Goal: Information Seeking & Learning: Learn about a topic

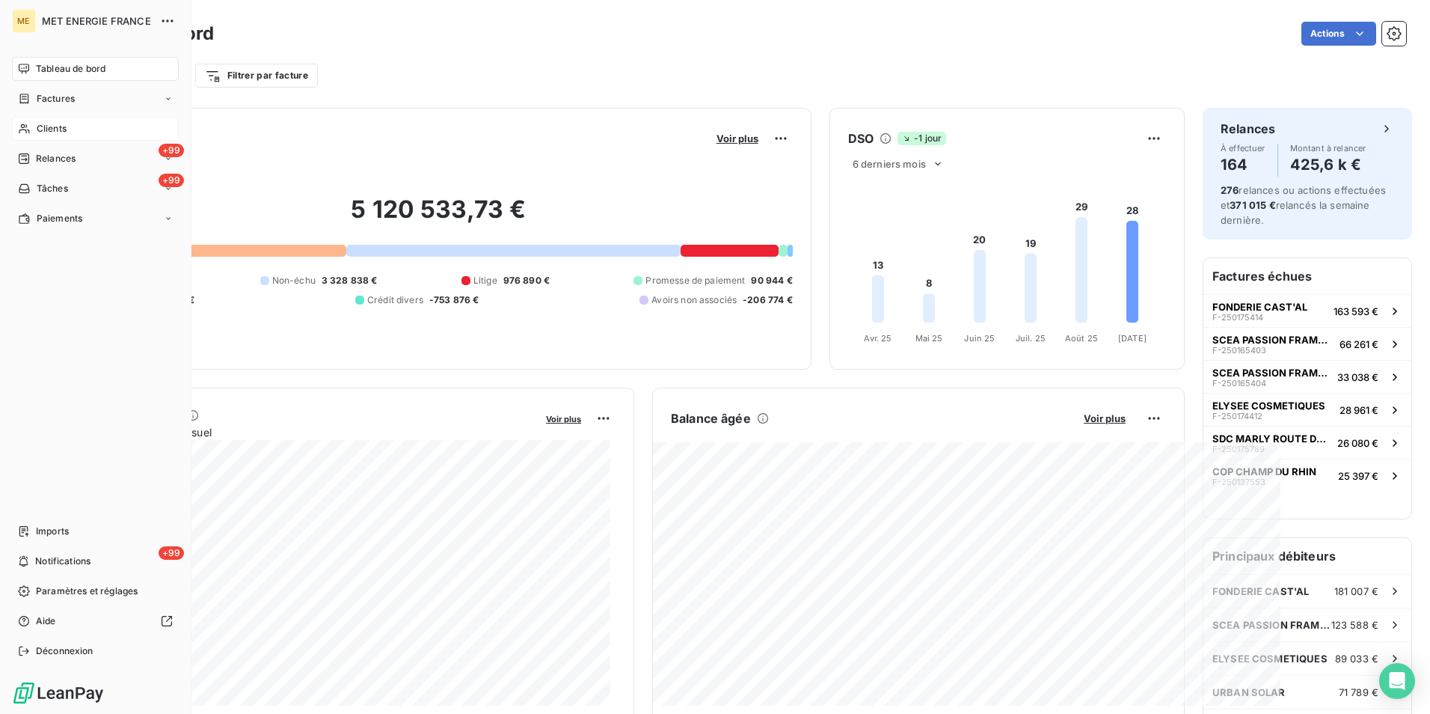
click at [51, 127] on span "Clients" at bounding box center [52, 128] width 30 height 13
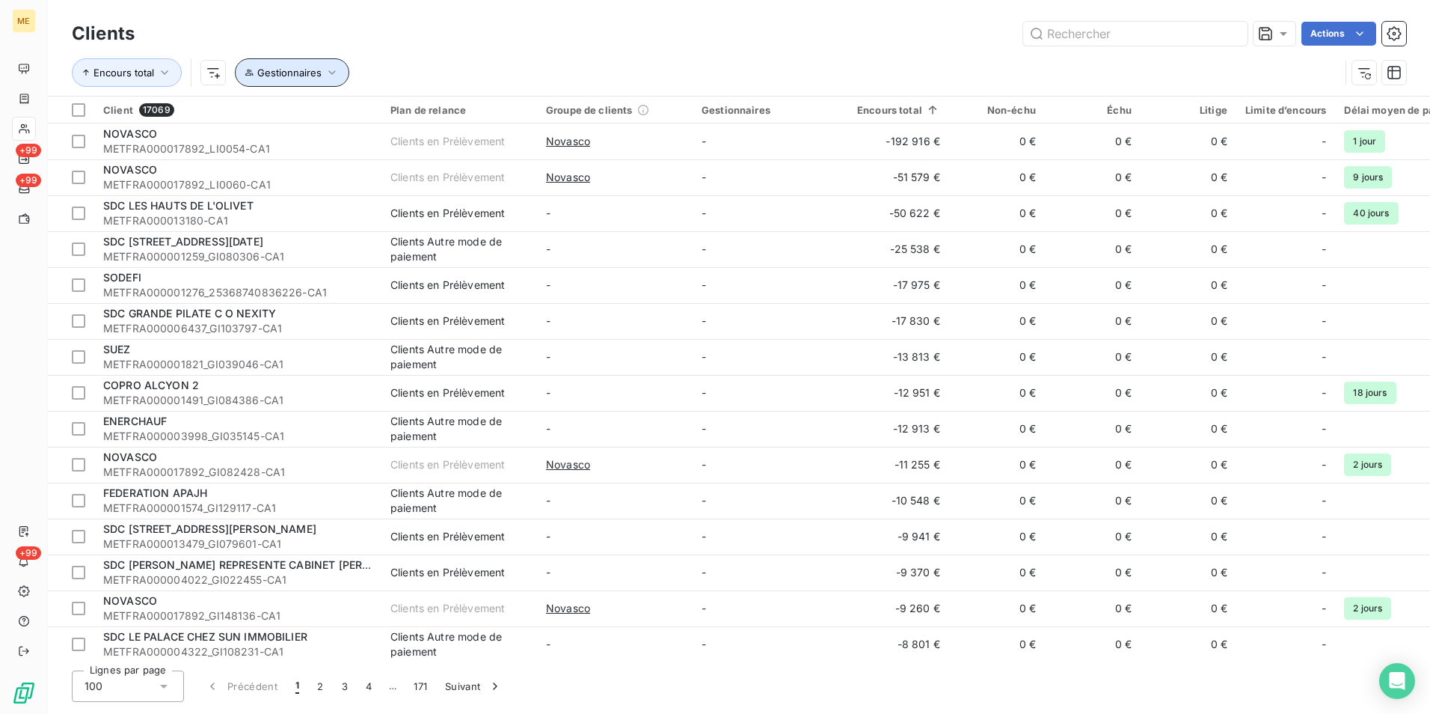
click at [333, 73] on icon "button" at bounding box center [332, 72] width 15 height 15
click at [333, 72] on icon "button" at bounding box center [332, 72] width 15 height 15
click at [215, 71] on html "ME +99 +99 +99 Clients Actions Encours total Gestionnaires Client 17069 Plan de…" at bounding box center [715, 357] width 1430 height 714
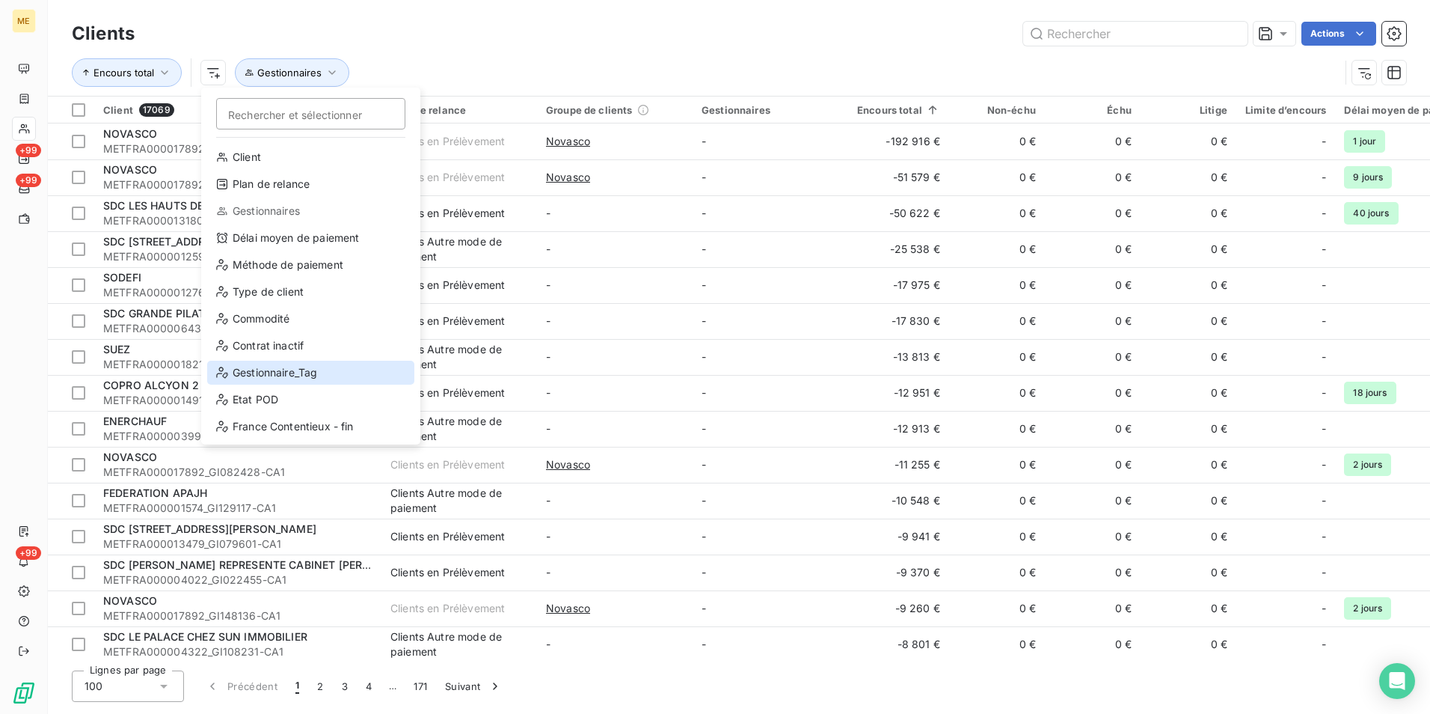
click at [250, 370] on div "Gestionnaire_Tag" at bounding box center [310, 373] width 207 height 24
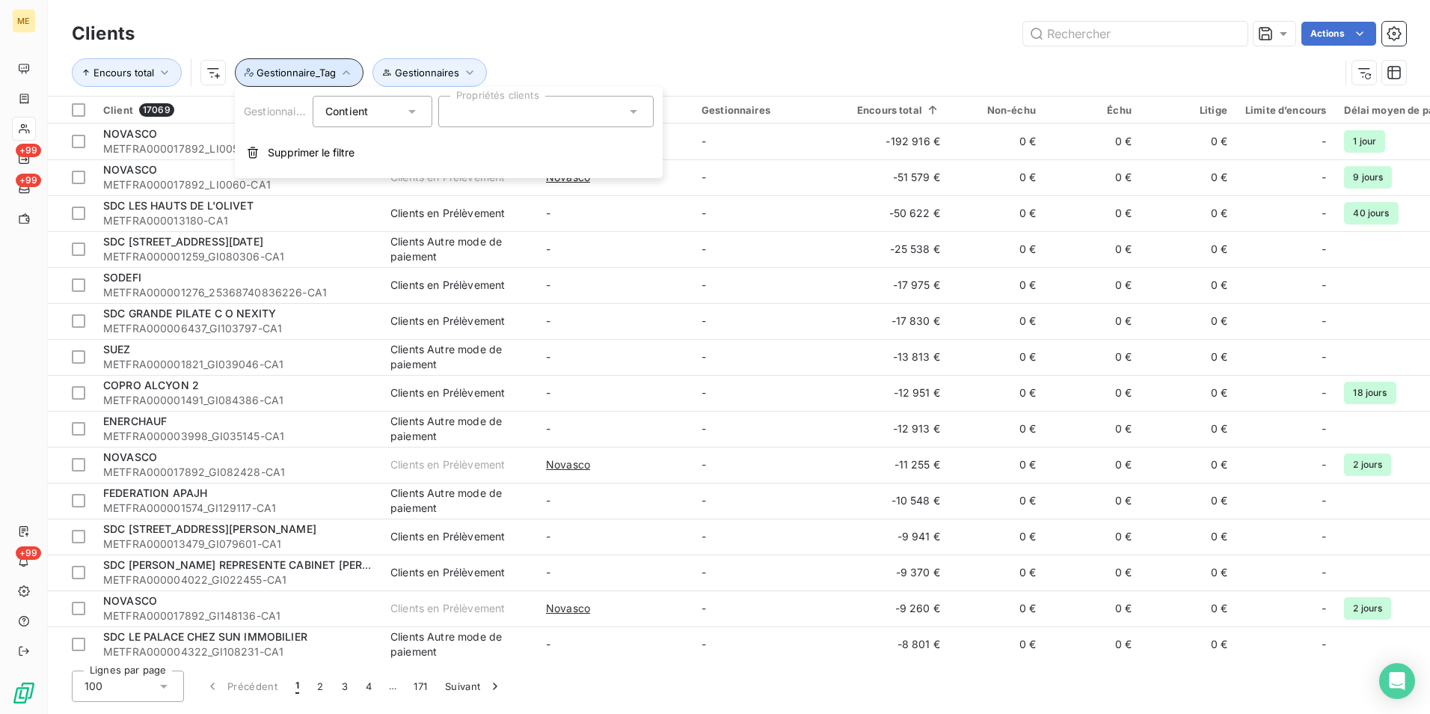
click at [346, 70] on icon "button" at bounding box center [346, 72] width 15 height 15
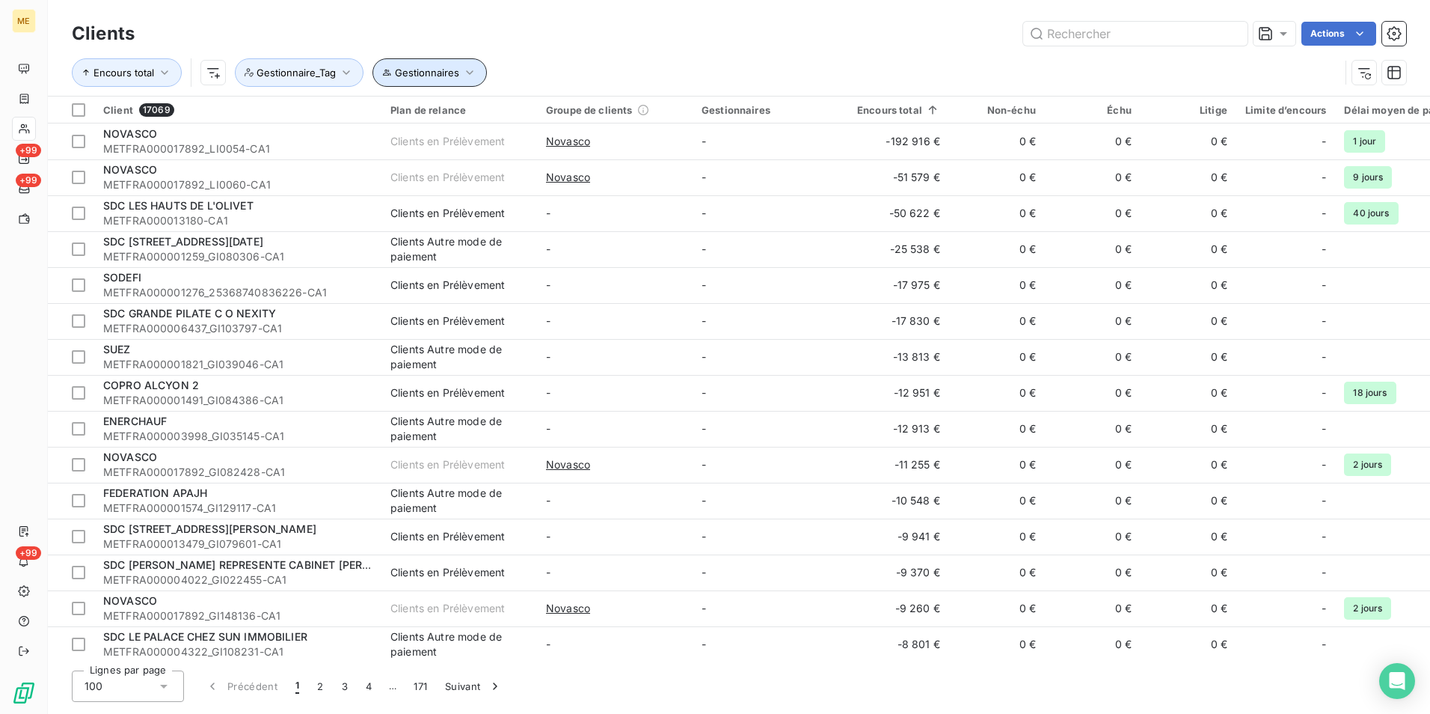
click at [466, 71] on icon "button" at bounding box center [469, 72] width 7 height 4
click at [712, 111] on icon at bounding box center [708, 112] width 7 height 4
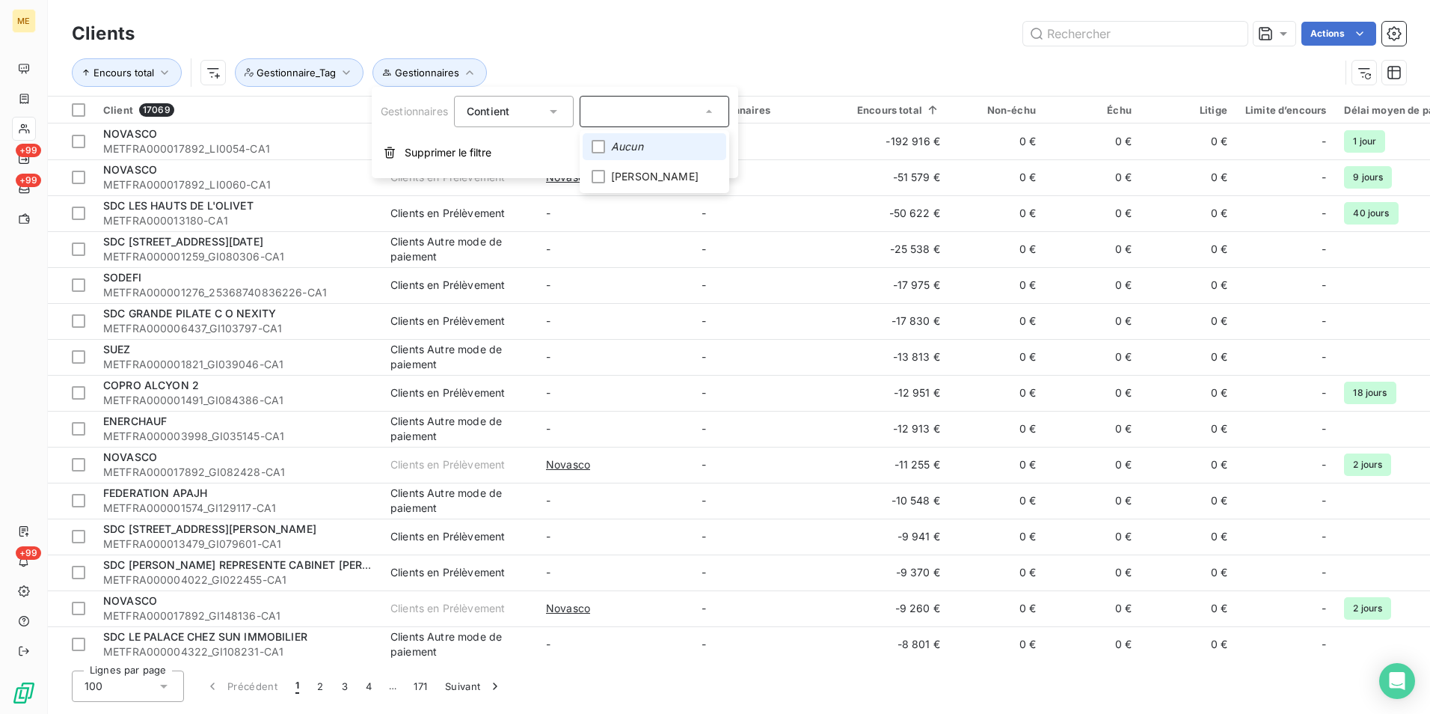
click at [515, 62] on div "Encours total Gestionnaires Gestionnaire_Tag" at bounding box center [706, 72] width 1268 height 28
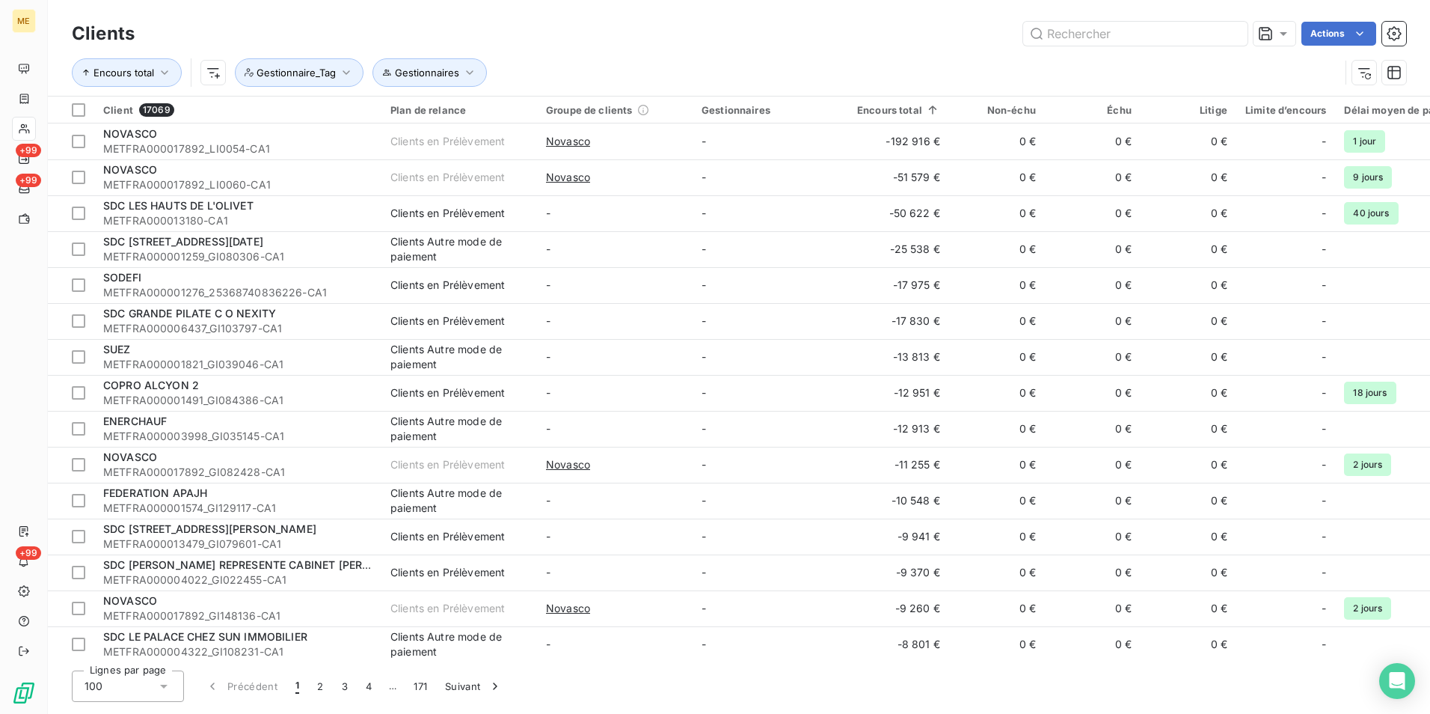
click at [212, 69] on html "ME +99 +99 +99 Clients Actions Encours total Gestionnaires Gestionnaire_Tag Cli…" at bounding box center [715, 357] width 1430 height 714
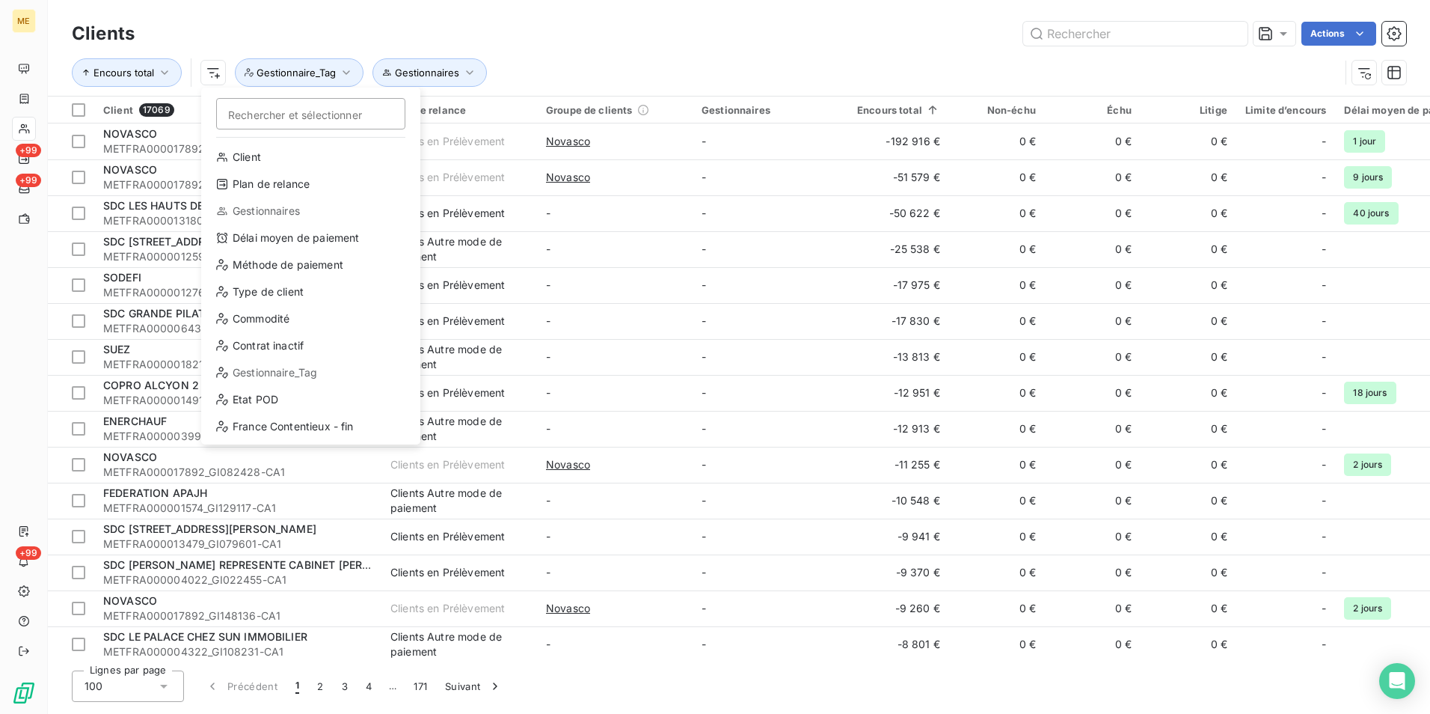
click at [216, 76] on html "ME +99 +99 +99 Clients Actions Encours total Rechercher et sélectionner Client …" at bounding box center [715, 357] width 1430 height 714
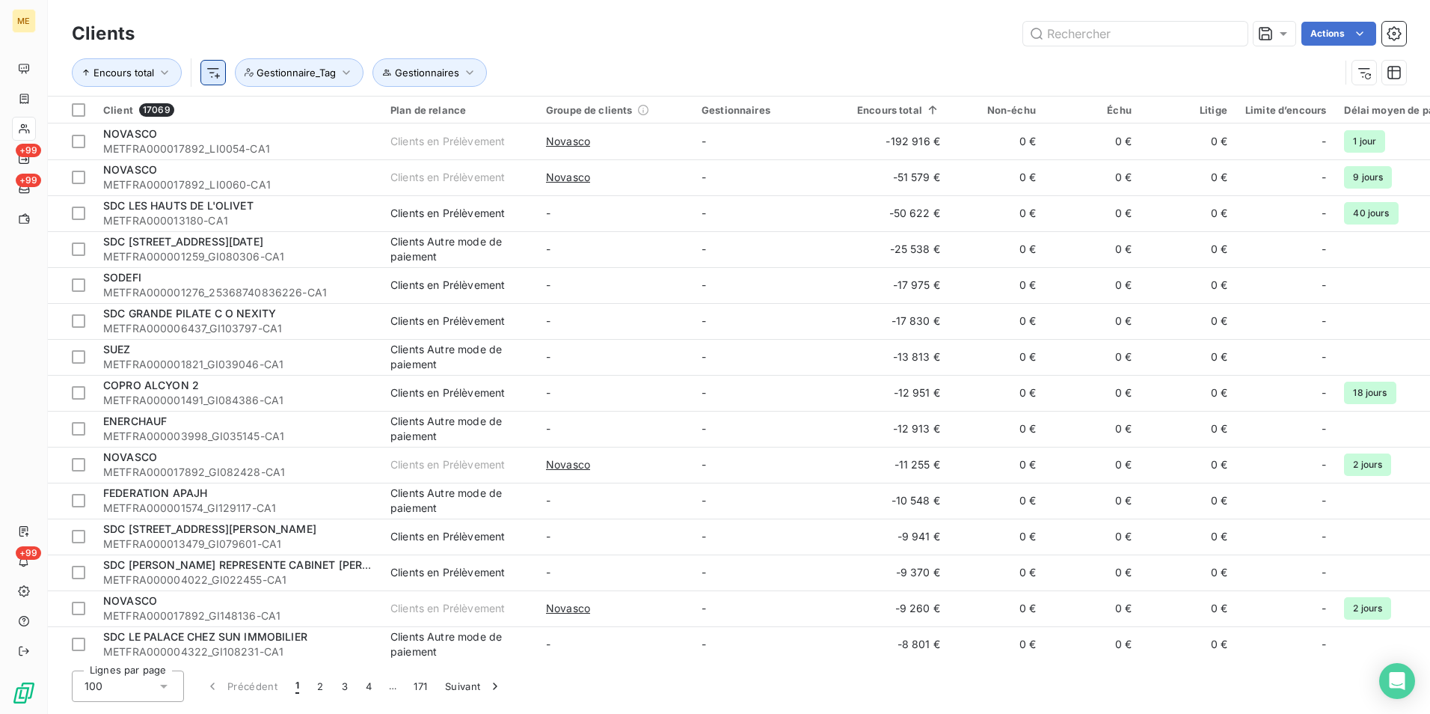
click at [216, 76] on html "ME +99 +99 +99 Clients Actions Encours total Gestionnaires Gestionnaire_Tag Cli…" at bounding box center [715, 357] width 1430 height 714
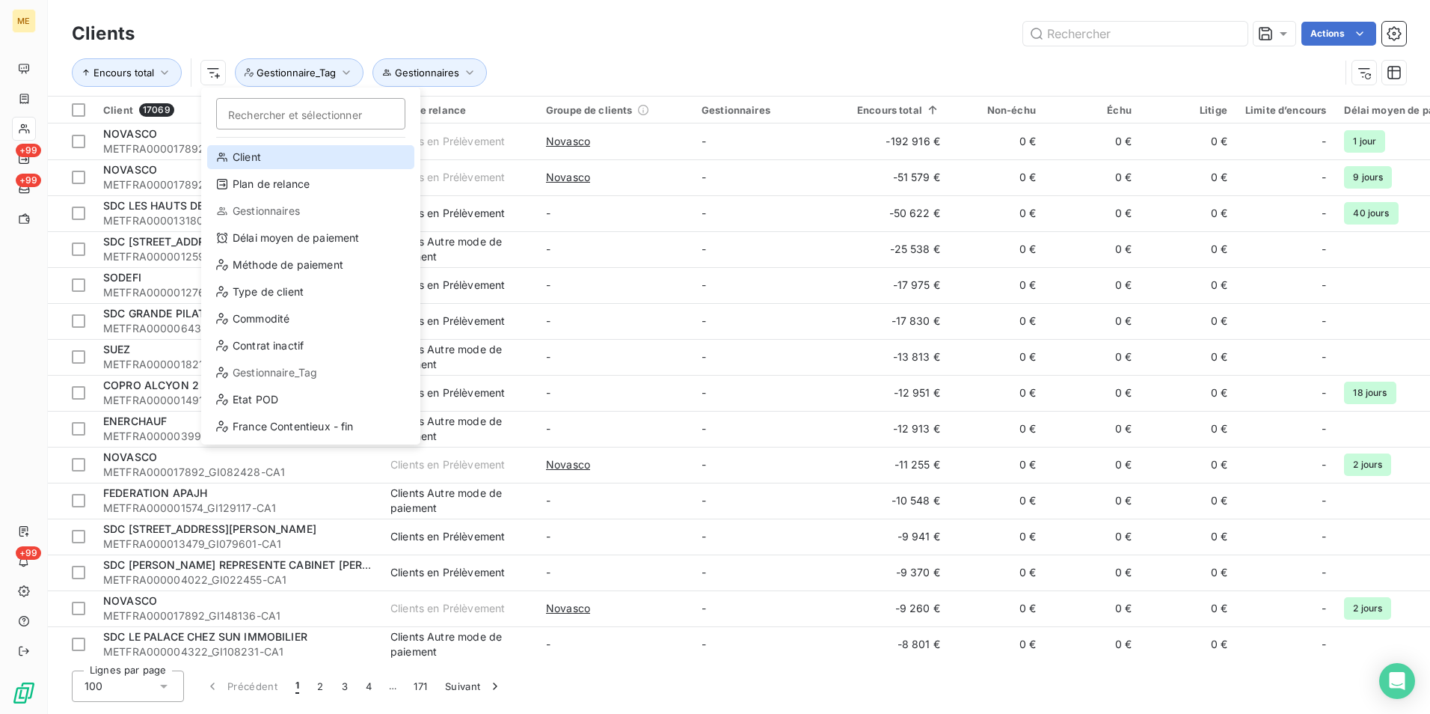
click at [241, 150] on div "Client" at bounding box center [310, 157] width 207 height 24
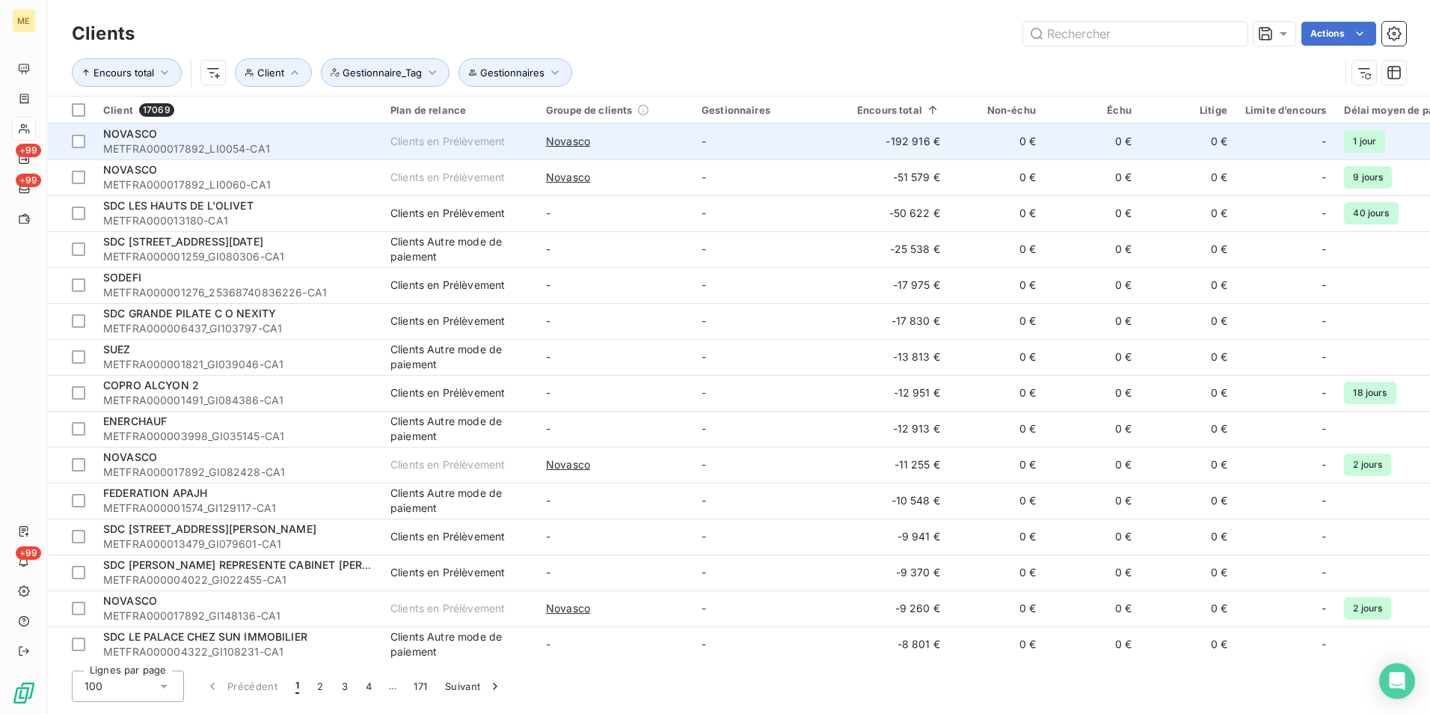
click at [244, 156] on body "ME +99 +99 +99 Clients Actions Encours total Client Gestionnaires Gestionnaire_…" at bounding box center [715, 357] width 1430 height 714
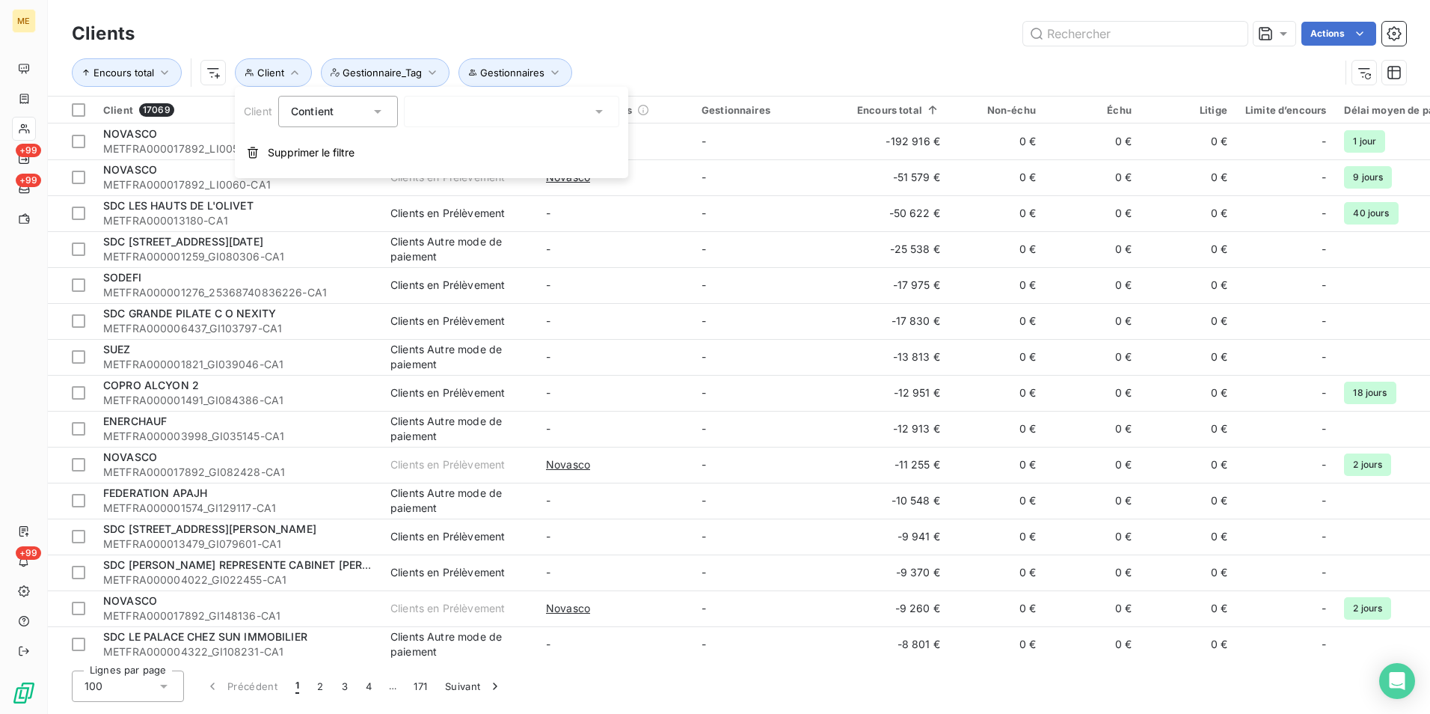
click at [603, 109] on icon at bounding box center [599, 111] width 15 height 15
click at [679, 42] on div "Actions" at bounding box center [780, 34] width 1254 height 24
click at [82, 70] on icon "button" at bounding box center [86, 72] width 9 height 9
click at [667, 52] on div "Encours total Client Gestionnaires Gestionnaire_Tag" at bounding box center [739, 72] width 1335 height 46
click at [209, 69] on html "ME +99 +99 +99 Clients Actions Encours total Client Gestionnaires Gestionnaire_…" at bounding box center [715, 357] width 1430 height 714
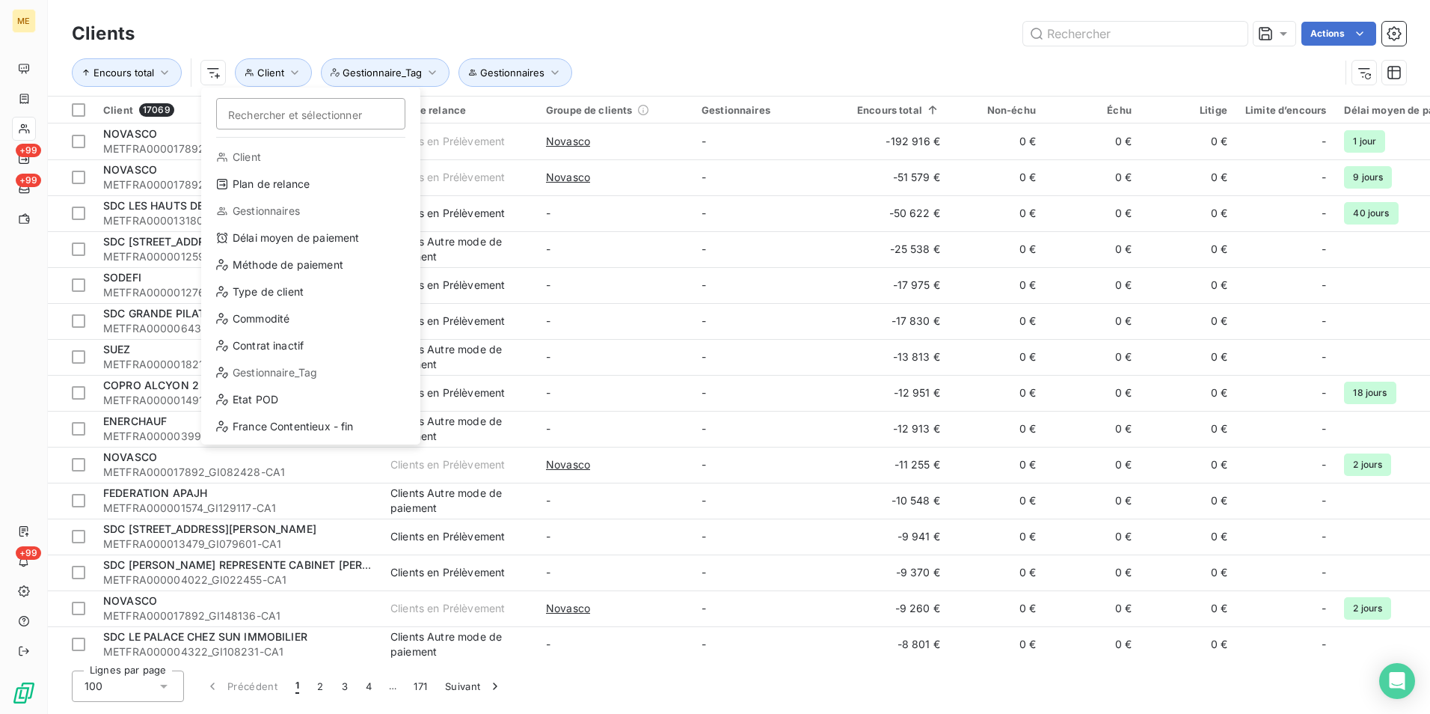
click at [247, 209] on div "Gestionnaires" at bounding box center [310, 211] width 207 height 24
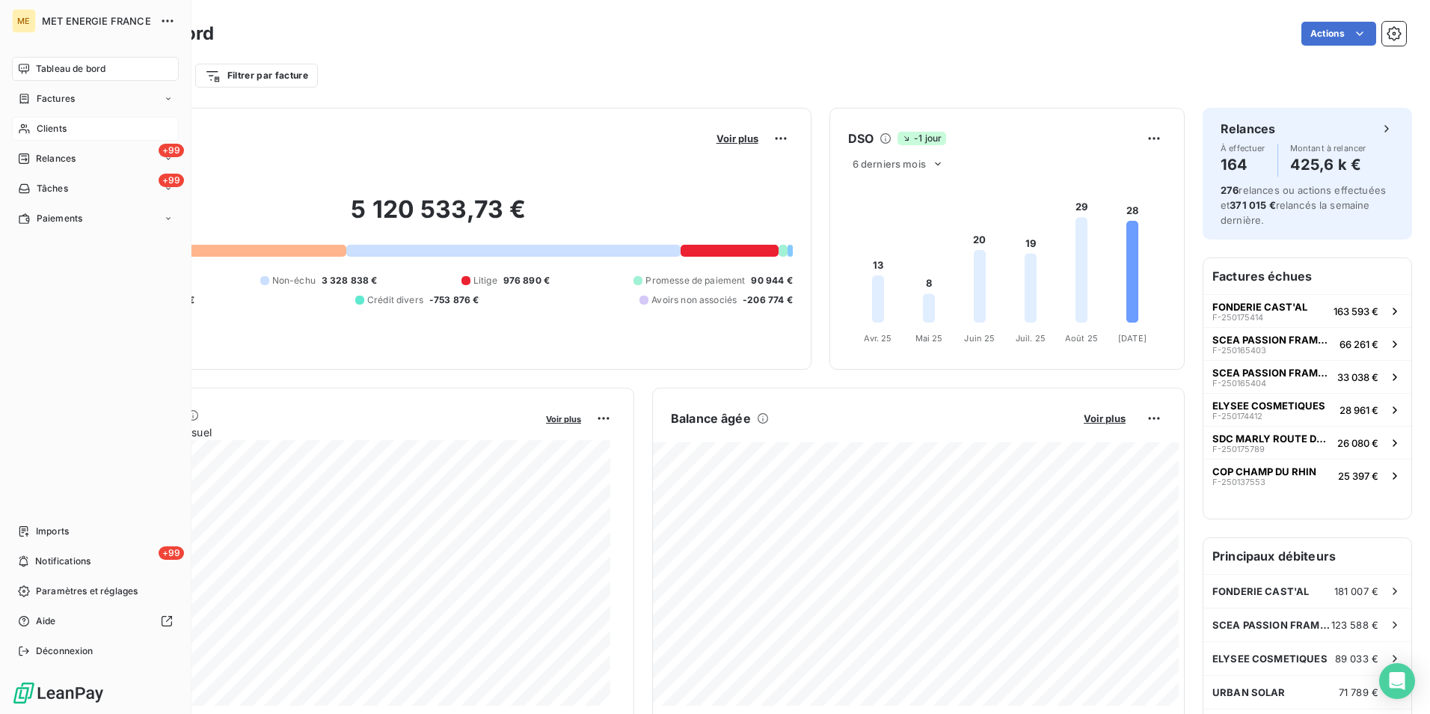
click at [40, 128] on span "Clients" at bounding box center [52, 128] width 30 height 13
click at [57, 128] on span "Clients" at bounding box center [52, 128] width 30 height 13
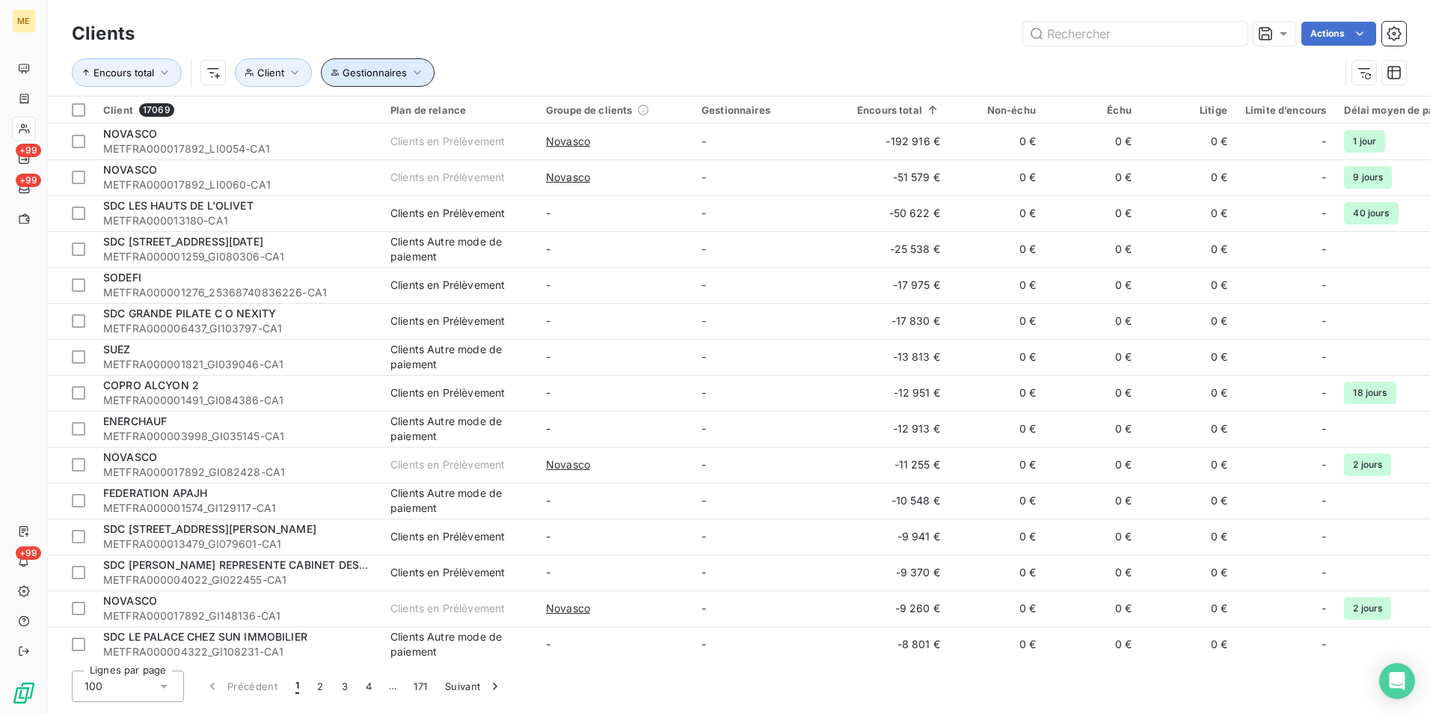
click at [420, 73] on icon "button" at bounding box center [417, 72] width 15 height 15
click at [655, 111] on icon at bounding box center [656, 111] width 15 height 15
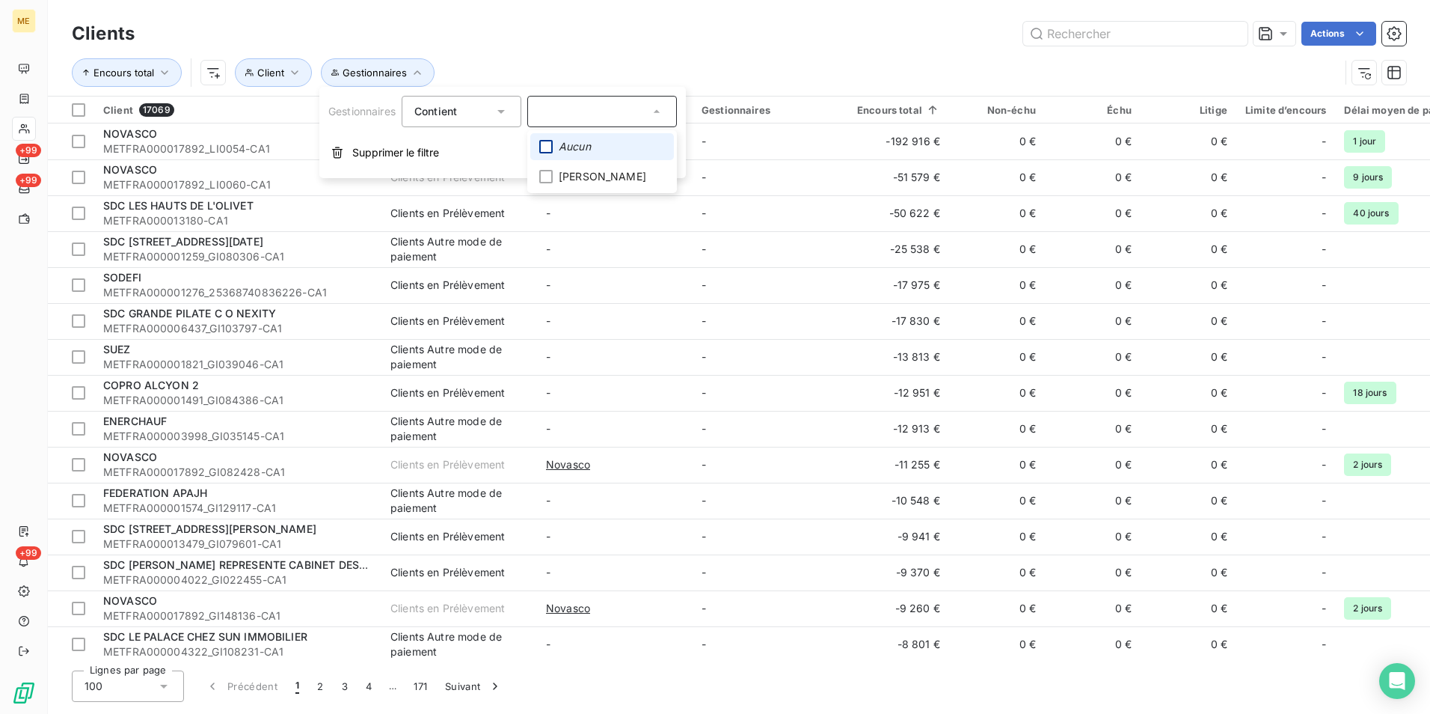
click at [547, 144] on div at bounding box center [545, 146] width 13 height 13
click at [548, 147] on icon at bounding box center [546, 146] width 4 height 3
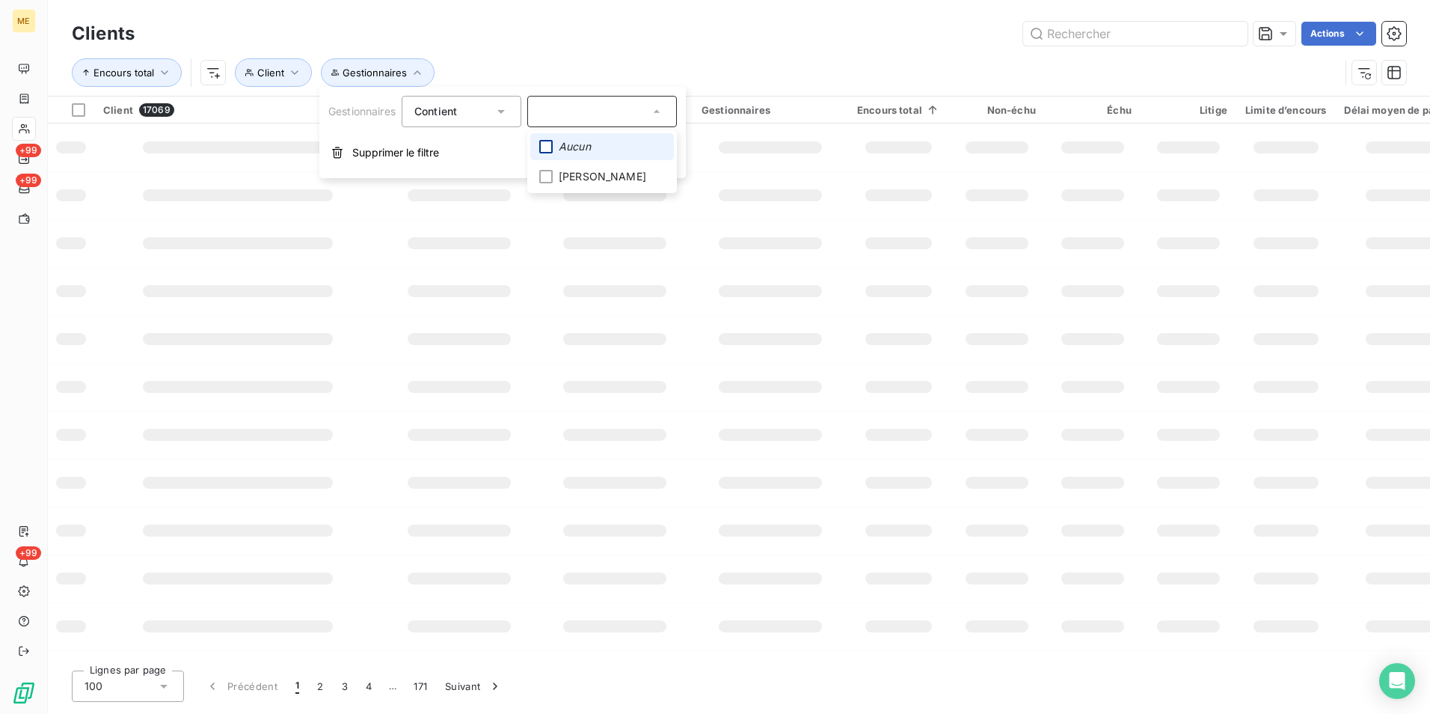
click at [548, 148] on div at bounding box center [545, 146] width 13 height 13
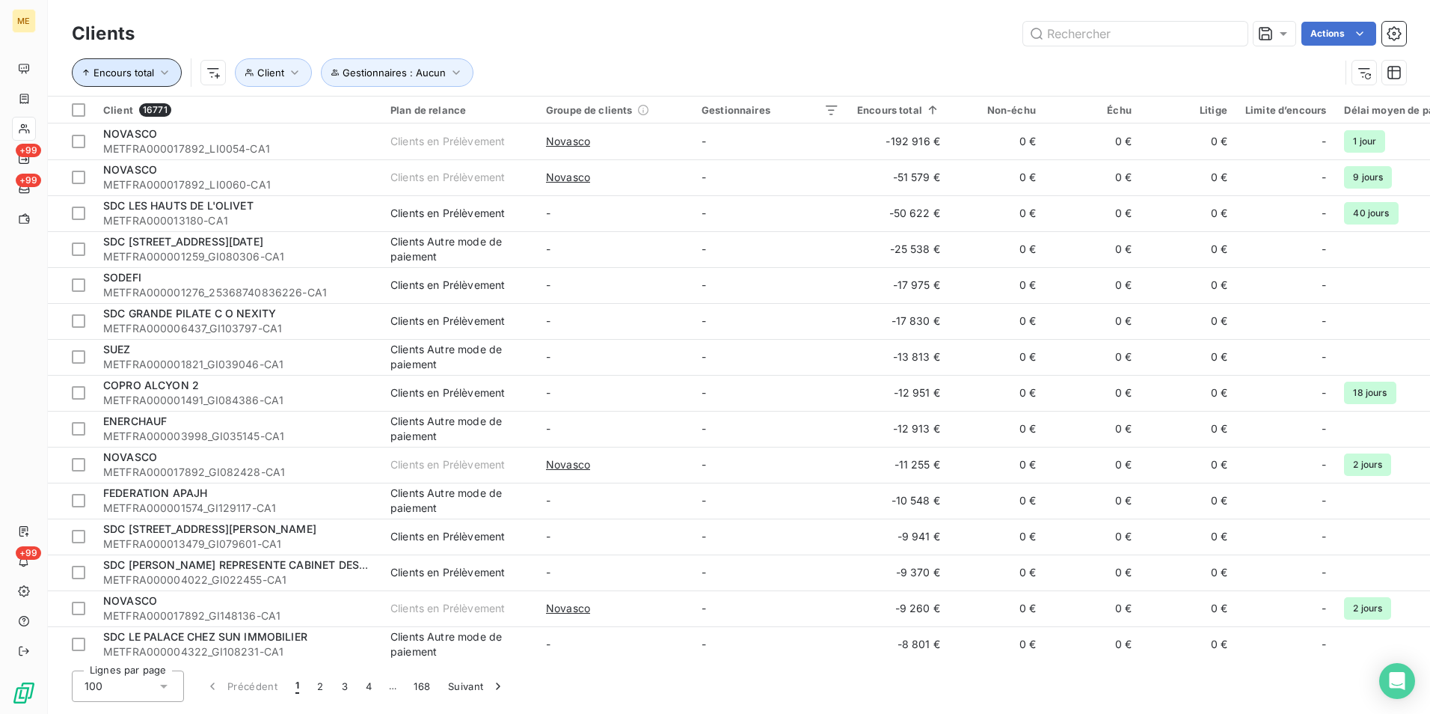
click at [95, 74] on span "Encours total" at bounding box center [124, 73] width 61 height 12
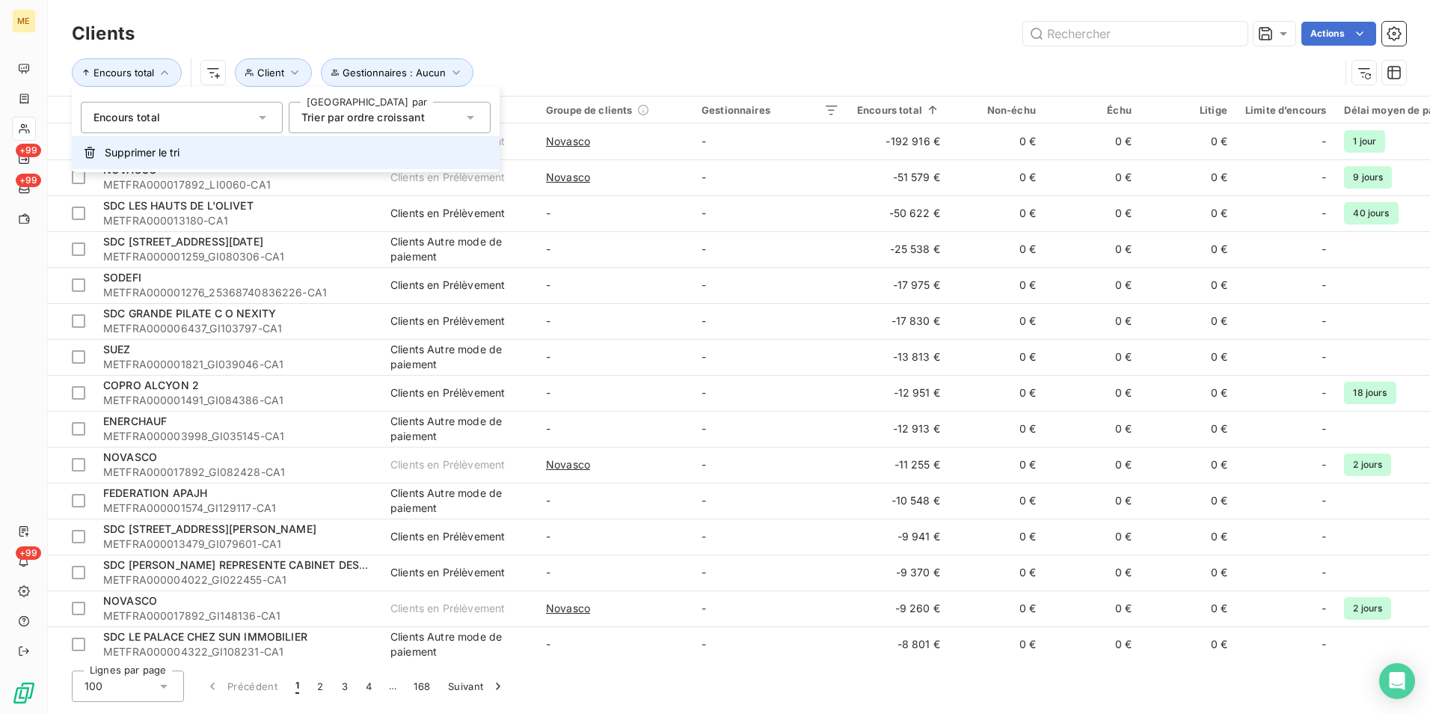
click at [130, 152] on span "Supprimer le tri" at bounding box center [142, 152] width 75 height 15
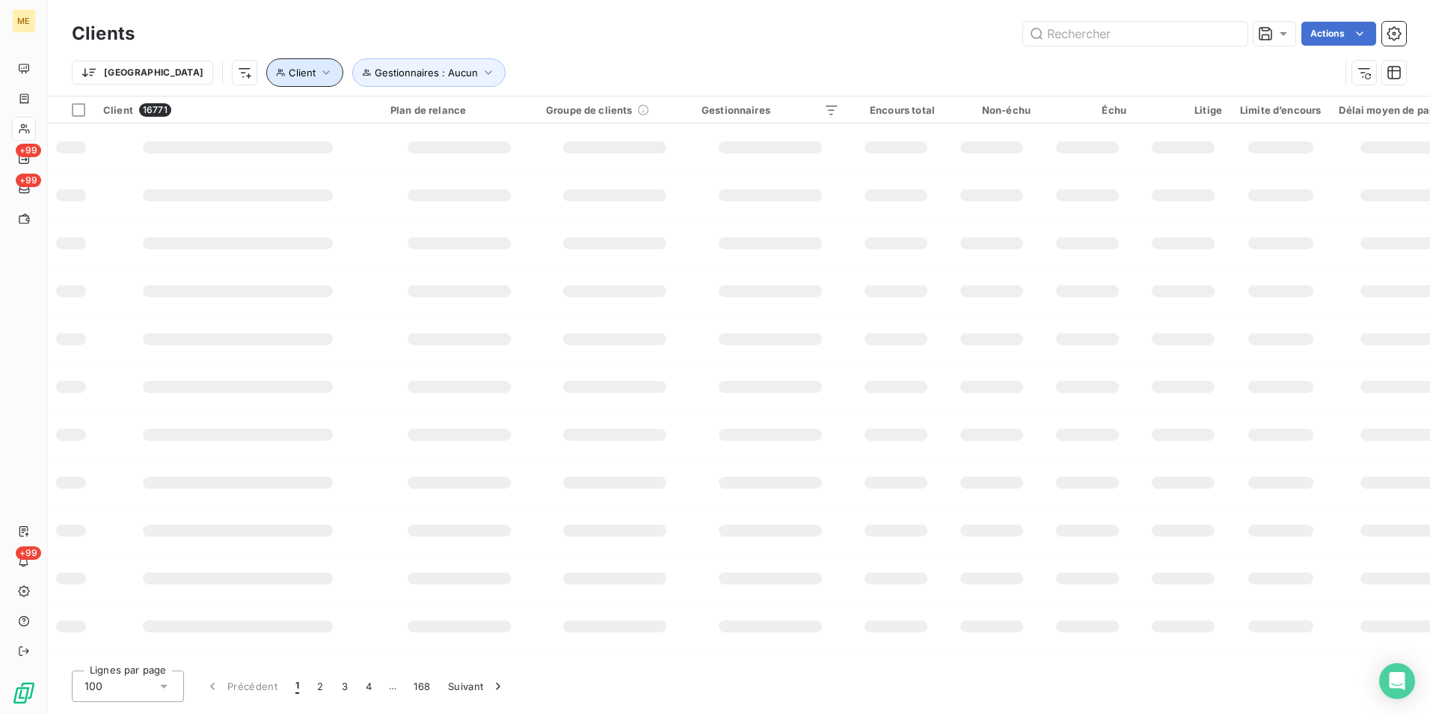
click at [289, 74] on span "Client" at bounding box center [302, 73] width 27 height 12
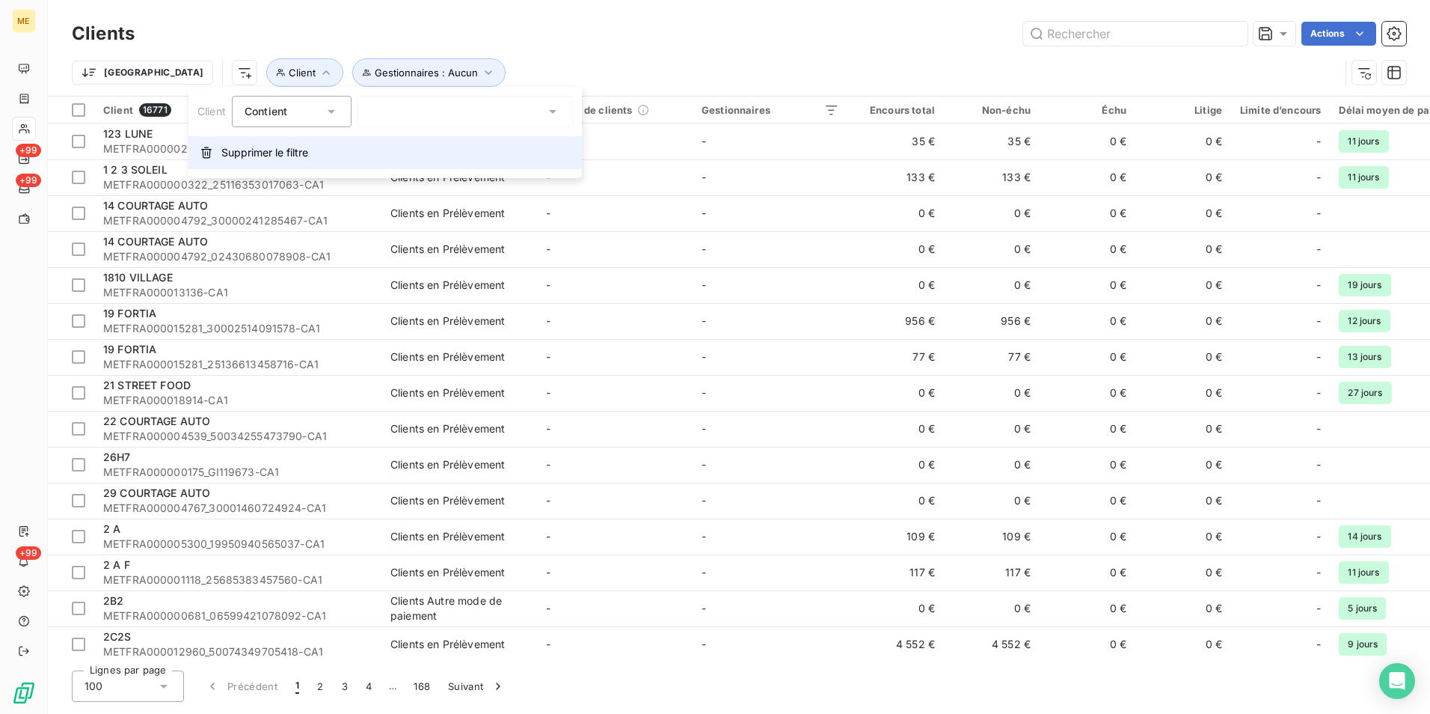
click at [234, 154] on span "Supprimer le filtre" at bounding box center [264, 152] width 87 height 15
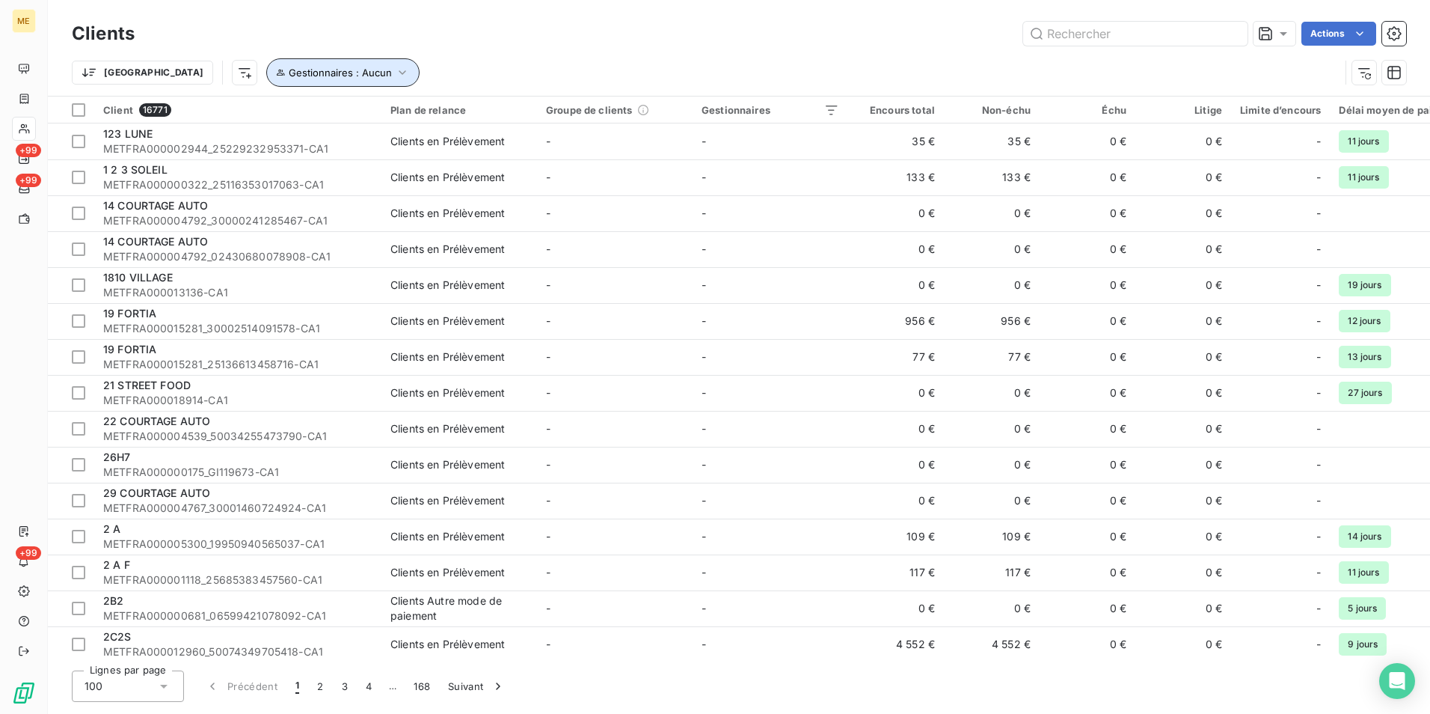
click at [289, 78] on span "Gestionnaires : Aucun" at bounding box center [340, 73] width 103 height 12
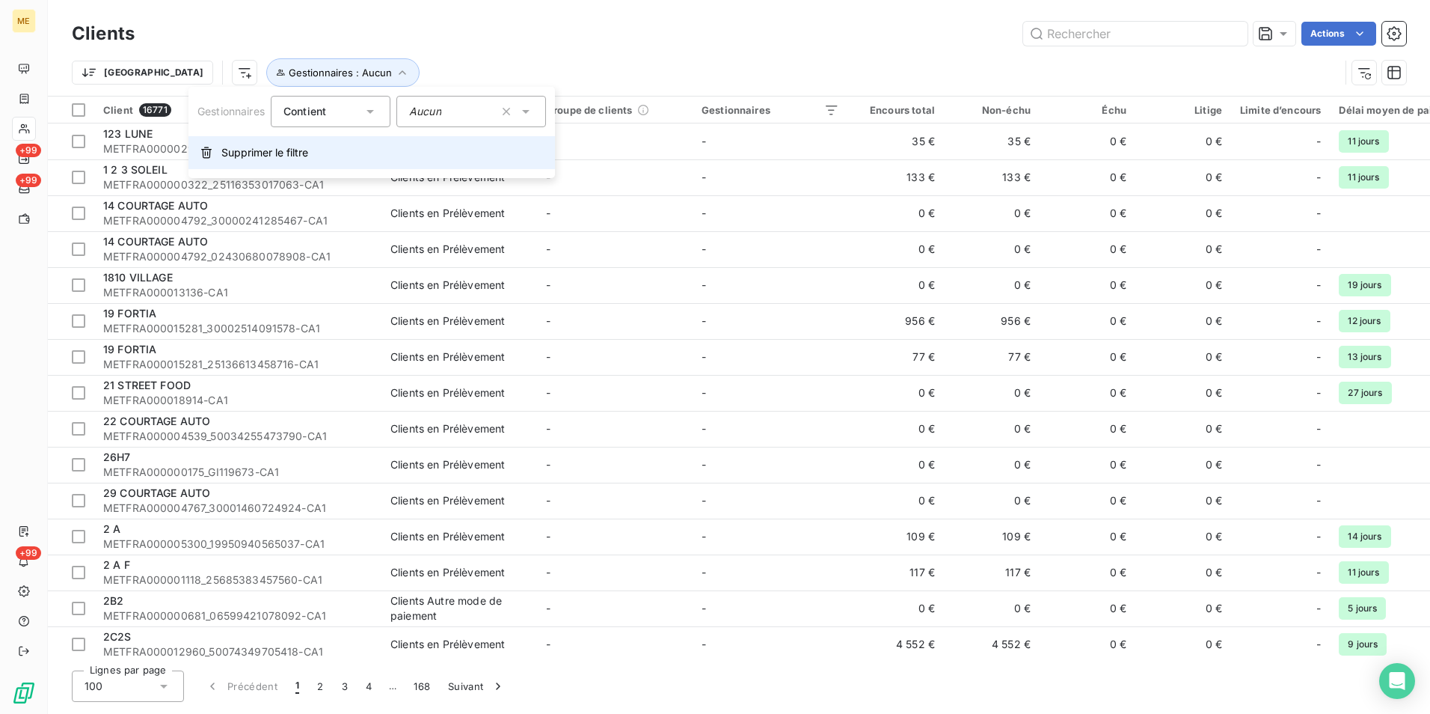
click at [266, 152] on span "Supprimer le filtre" at bounding box center [264, 152] width 87 height 15
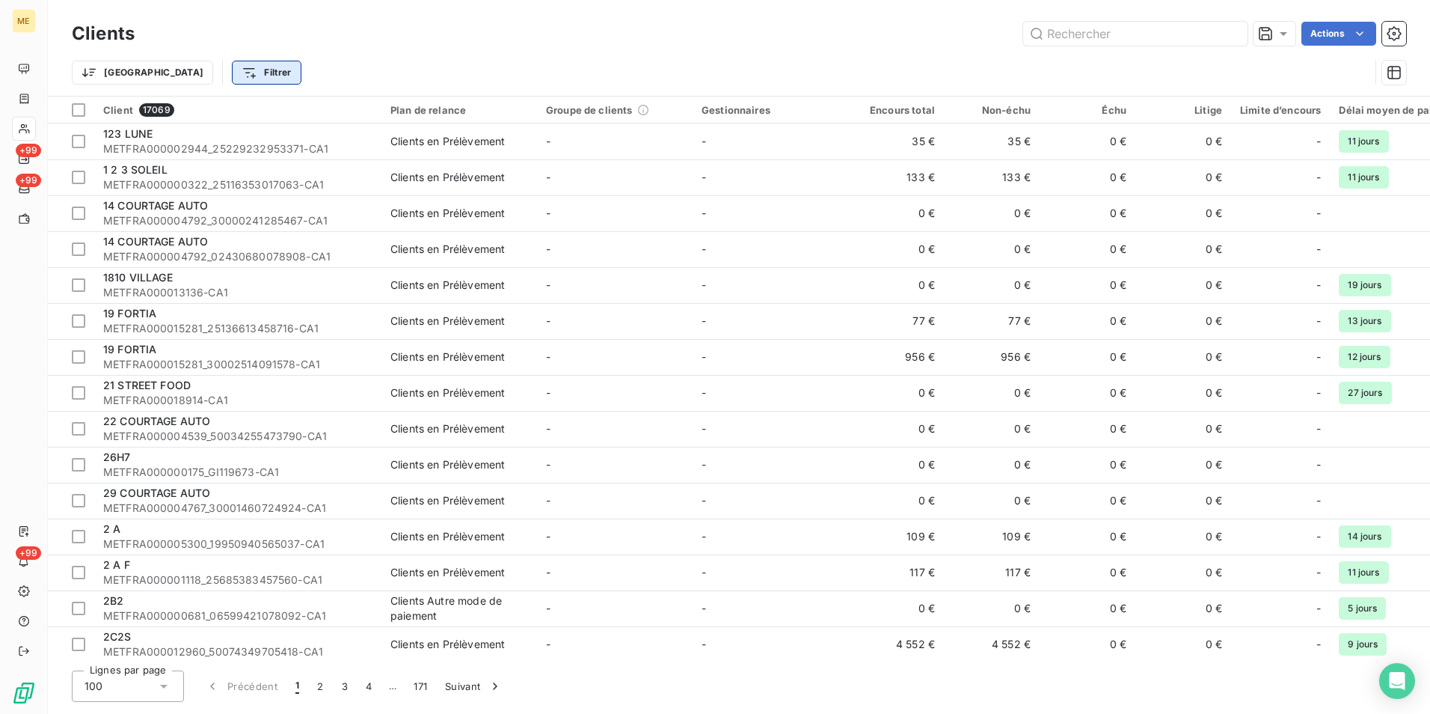
click at [179, 73] on html "ME +99 +99 +99 Clients Actions Trier Filtrer Client 17069 Plan de relance Group…" at bounding box center [715, 357] width 1430 height 714
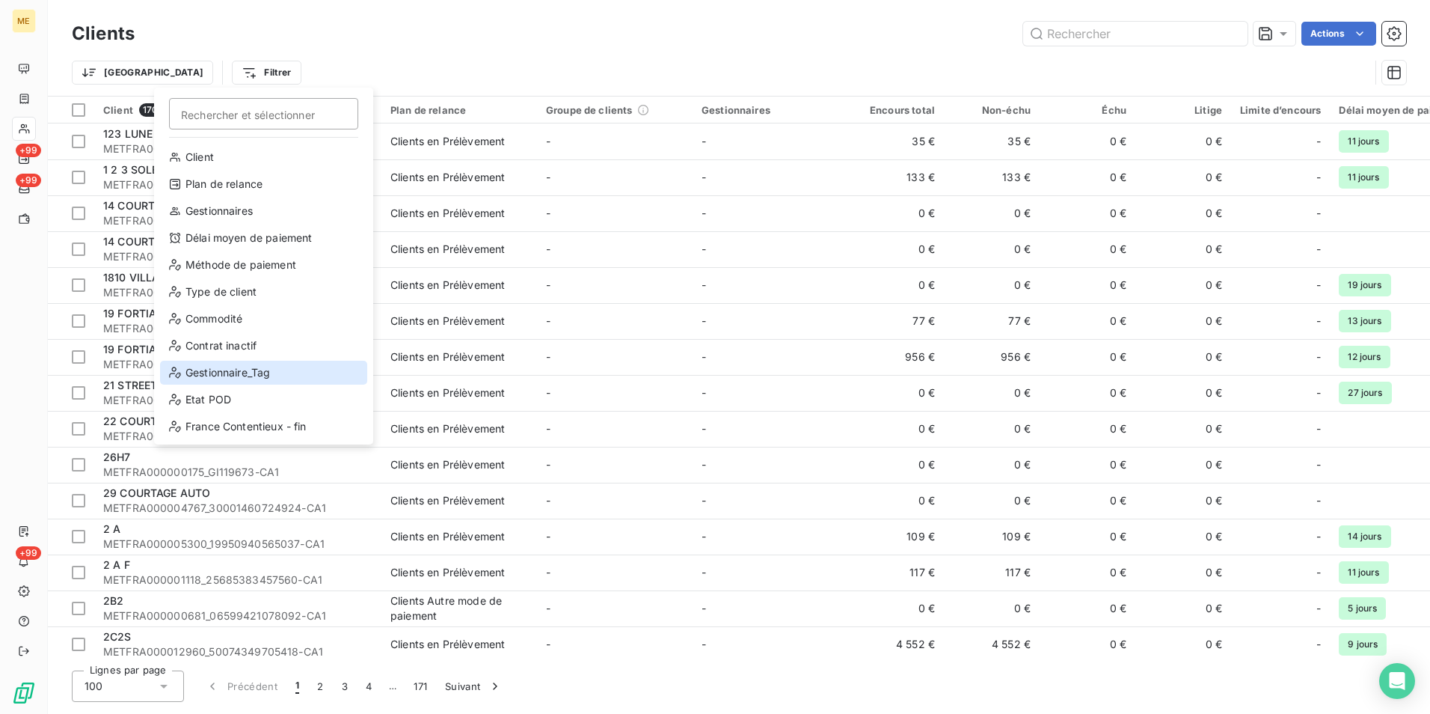
click at [214, 369] on div "Gestionnaire_Tag" at bounding box center [263, 373] width 207 height 24
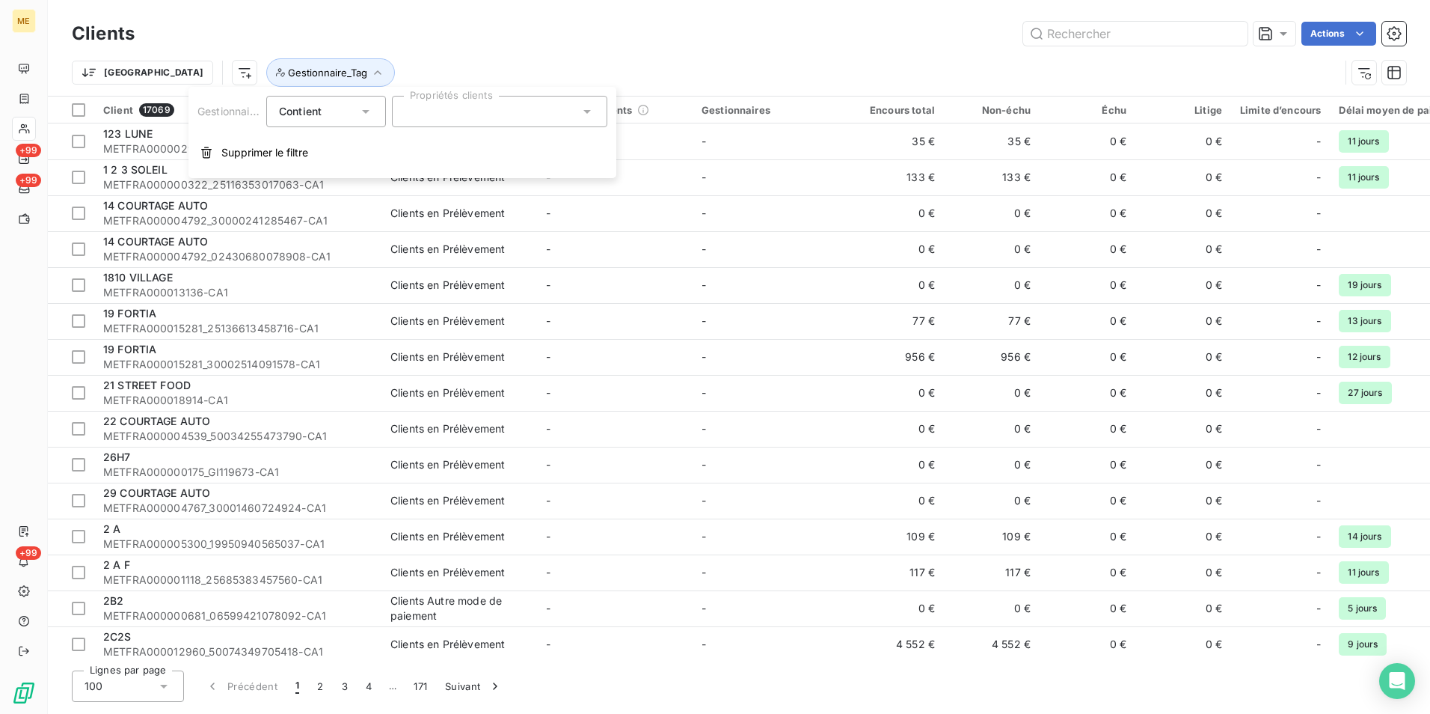
click at [586, 112] on icon at bounding box center [586, 112] width 7 height 4
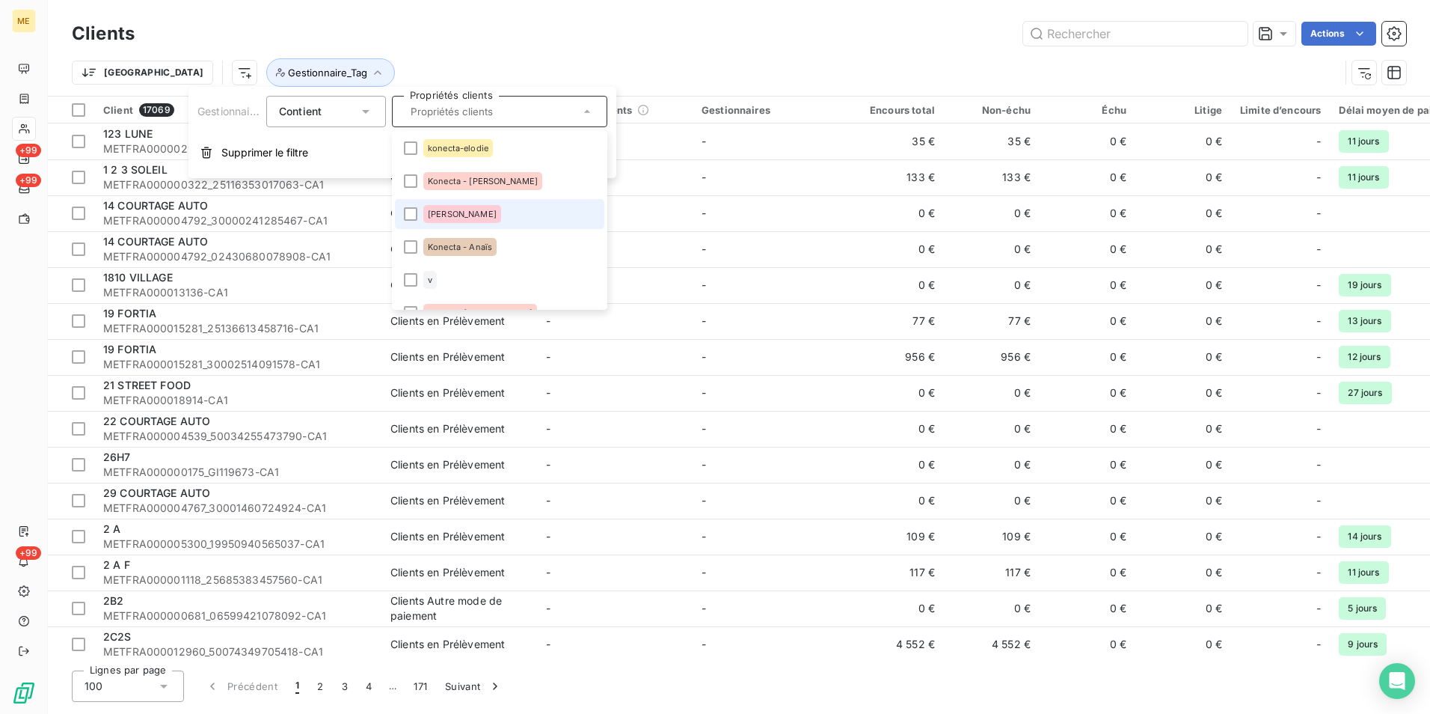
click at [417, 212] on li "geraldine" at bounding box center [499, 214] width 209 height 30
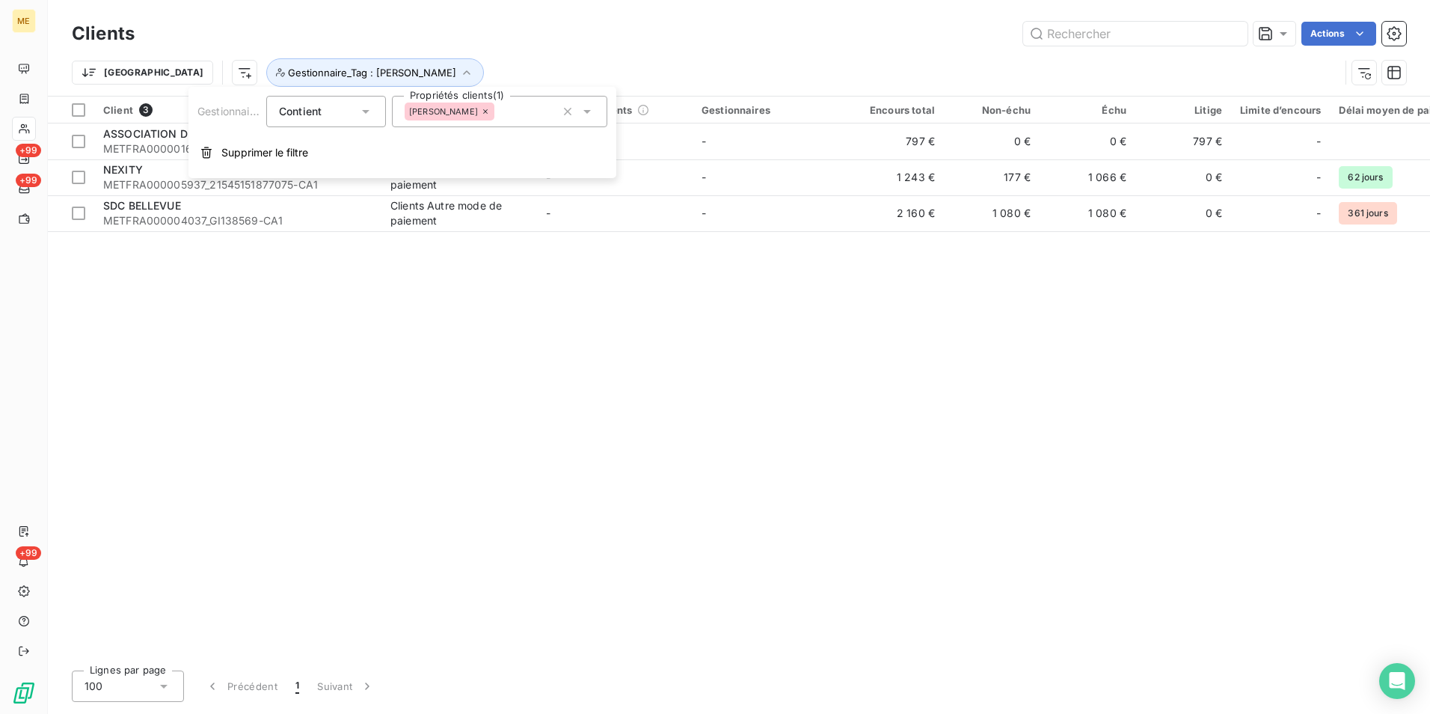
click at [585, 111] on icon at bounding box center [586, 112] width 7 height 4
click at [587, 115] on icon at bounding box center [587, 111] width 15 height 15
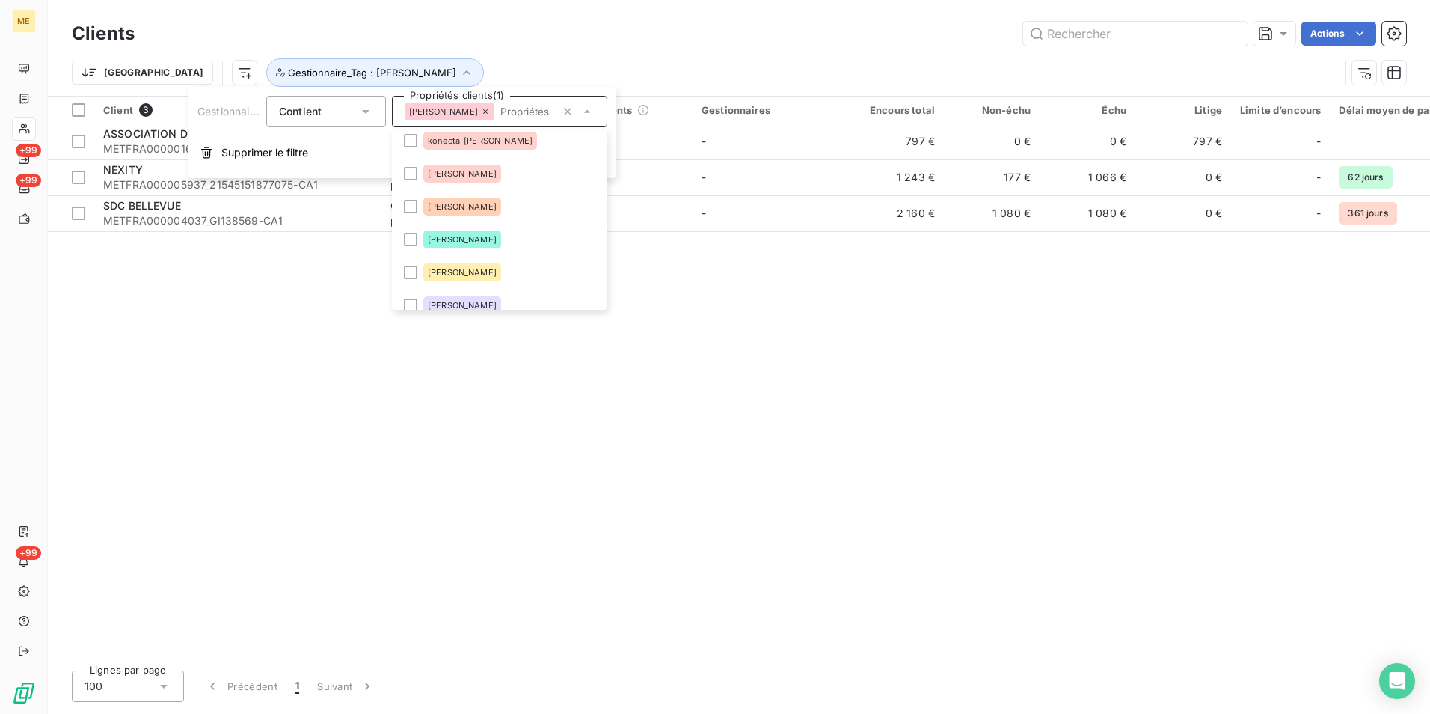
scroll to position [150, 0]
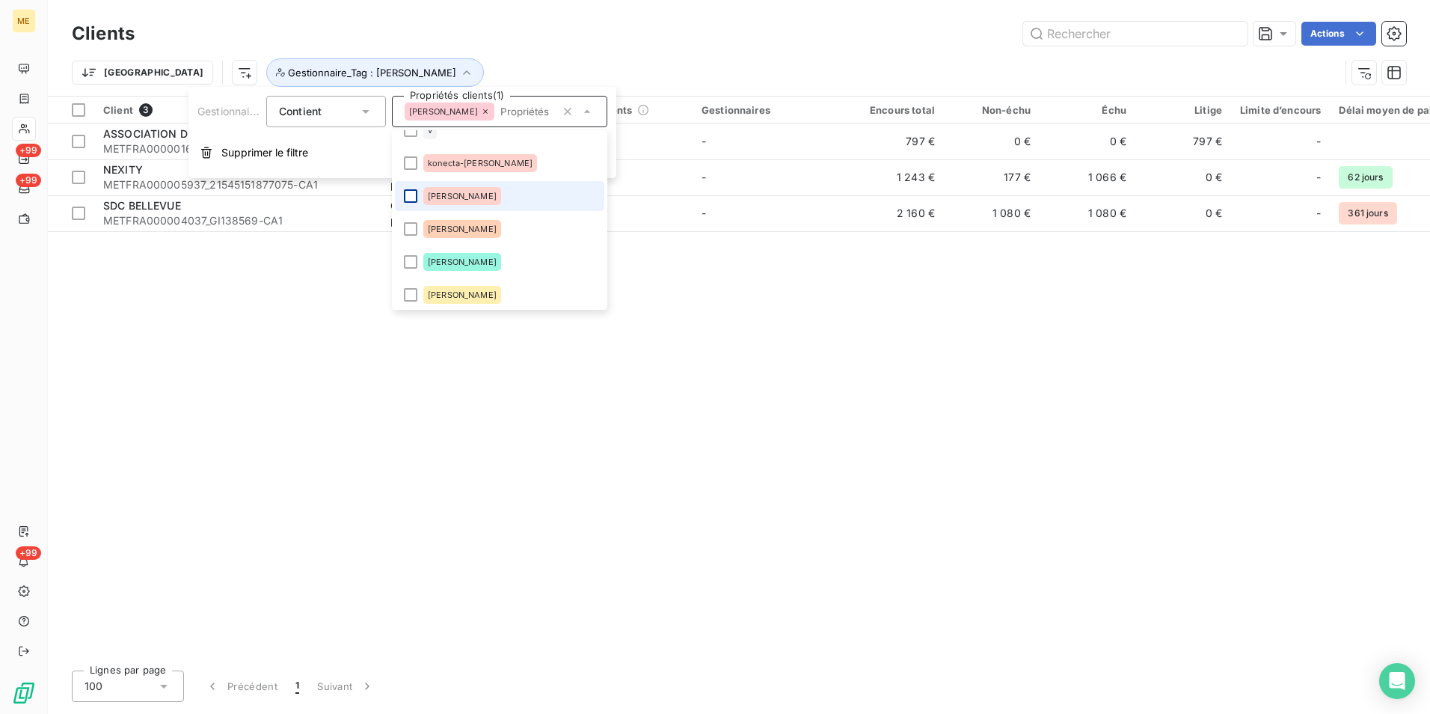
click at [411, 194] on div at bounding box center [410, 195] width 13 height 13
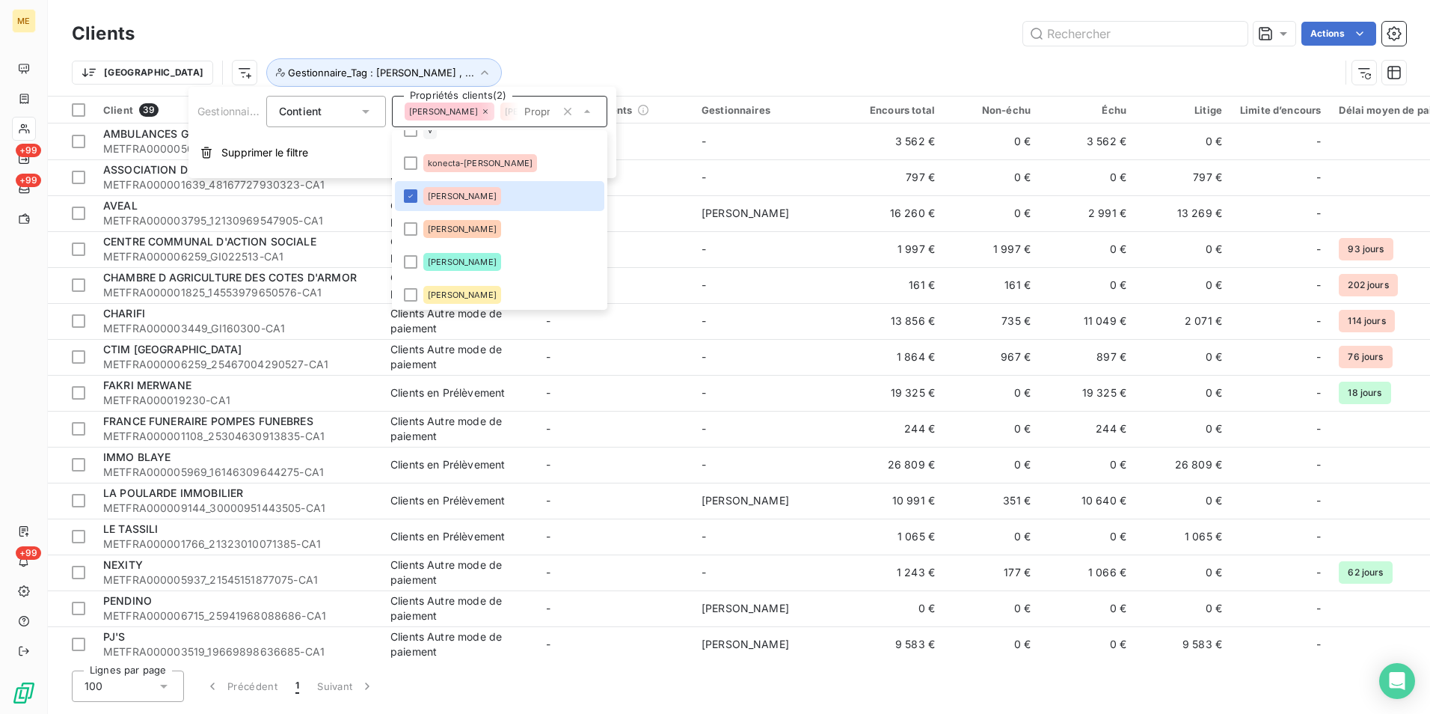
click at [793, 50] on div "Trier Gestionnaire_Tag : geraldine , ..." at bounding box center [739, 72] width 1335 height 46
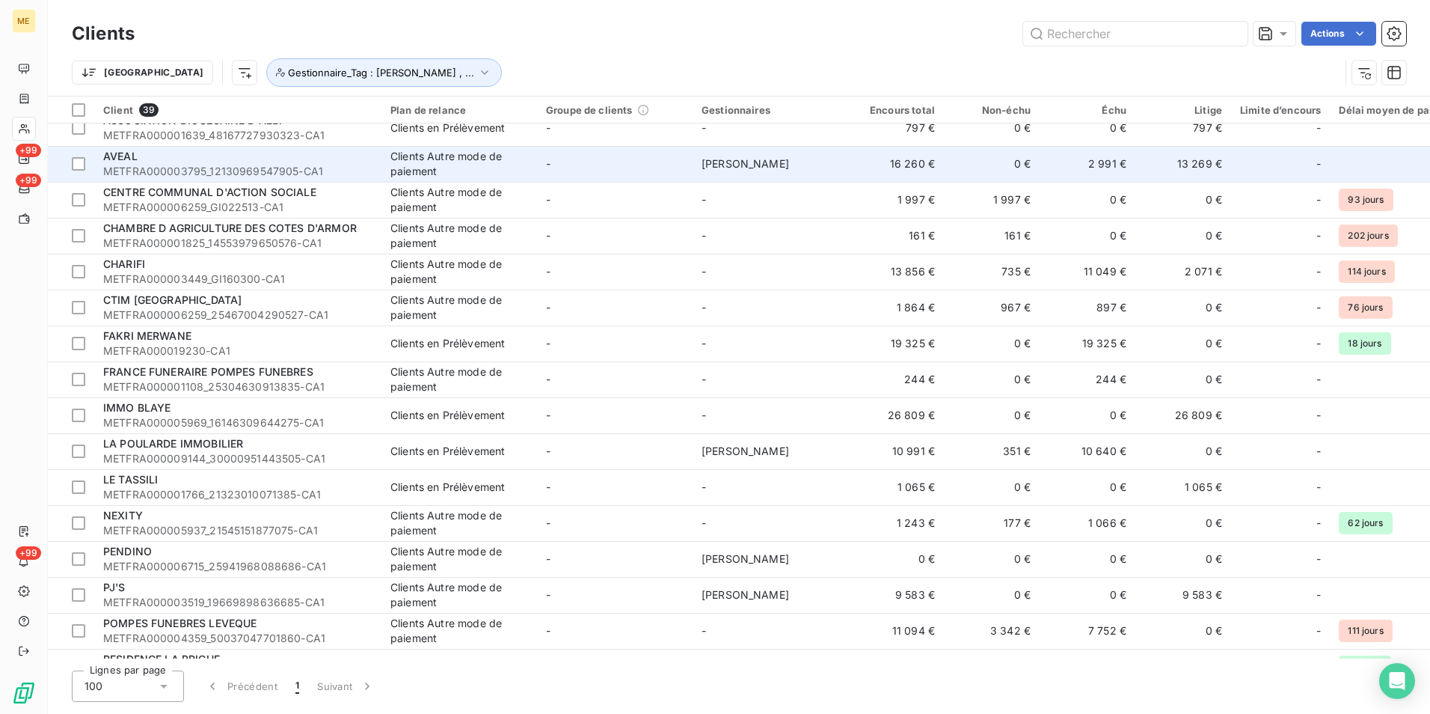
scroll to position [0, 0]
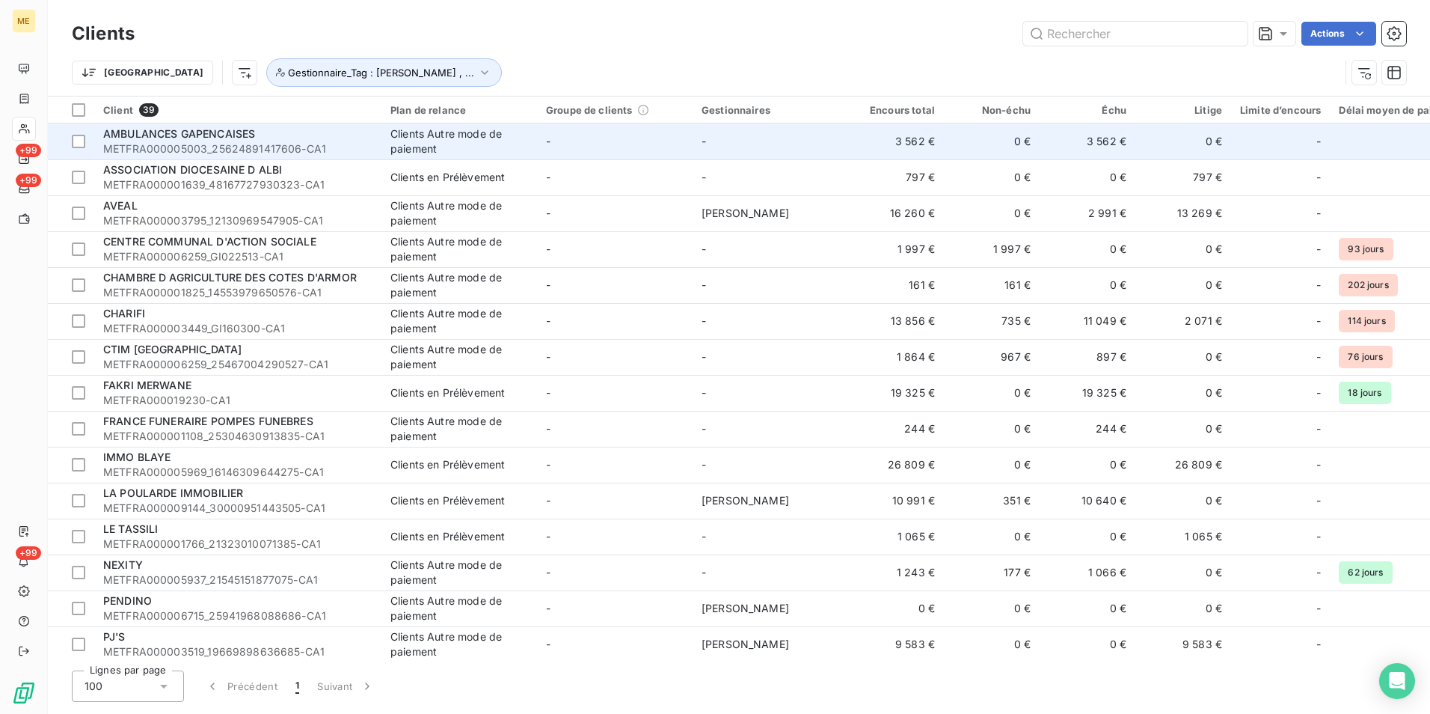
click at [341, 143] on span "METFRA000005003_25624891417606-CA1" at bounding box center [237, 148] width 269 height 15
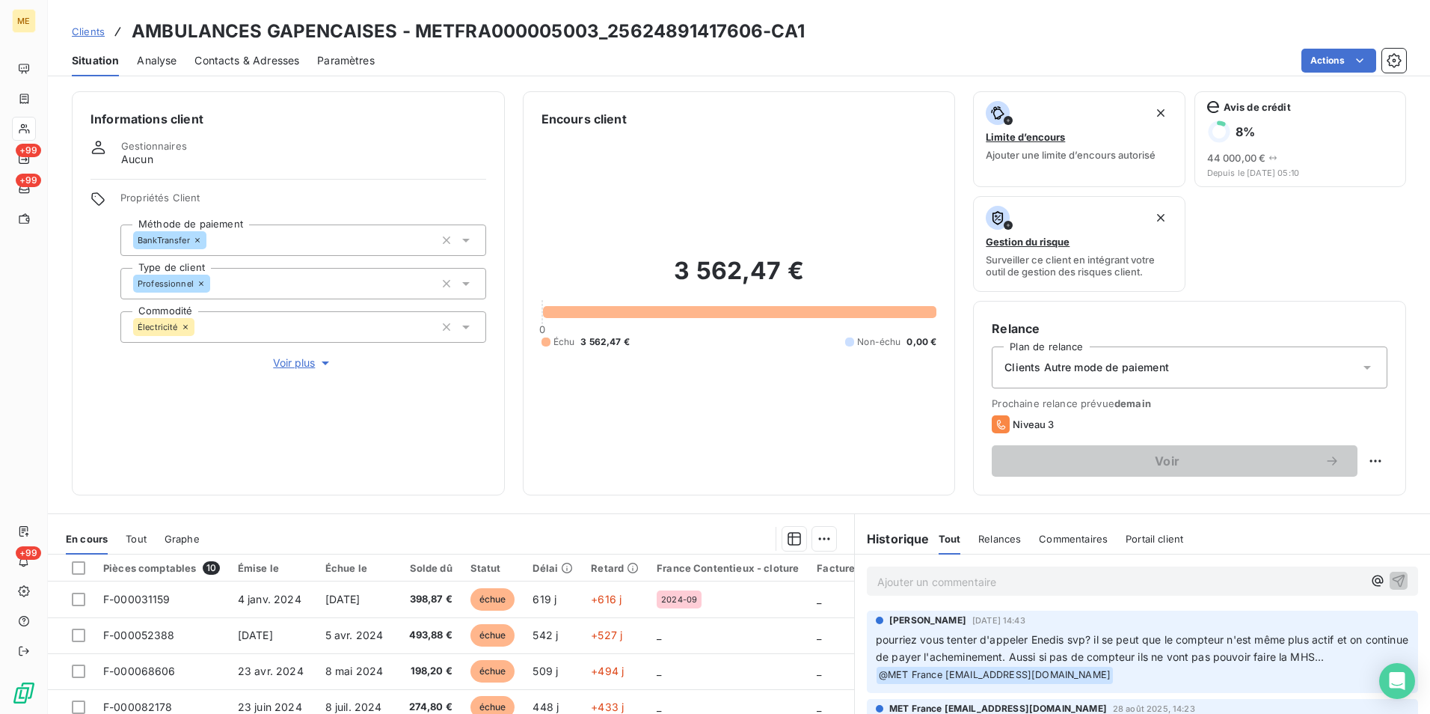
click at [287, 361] on span "Voir plus" at bounding box center [303, 362] width 60 height 15
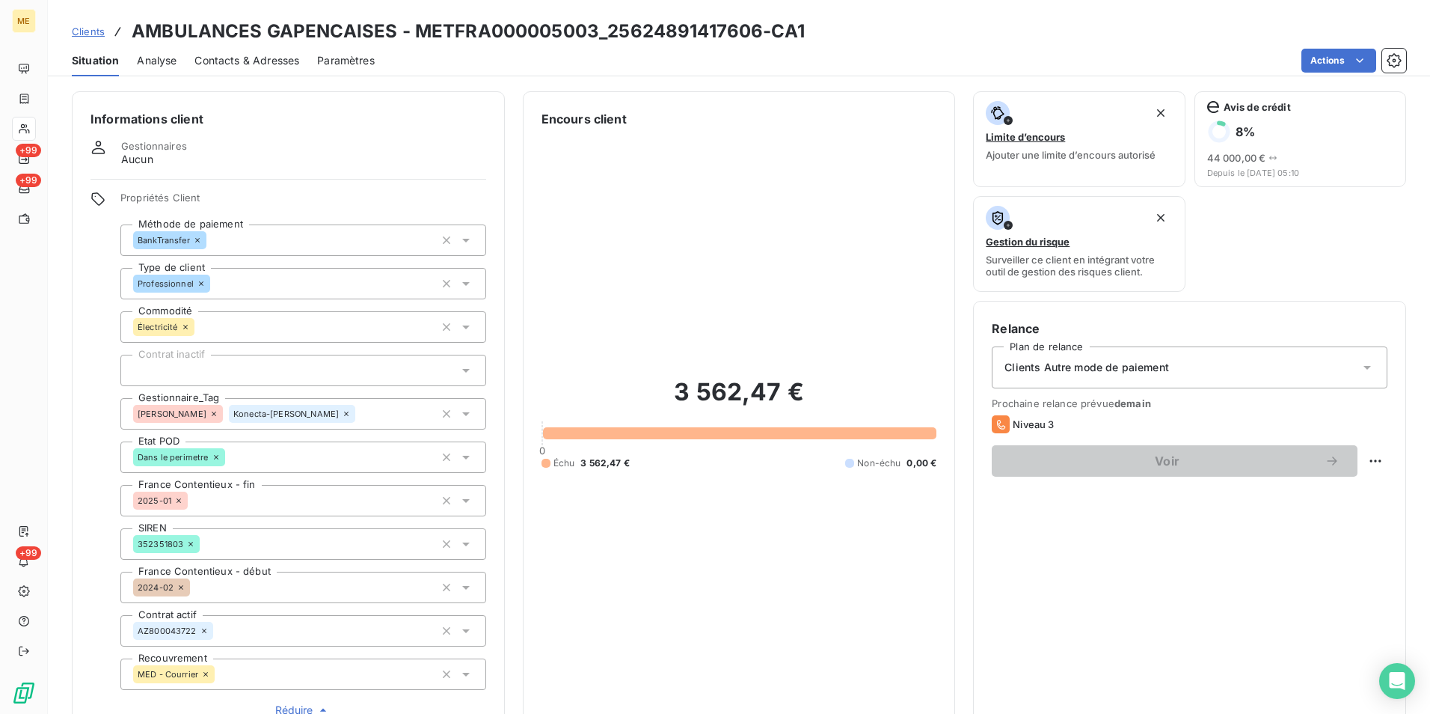
click at [209, 411] on icon at bounding box center [213, 413] width 9 height 9
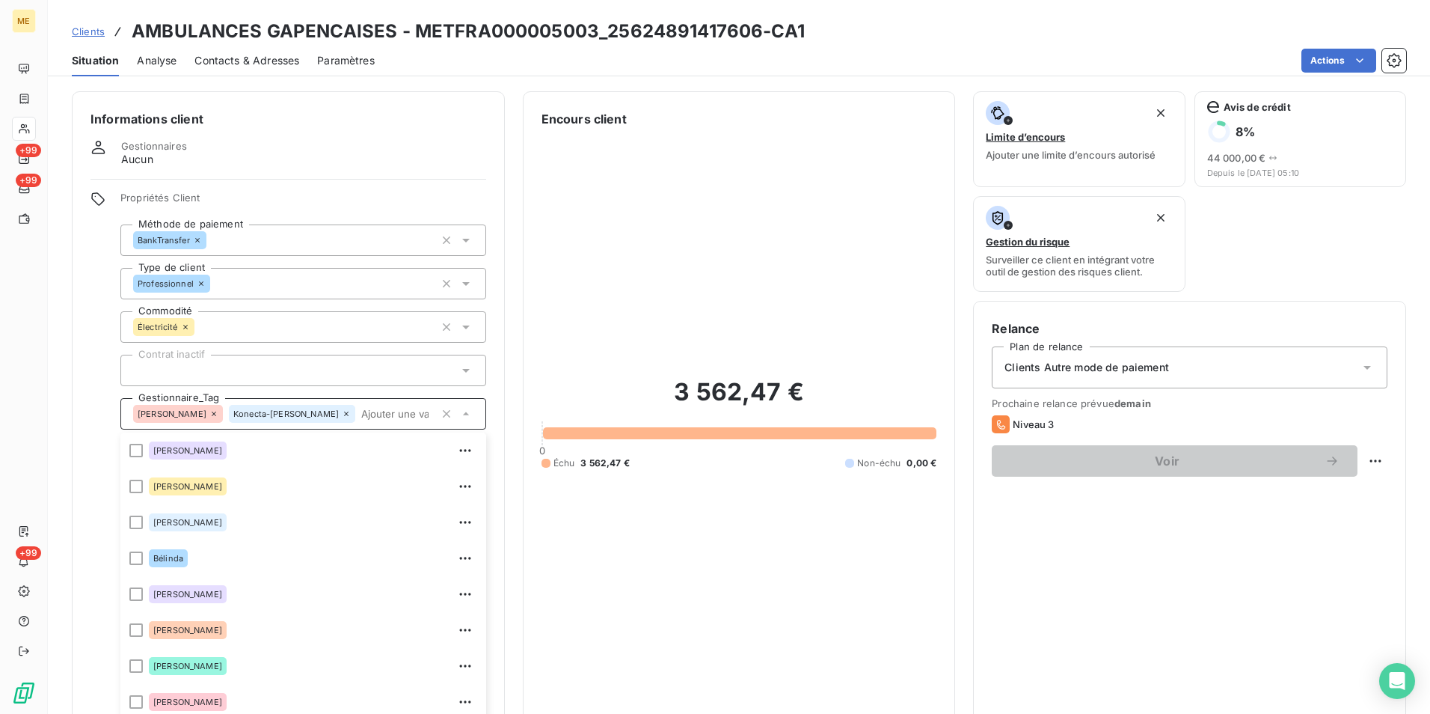
scroll to position [42, 0]
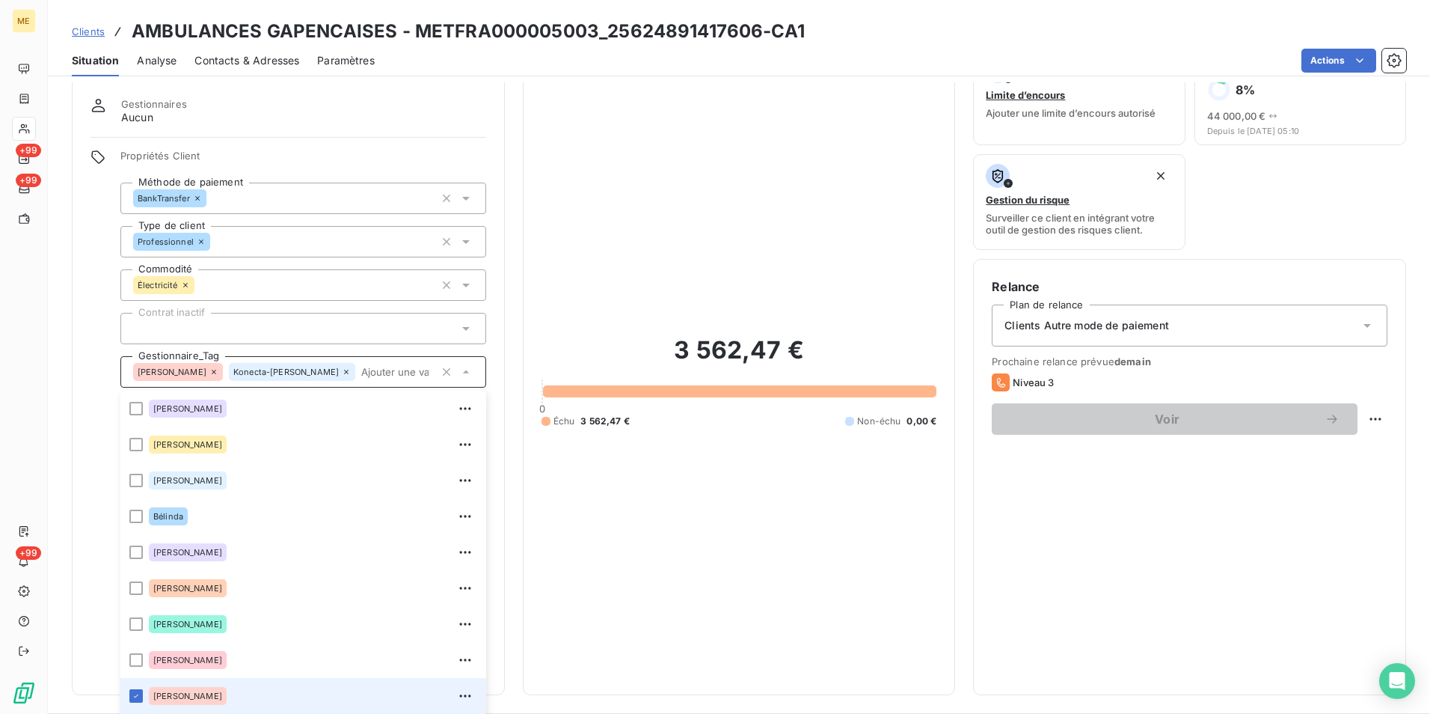
click at [138, 693] on div at bounding box center [135, 695] width 13 height 13
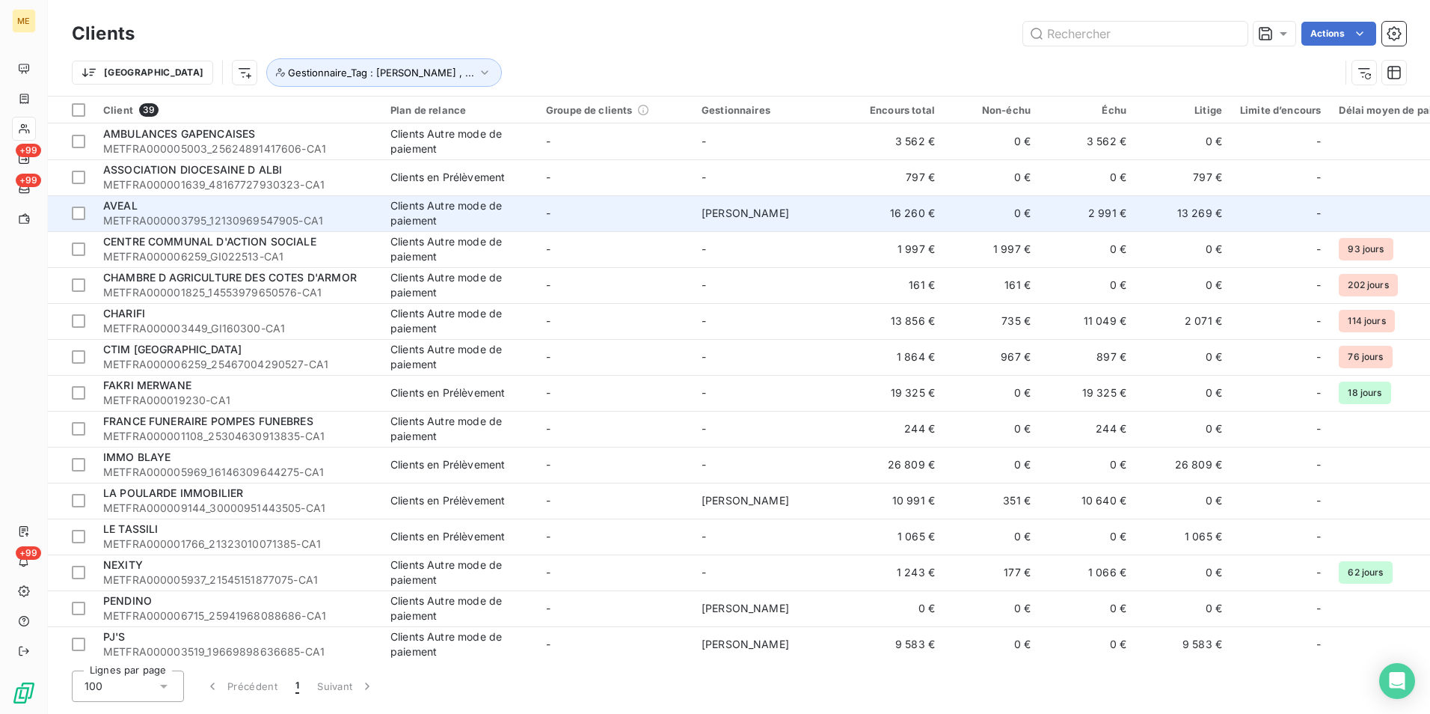
click at [187, 212] on div "AVEAL" at bounding box center [237, 205] width 269 height 15
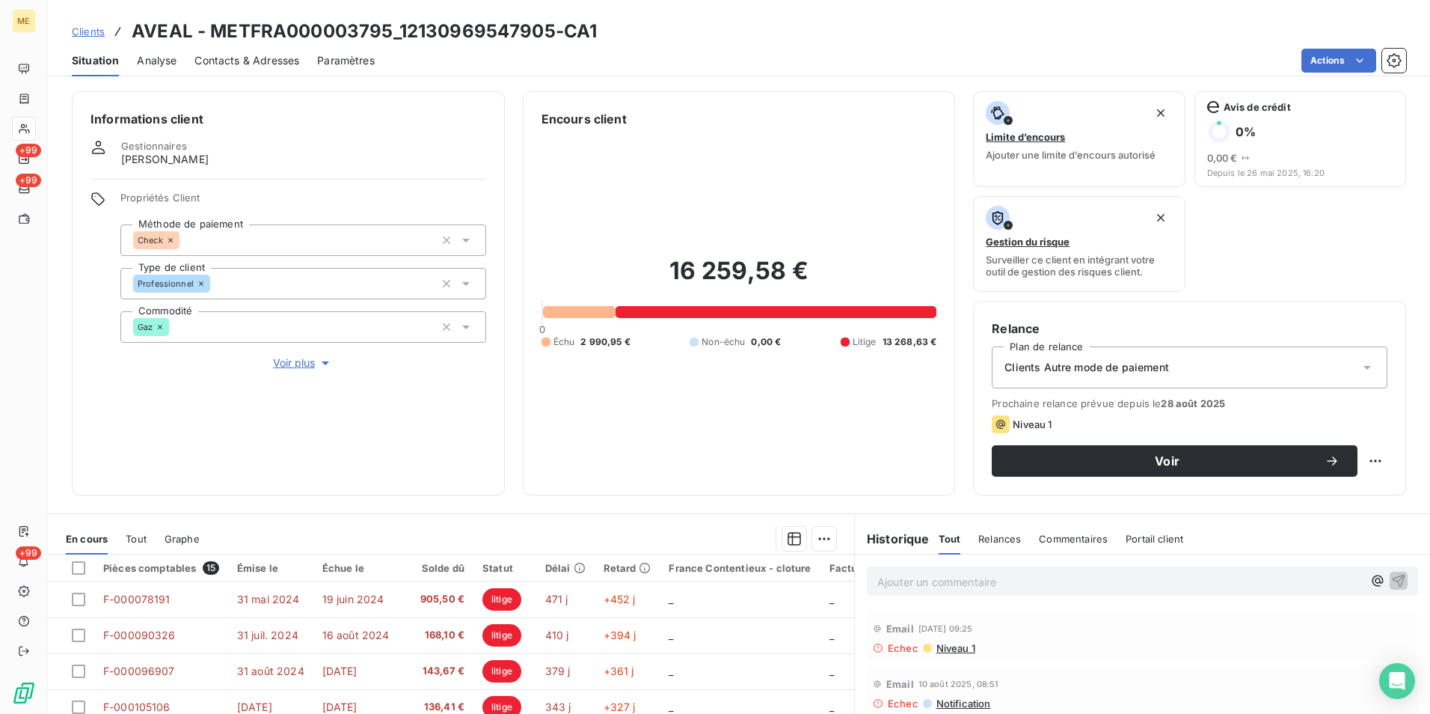
click at [292, 362] on span "Voir plus" at bounding box center [303, 362] width 60 height 15
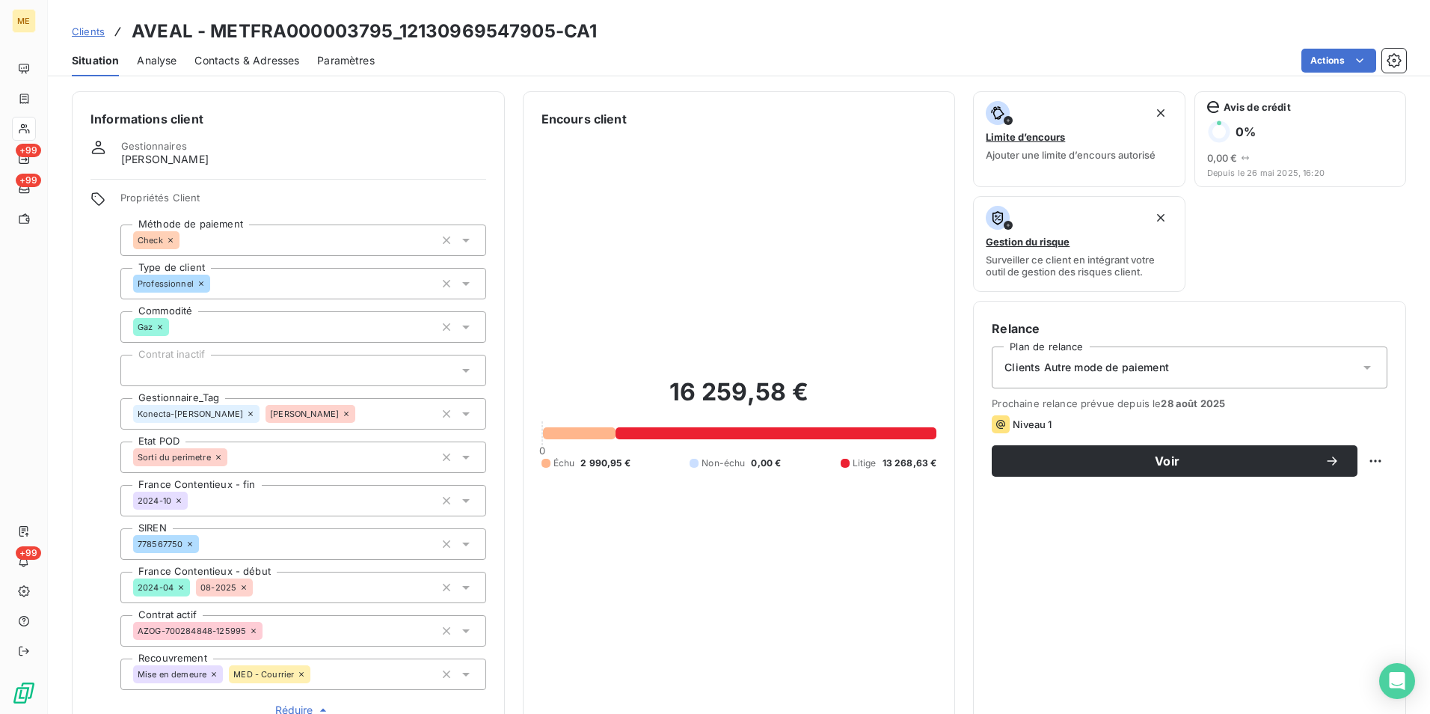
click at [342, 413] on icon at bounding box center [346, 413] width 9 height 9
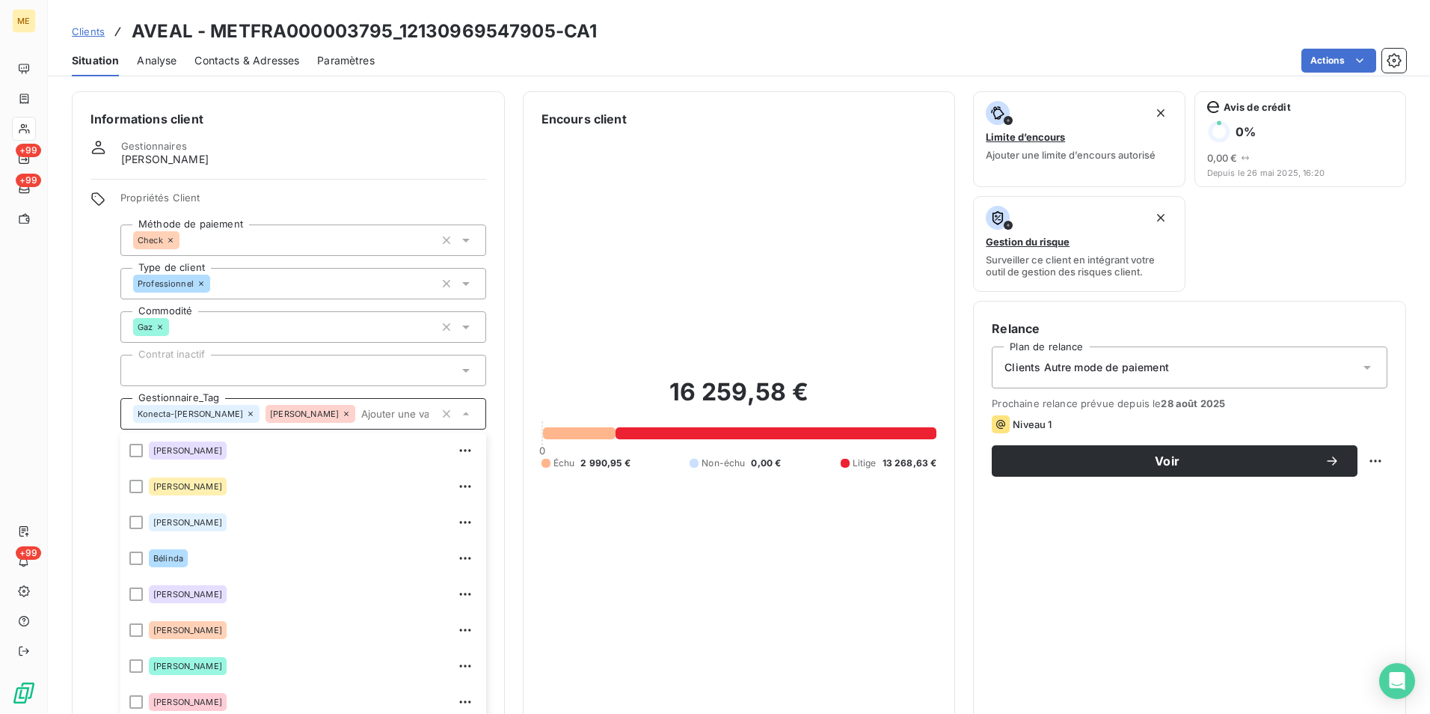
scroll to position [42, 0]
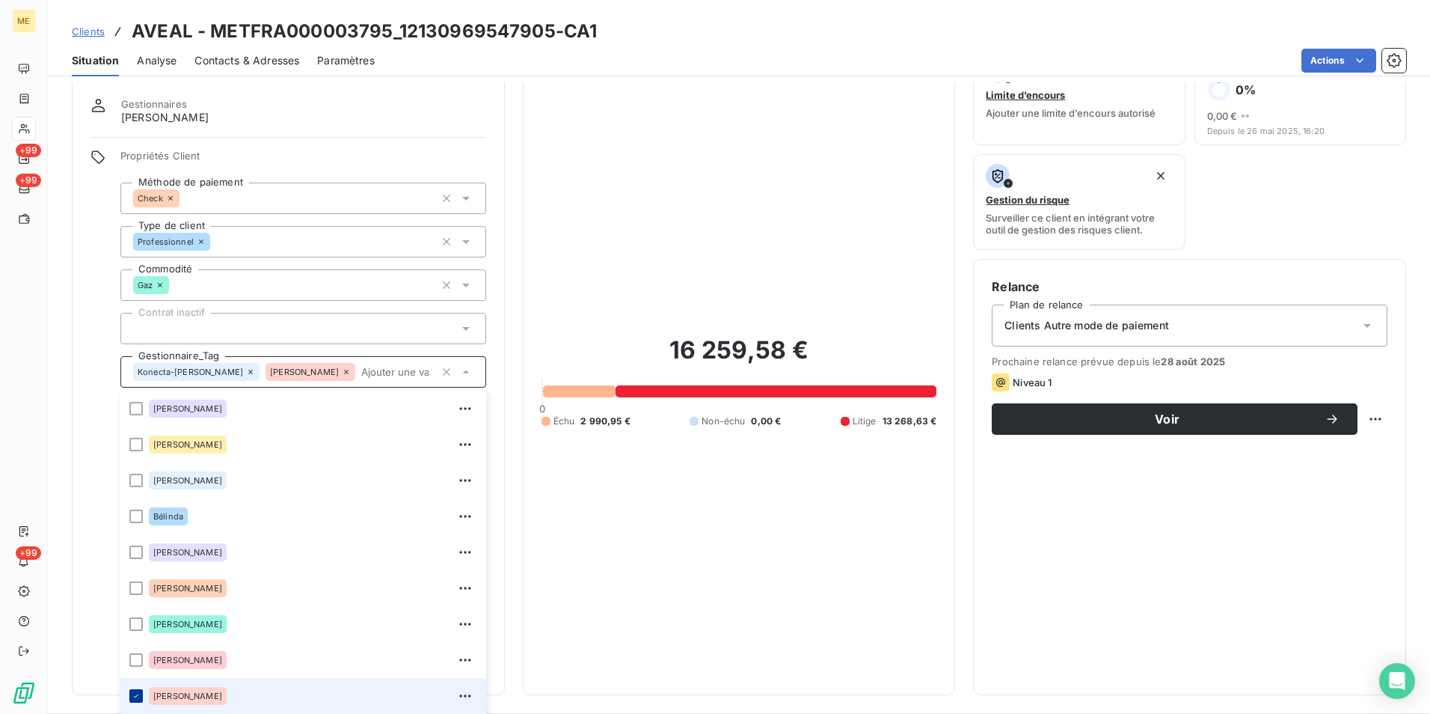
click at [141, 692] on div at bounding box center [135, 695] width 13 height 13
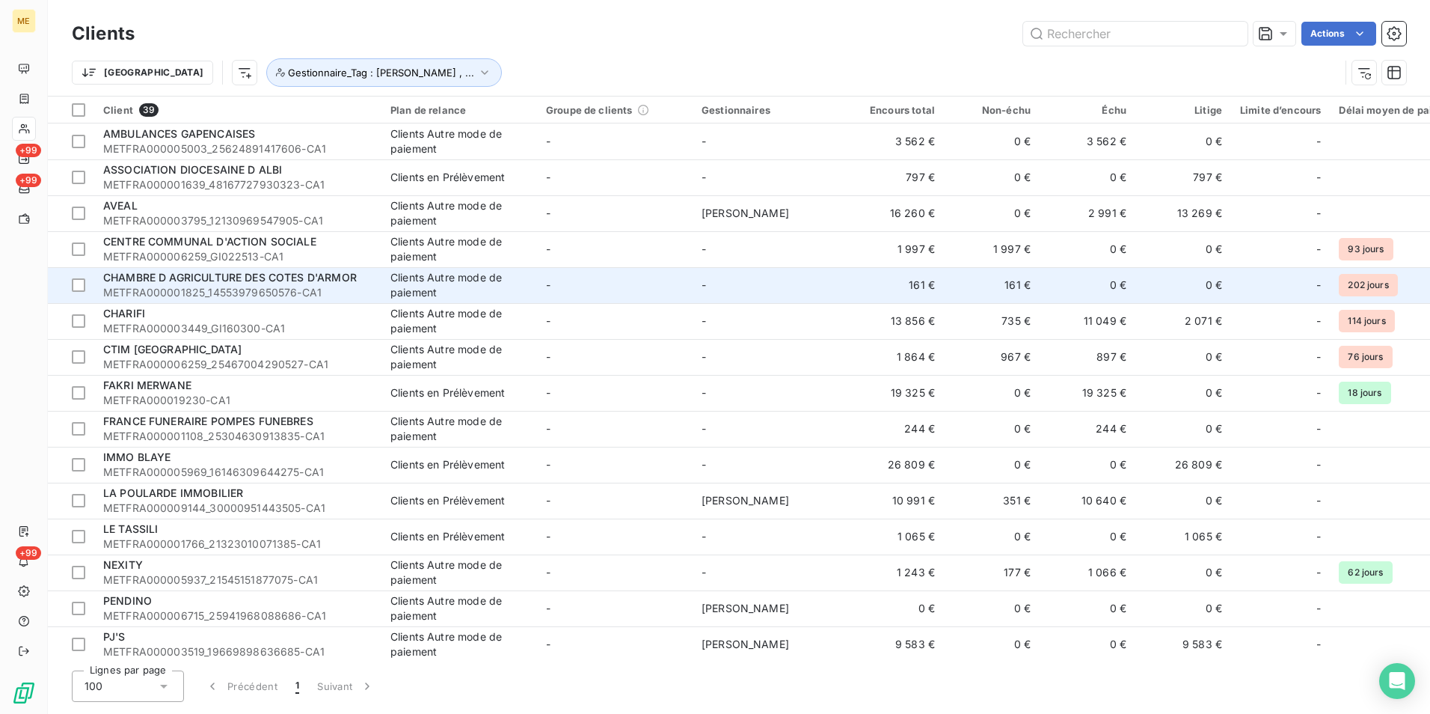
click at [288, 288] on span "METFRA000001825_14553979650576-CA1" at bounding box center [237, 292] width 269 height 15
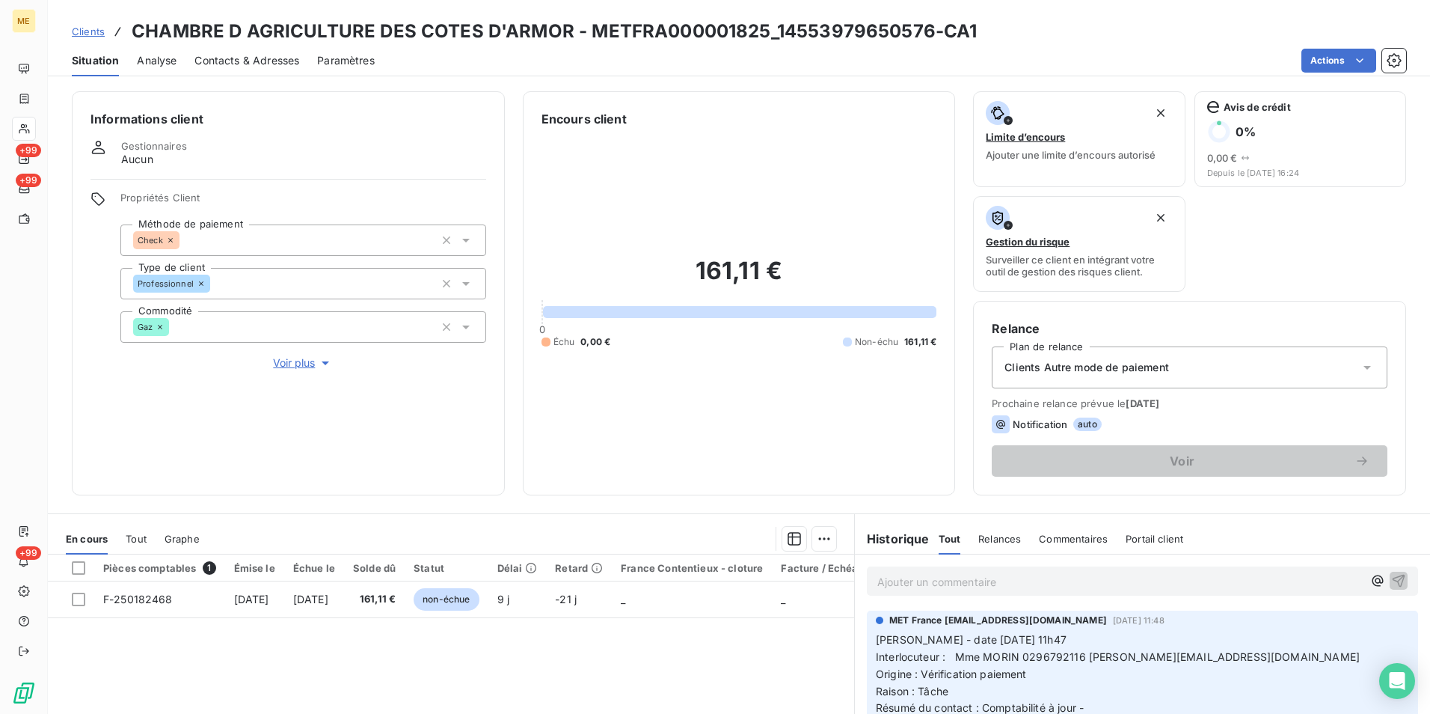
click at [295, 364] on span "Voir plus" at bounding box center [303, 362] width 60 height 15
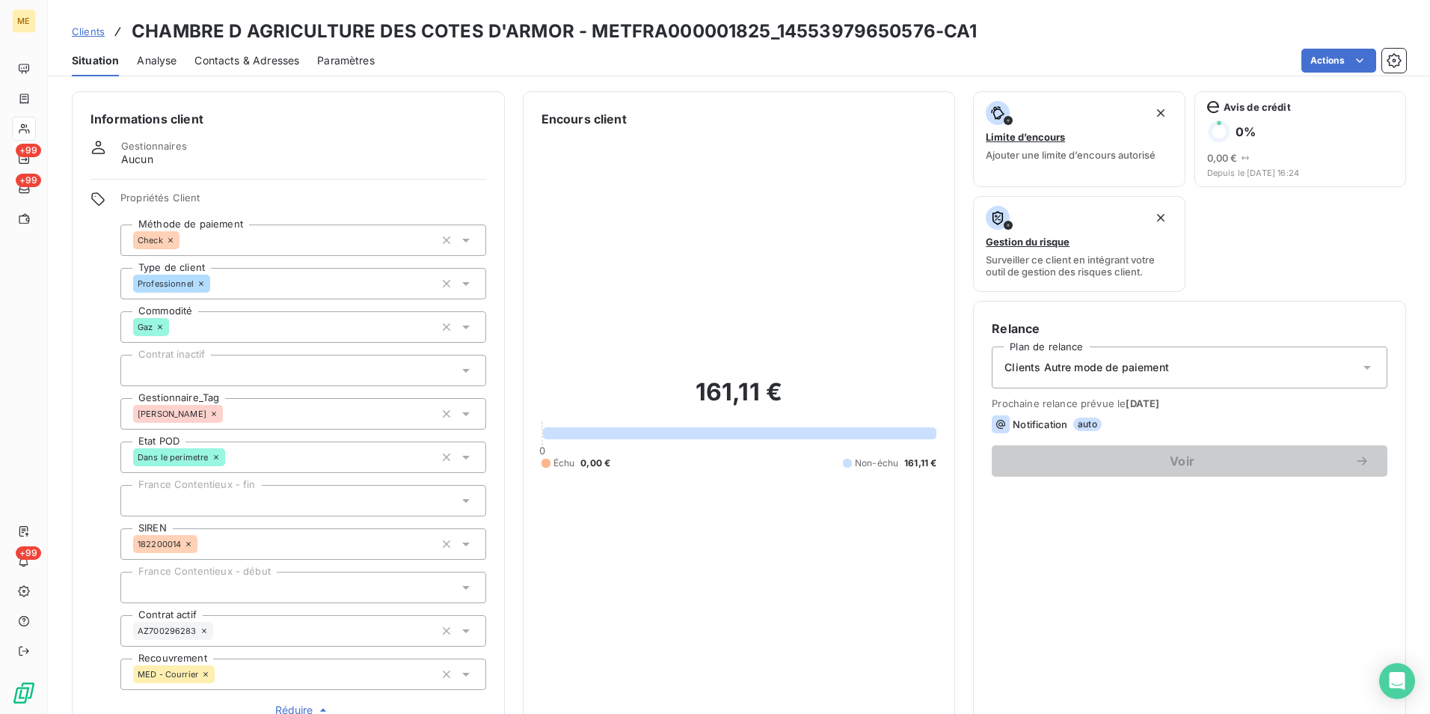
click at [209, 414] on icon at bounding box center [213, 413] width 9 height 9
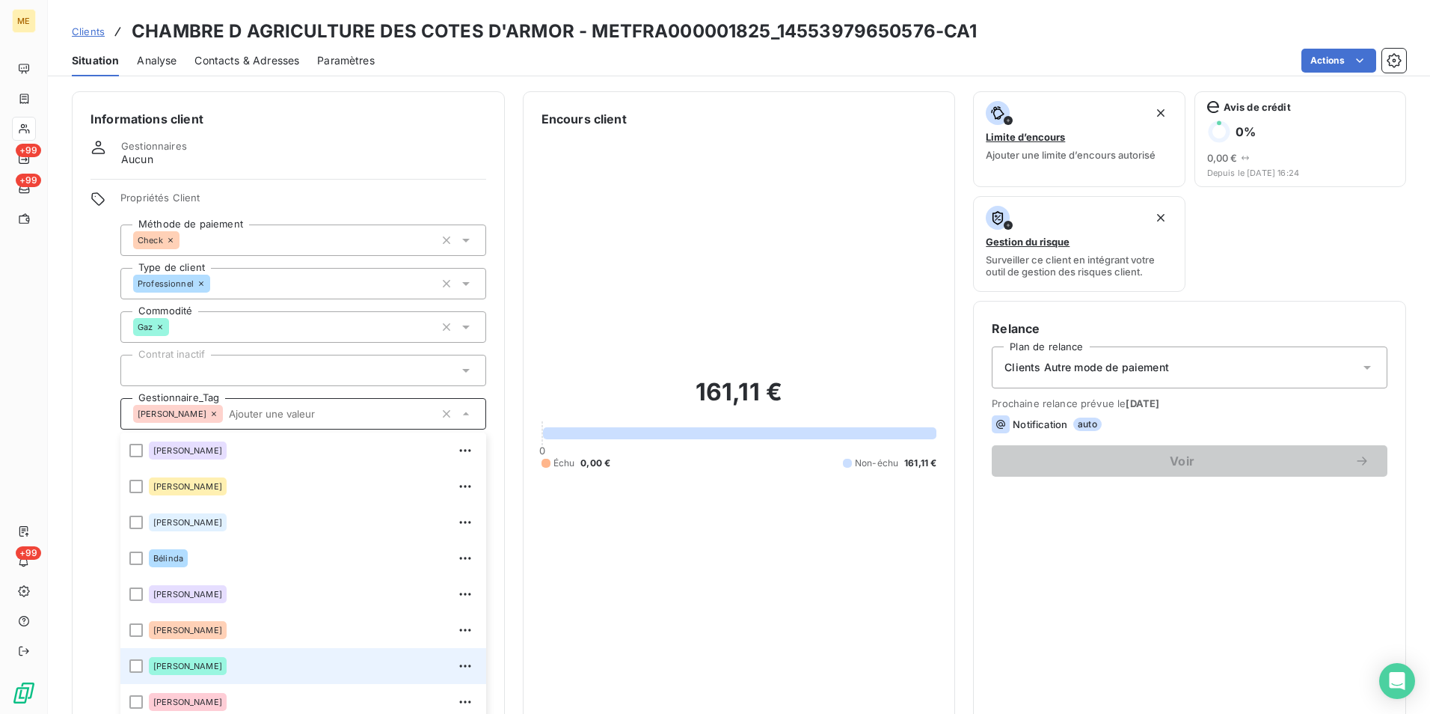
scroll to position [42, 0]
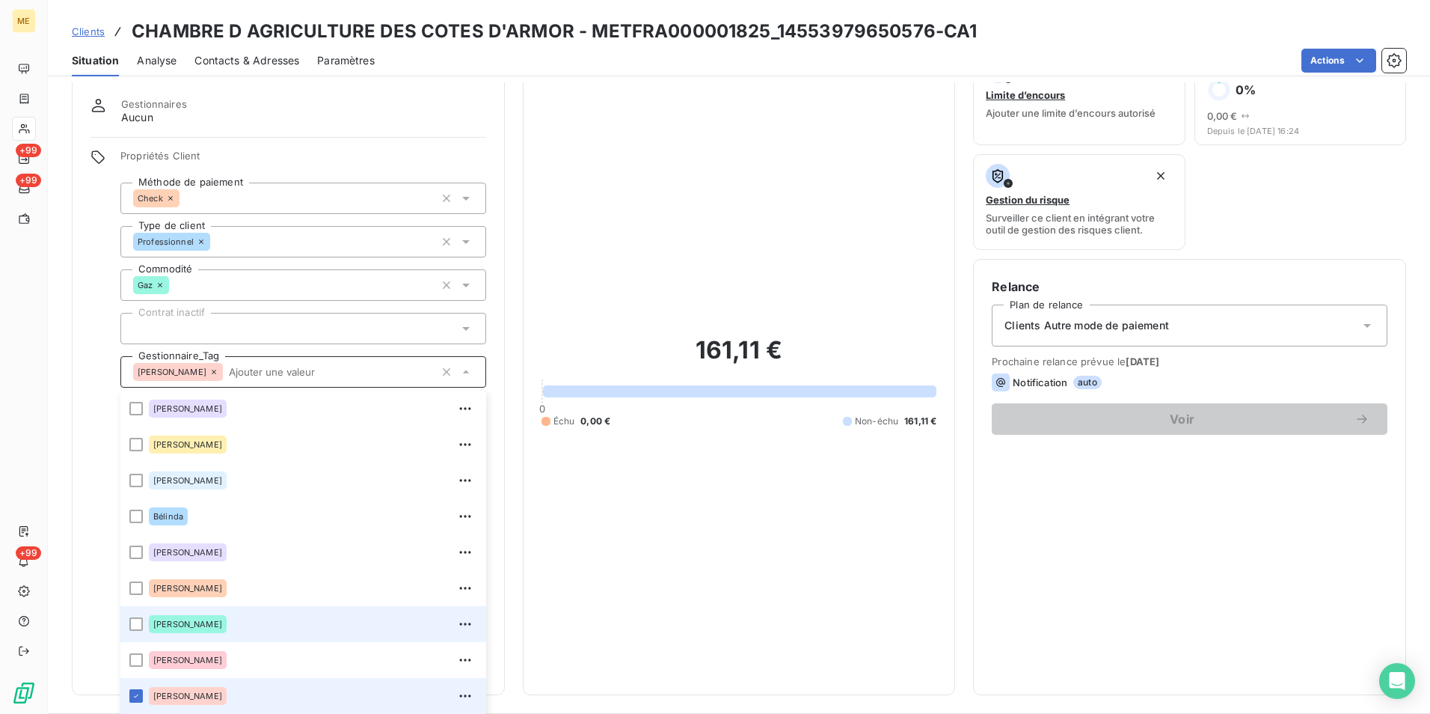
click at [134, 693] on div at bounding box center [135, 695] width 13 height 13
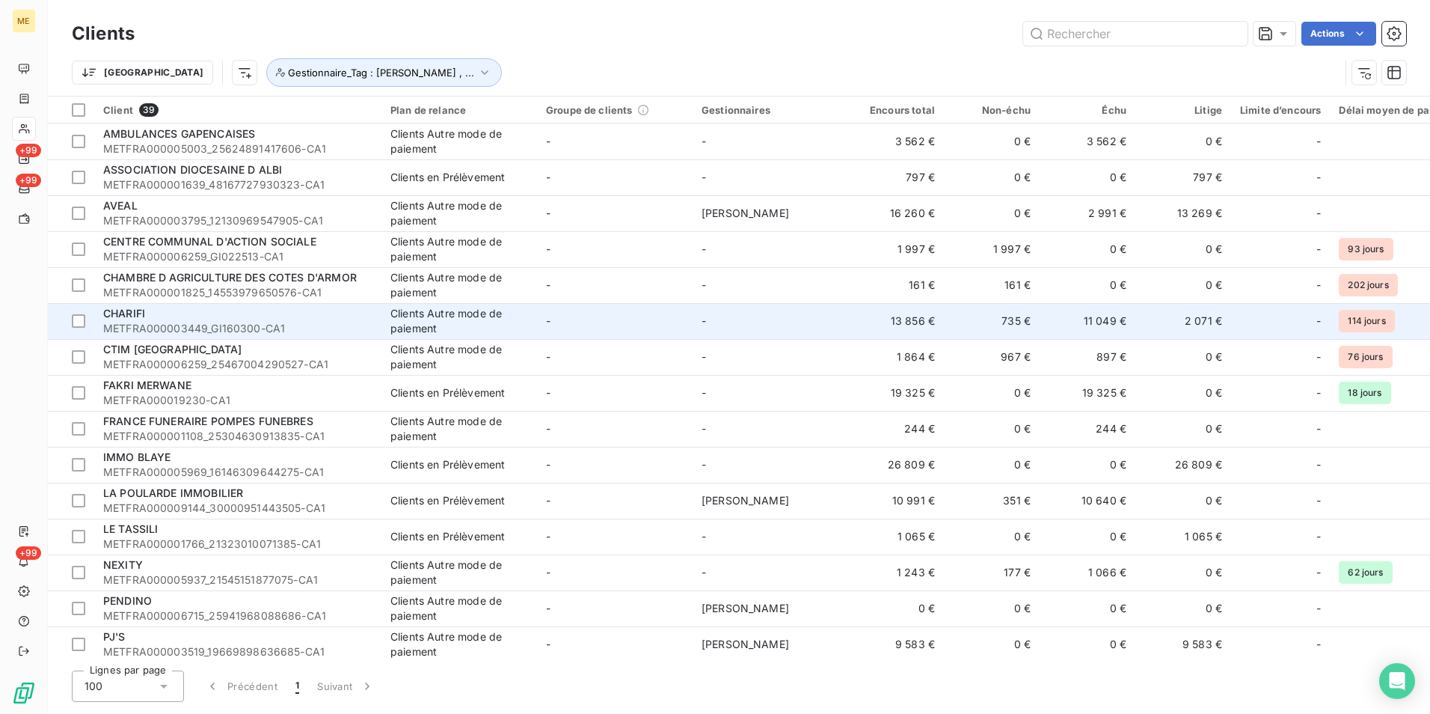
click at [137, 322] on span "METFRA000003449_GI160300-CA1" at bounding box center [237, 328] width 269 height 15
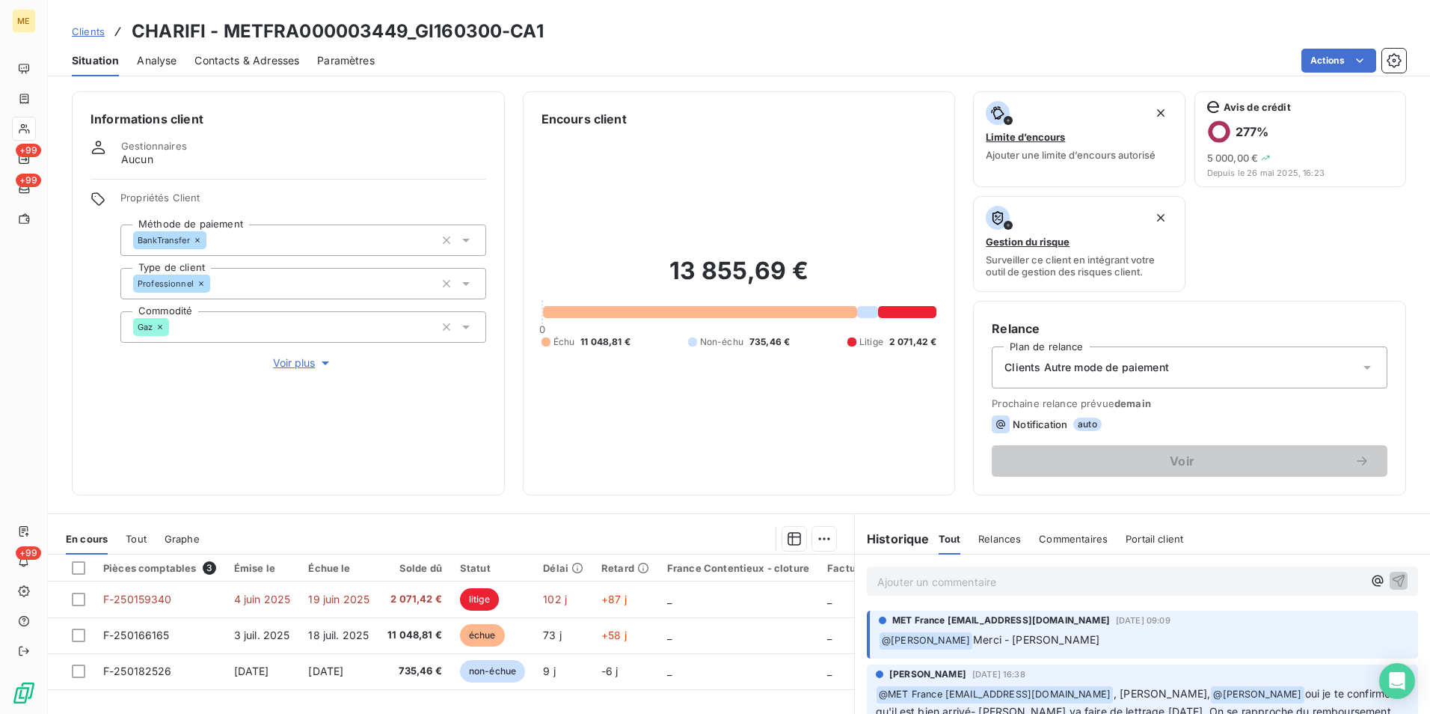
click at [290, 362] on span "Voir plus" at bounding box center [303, 362] width 60 height 15
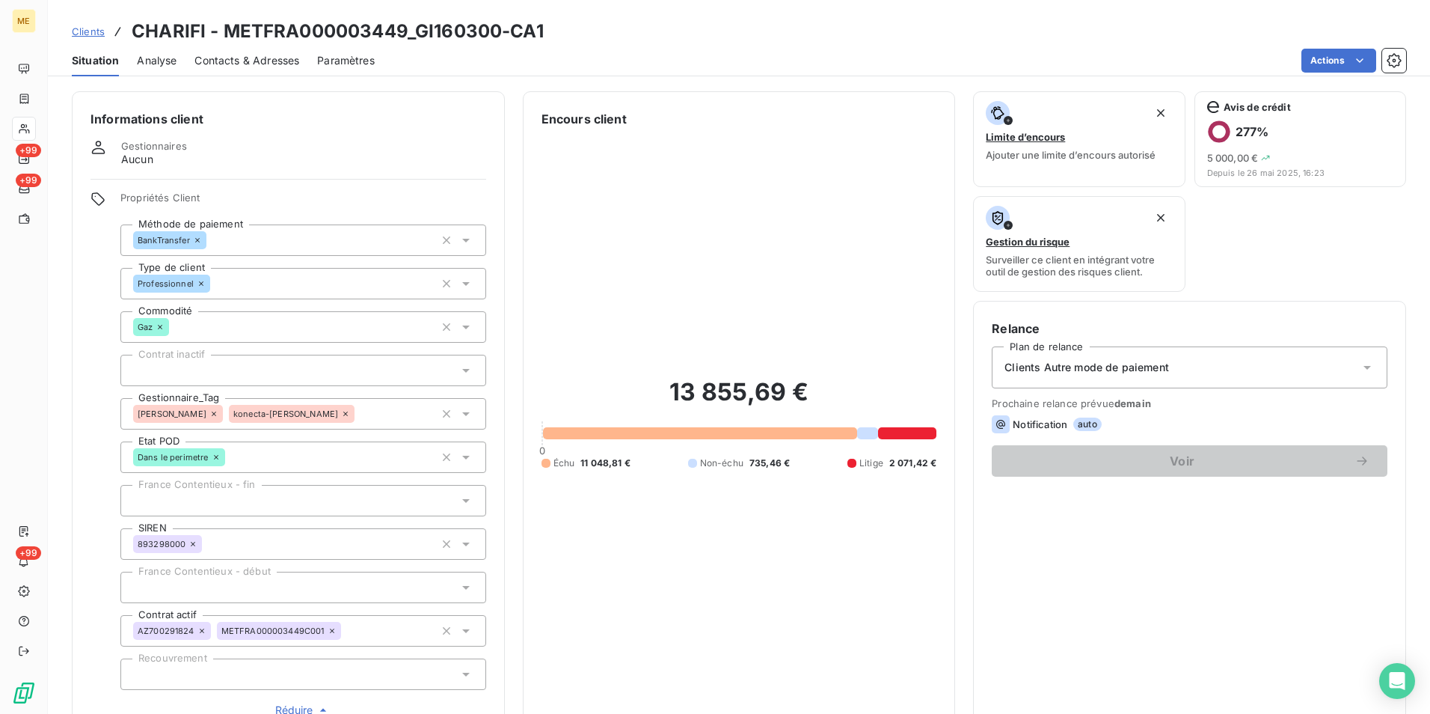
click at [209, 411] on icon at bounding box center [213, 413] width 9 height 9
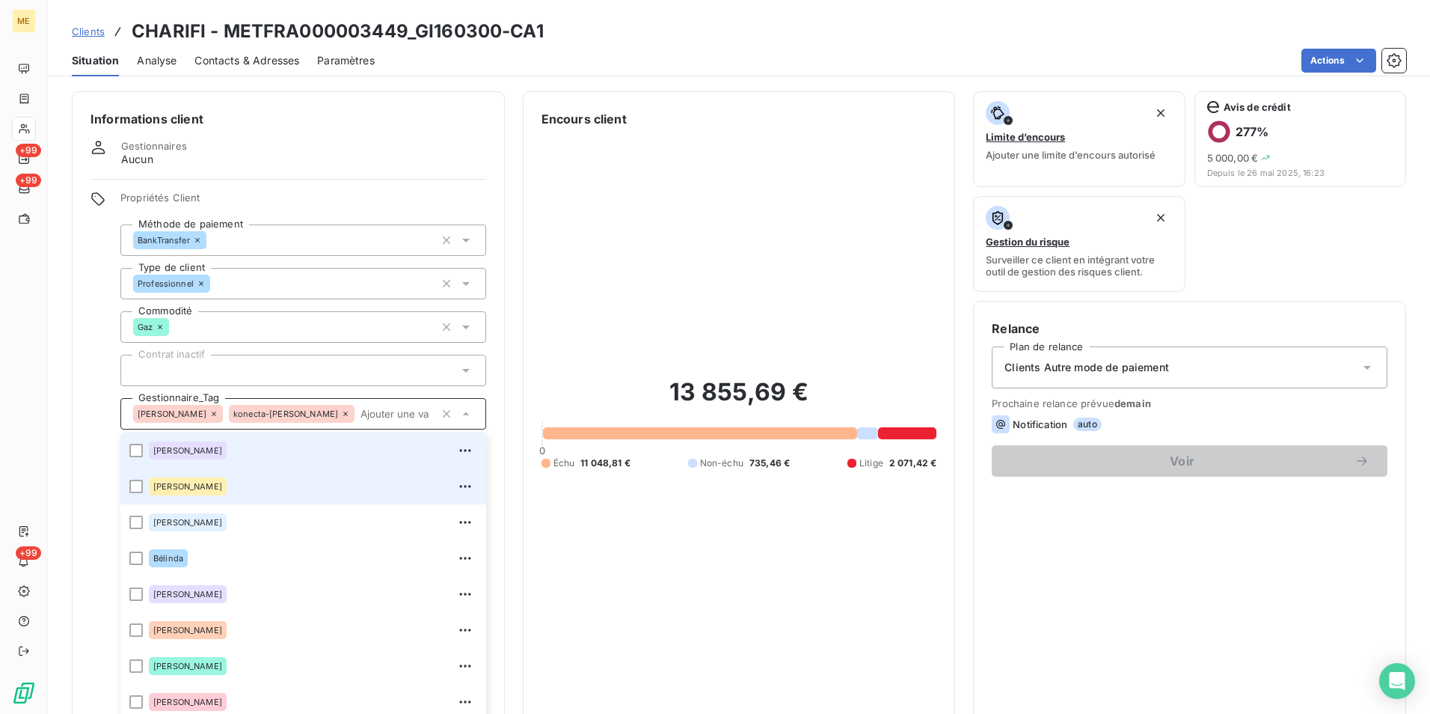
scroll to position [42, 0]
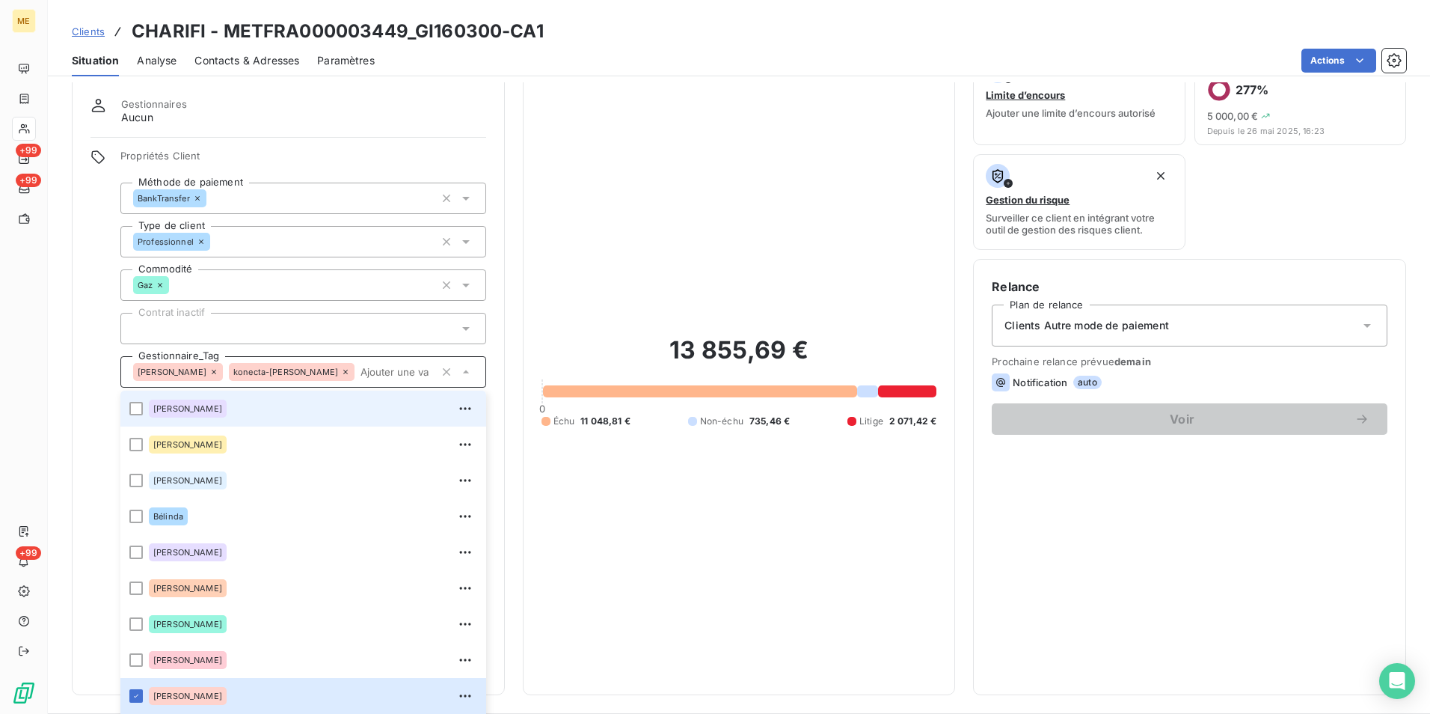
click at [136, 696] on div at bounding box center [135, 695] width 13 height 13
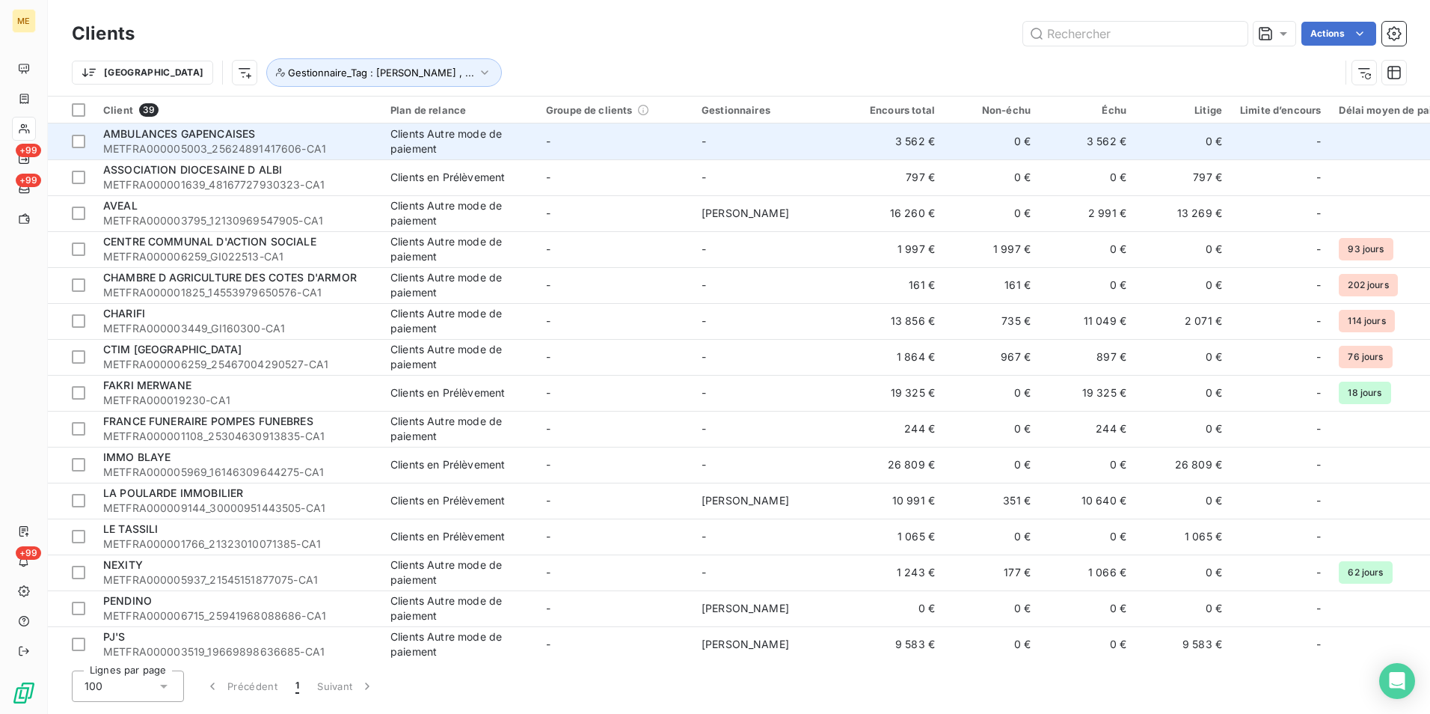
click at [189, 146] on span "METFRA000005003_25624891417606-CA1" at bounding box center [237, 148] width 269 height 15
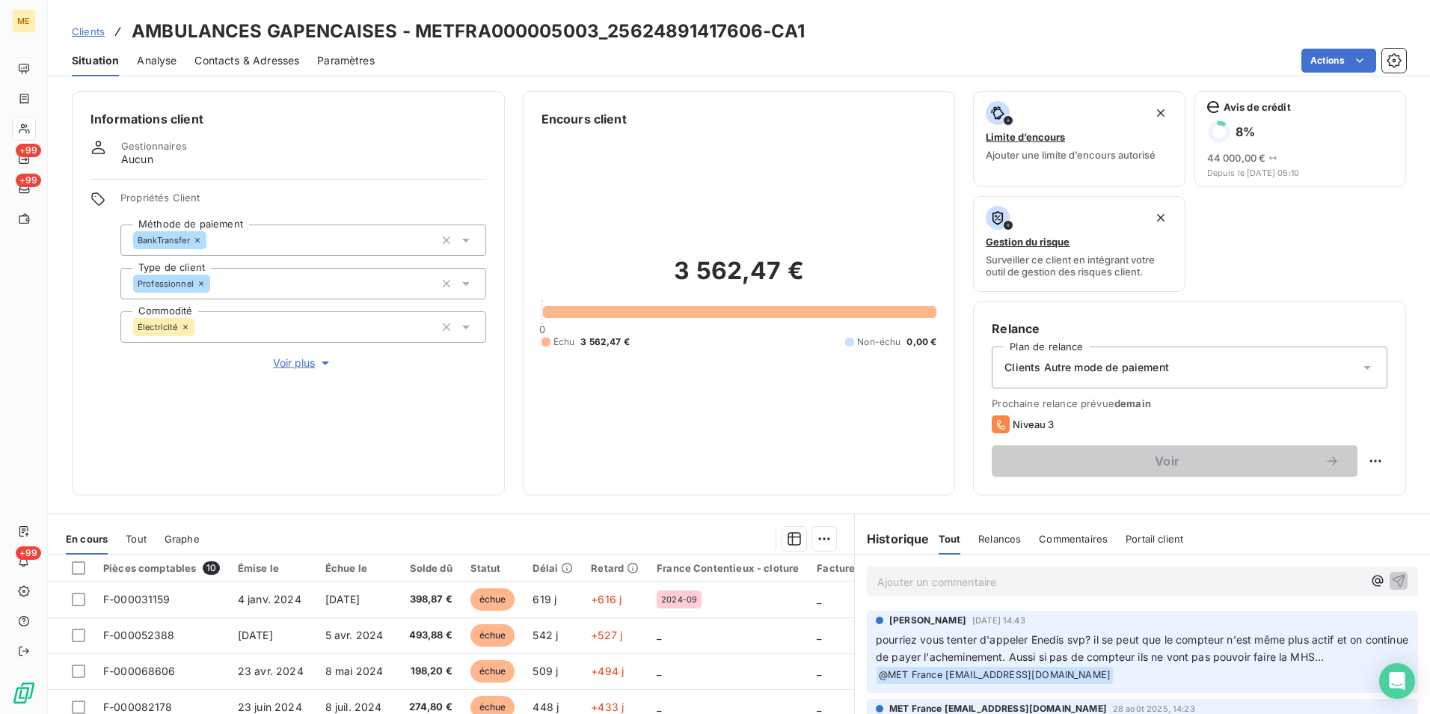
click at [290, 362] on span "Voir plus" at bounding box center [303, 362] width 60 height 15
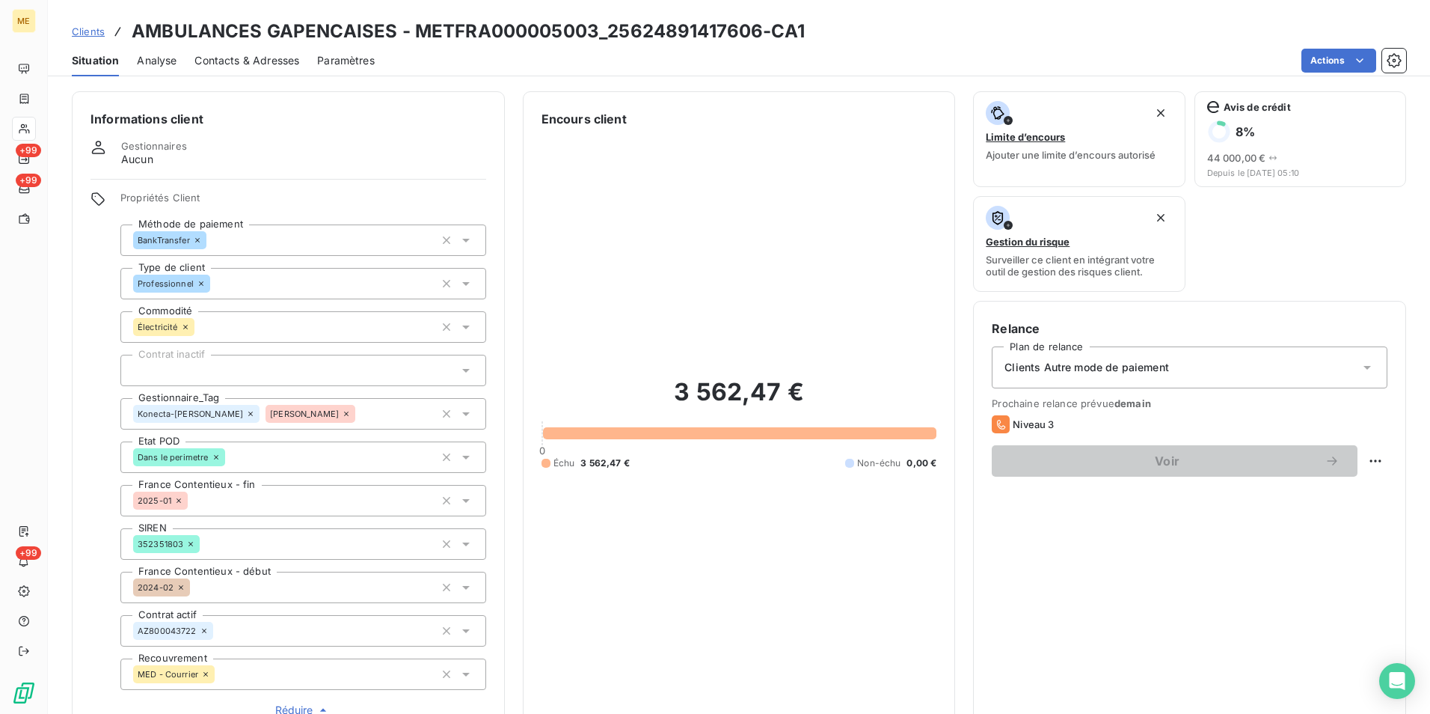
click at [344, 413] on icon at bounding box center [346, 413] width 4 height 4
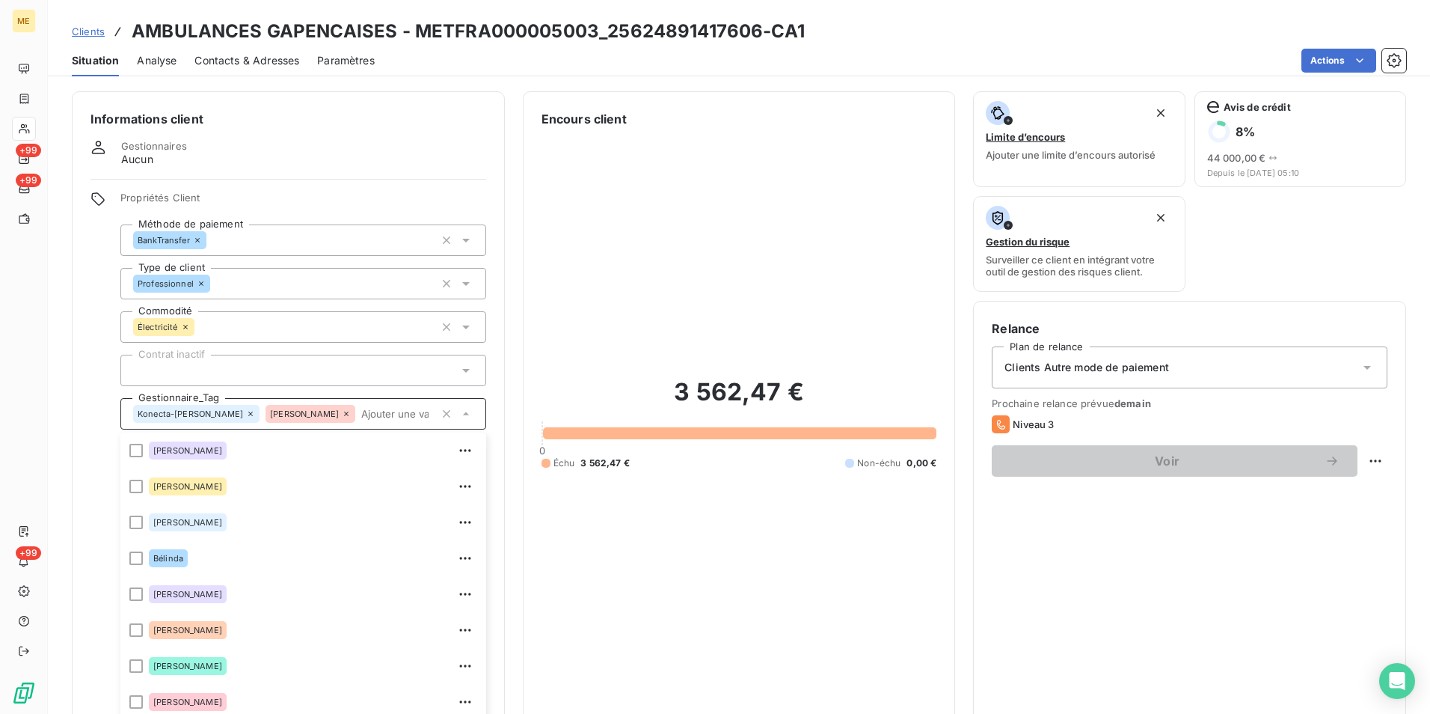
scroll to position [42, 0]
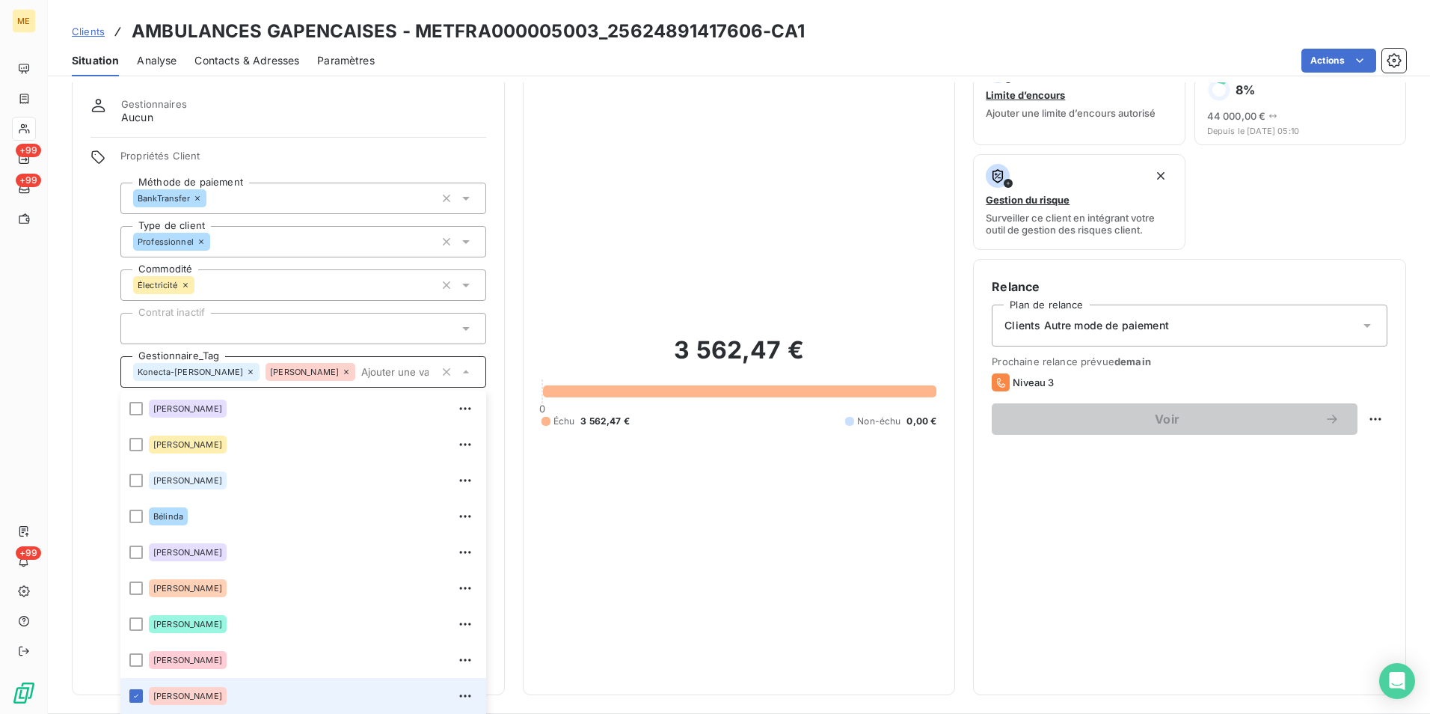
click at [135, 695] on div at bounding box center [135, 695] width 13 height 13
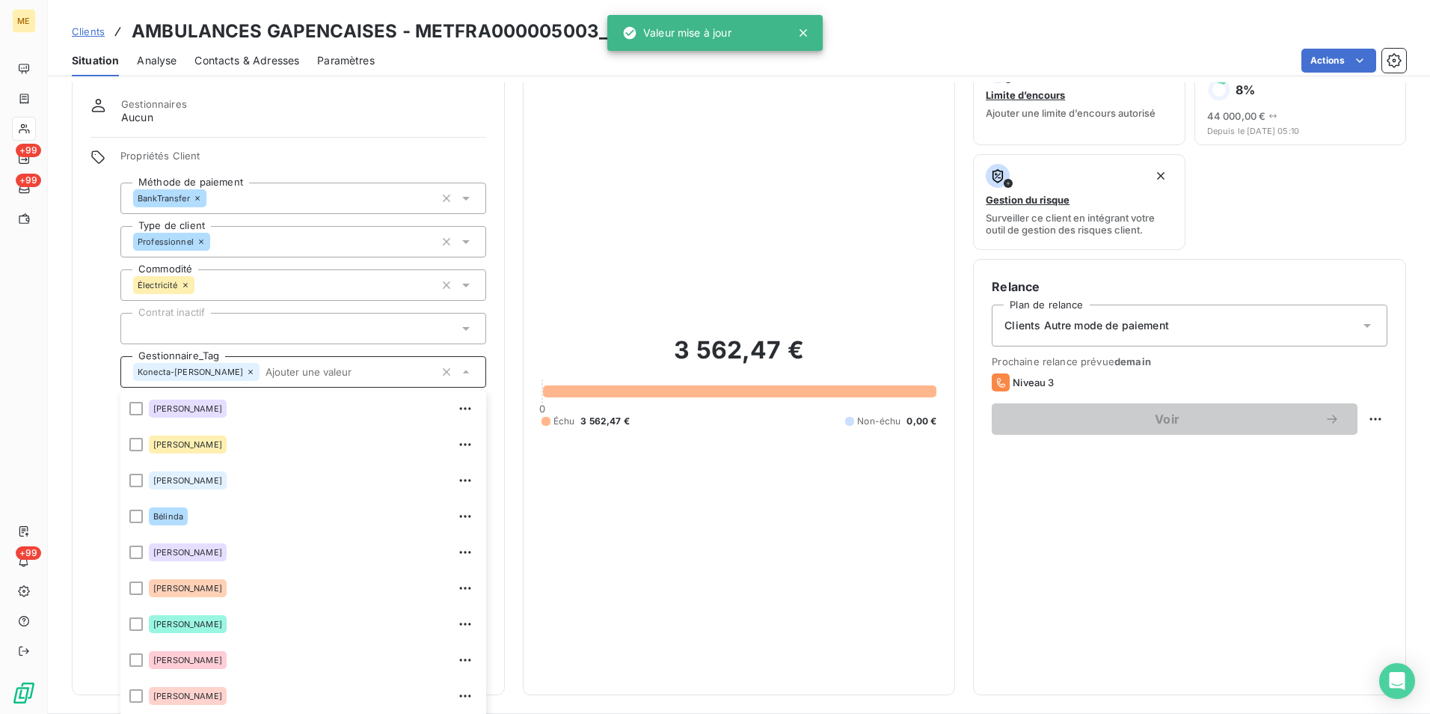
click at [806, 29] on icon at bounding box center [803, 32] width 15 height 15
click at [800, 31] on icon at bounding box center [803, 32] width 15 height 15
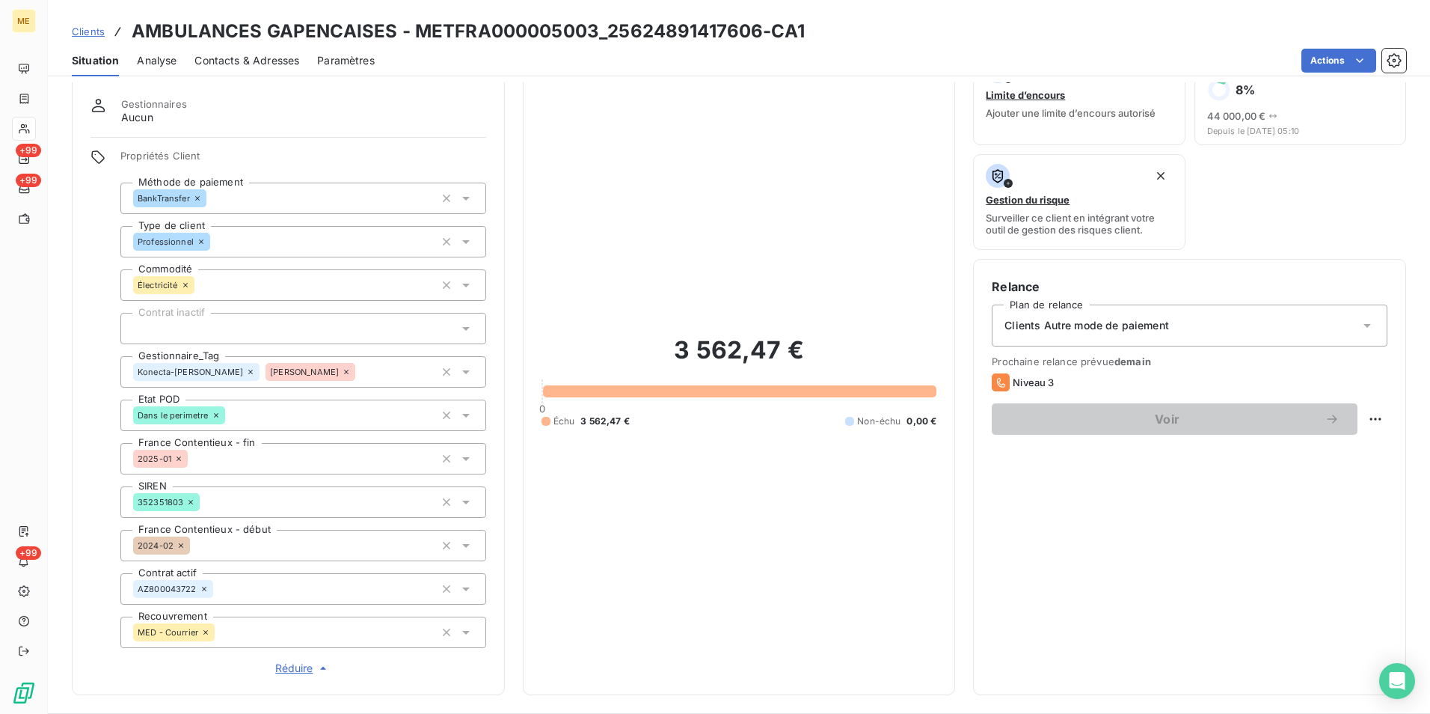
click at [464, 371] on icon at bounding box center [465, 372] width 7 height 4
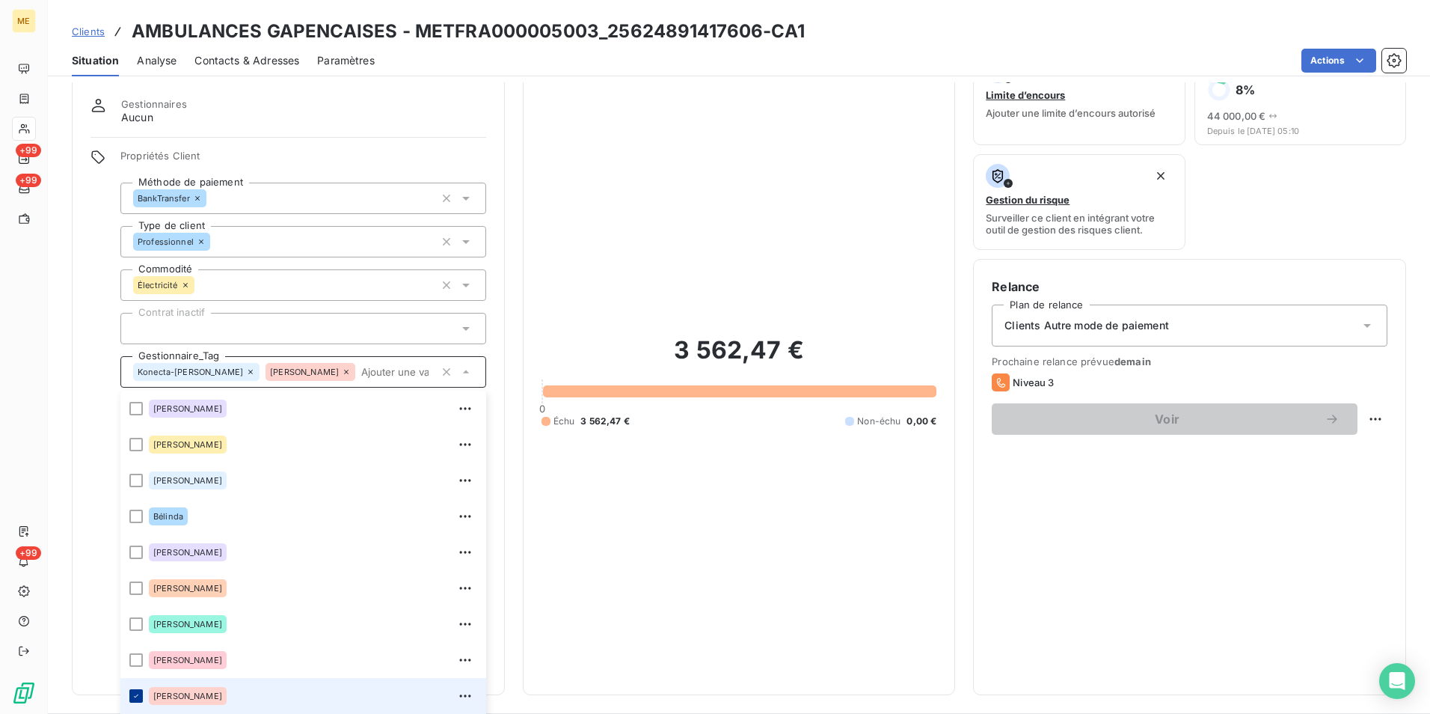
click at [135, 694] on icon at bounding box center [136, 695] width 9 height 9
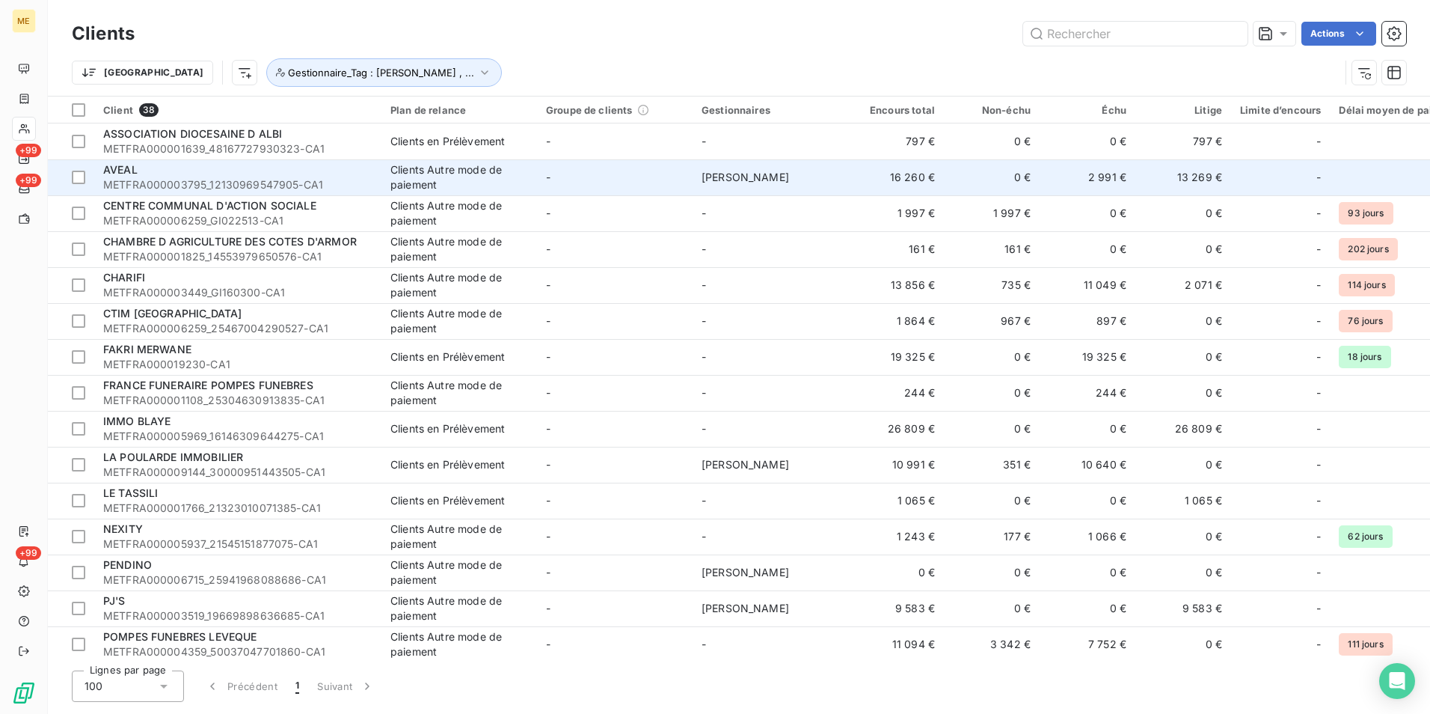
click at [218, 176] on div "AVEAL" at bounding box center [237, 169] width 269 height 15
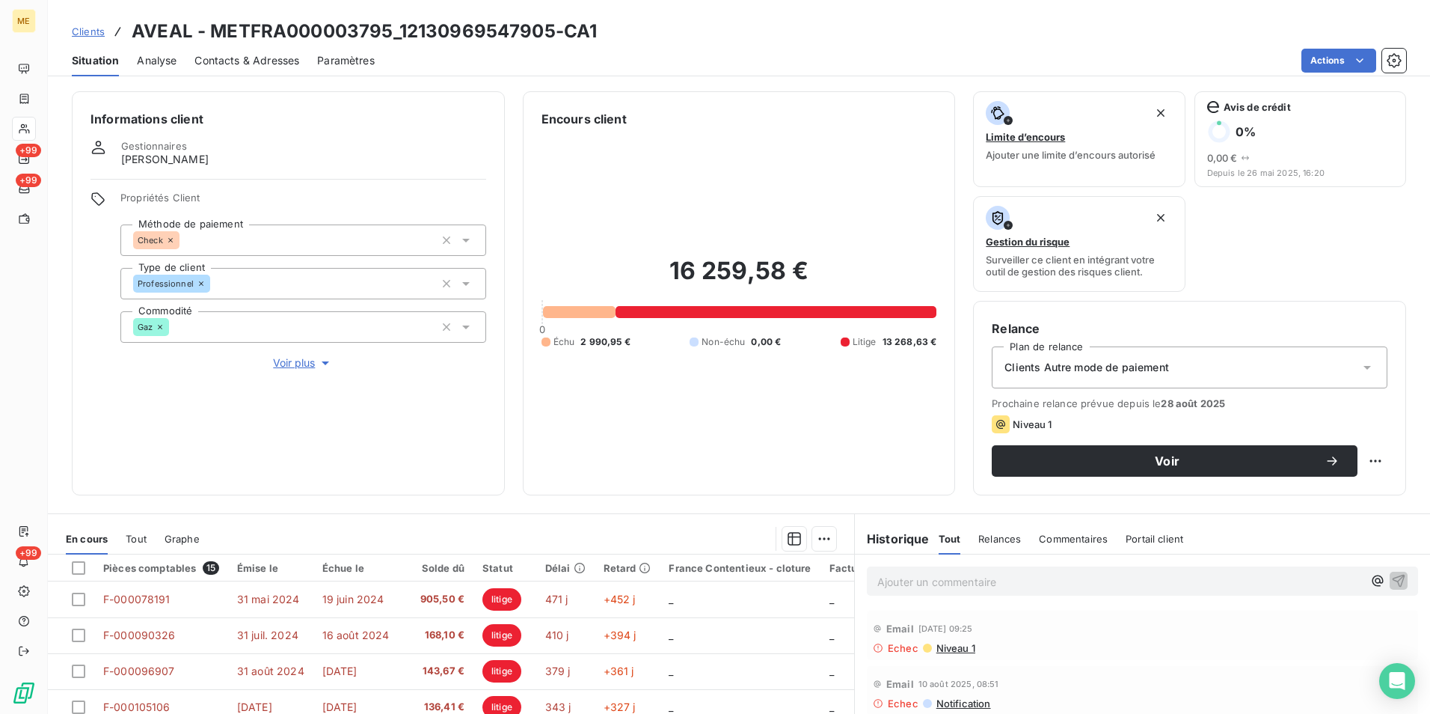
click at [290, 362] on span "Voir plus" at bounding box center [303, 362] width 60 height 15
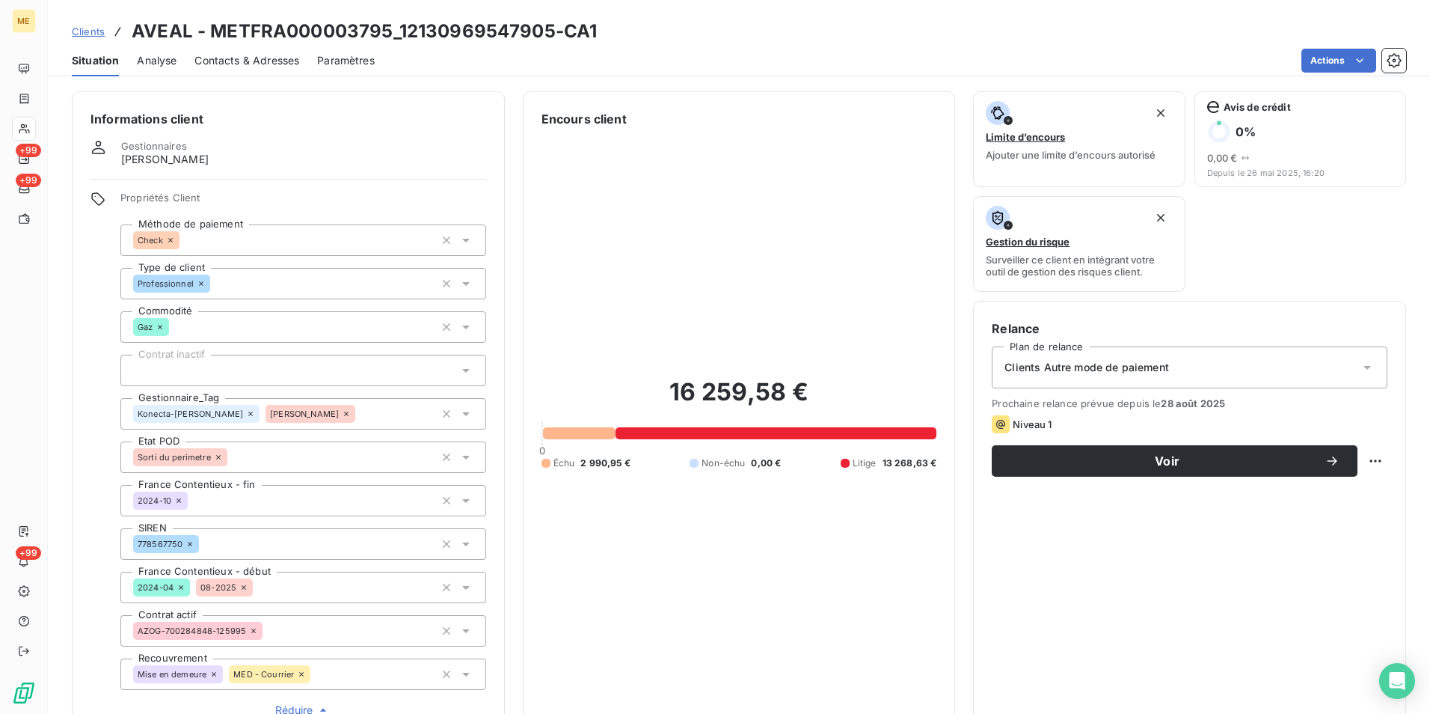
click at [342, 414] on icon at bounding box center [346, 413] width 9 height 9
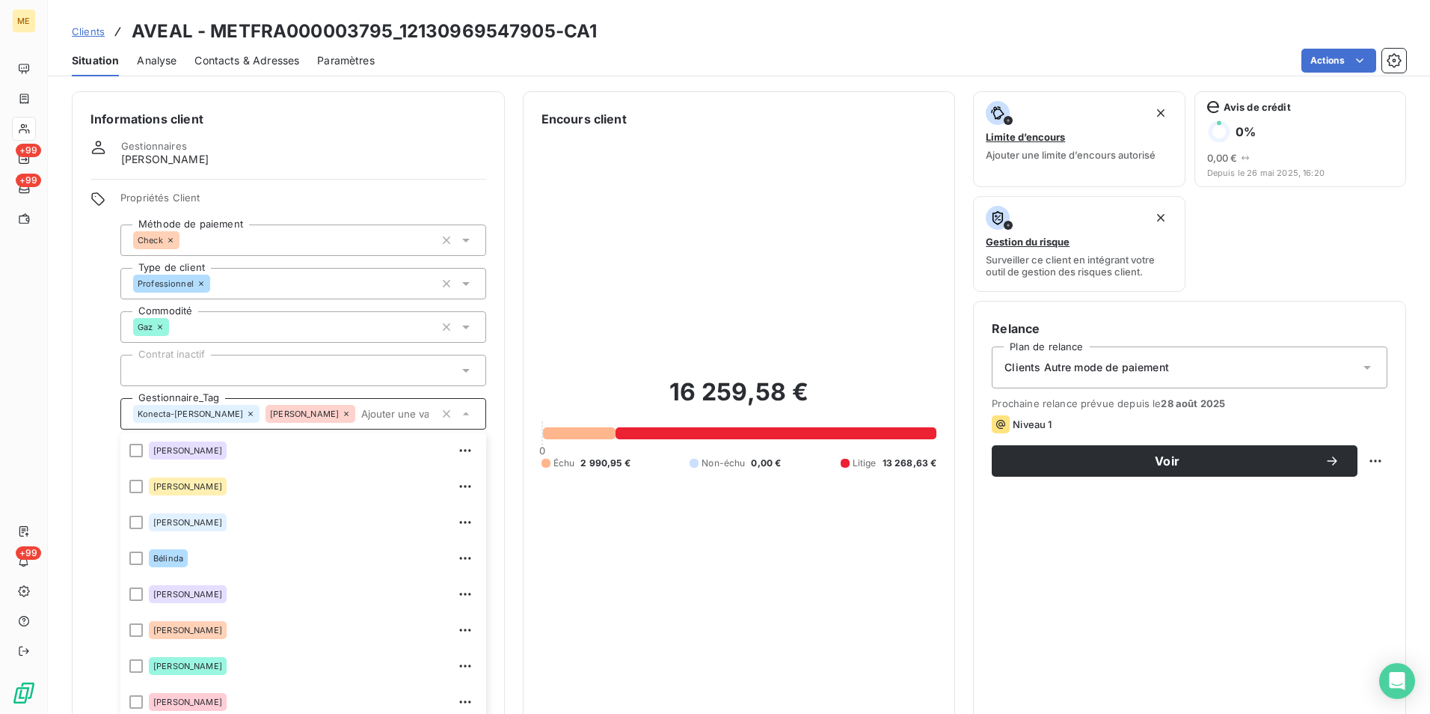
scroll to position [42, 0]
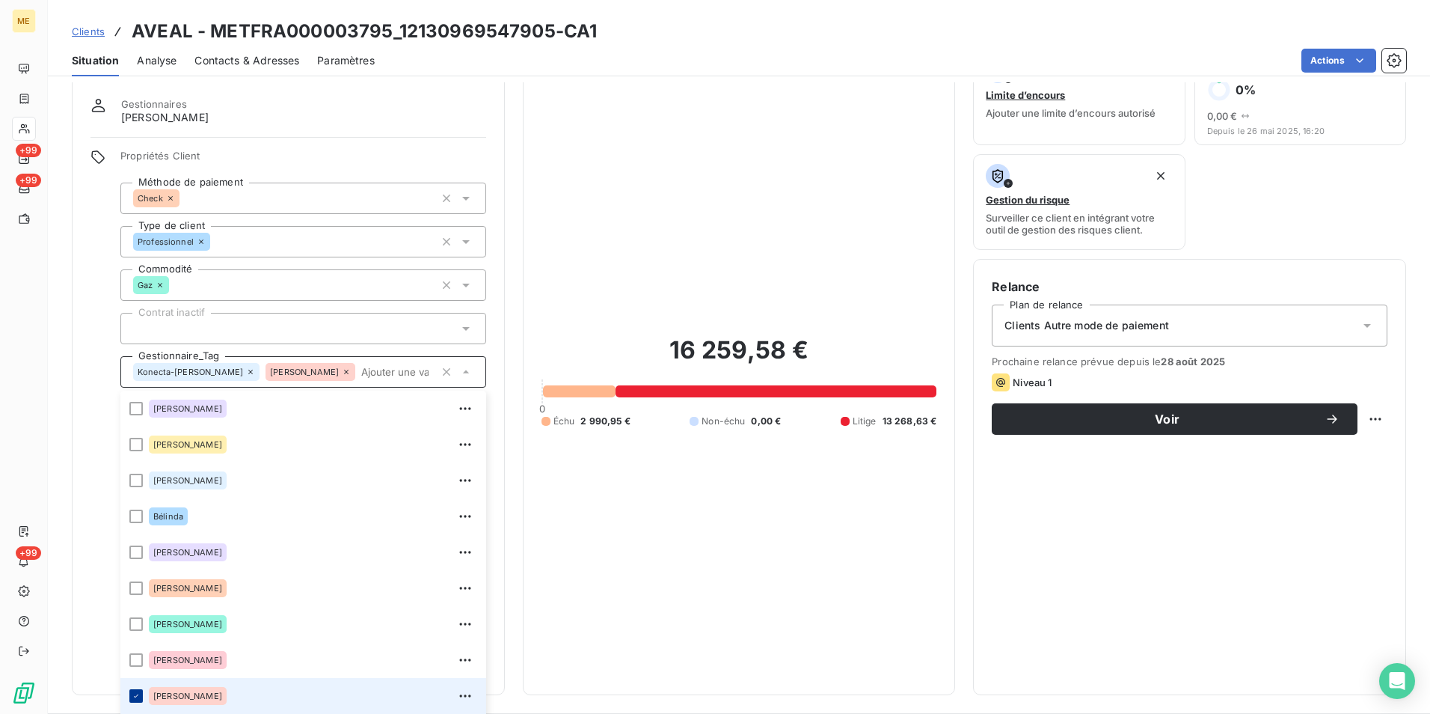
click at [132, 696] on div at bounding box center [135, 695] width 13 height 13
click at [135, 695] on icon at bounding box center [136, 695] width 9 height 9
click at [134, 693] on div at bounding box center [135, 695] width 13 height 13
click at [137, 696] on div at bounding box center [135, 695] width 13 height 13
click at [136, 696] on icon at bounding box center [136, 695] width 4 height 3
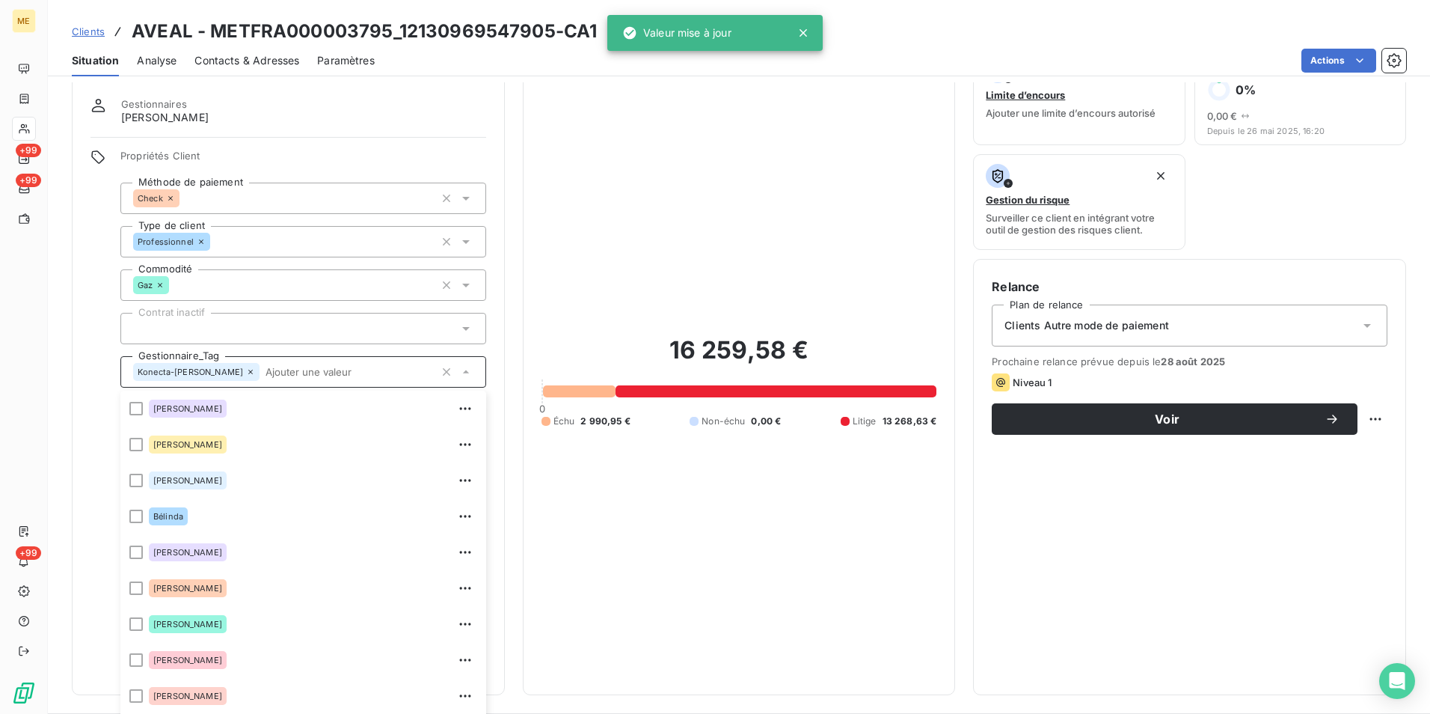
scroll to position [231, 0]
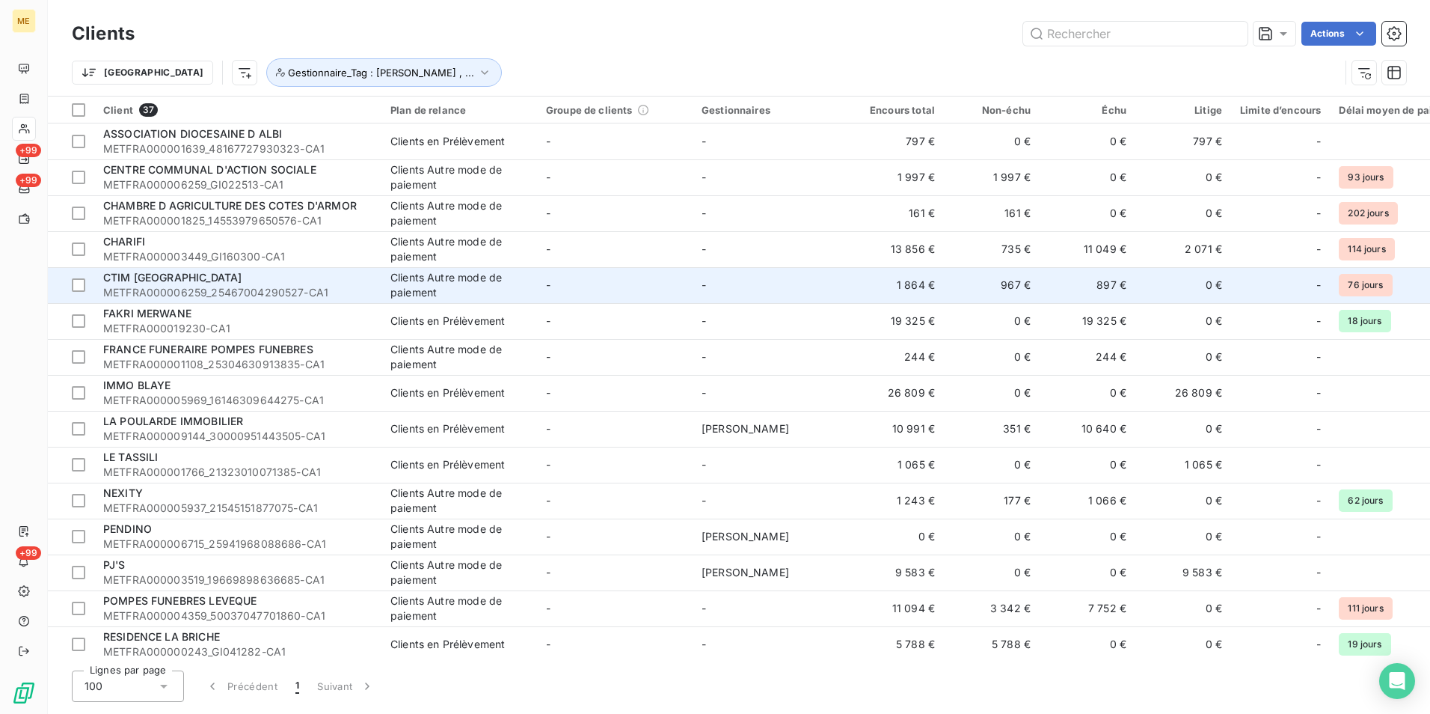
click at [180, 284] on div "CTIM VILLA BELLOCHIO" at bounding box center [237, 277] width 269 height 15
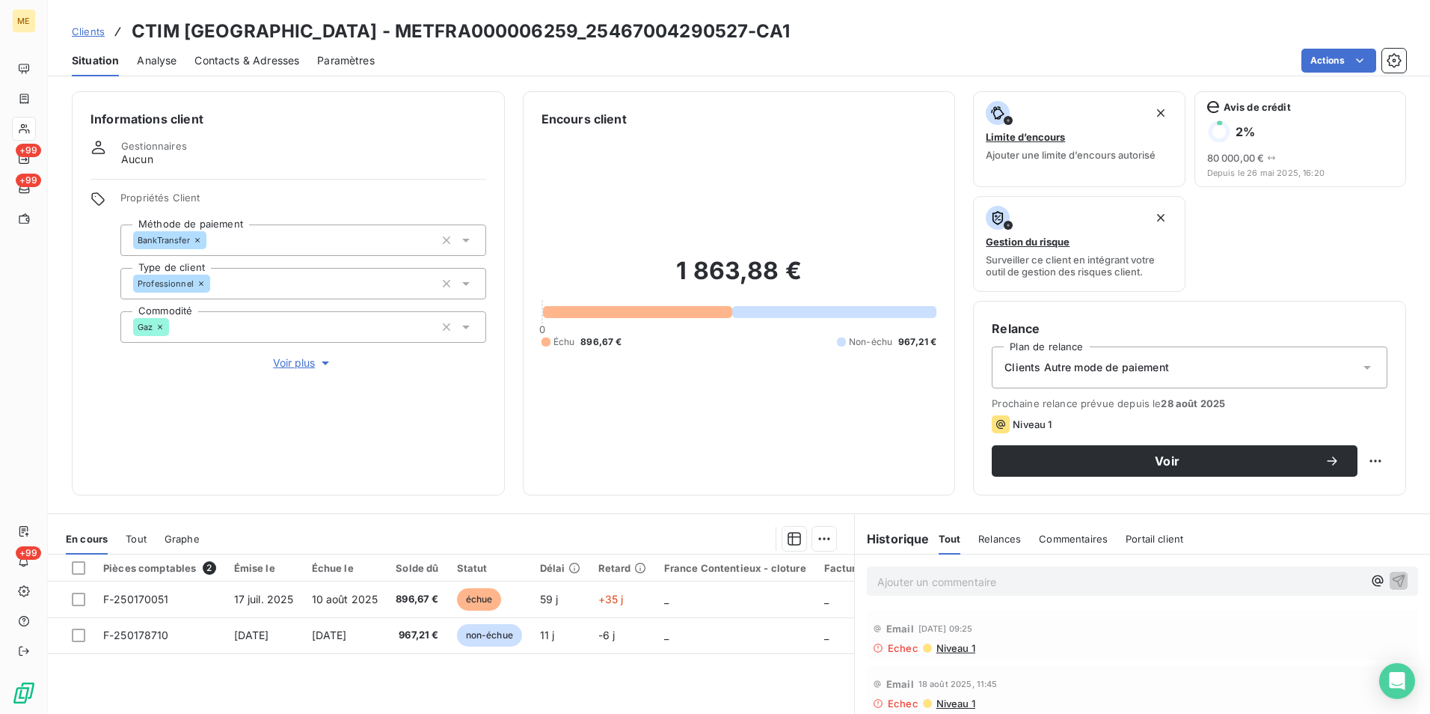
click at [291, 361] on span "Voir plus" at bounding box center [303, 362] width 60 height 15
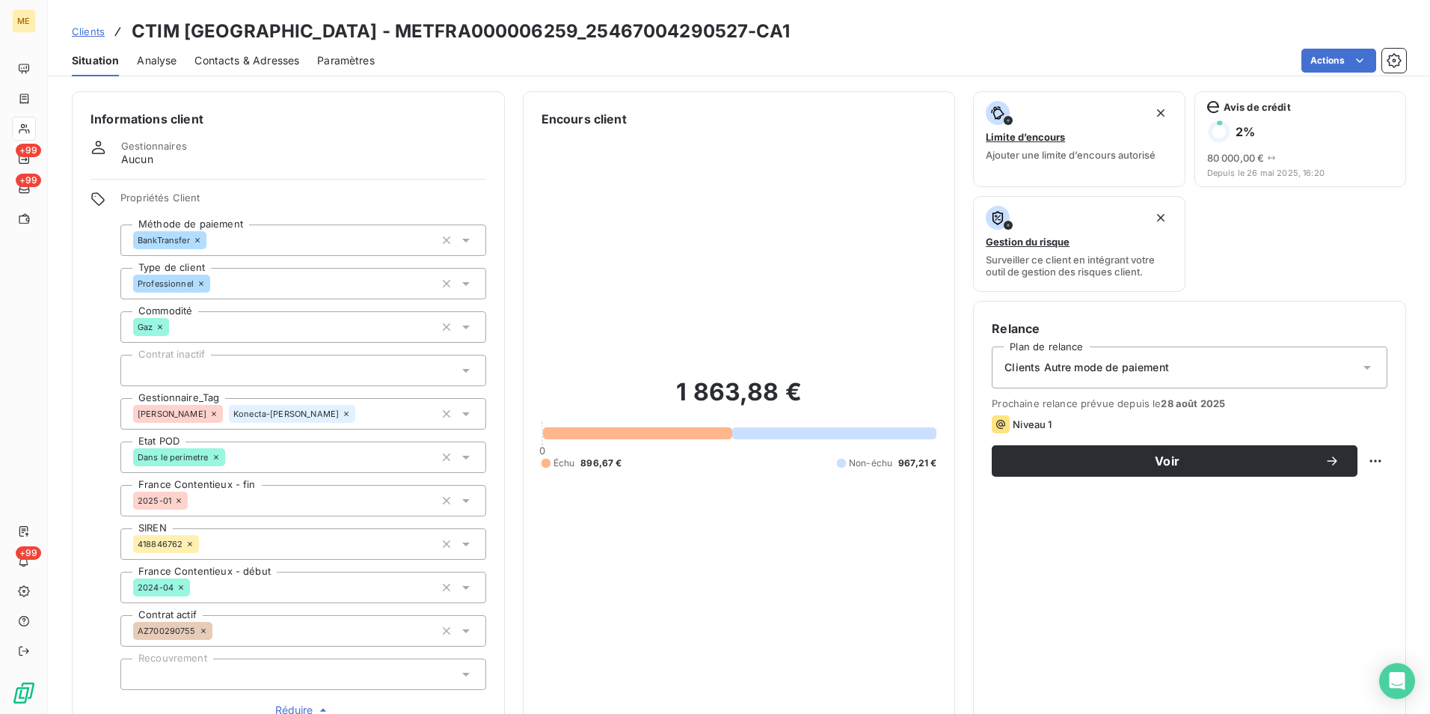
click at [459, 414] on icon at bounding box center [466, 413] width 15 height 15
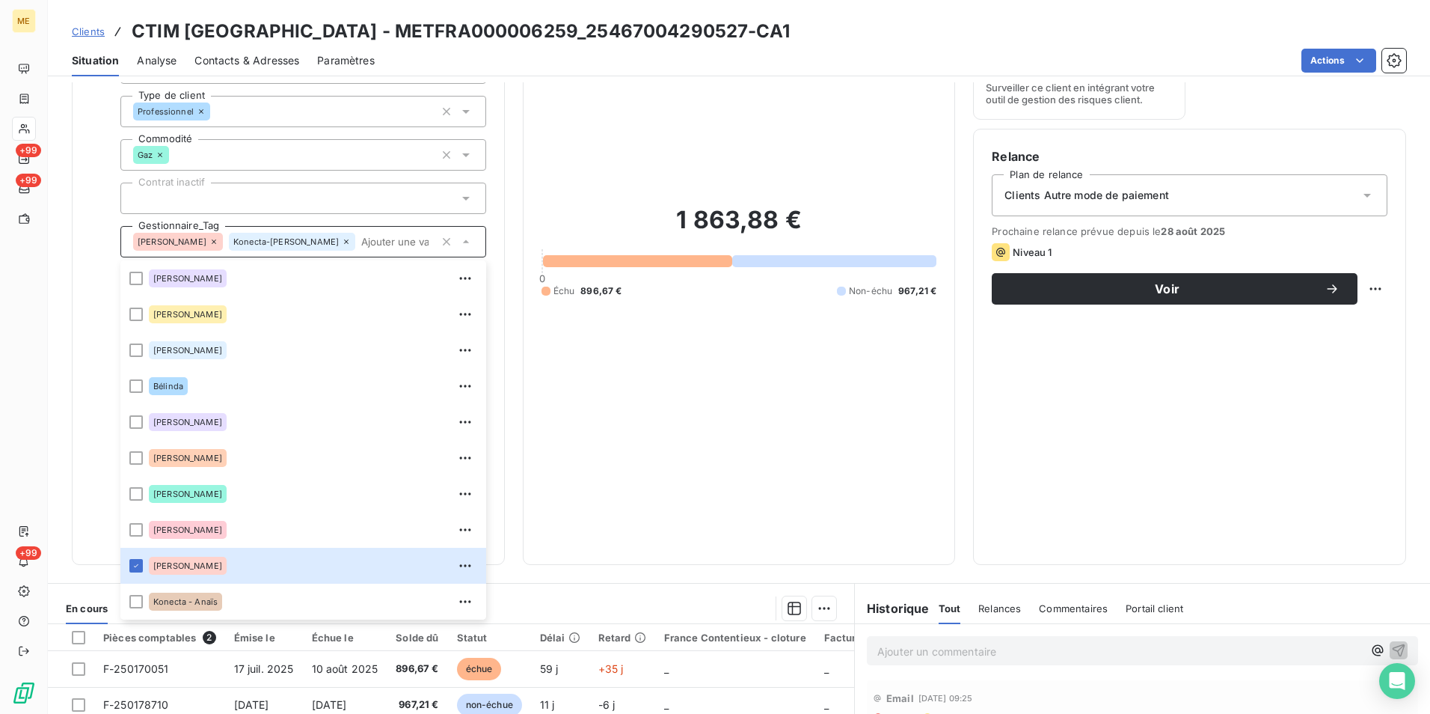
scroll to position [266, 0]
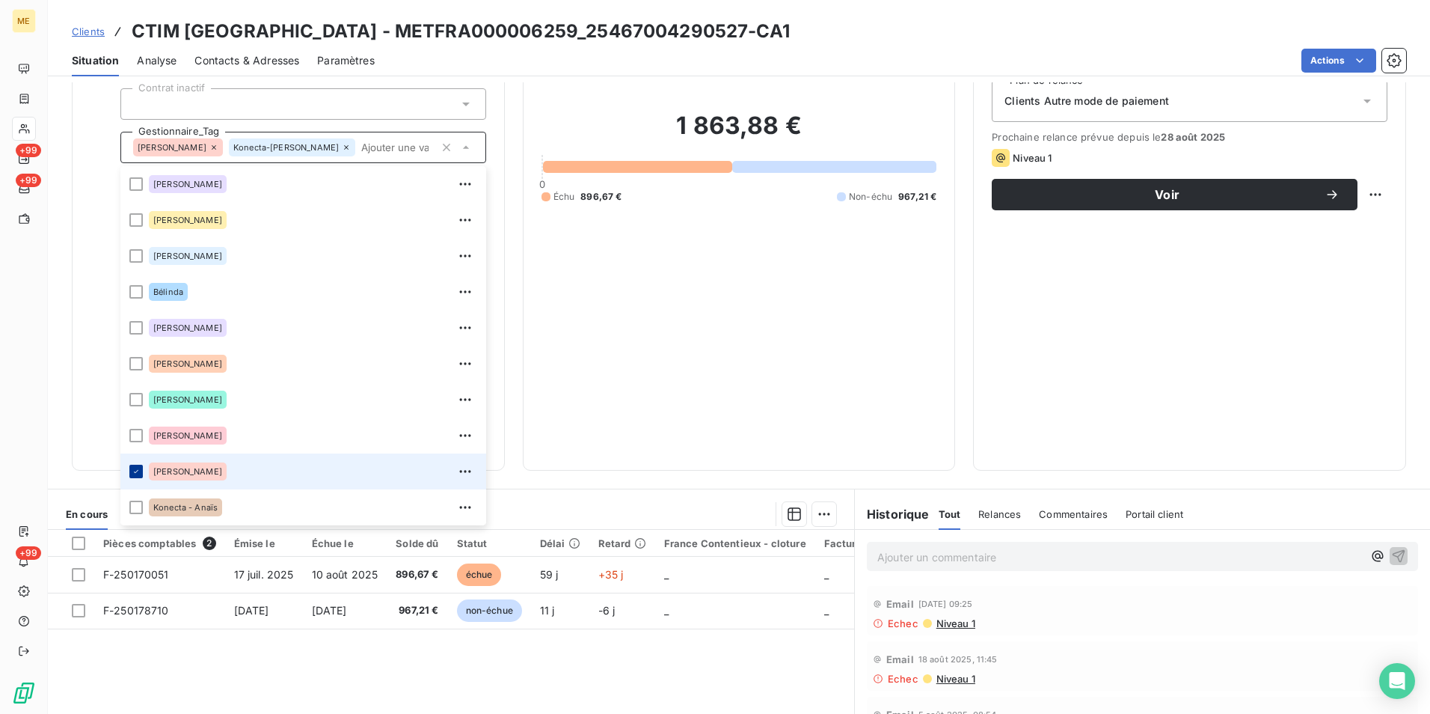
click at [135, 473] on icon at bounding box center [136, 471] width 4 height 3
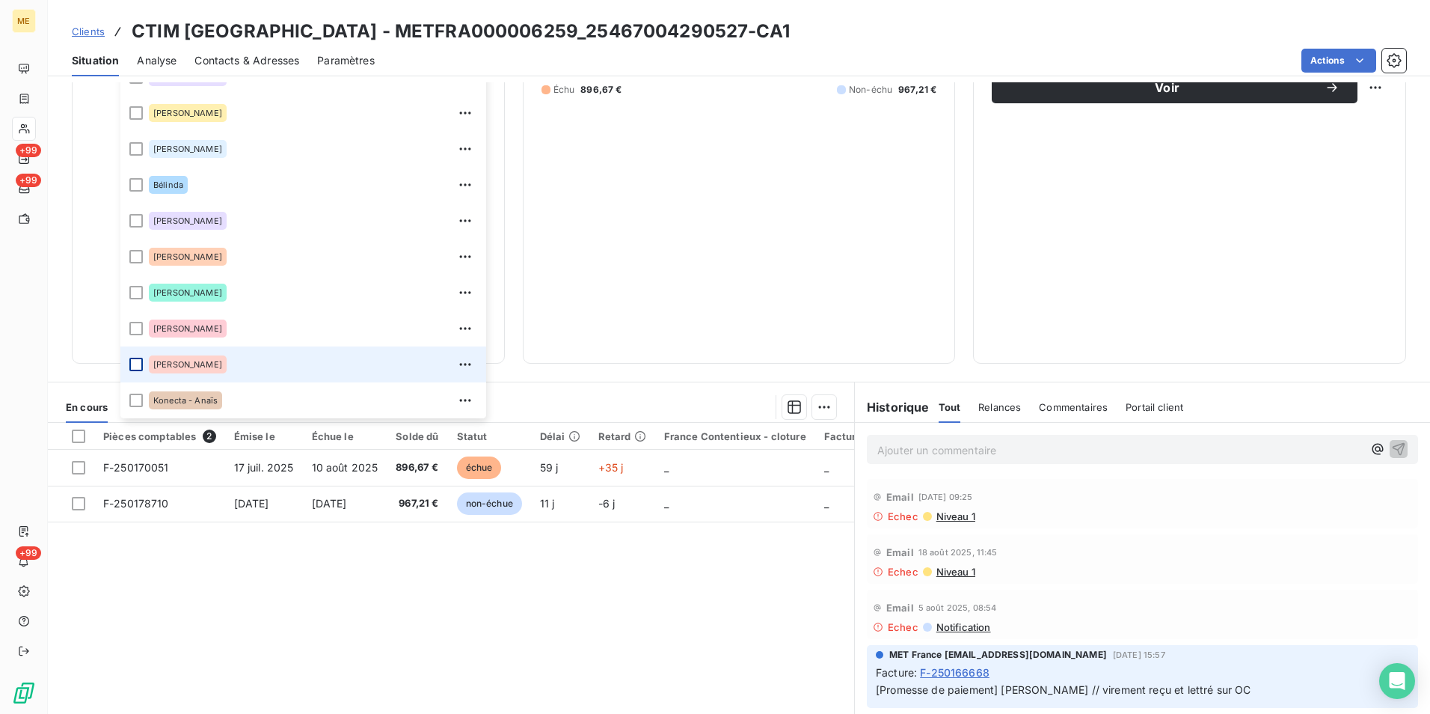
scroll to position [415, 0]
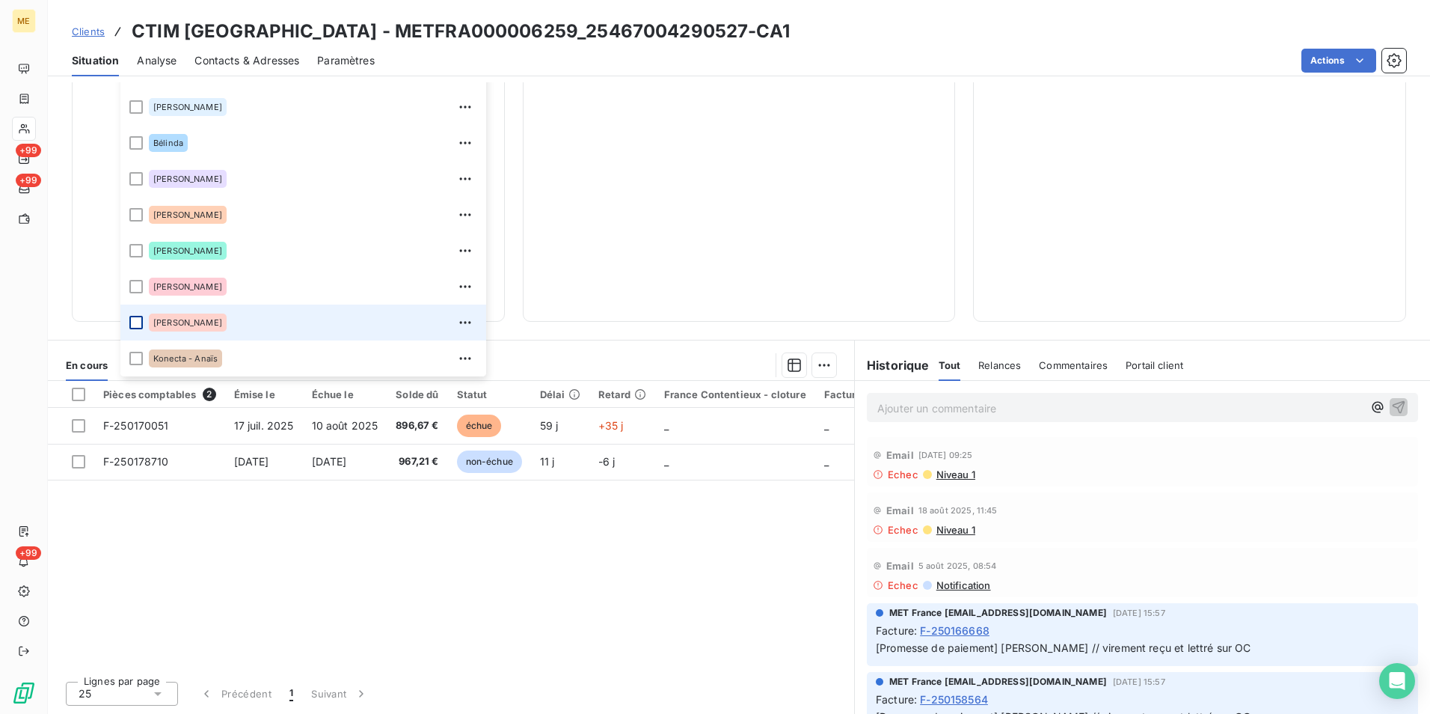
click at [882, 406] on p "Ajouter un commentaire ﻿" at bounding box center [1119, 408] width 485 height 19
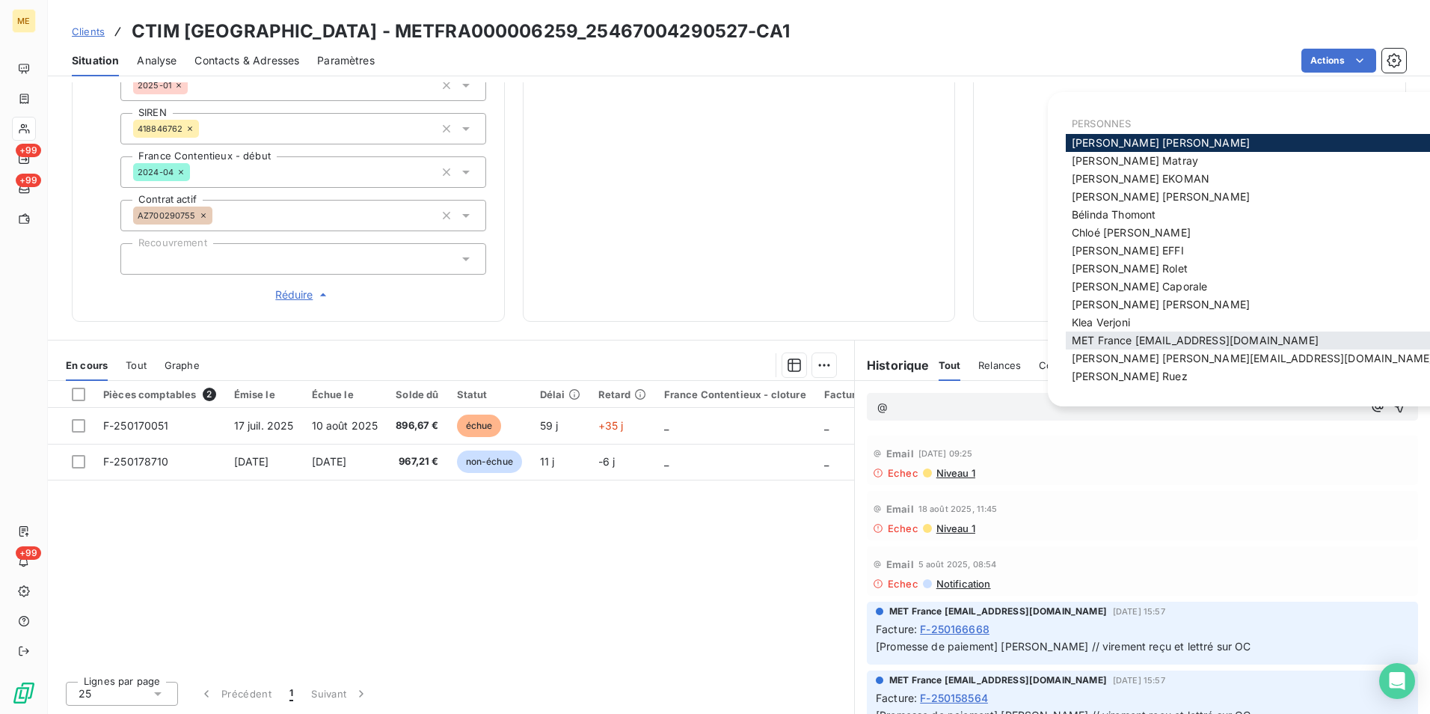
click at [1242, 338] on span "MET France met-france@recouvrement.met.com" at bounding box center [1195, 340] width 247 height 13
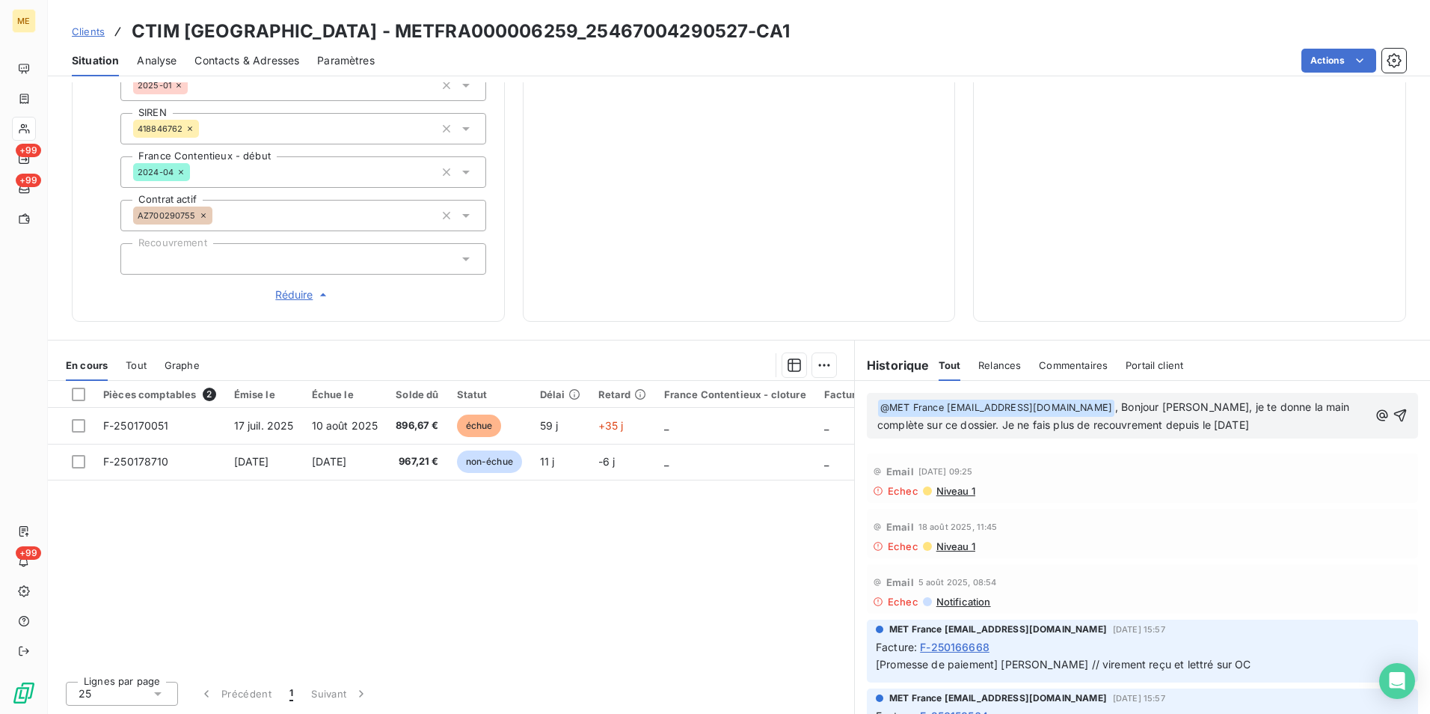
click at [943, 423] on span ", Bonjour Sylvain, je te donne la main complète sur ce dossier. Je ne fais plus…" at bounding box center [1115, 415] width 476 height 31
click at [923, 434] on p "﻿ @ MET France met-france@recouvrement.met.com ﻿ , Bonjour Sylvain, je te donne…" at bounding box center [1122, 416] width 491 height 35
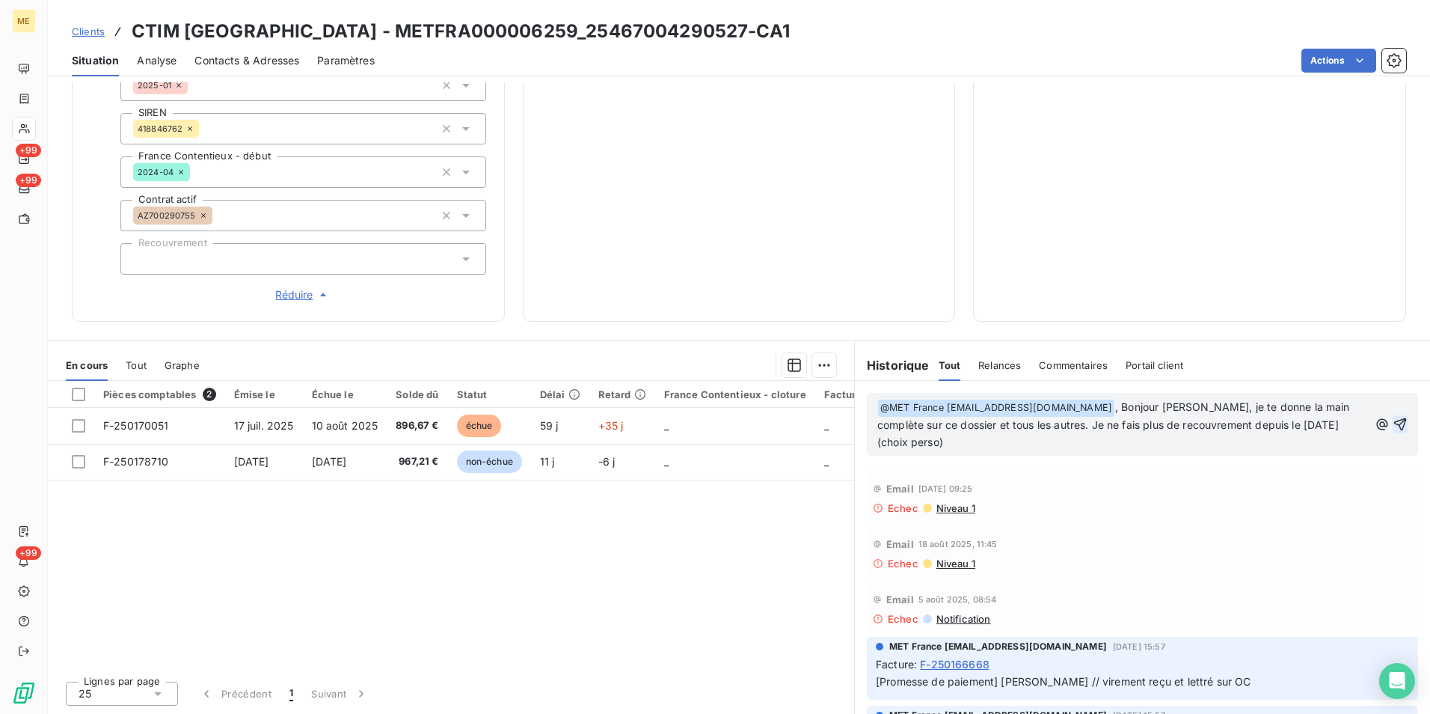
click at [1393, 417] on icon "button" at bounding box center [1400, 424] width 15 height 15
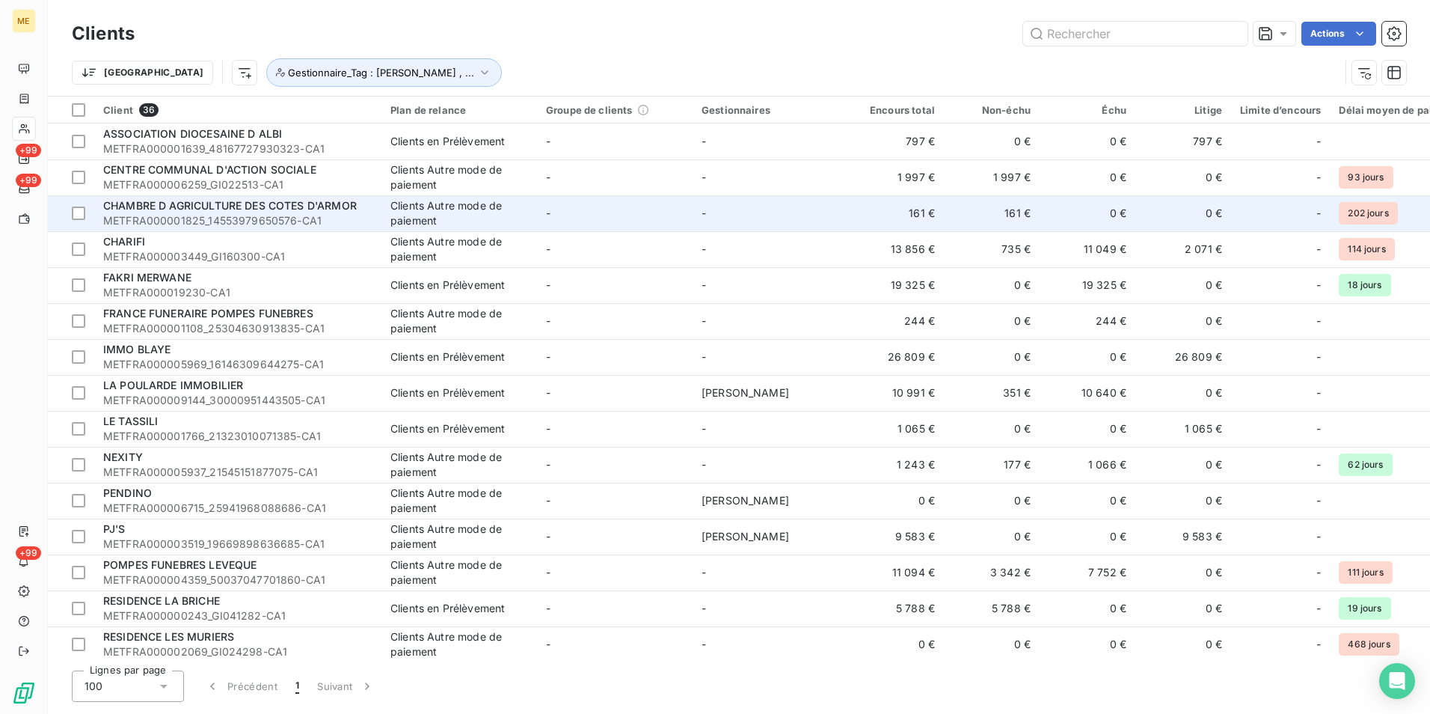
click at [197, 215] on span "METFRA000001825_14553979650576-CA1" at bounding box center [237, 220] width 269 height 15
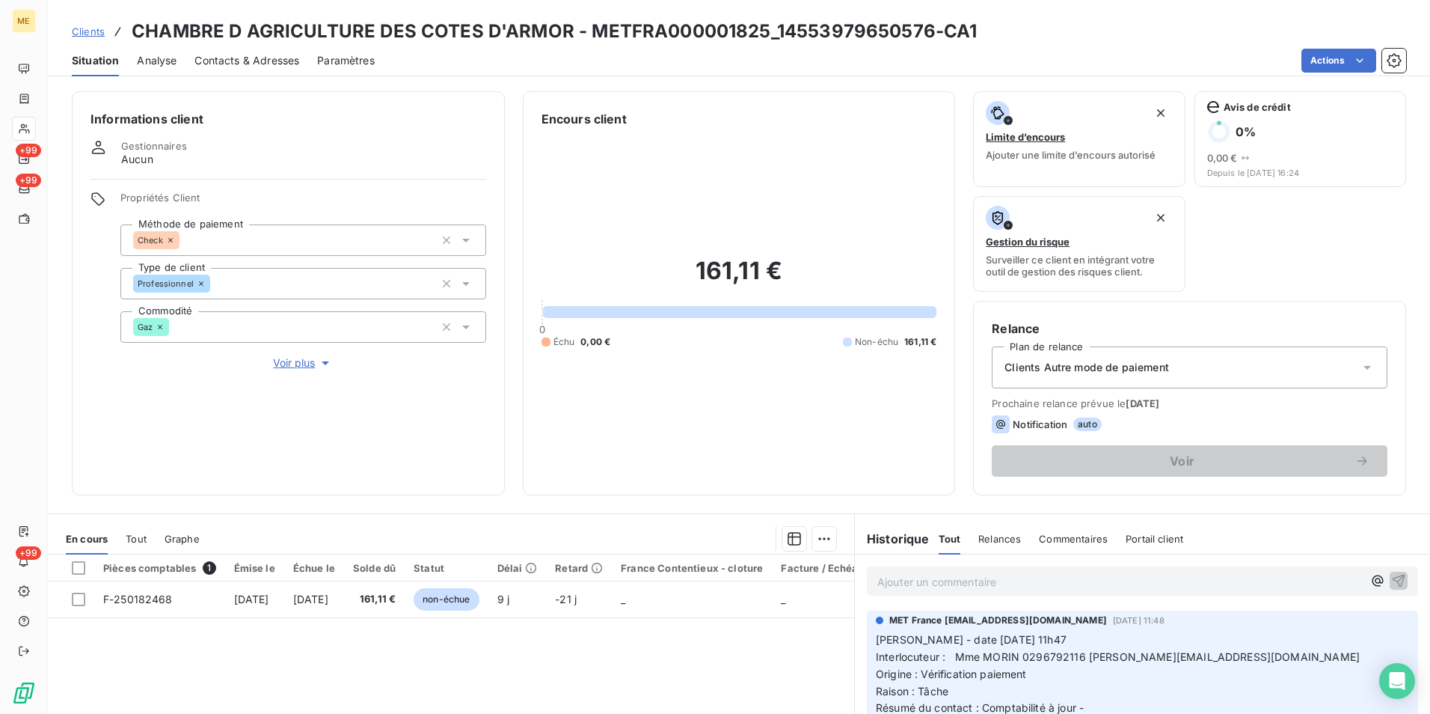
click at [286, 363] on span "Voir plus" at bounding box center [303, 362] width 60 height 15
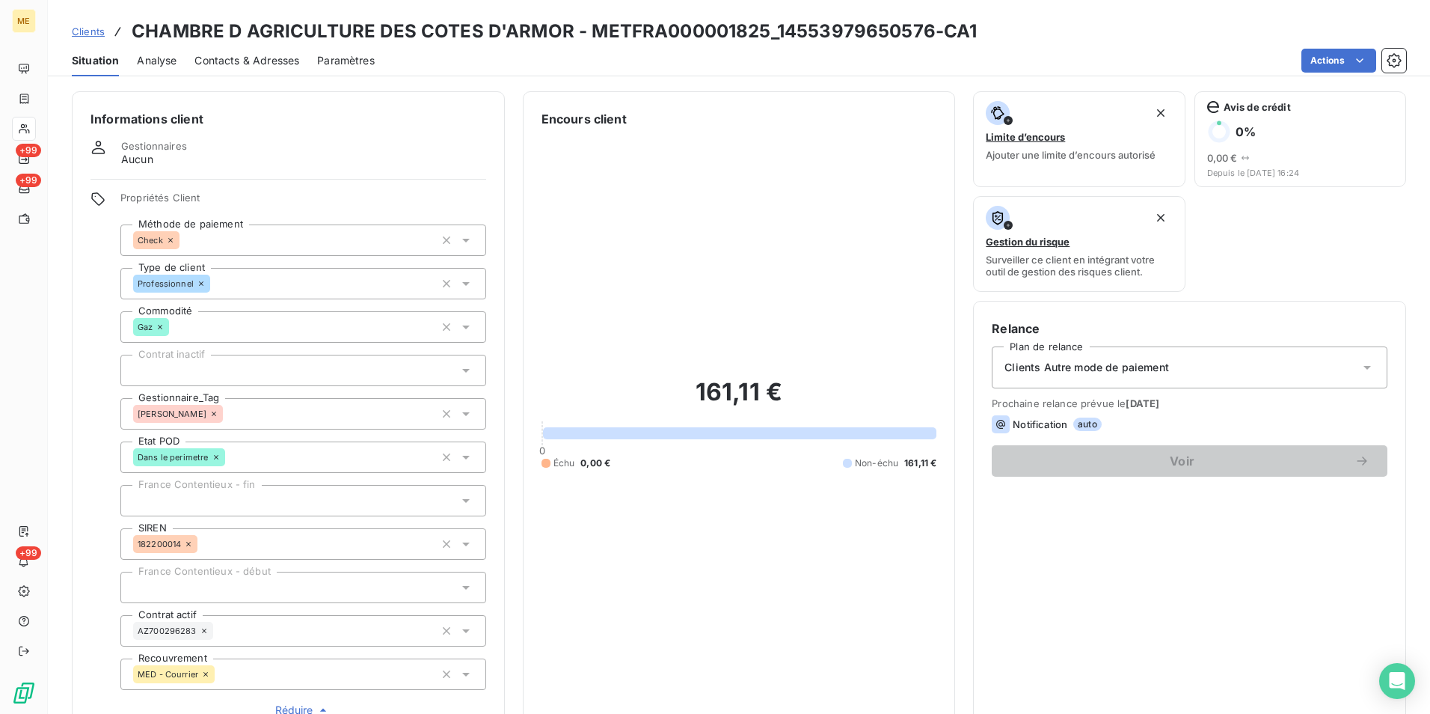
click at [467, 413] on icon at bounding box center [466, 413] width 15 height 15
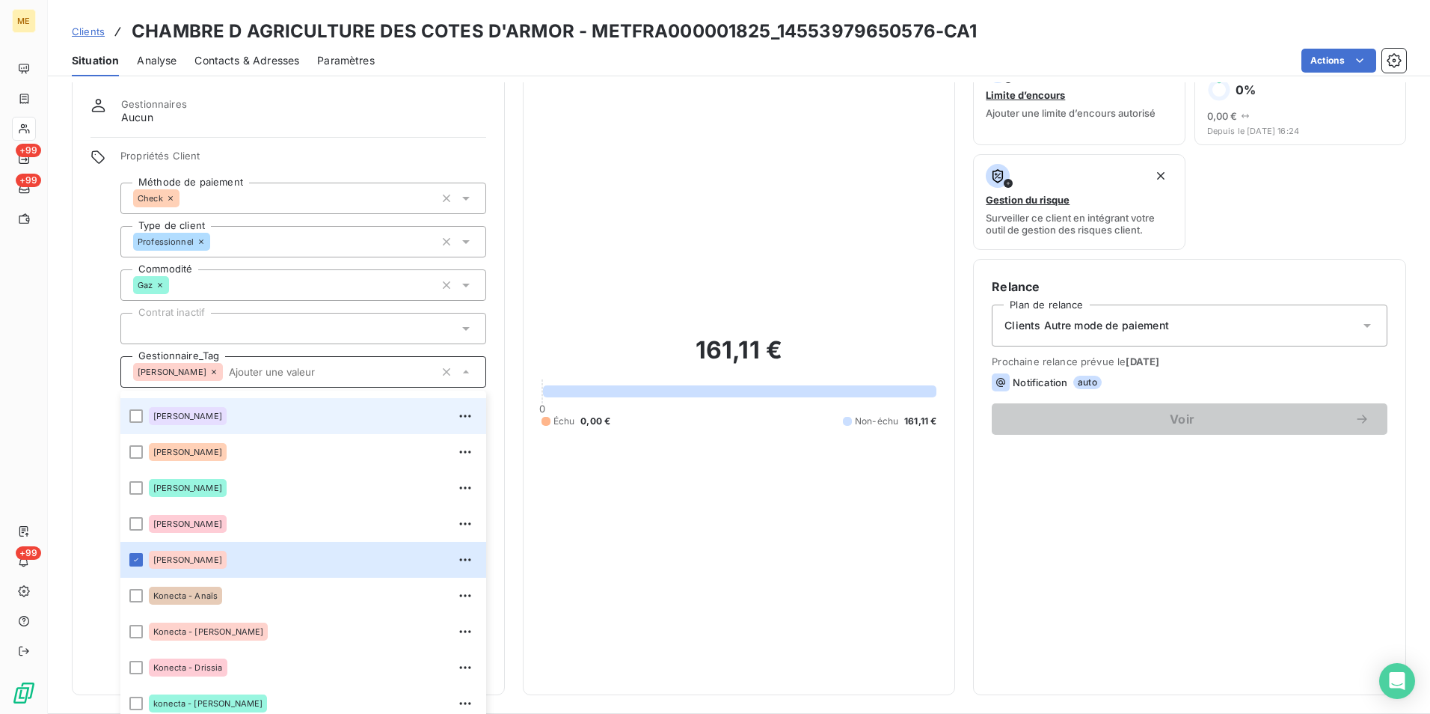
scroll to position [150, 0]
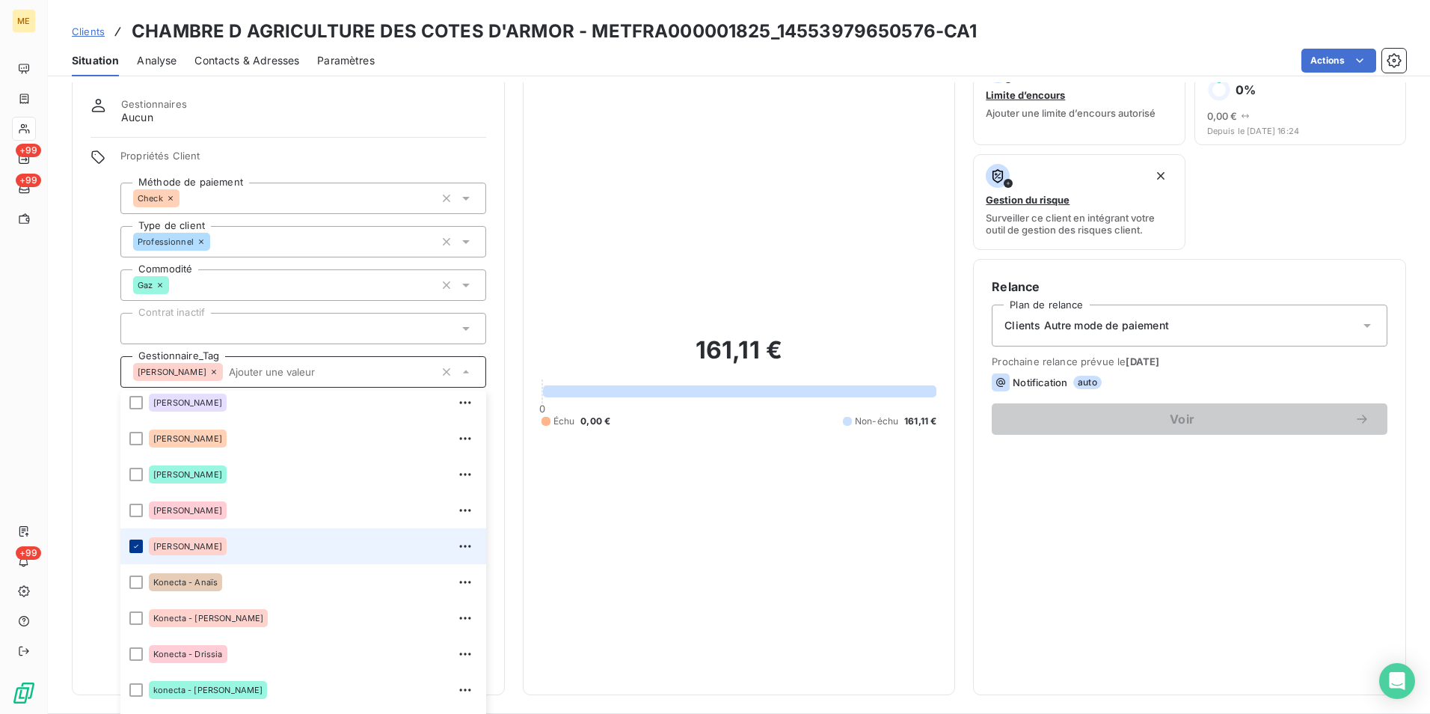
click at [133, 545] on icon at bounding box center [136, 546] width 9 height 9
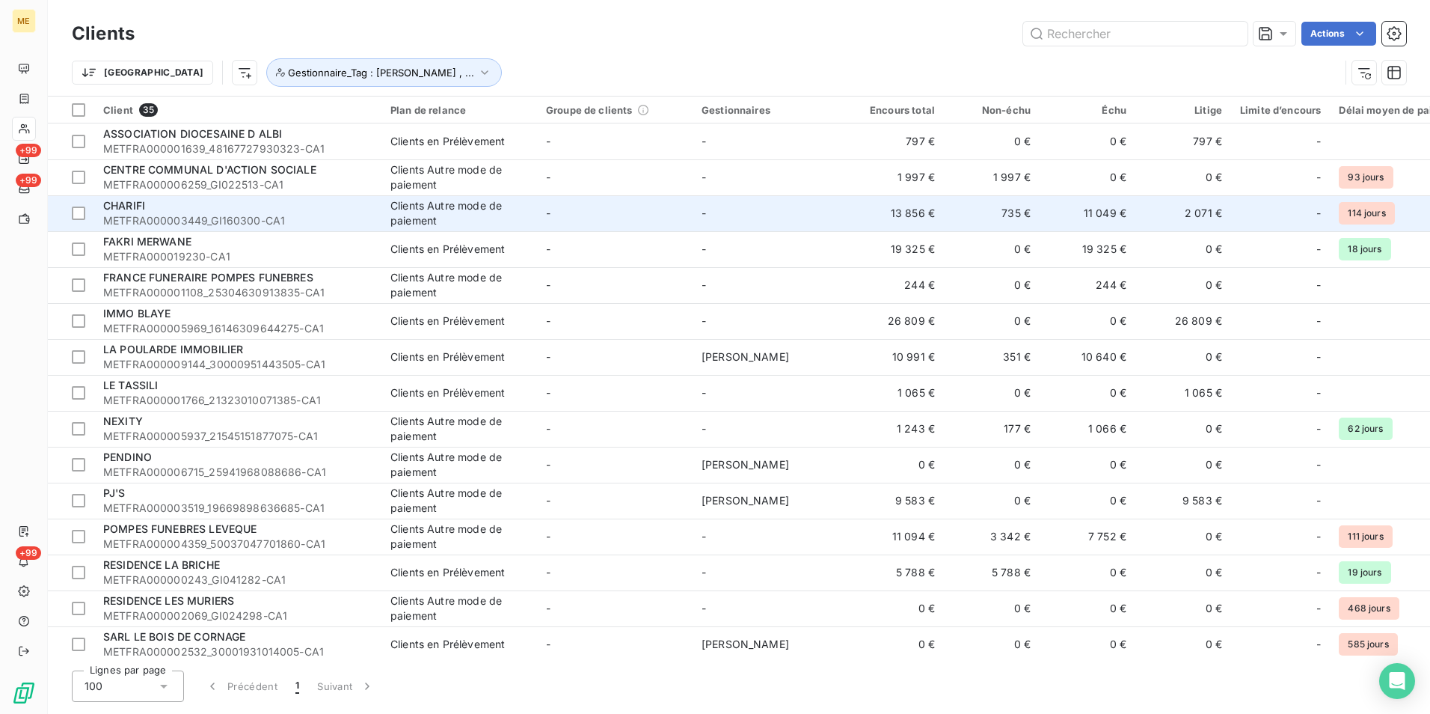
click at [154, 212] on div "CHARIFI" at bounding box center [237, 205] width 269 height 15
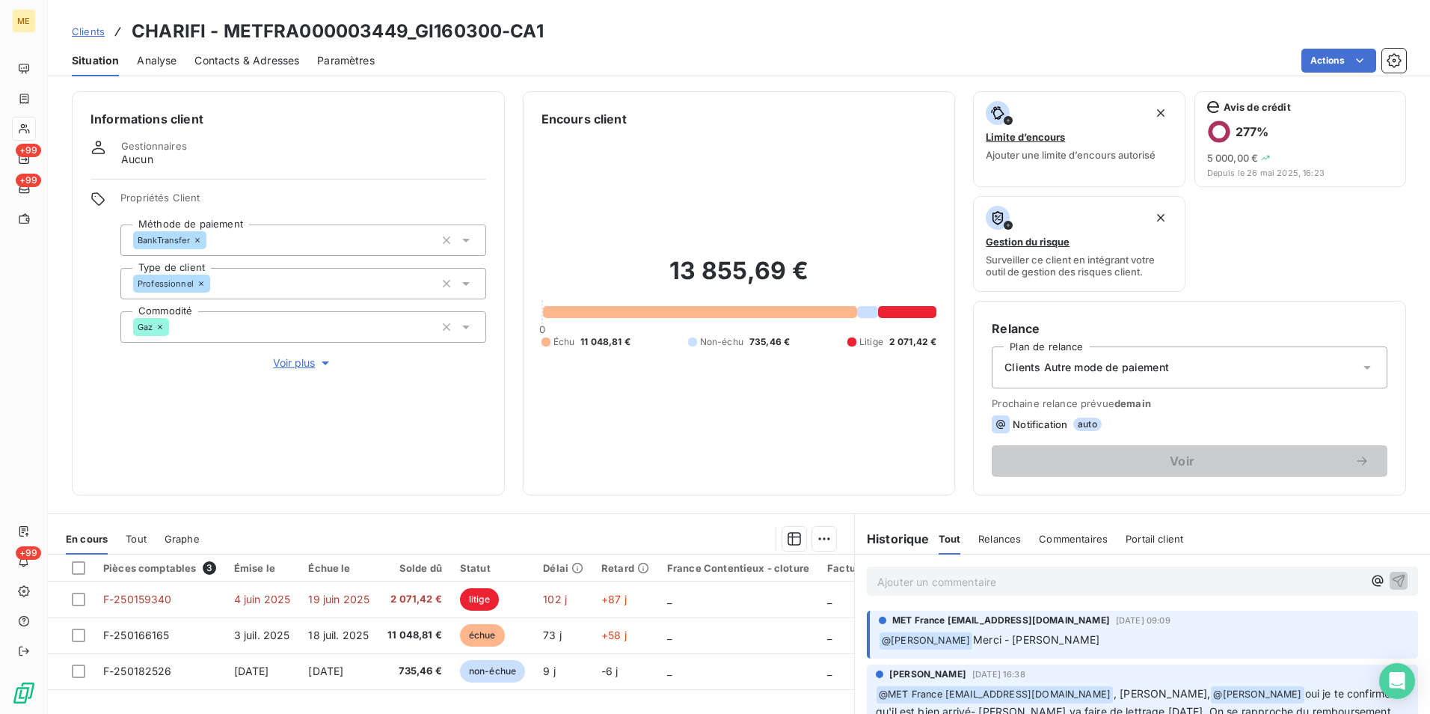
click at [290, 360] on span "Voir plus" at bounding box center [303, 362] width 60 height 15
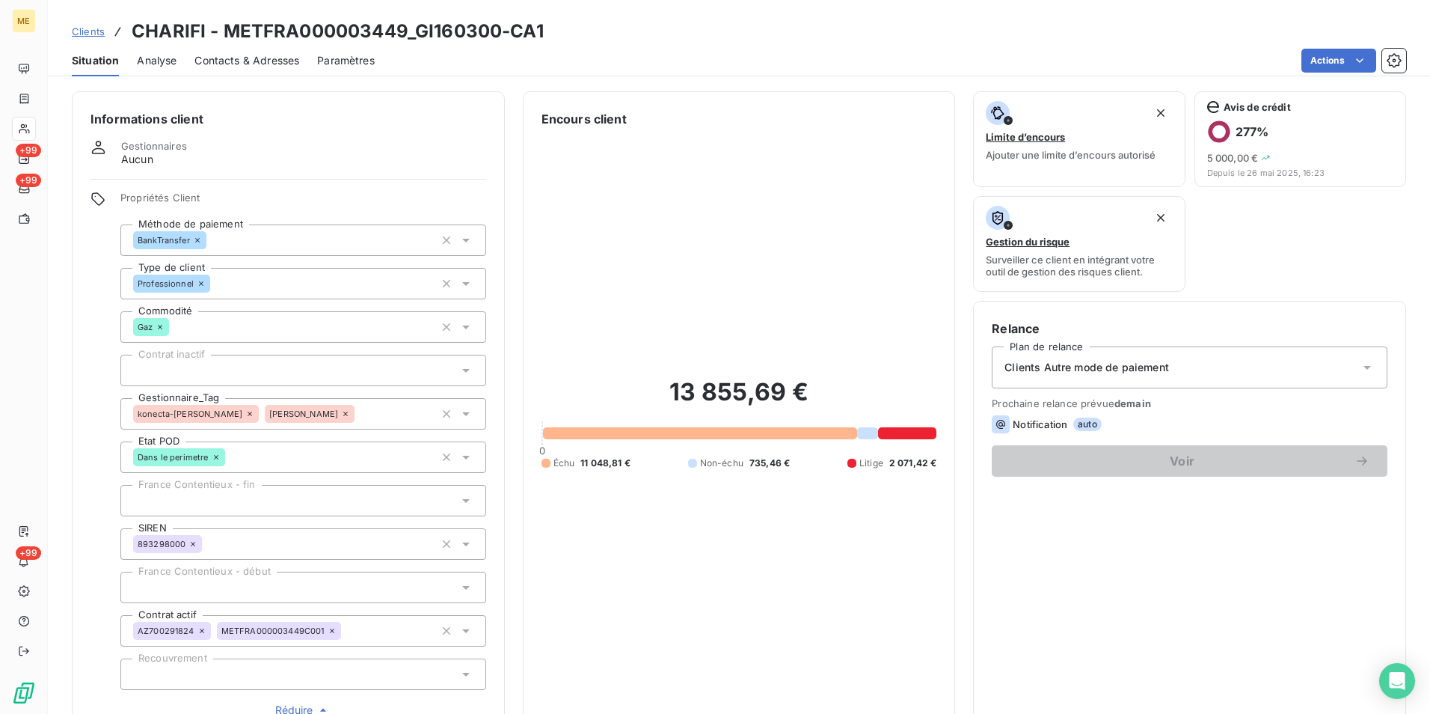
click at [463, 416] on icon at bounding box center [466, 413] width 15 height 15
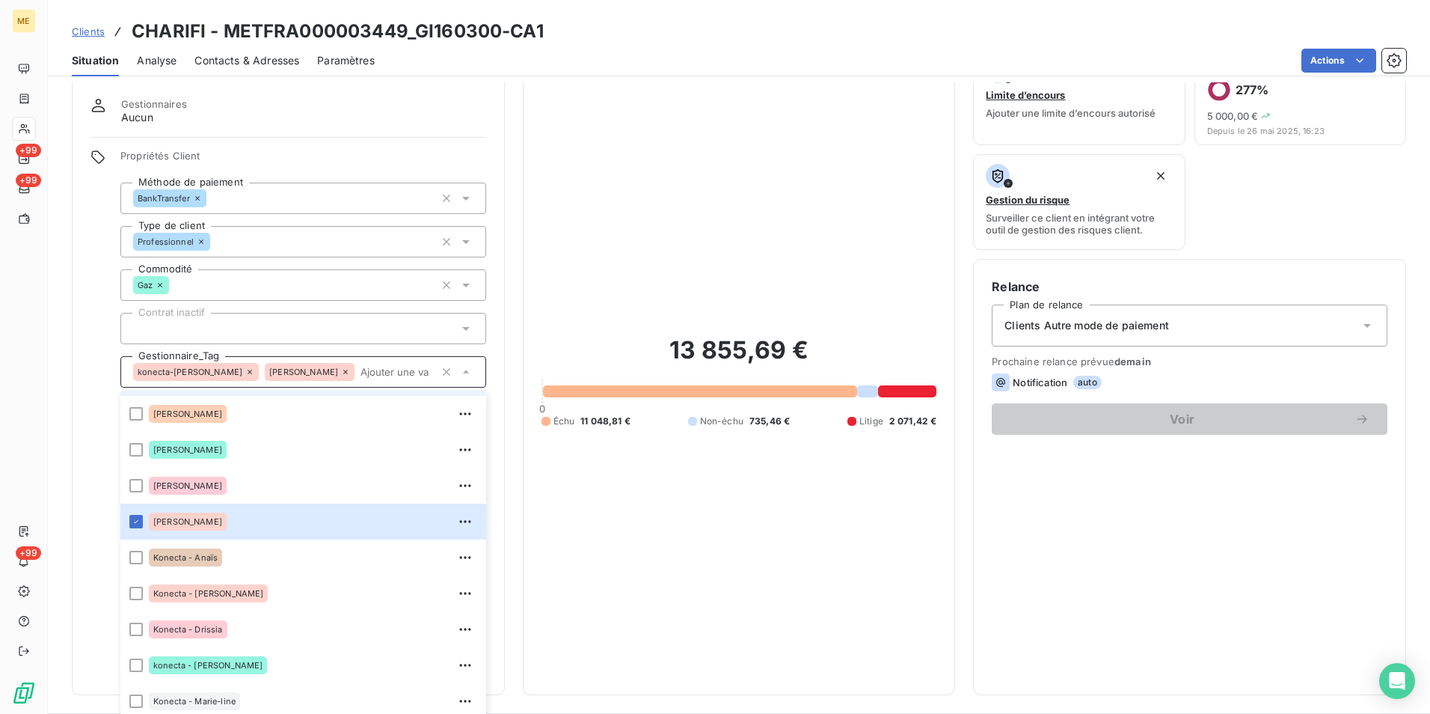
scroll to position [224, 0]
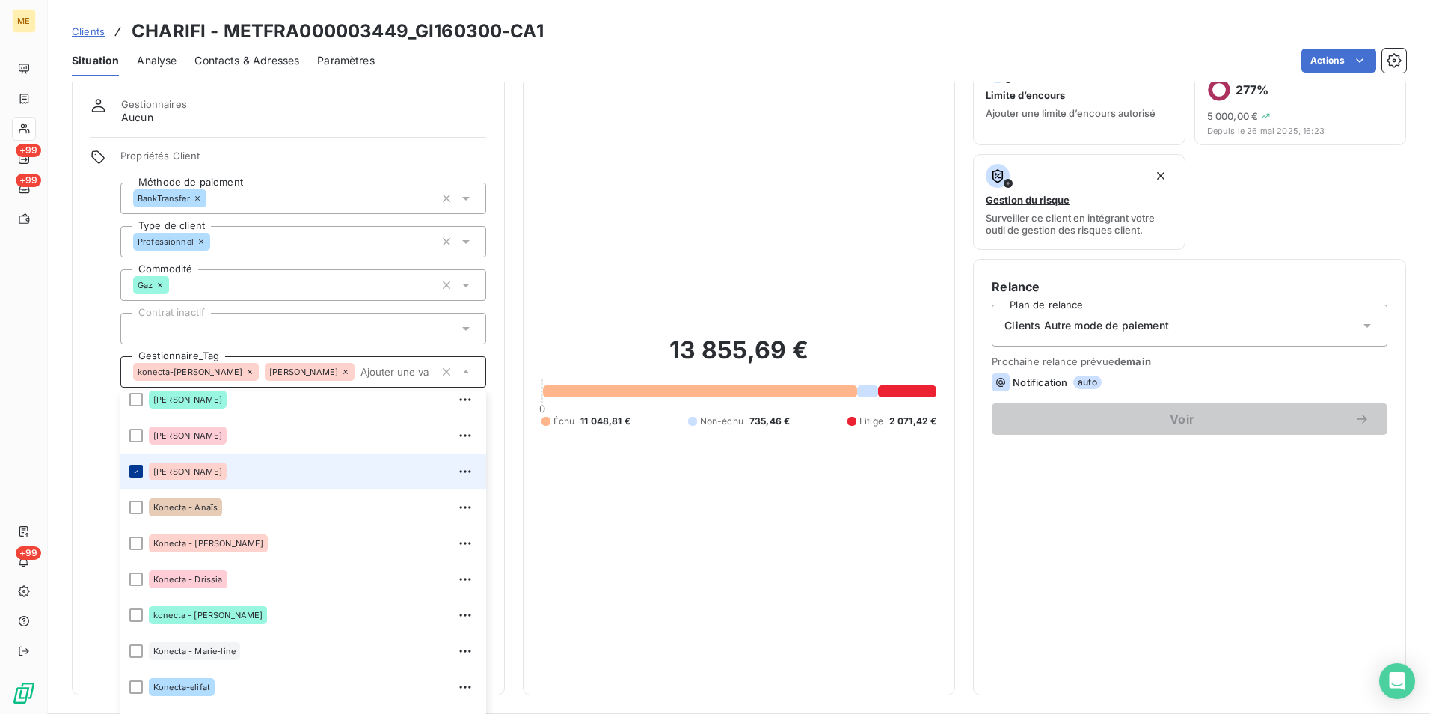
click at [134, 473] on icon at bounding box center [136, 471] width 9 height 9
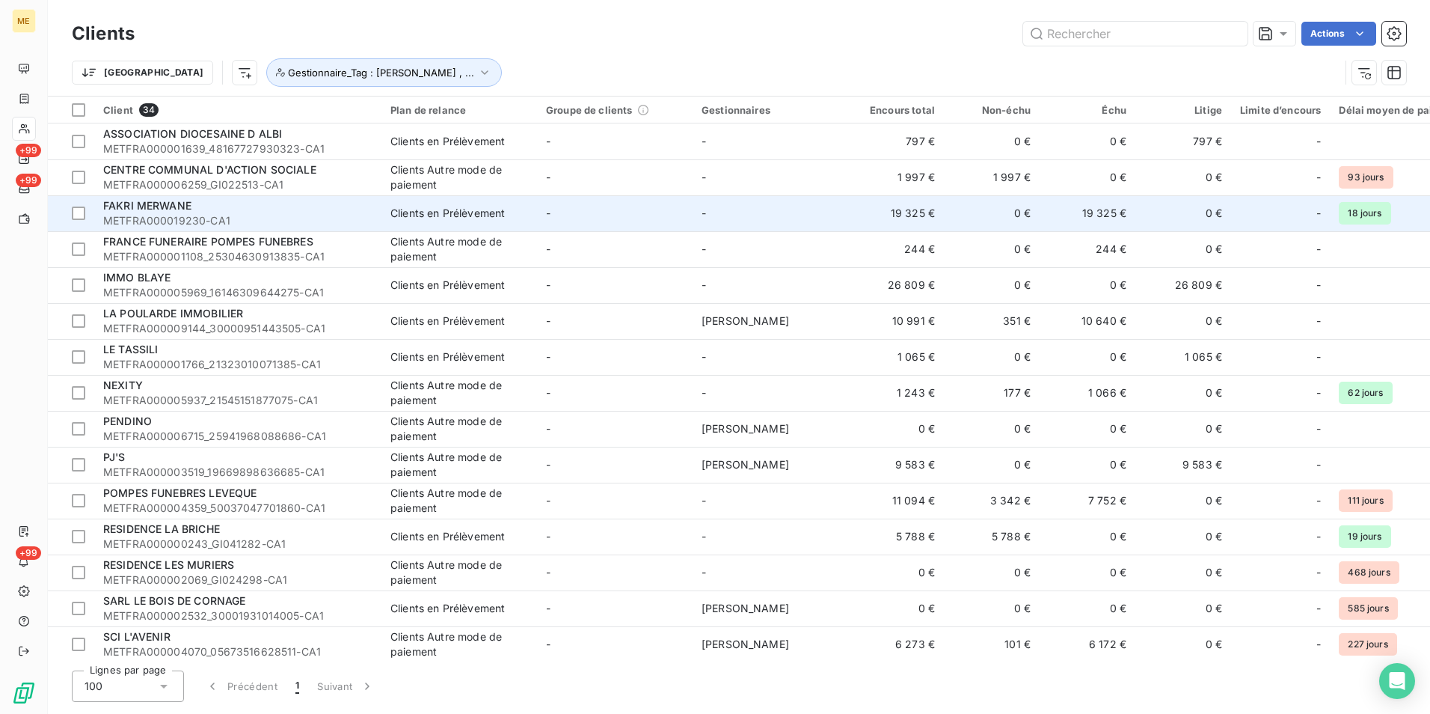
click at [262, 206] on div "FAKRI MERWANE" at bounding box center [237, 205] width 269 height 15
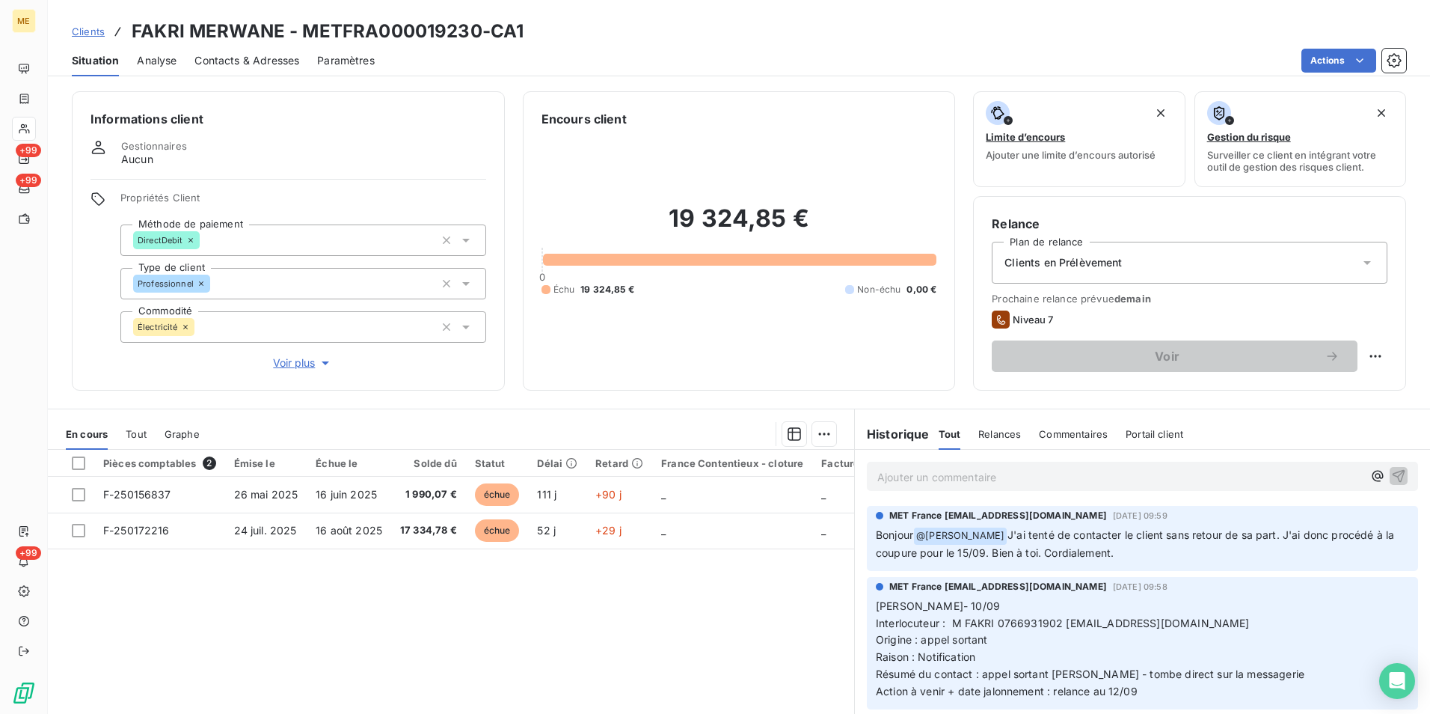
click at [293, 364] on span "Voir plus" at bounding box center [303, 362] width 60 height 15
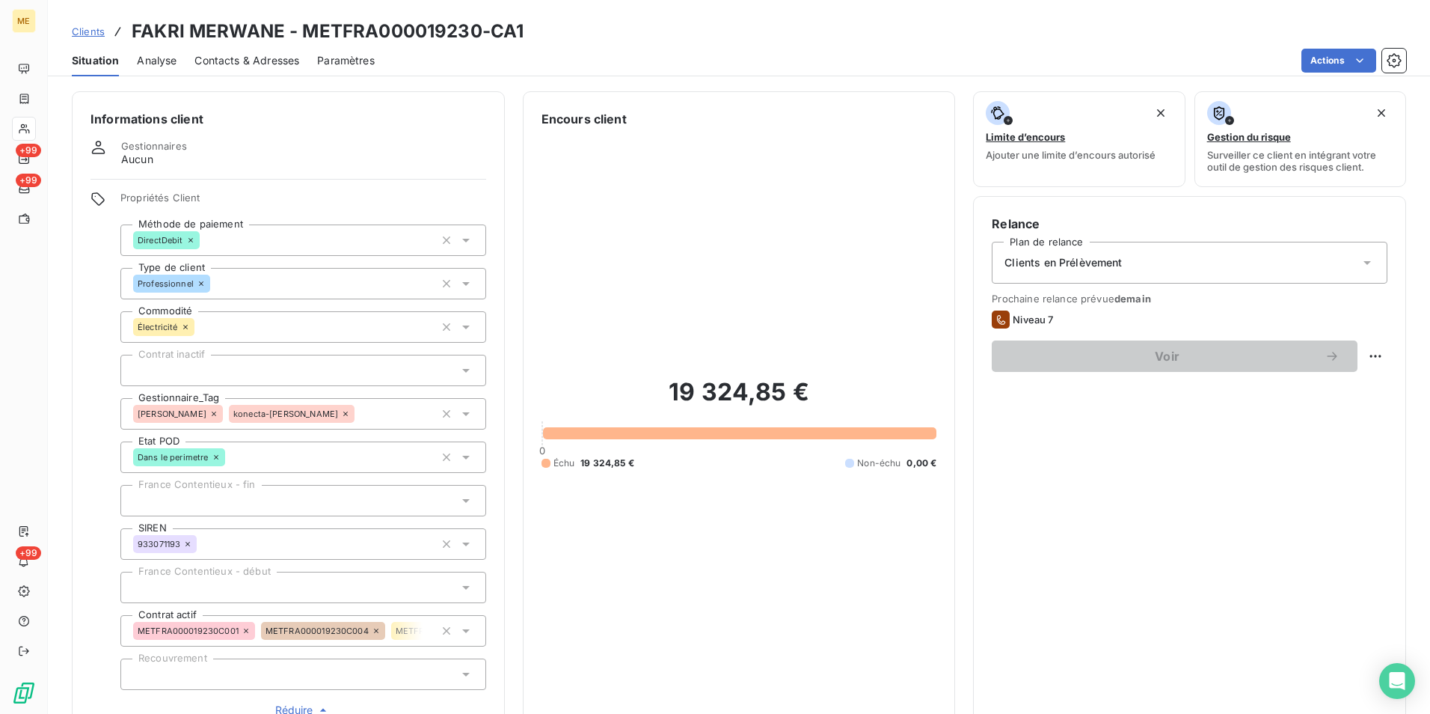
click at [462, 415] on icon at bounding box center [465, 414] width 7 height 4
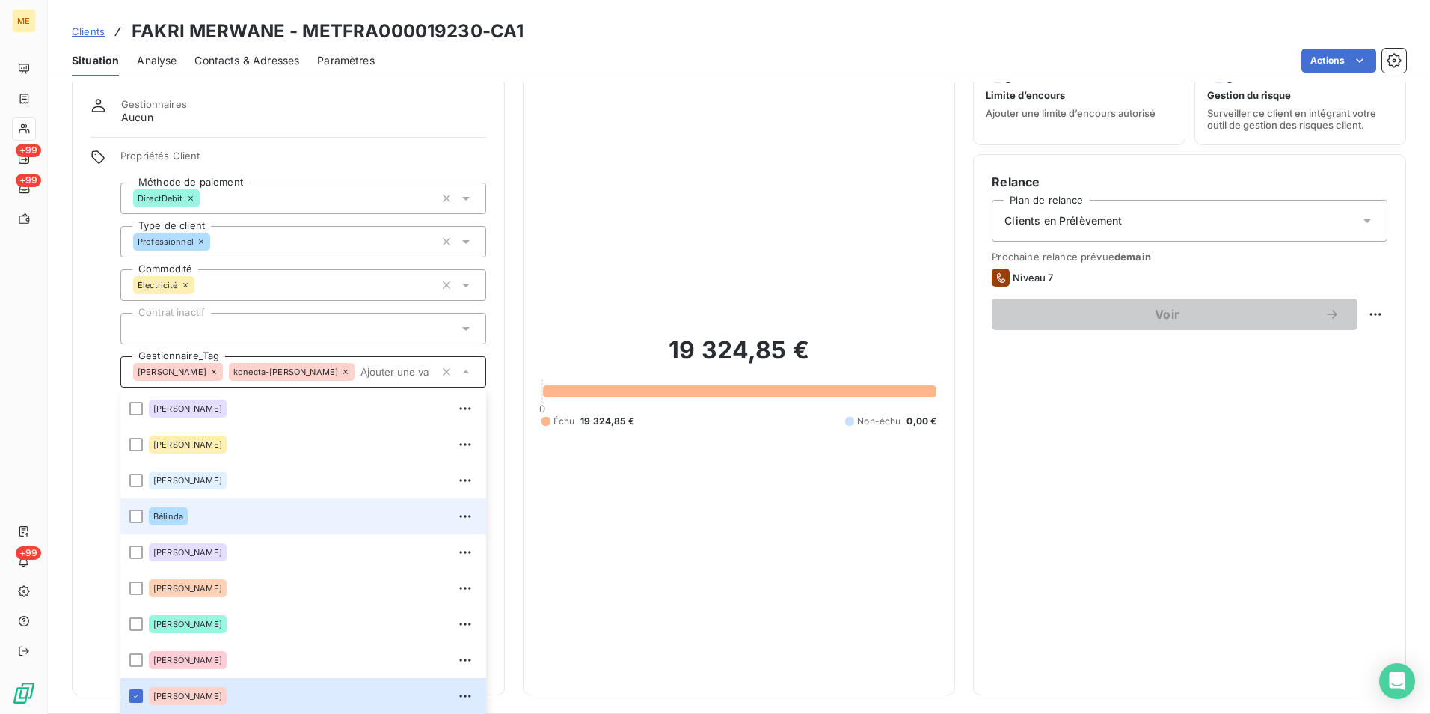
scroll to position [75, 0]
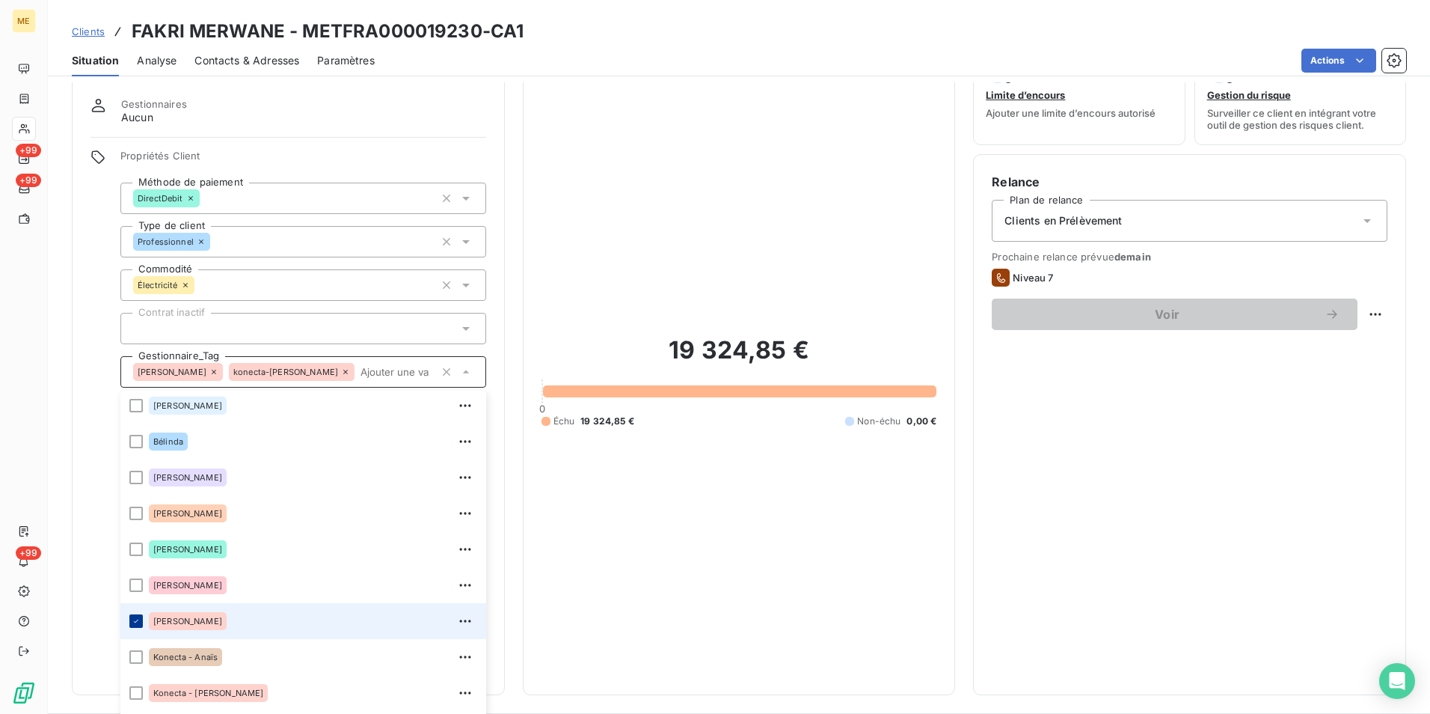
click at [136, 622] on icon at bounding box center [136, 620] width 4 height 3
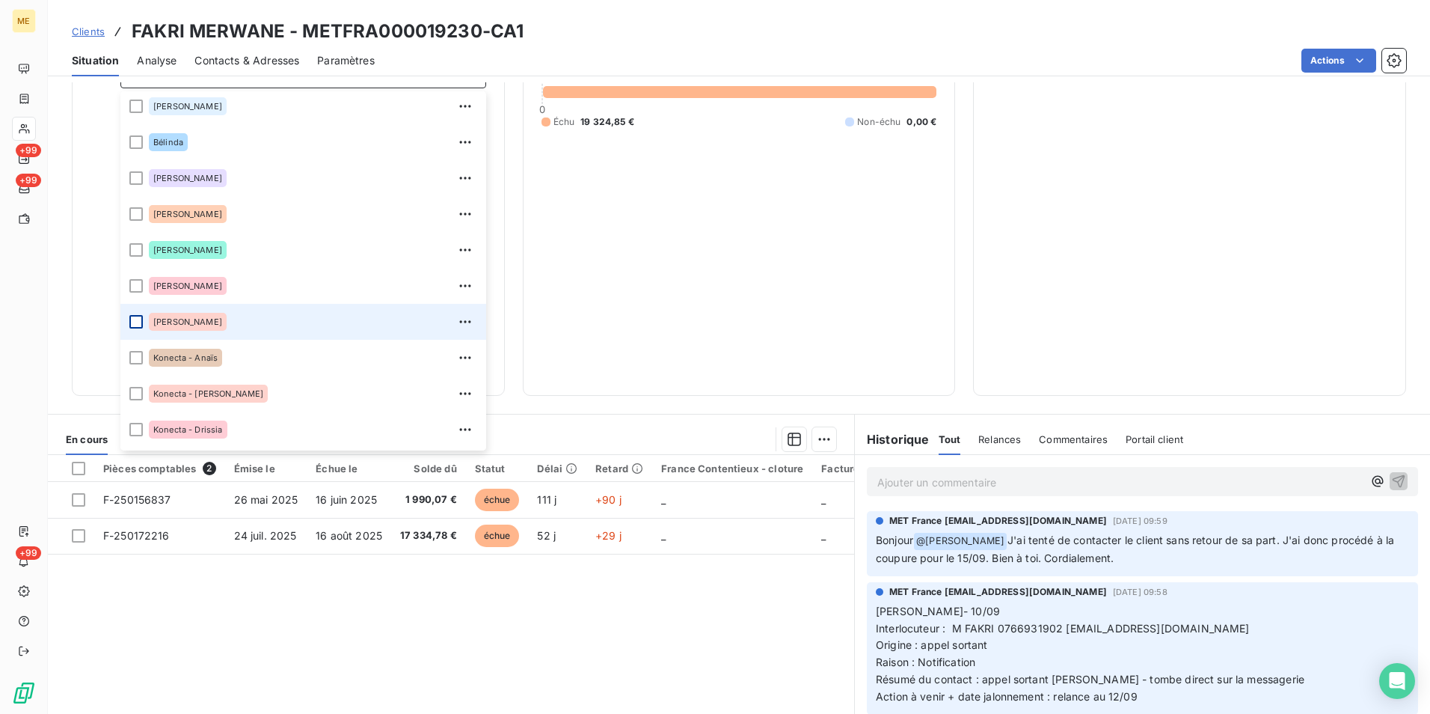
scroll to position [415, 0]
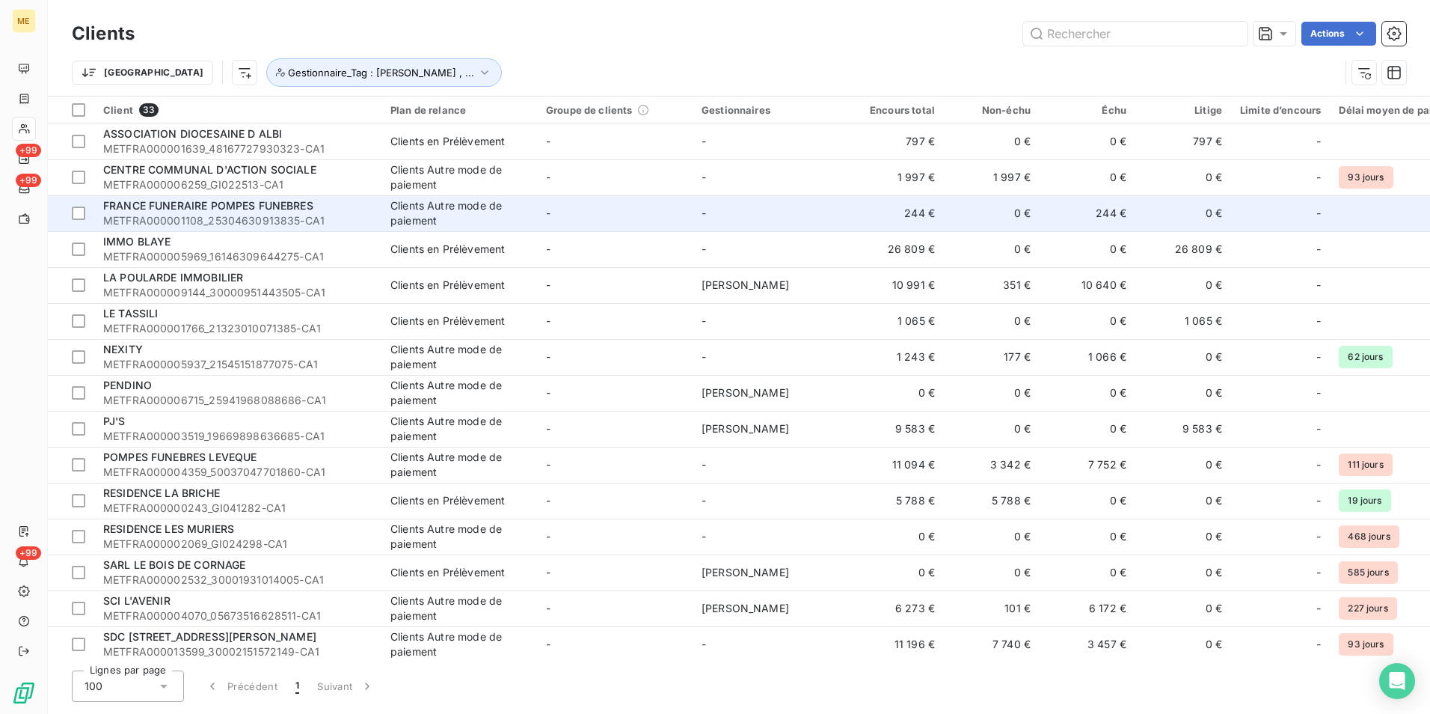
click at [239, 206] on span "FRANCE FUNERAIRE POMPES FUNEBRES" at bounding box center [208, 205] width 210 height 13
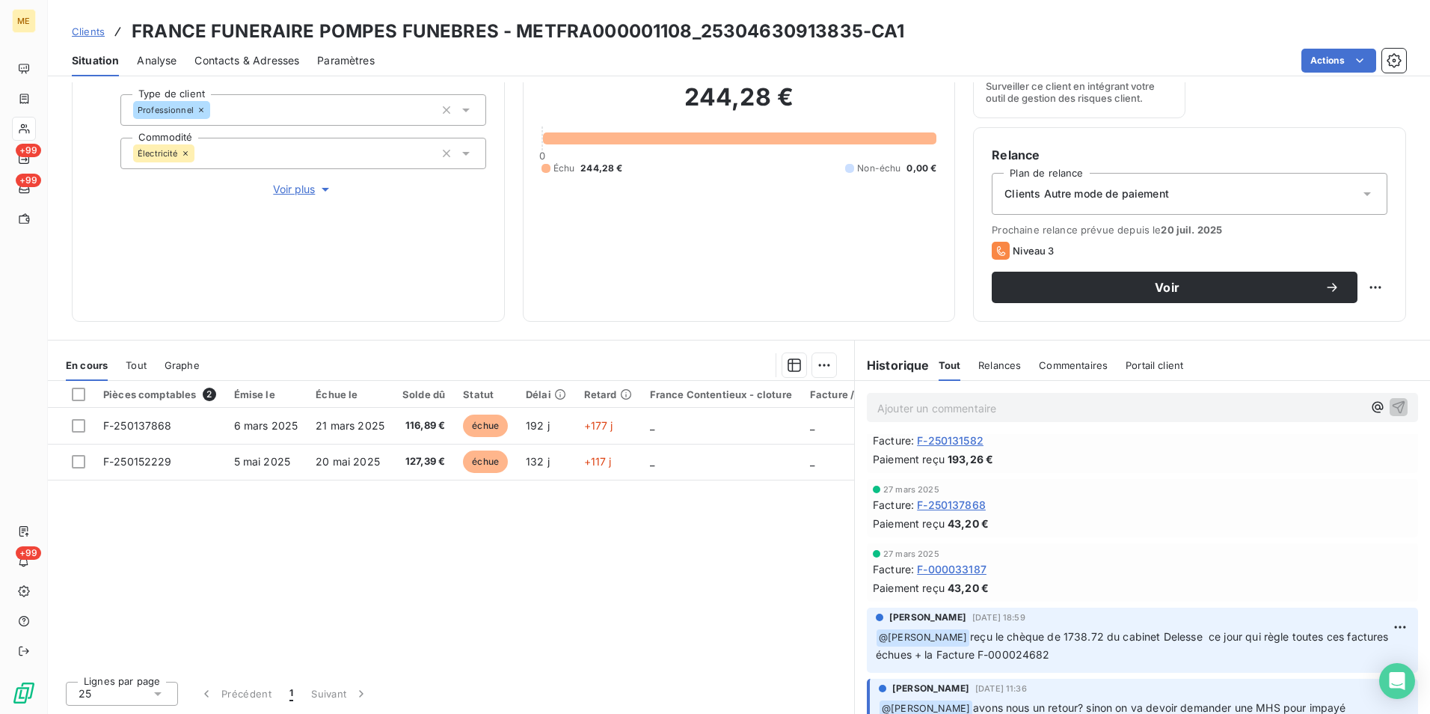
scroll to position [1081, 0]
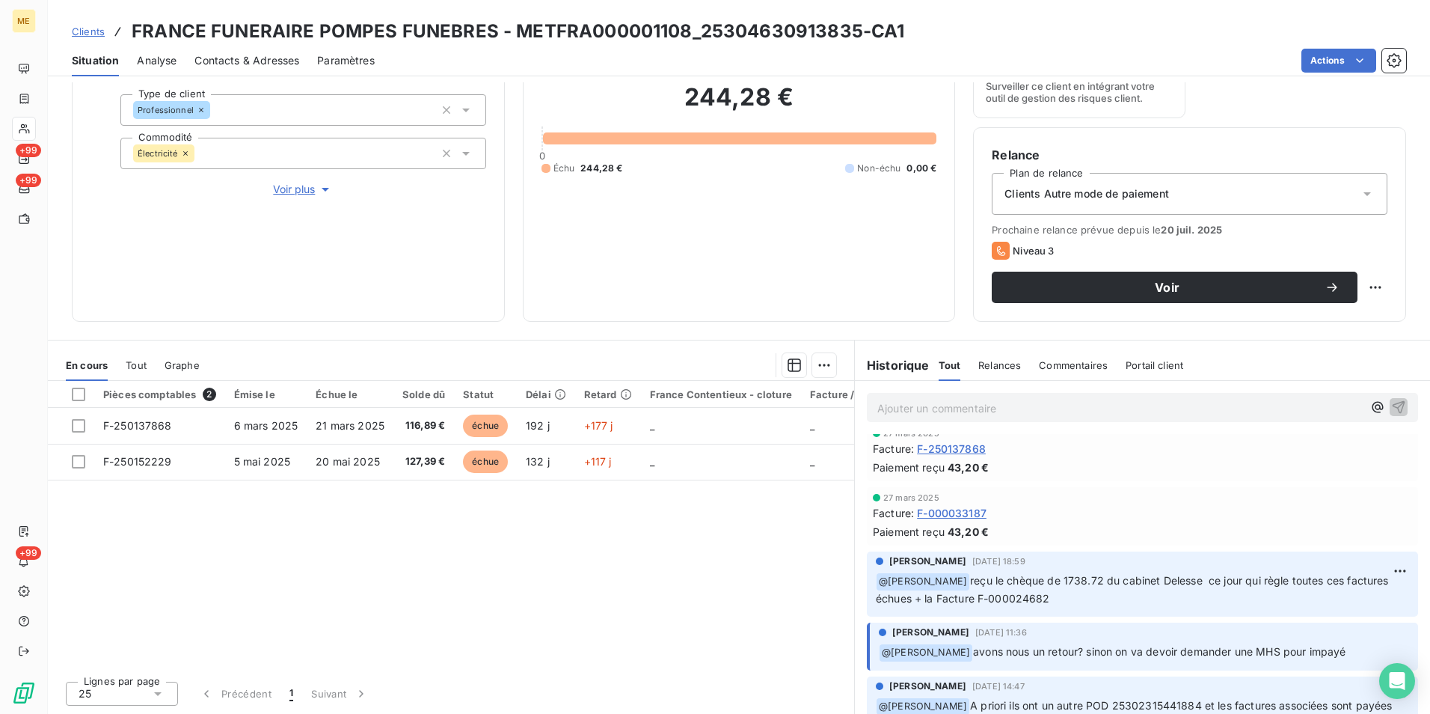
click at [289, 190] on span "Voir plus" at bounding box center [303, 189] width 60 height 15
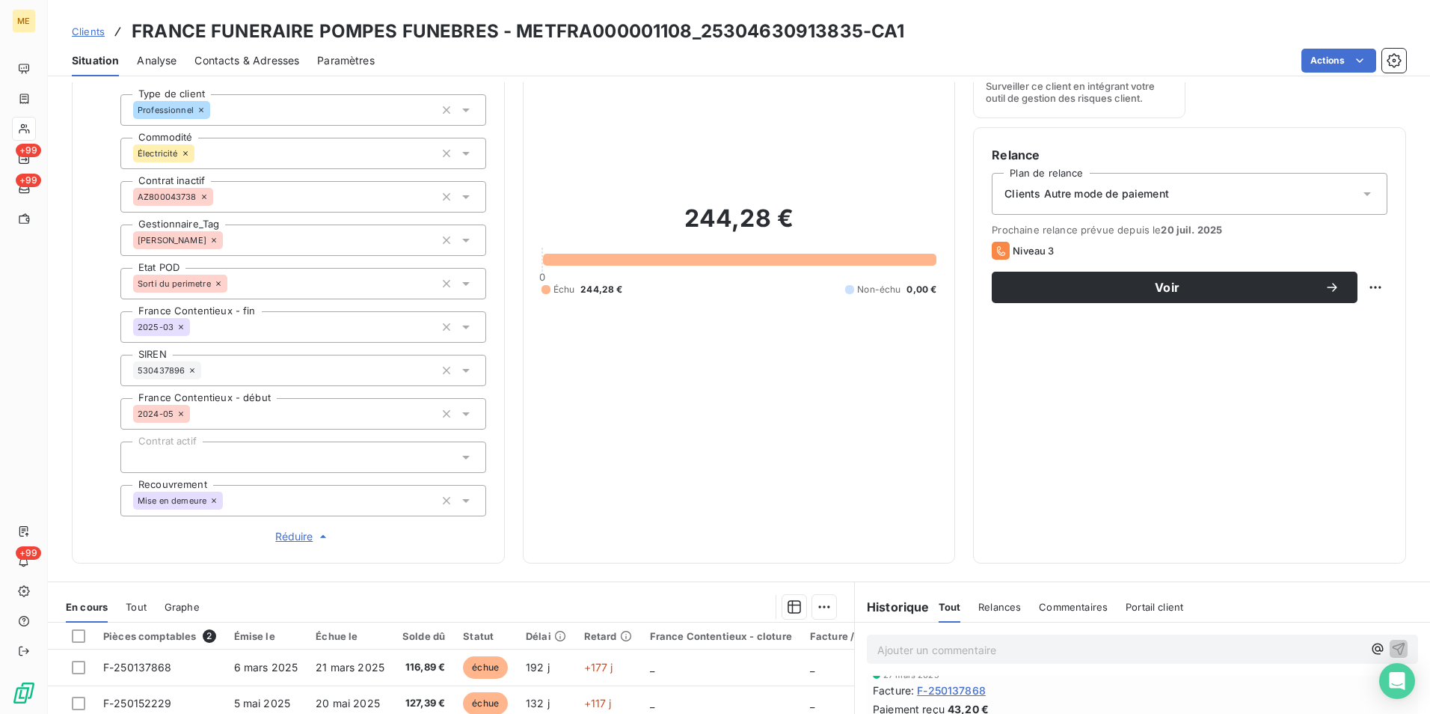
click at [462, 241] on icon at bounding box center [465, 241] width 7 height 4
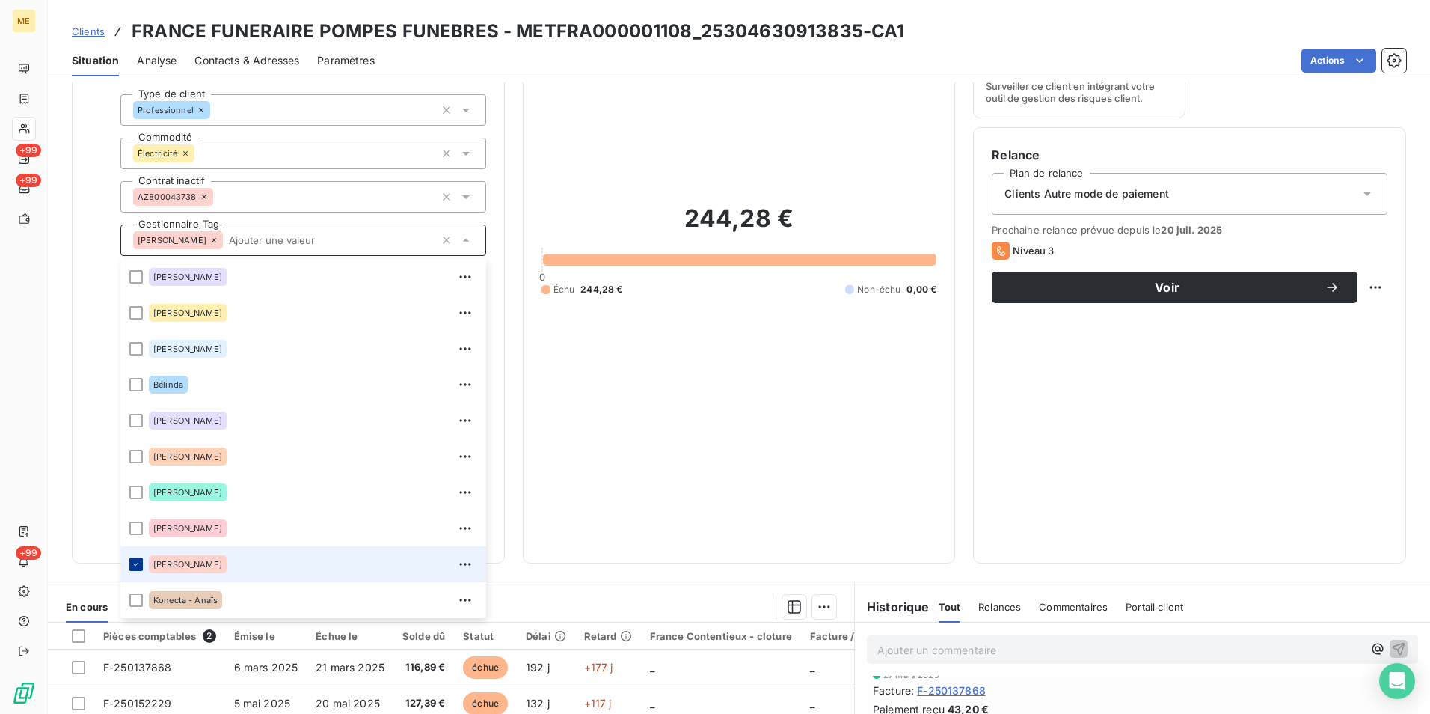
click at [136, 560] on icon at bounding box center [136, 564] width 9 height 9
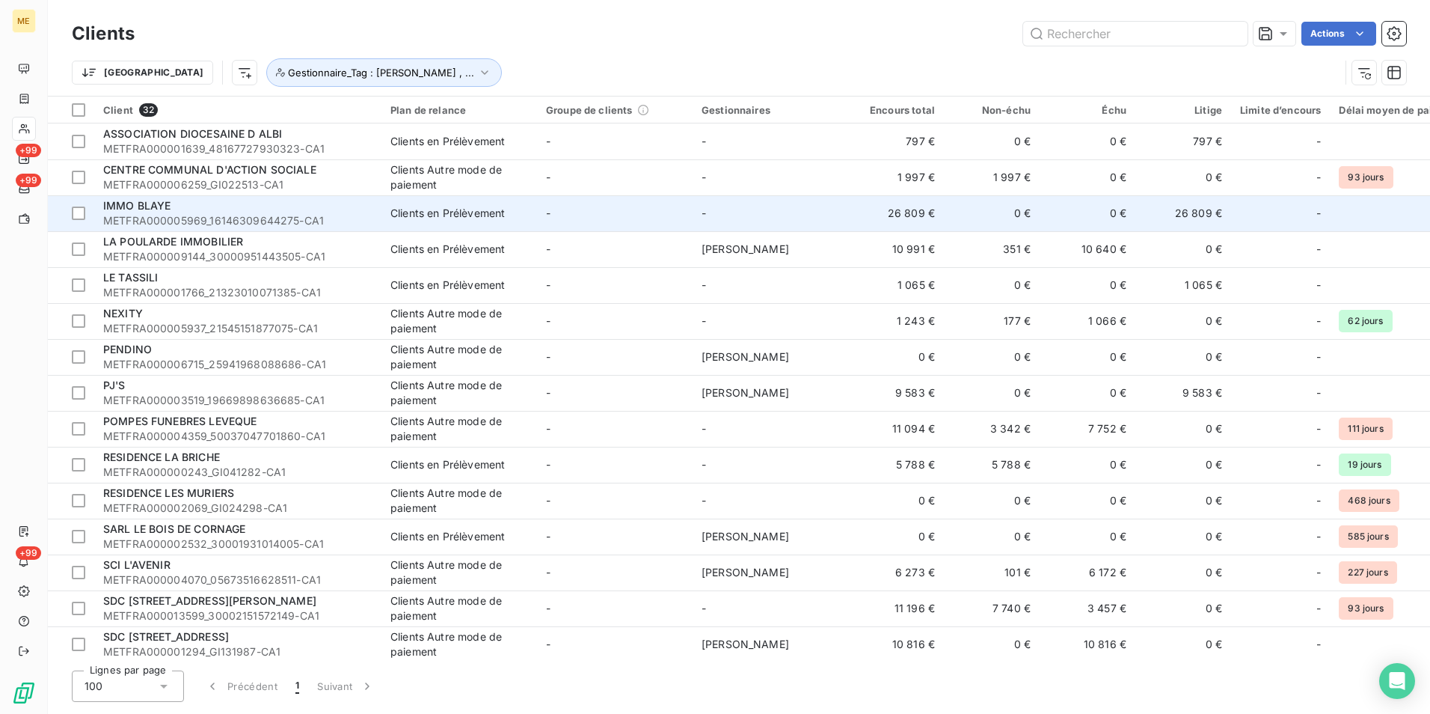
click at [228, 212] on div "IMMO BLAYE" at bounding box center [237, 205] width 269 height 15
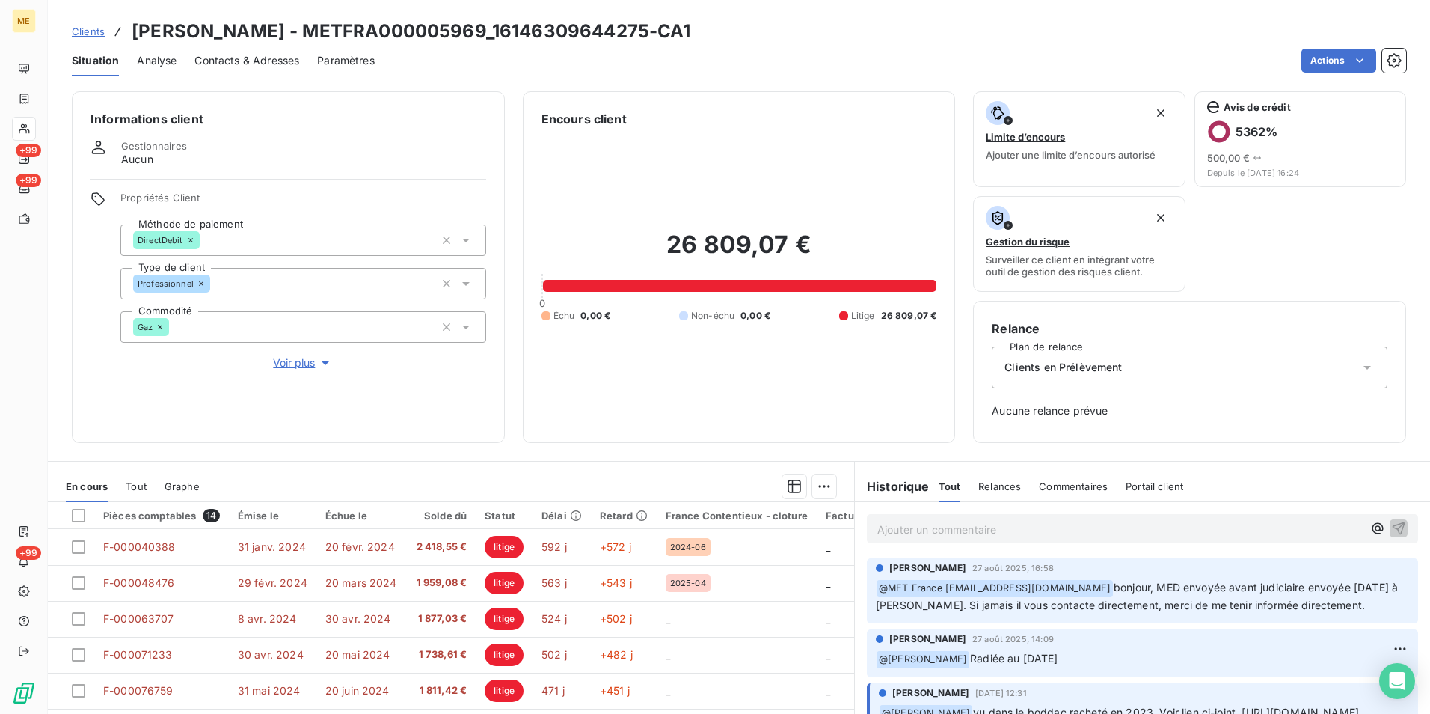
click at [287, 361] on span "Voir plus" at bounding box center [303, 362] width 60 height 15
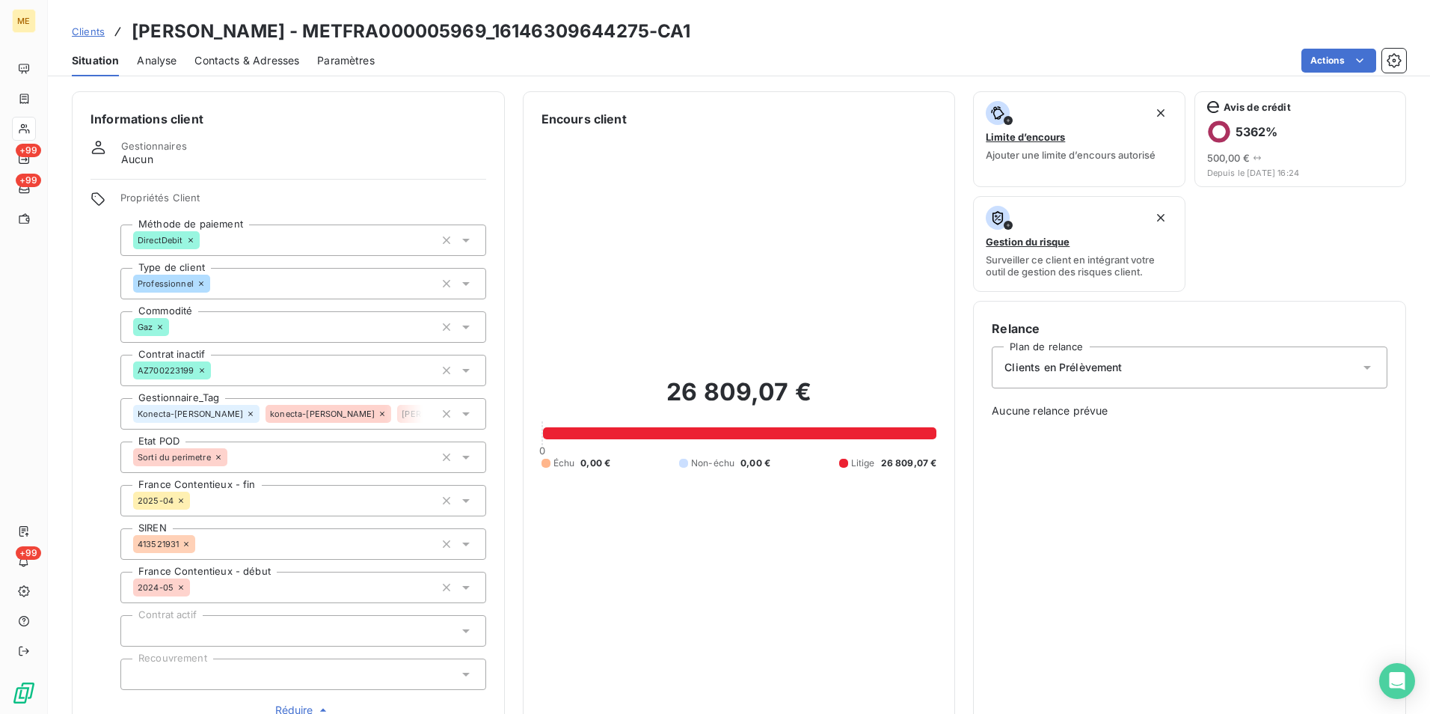
click at [462, 414] on icon at bounding box center [465, 414] width 7 height 4
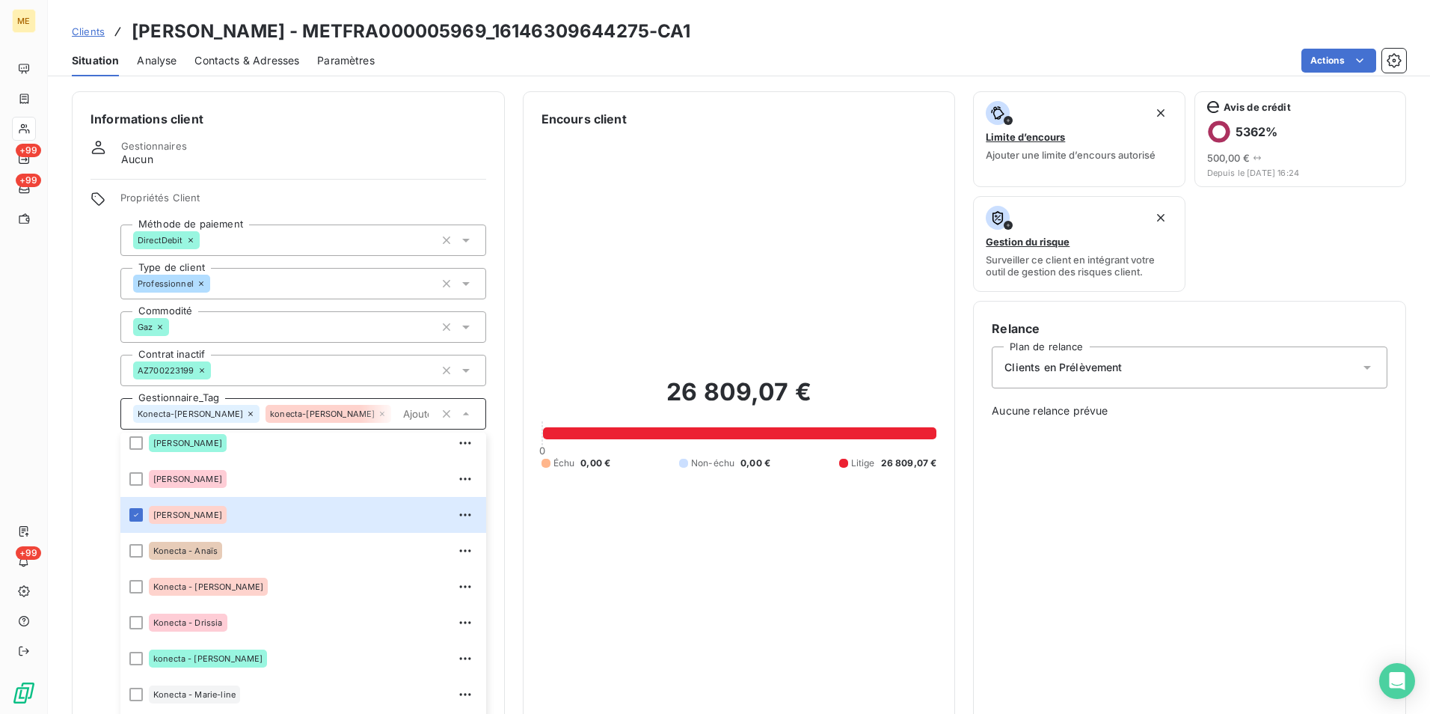
scroll to position [224, 0]
click at [136, 512] on icon at bounding box center [136, 513] width 9 height 9
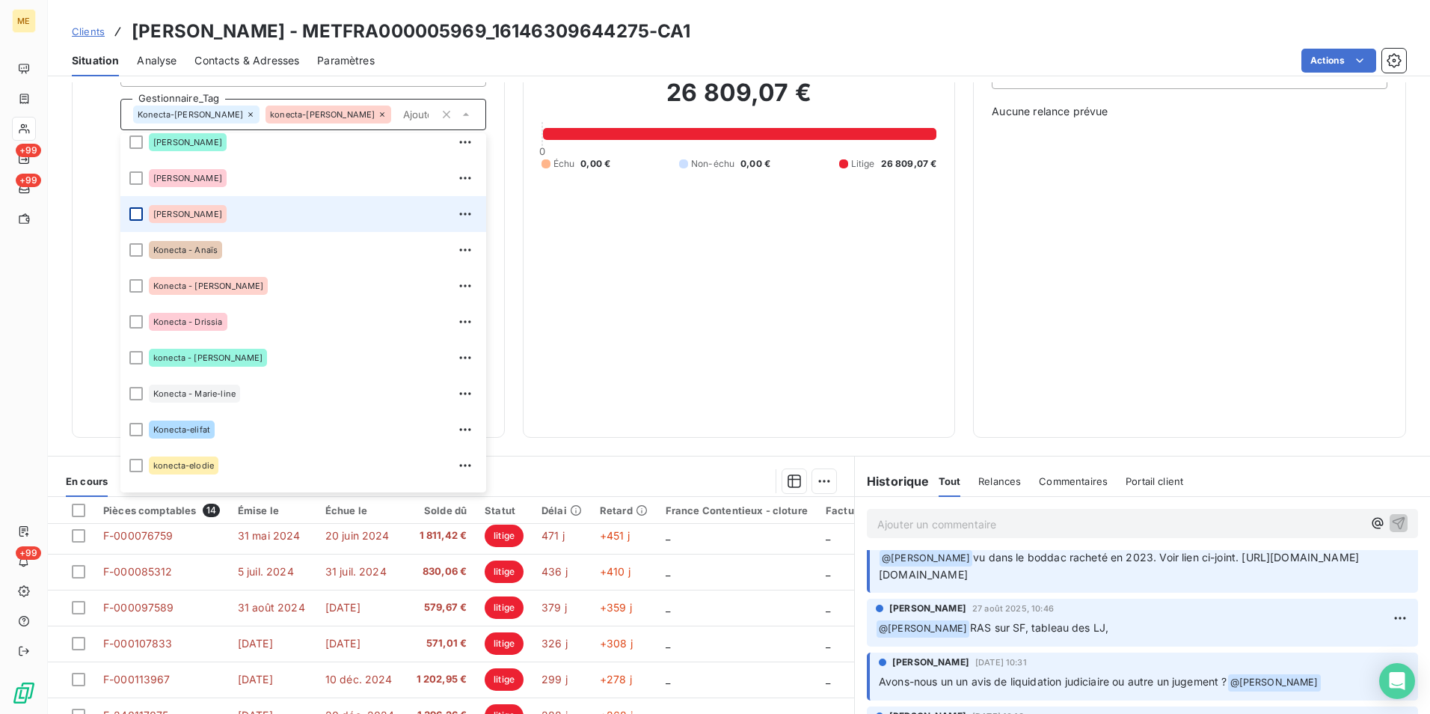
scroll to position [75, 0]
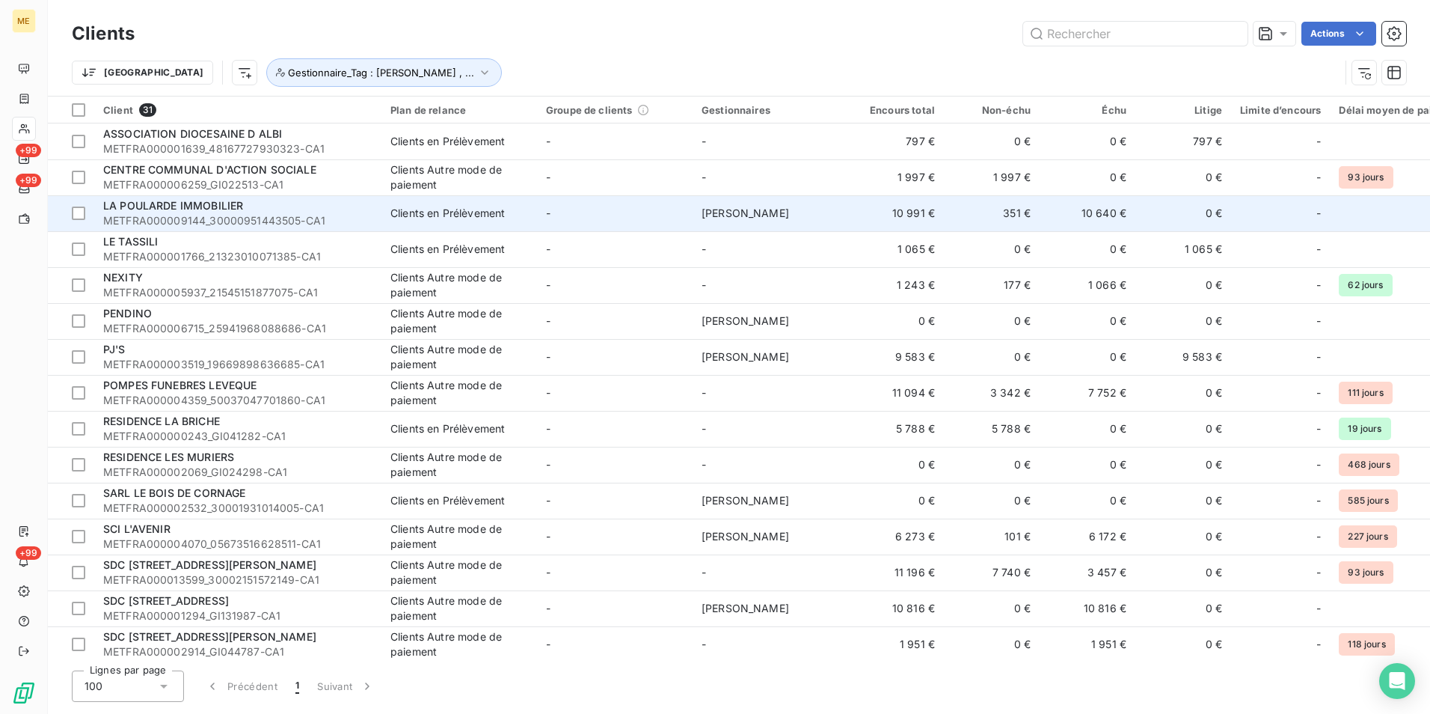
click at [212, 214] on span "METFRA000009144_30000951443505-CA1" at bounding box center [237, 220] width 269 height 15
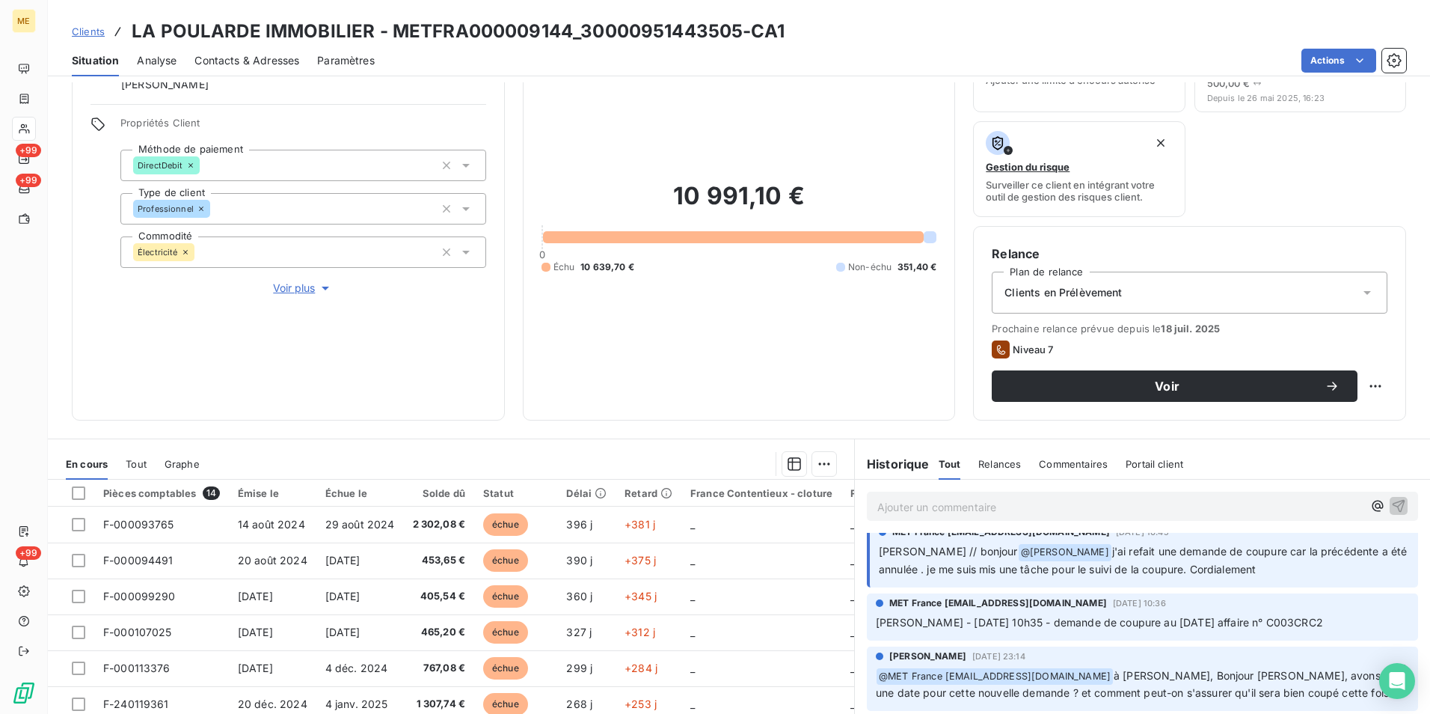
scroll to position [972, 0]
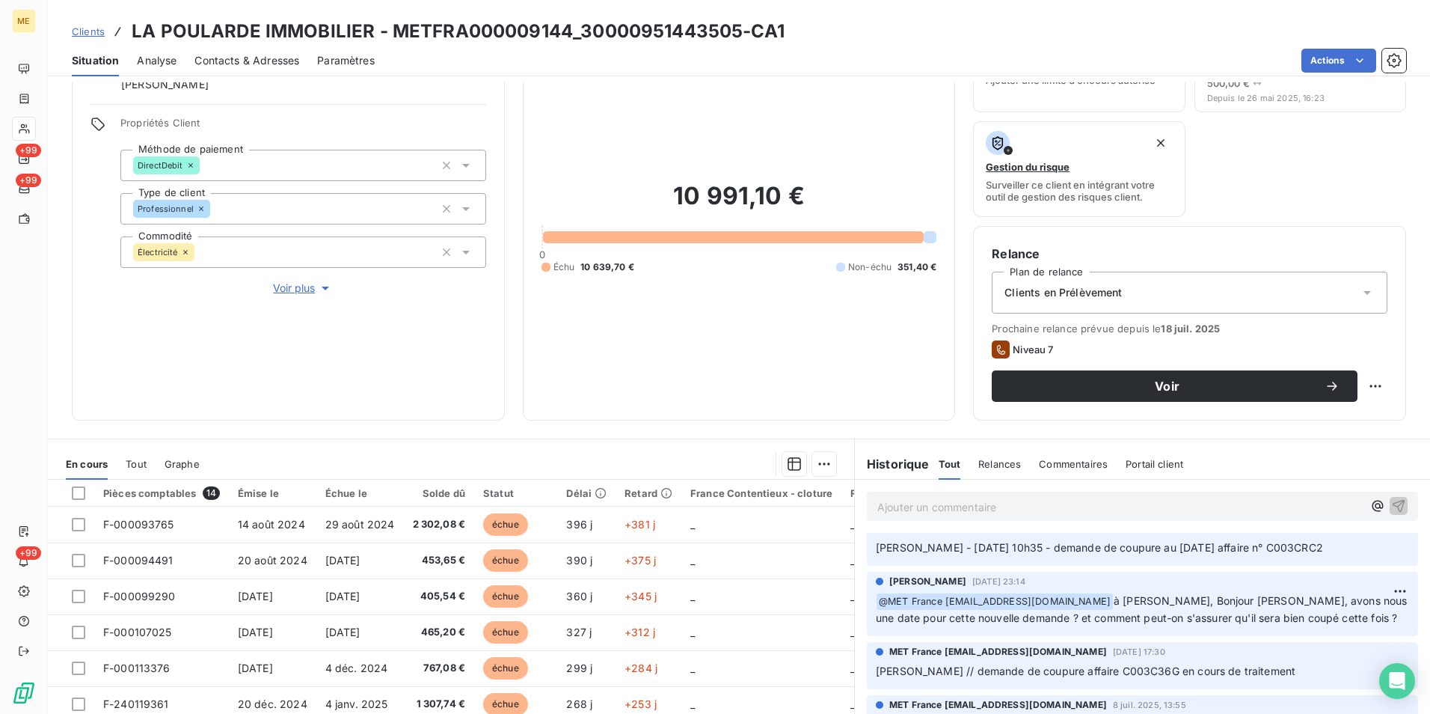
click at [288, 288] on span "Voir plus" at bounding box center [303, 288] width 60 height 15
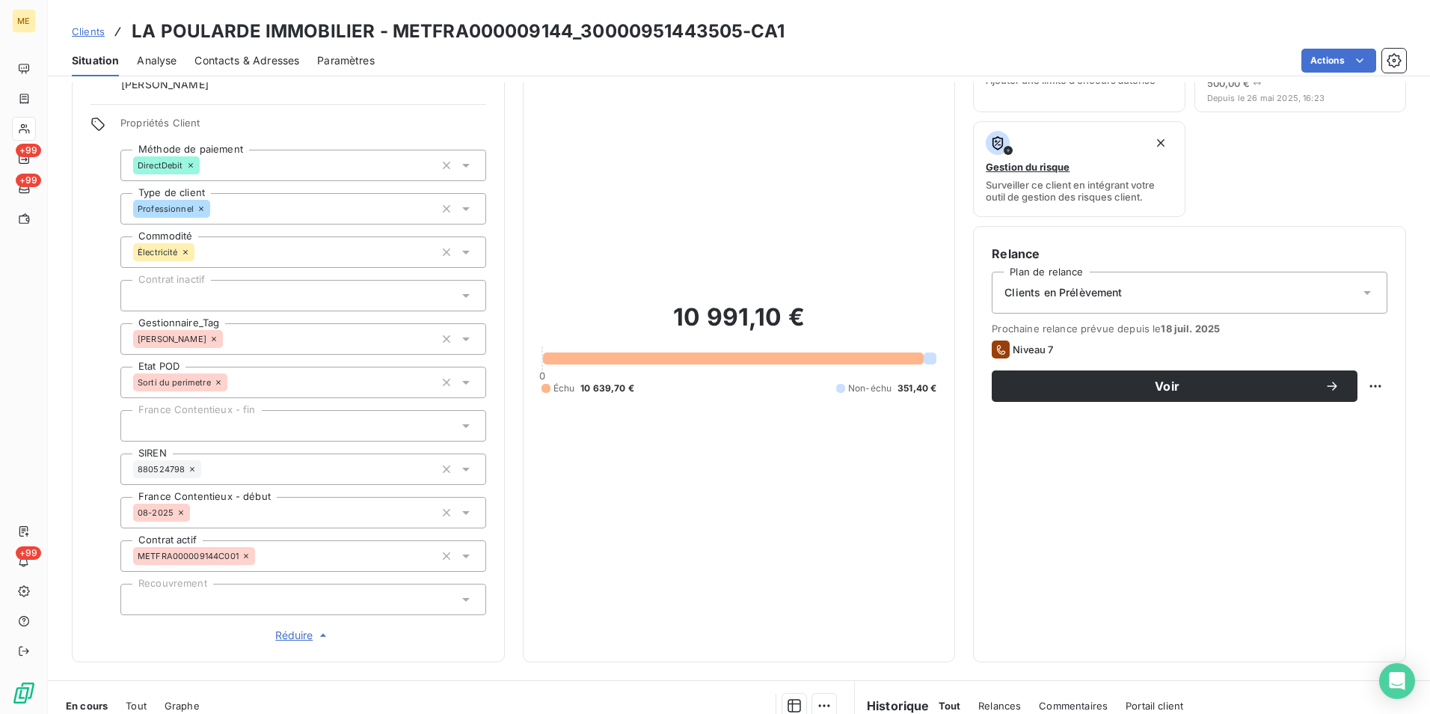
click at [462, 336] on icon at bounding box center [466, 338] width 15 height 15
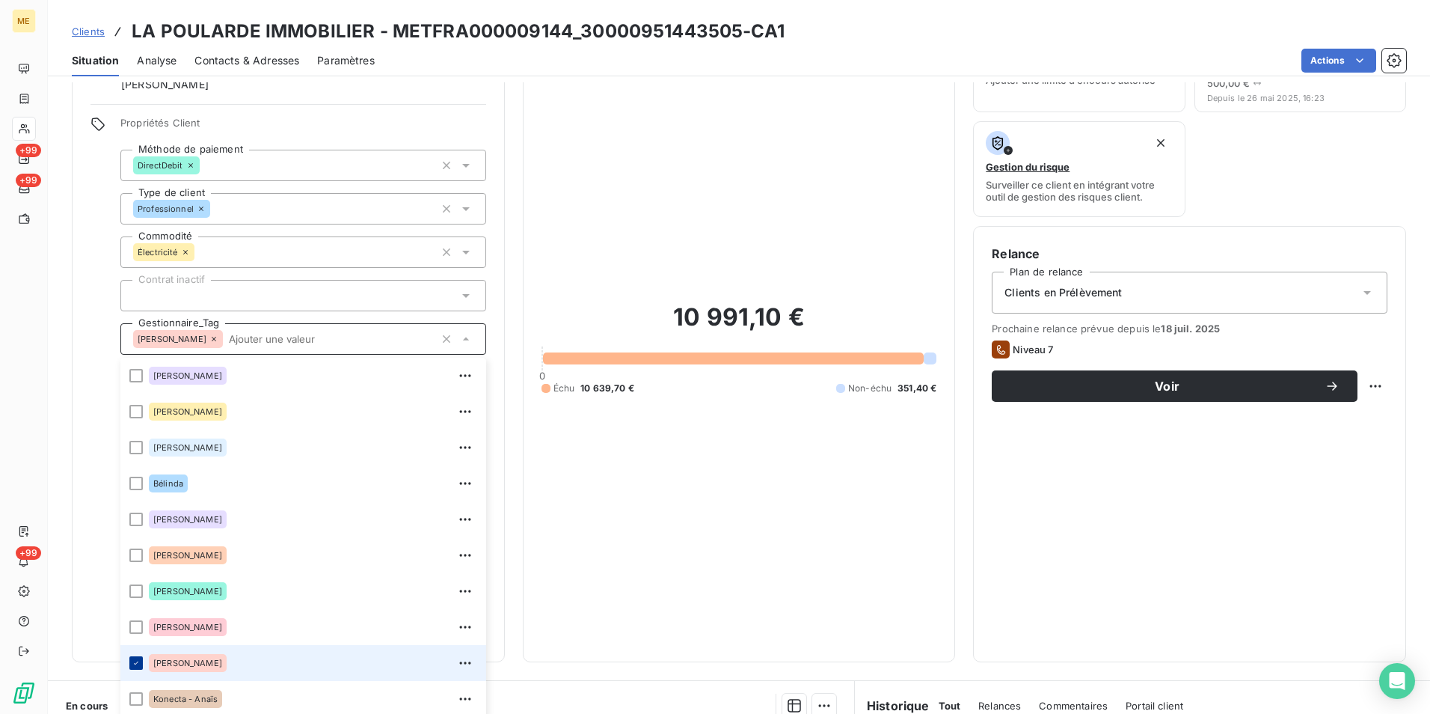
click at [138, 664] on icon at bounding box center [136, 662] width 9 height 9
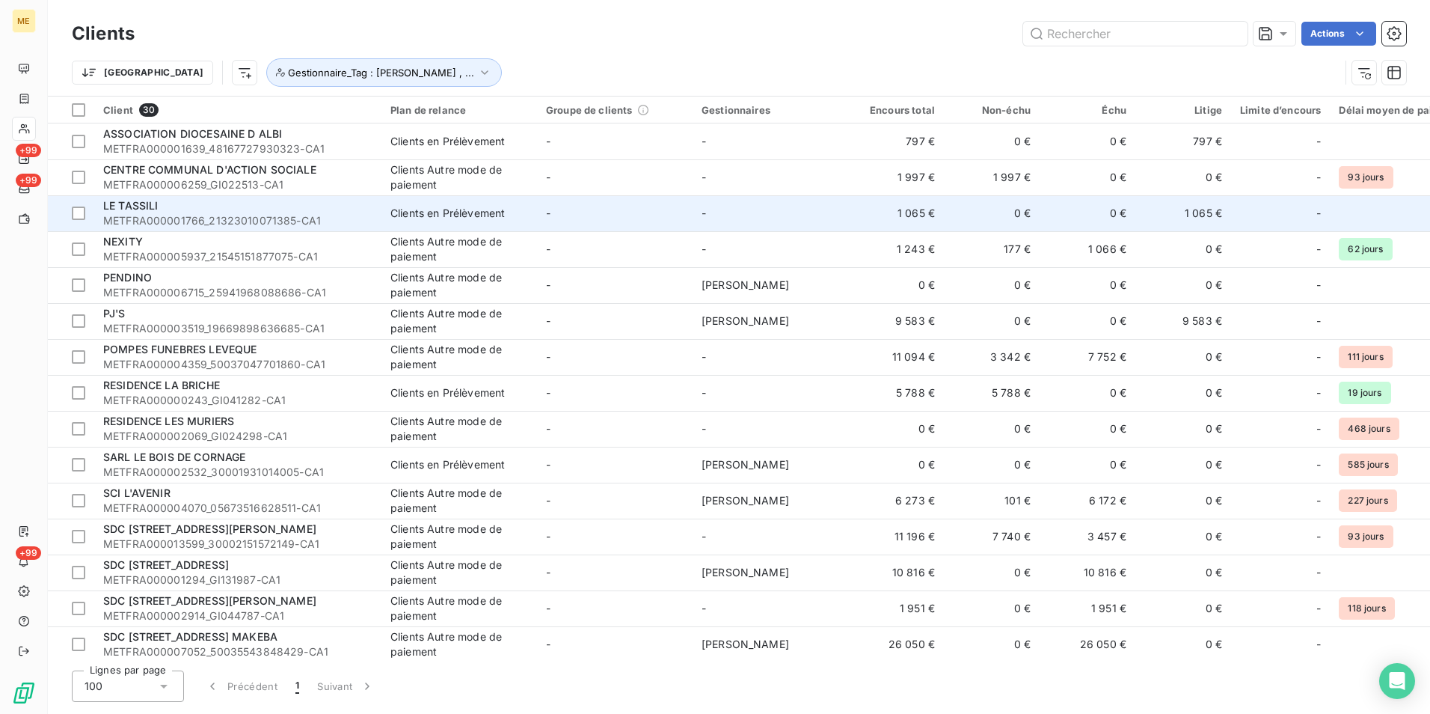
click at [168, 210] on div "LE TASSILI" at bounding box center [237, 205] width 269 height 15
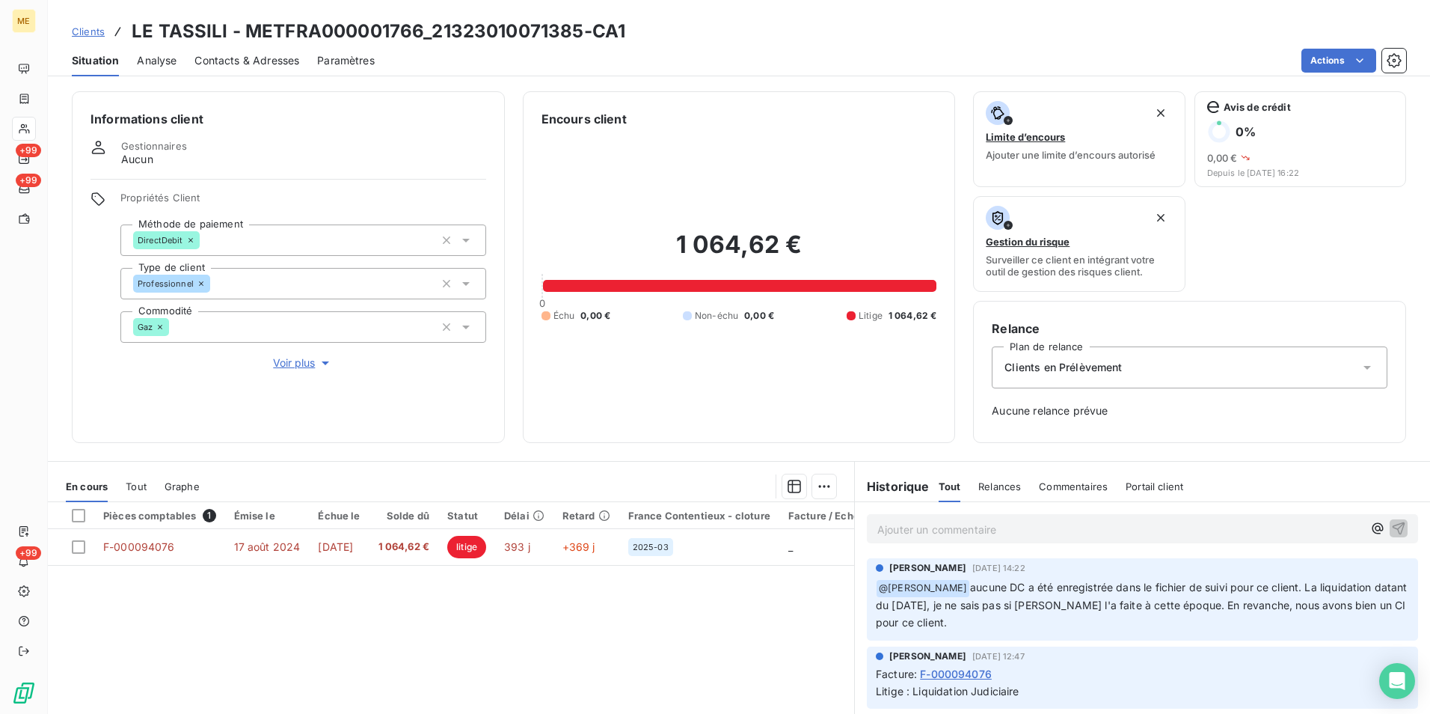
click at [291, 364] on span "Voir plus" at bounding box center [303, 362] width 60 height 15
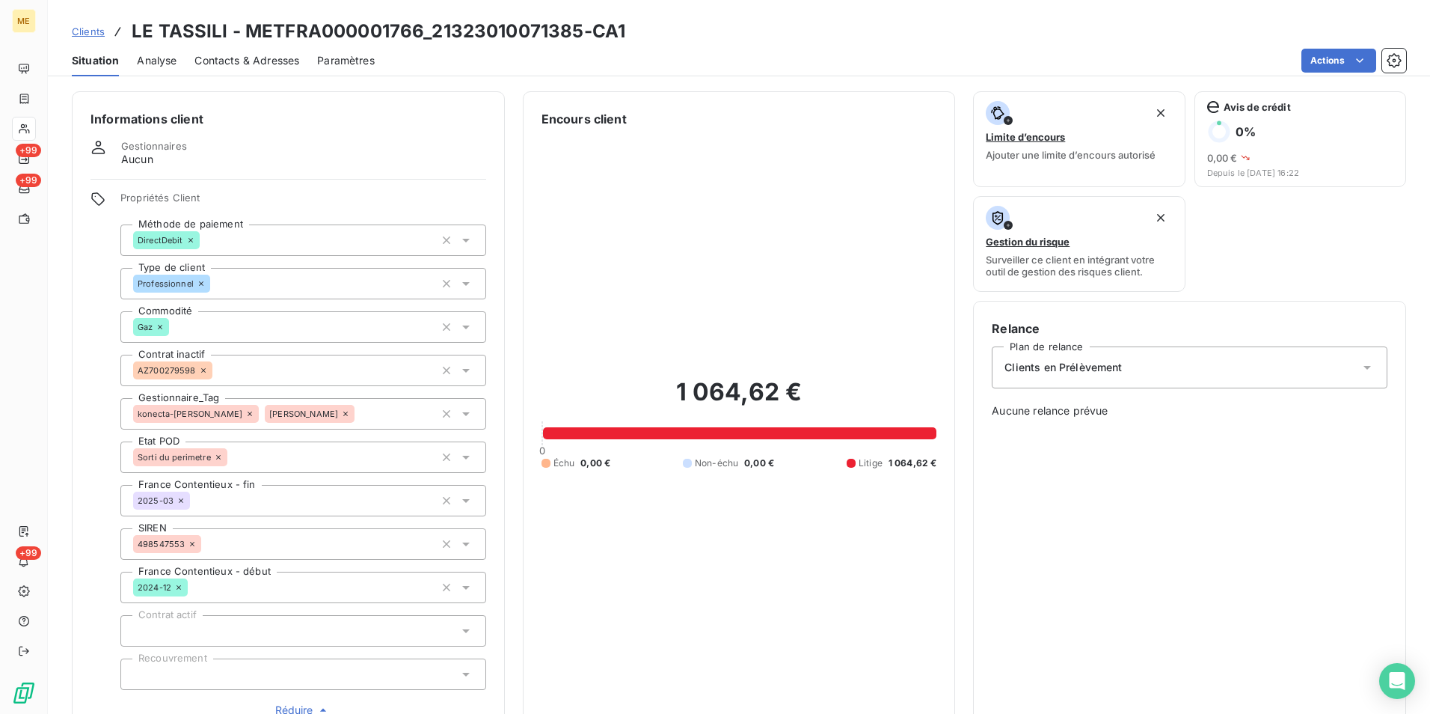
click at [459, 417] on icon at bounding box center [466, 413] width 15 height 15
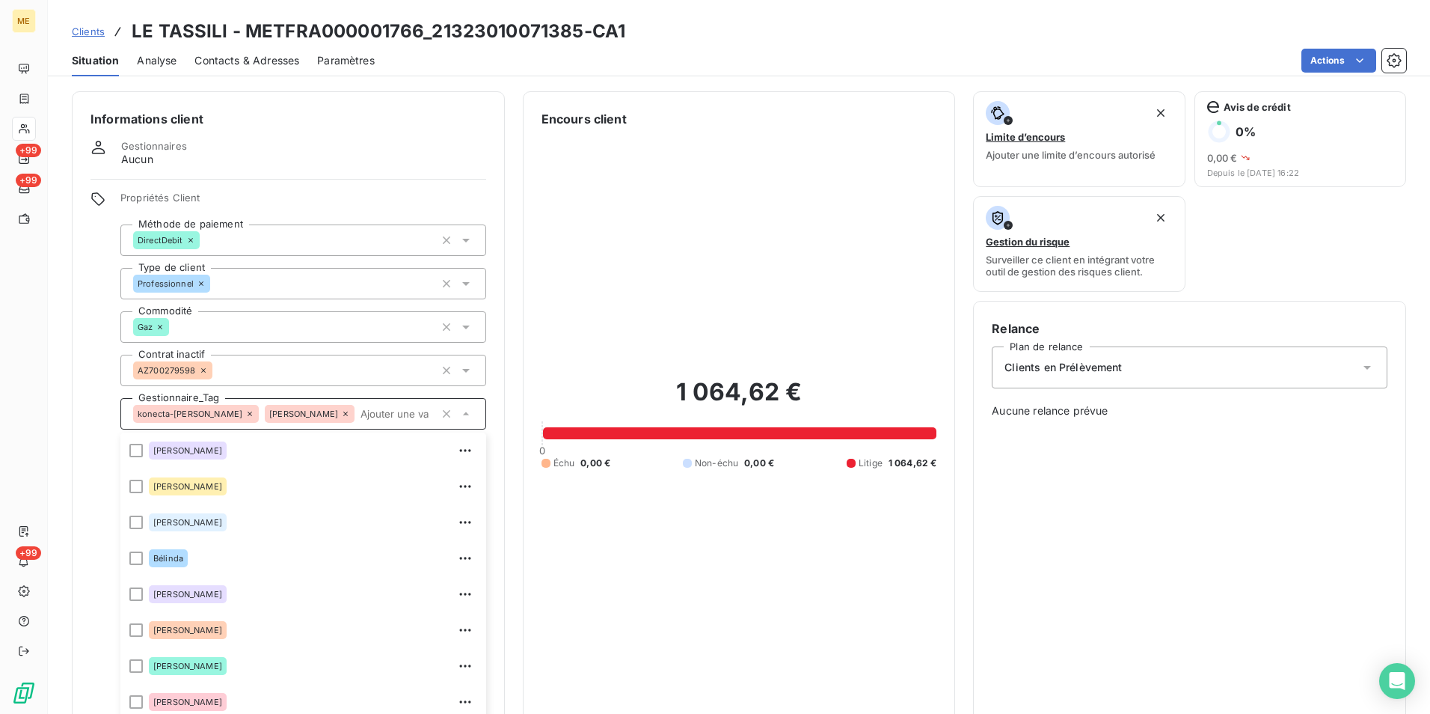
scroll to position [42, 0]
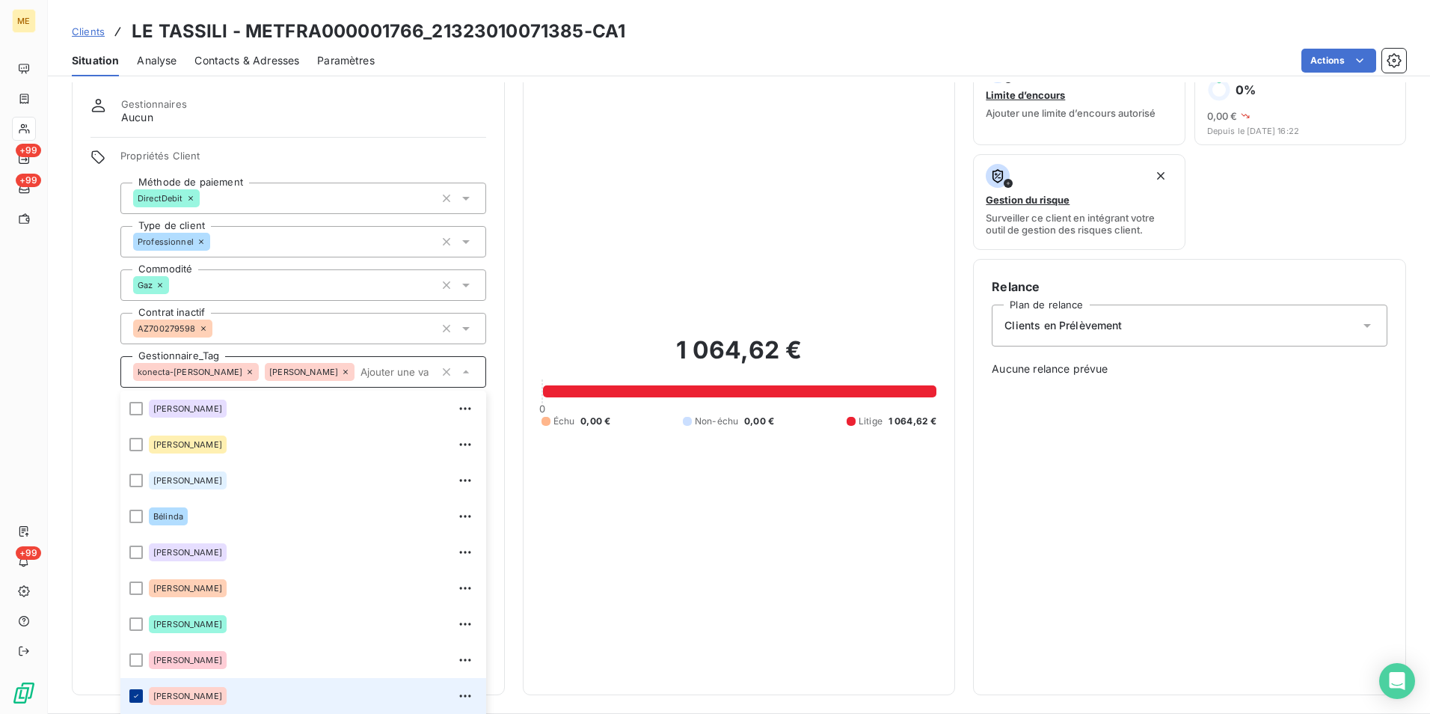
click at [135, 696] on icon at bounding box center [136, 695] width 4 height 3
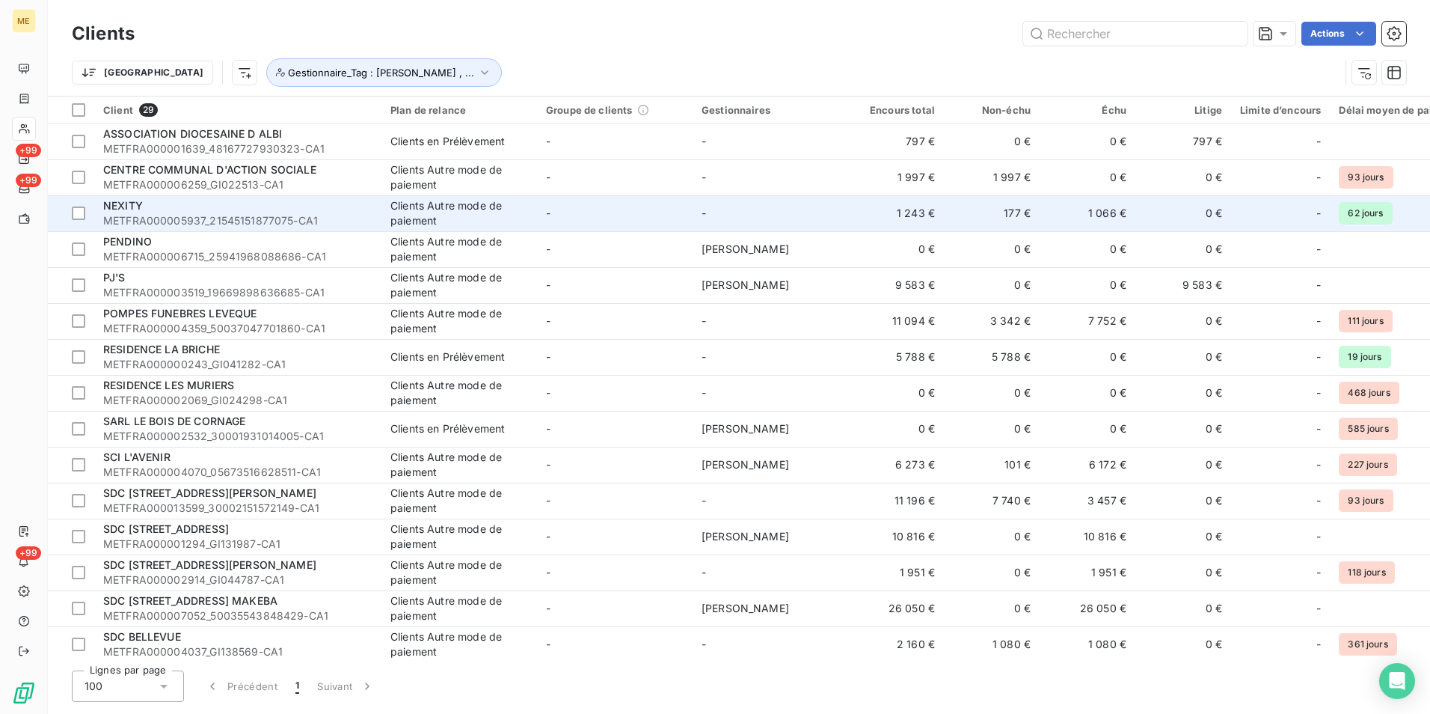
click at [230, 217] on span "METFRA000005937_21545151877075-CA1" at bounding box center [237, 220] width 269 height 15
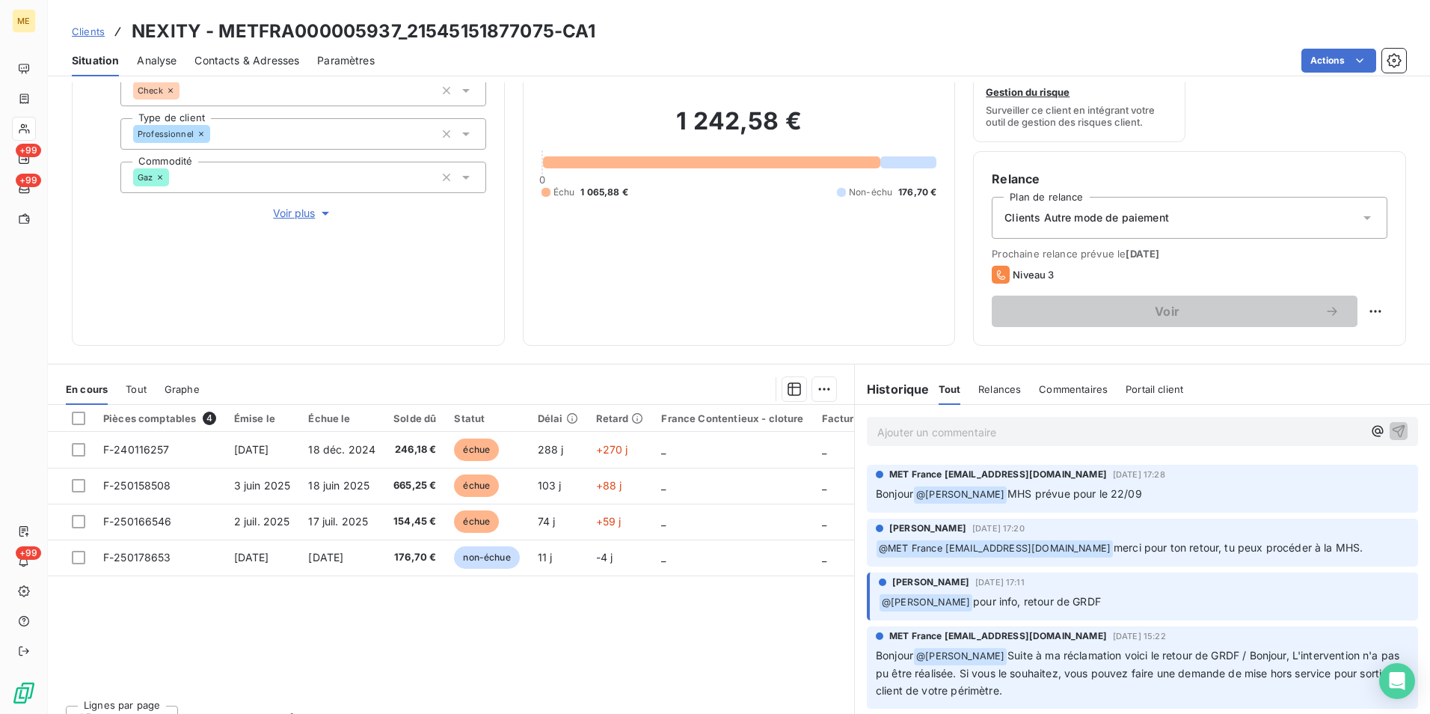
scroll to position [673, 0]
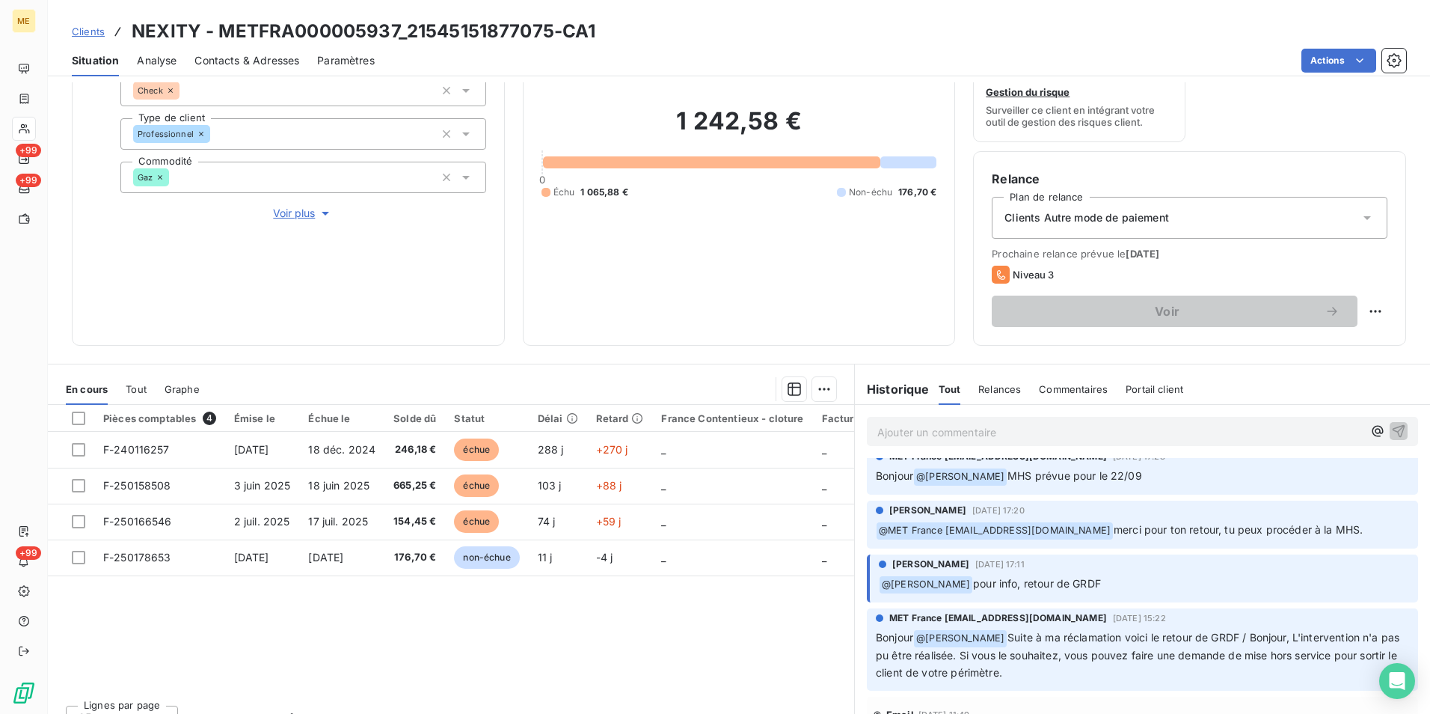
click at [281, 212] on span "Voir plus" at bounding box center [303, 213] width 60 height 15
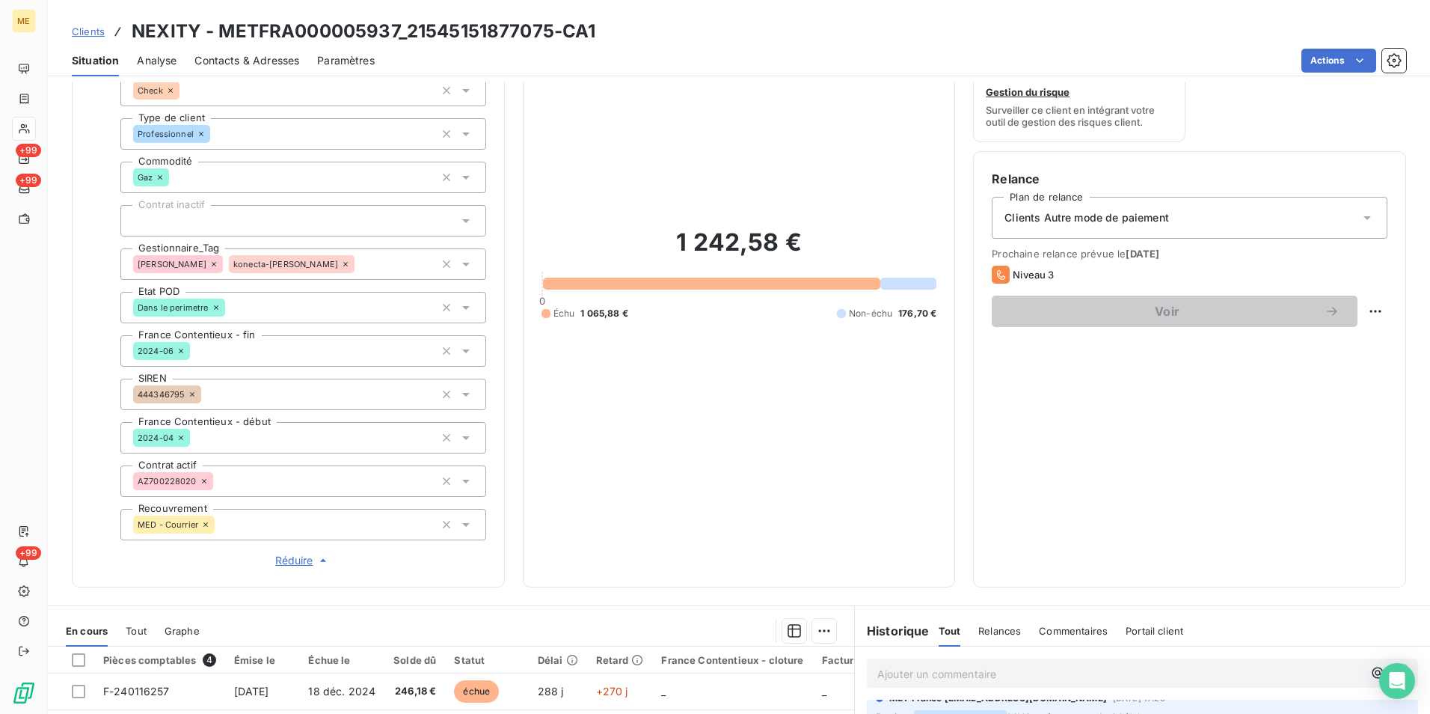
click at [462, 265] on icon at bounding box center [465, 265] width 7 height 4
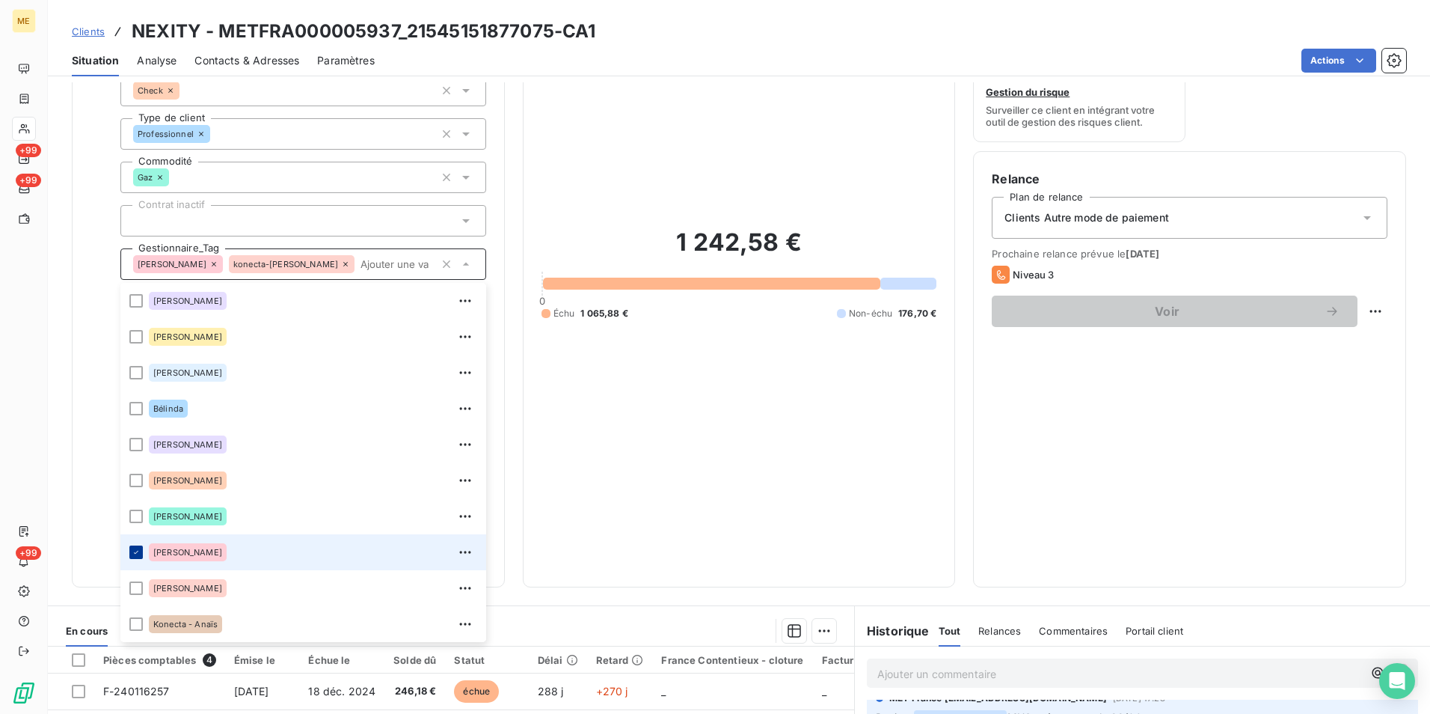
click at [136, 551] on icon at bounding box center [136, 552] width 9 height 9
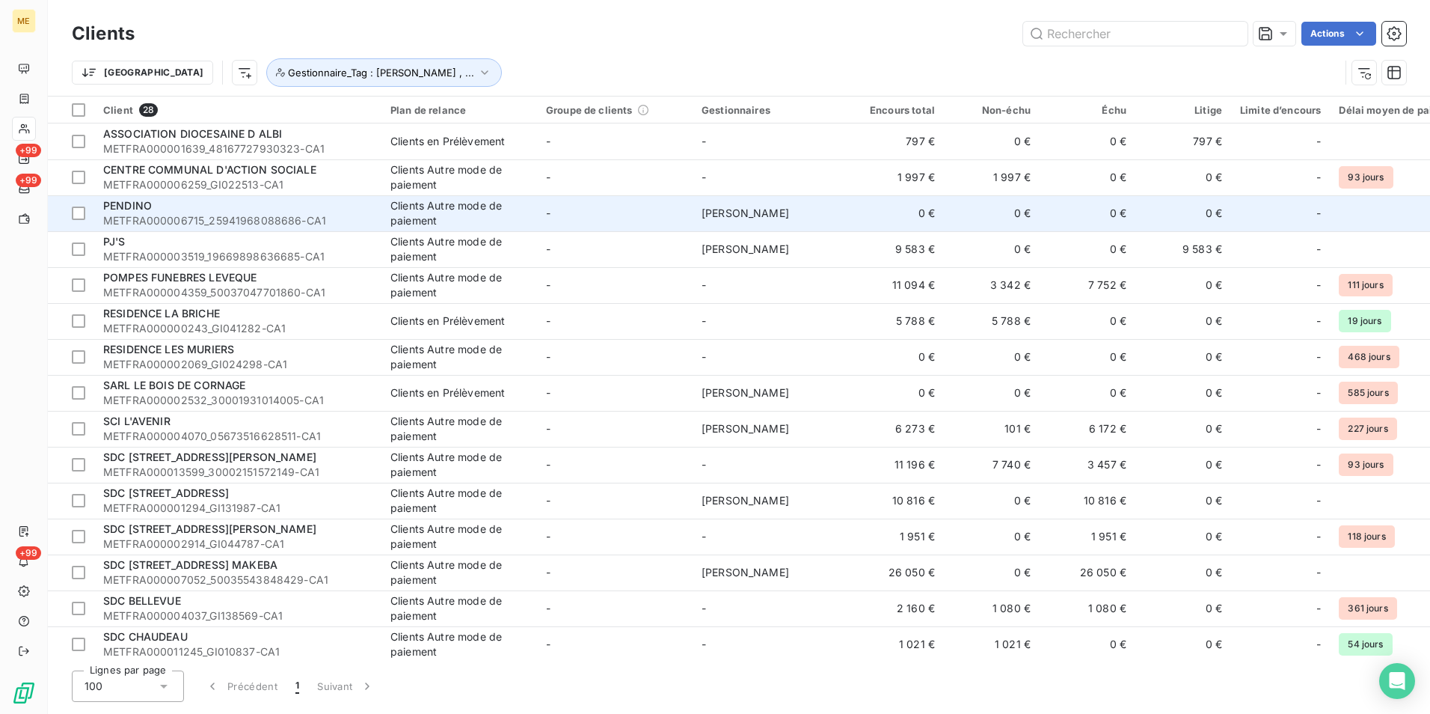
click at [221, 210] on div "PENDINO" at bounding box center [237, 205] width 269 height 15
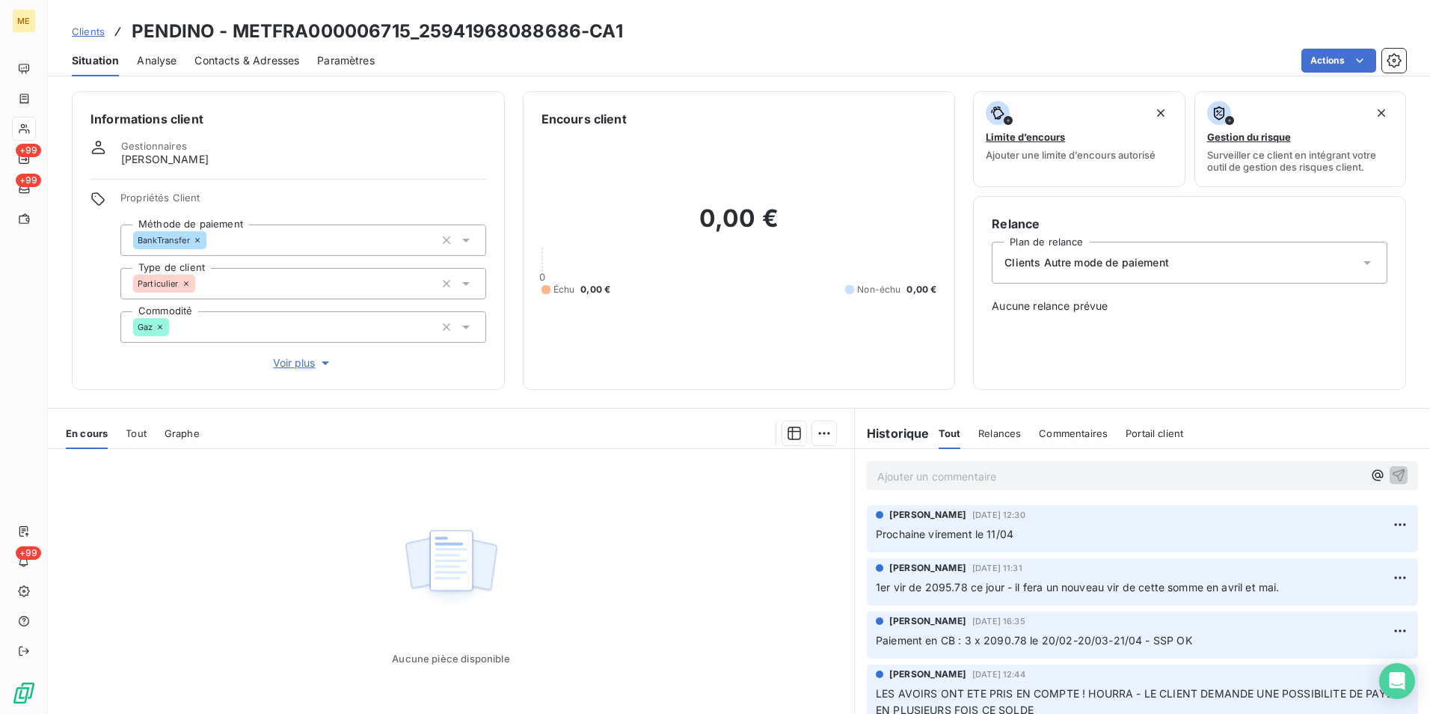
click at [285, 364] on span "Voir plus" at bounding box center [303, 362] width 60 height 15
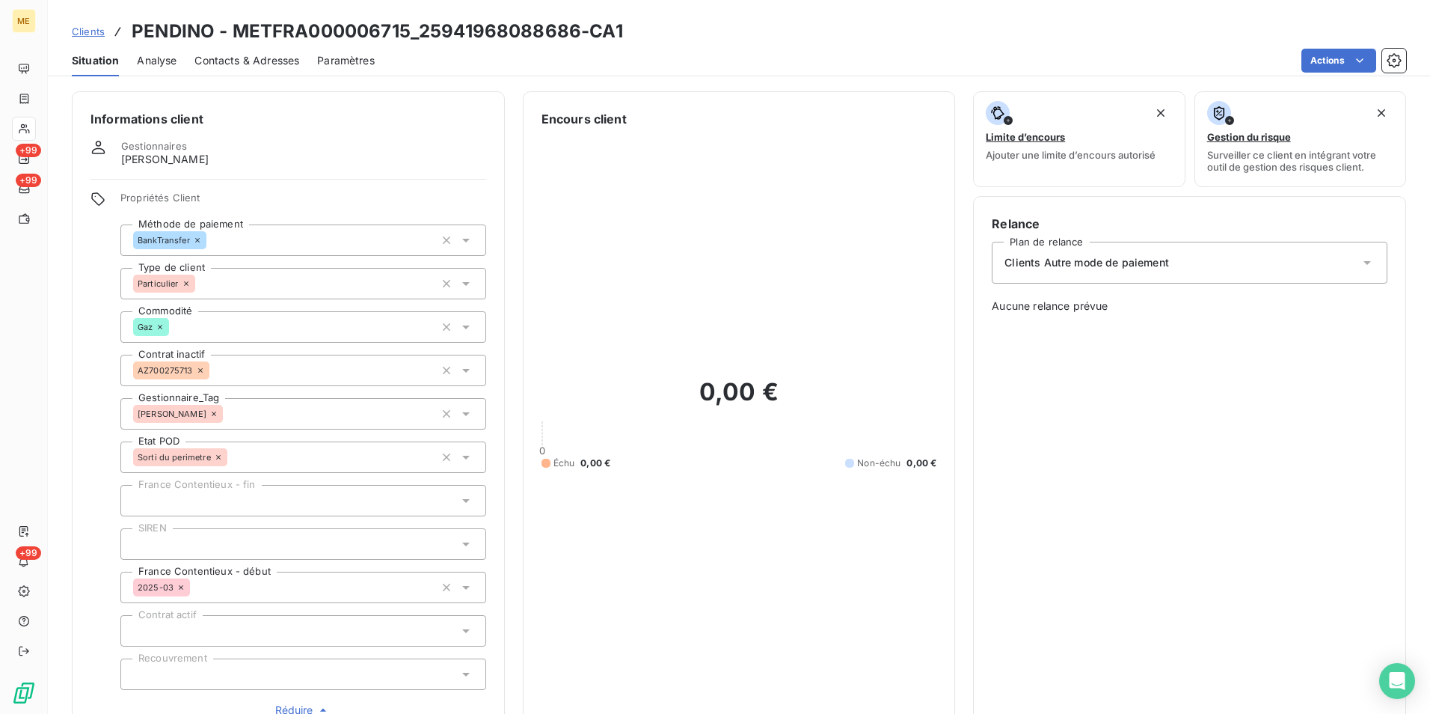
click at [459, 415] on icon at bounding box center [466, 413] width 15 height 15
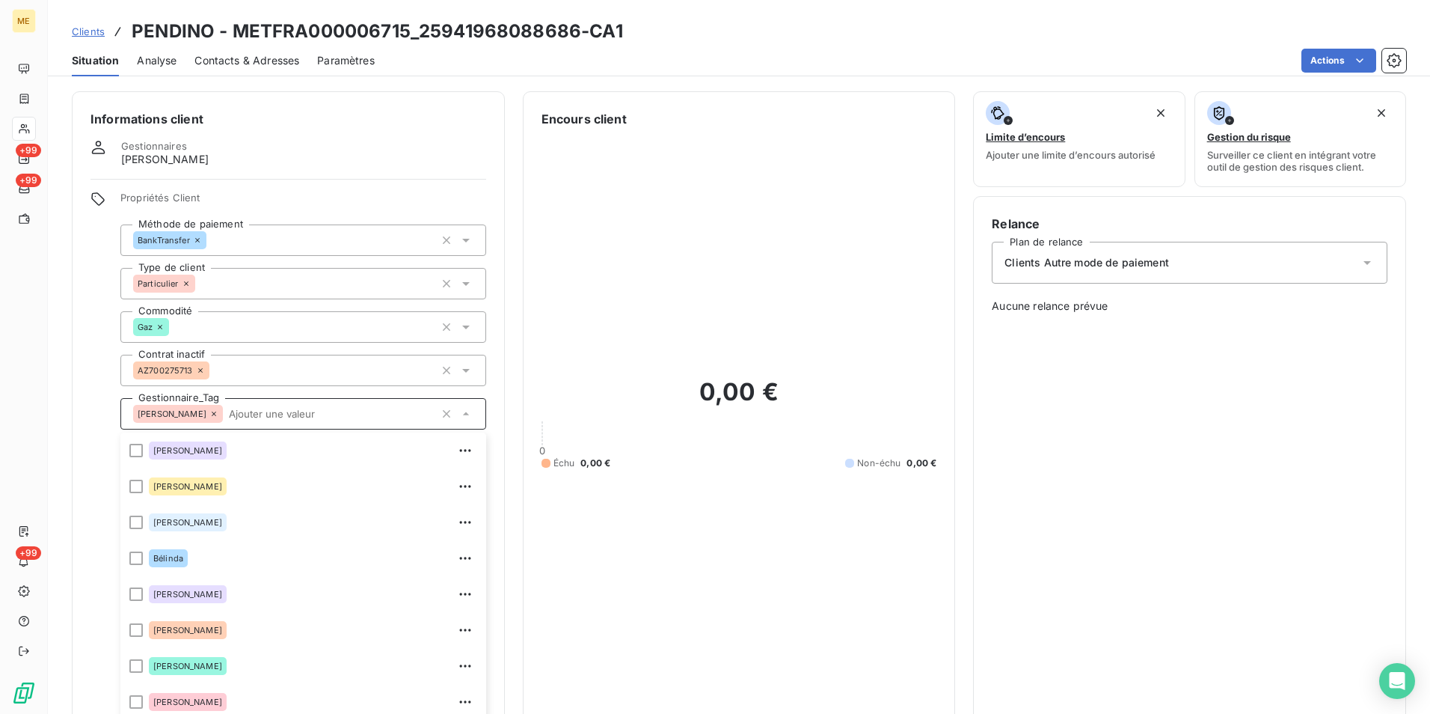
scroll to position [42, 0]
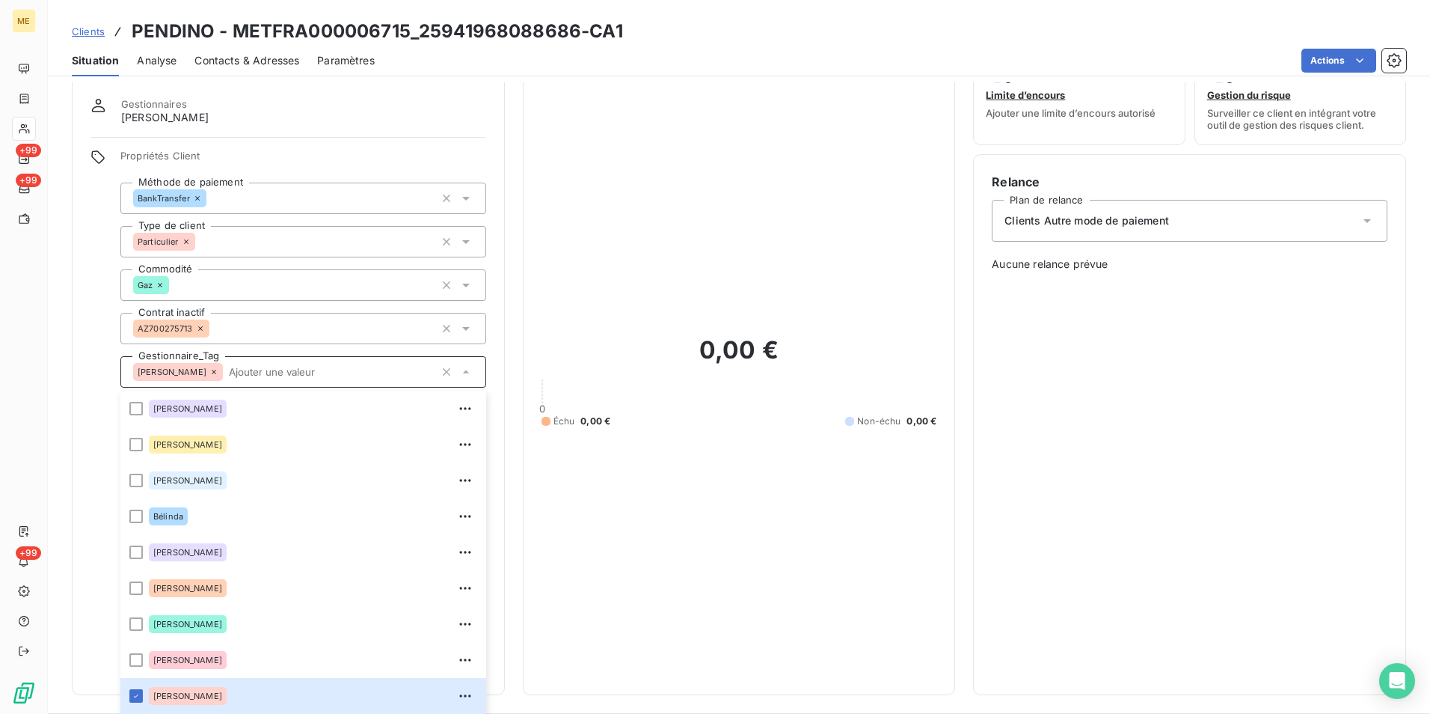
click at [616, 268] on div "0,00 € 0 Échu 0,00 € Non-échu 0,00 €" at bounding box center [740, 381] width 396 height 590
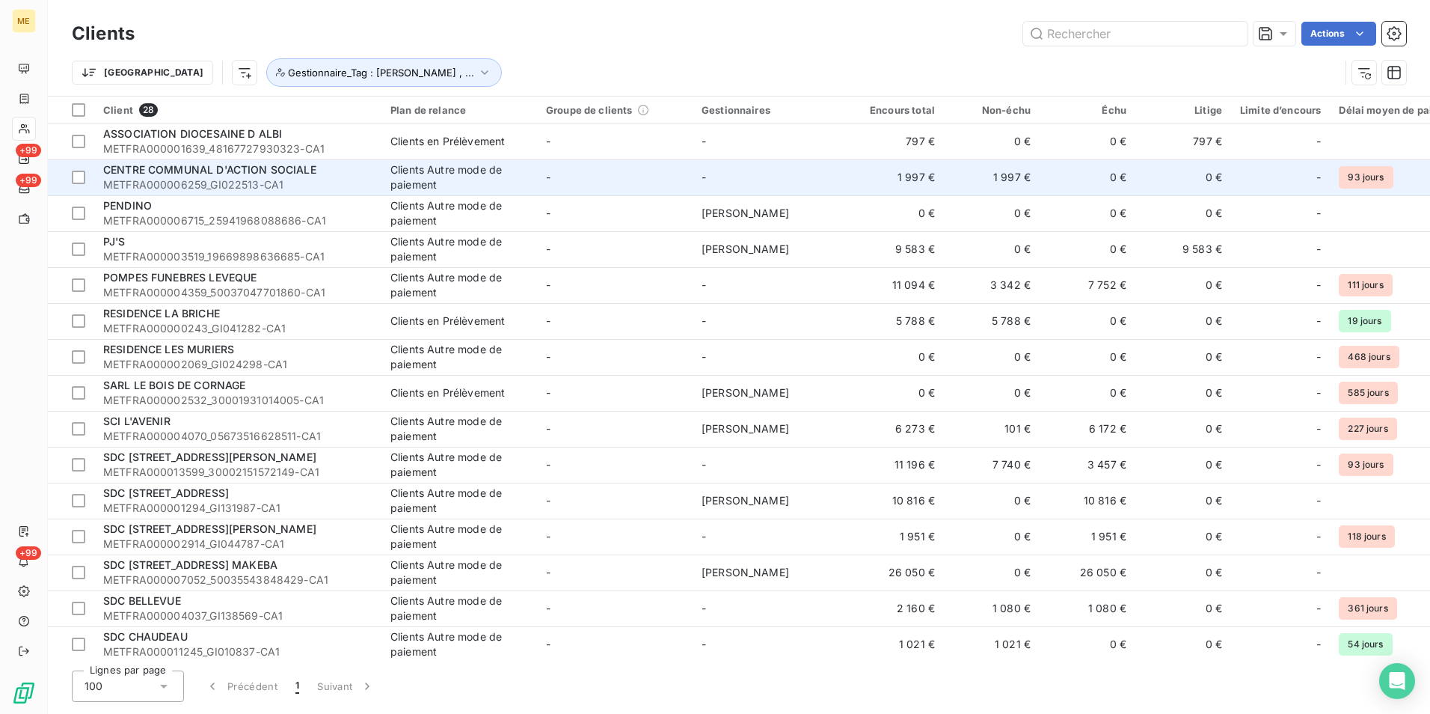
click at [176, 173] on span "CENTRE COMMUNAL D'ACTION SOCIALE" at bounding box center [209, 169] width 213 height 13
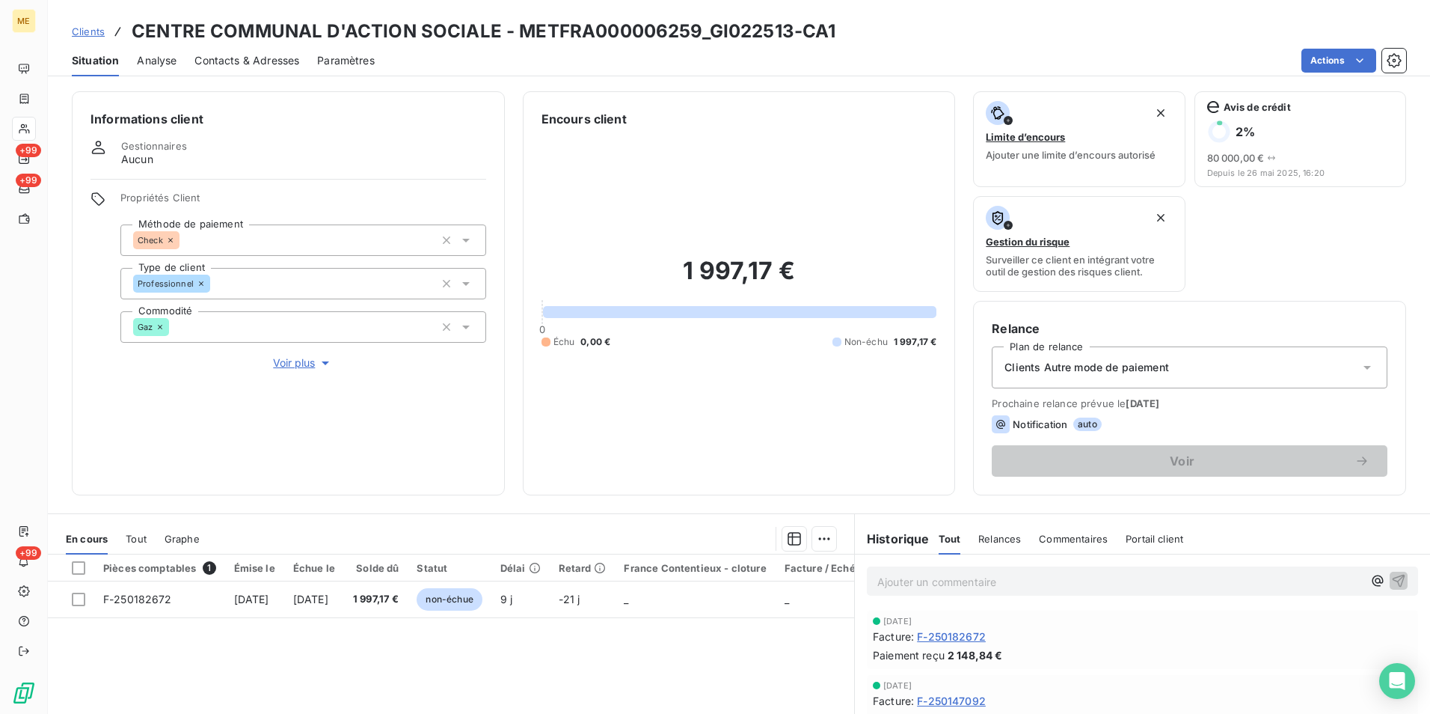
click at [897, 585] on p "Ajouter un commentaire ﻿" at bounding box center [1119, 581] width 485 height 19
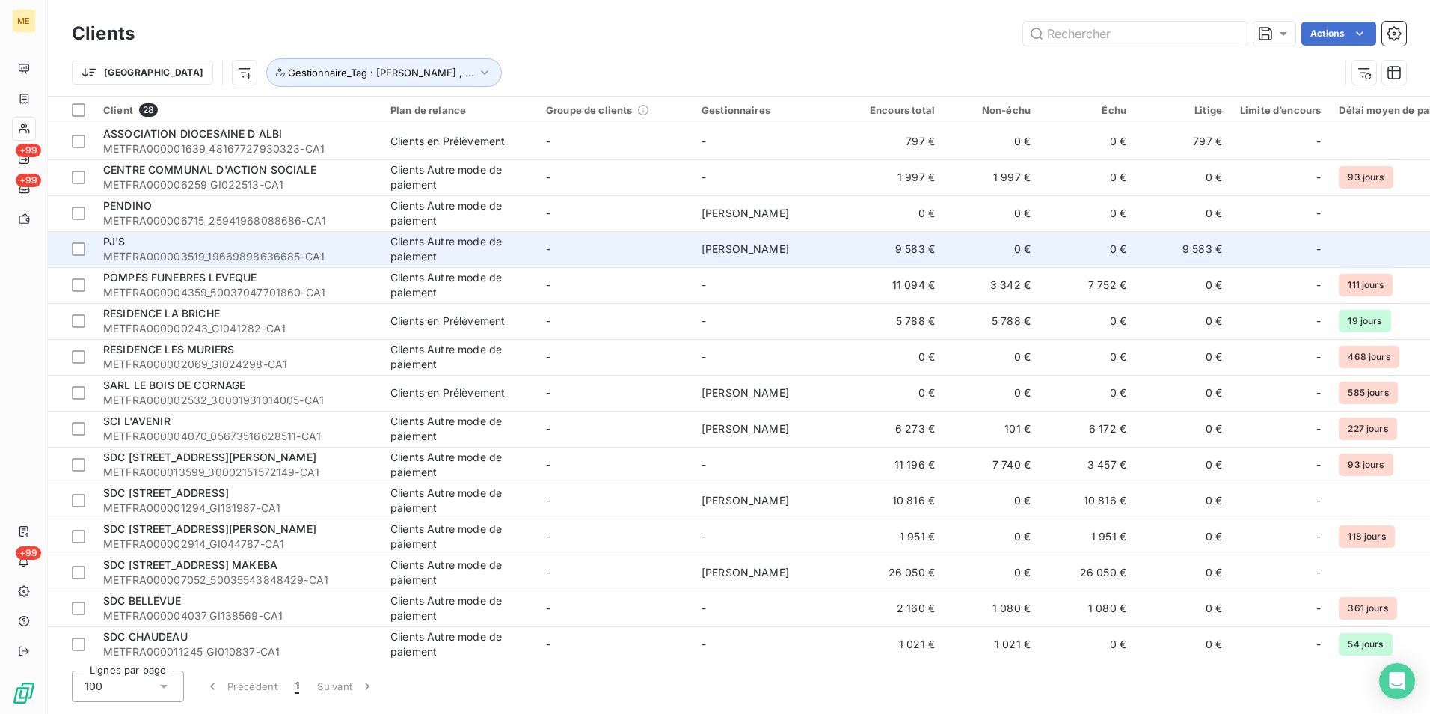
click at [225, 242] on div "PJ'S" at bounding box center [237, 241] width 269 height 15
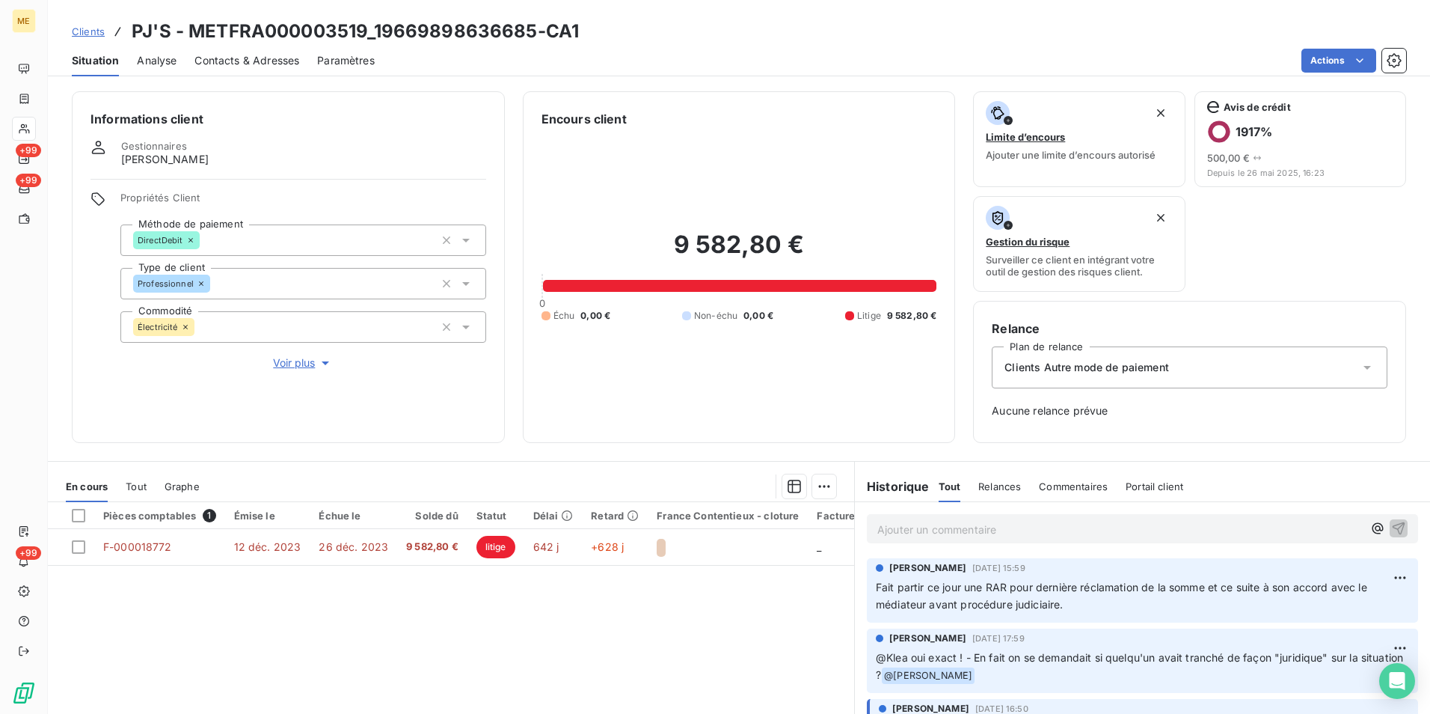
click at [295, 365] on span "Voir plus" at bounding box center [303, 362] width 60 height 15
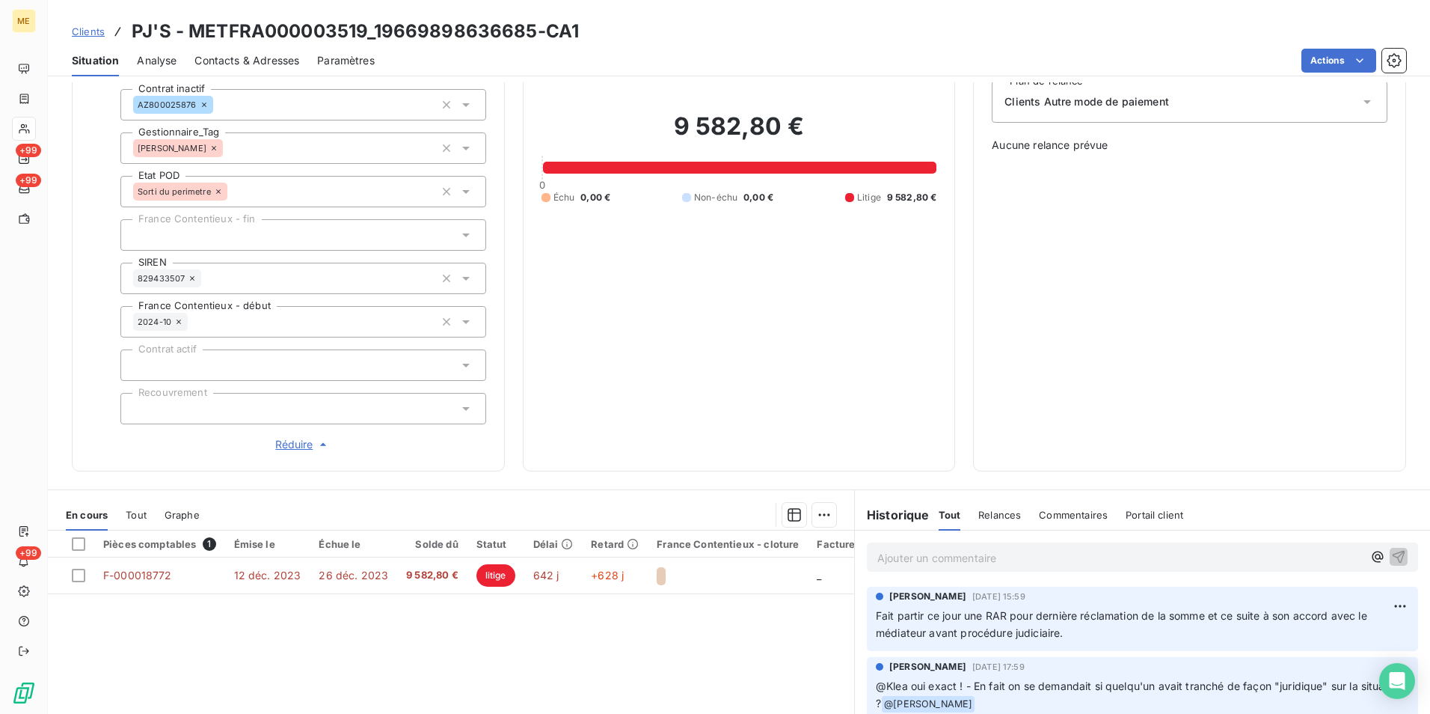
scroll to position [191, 0]
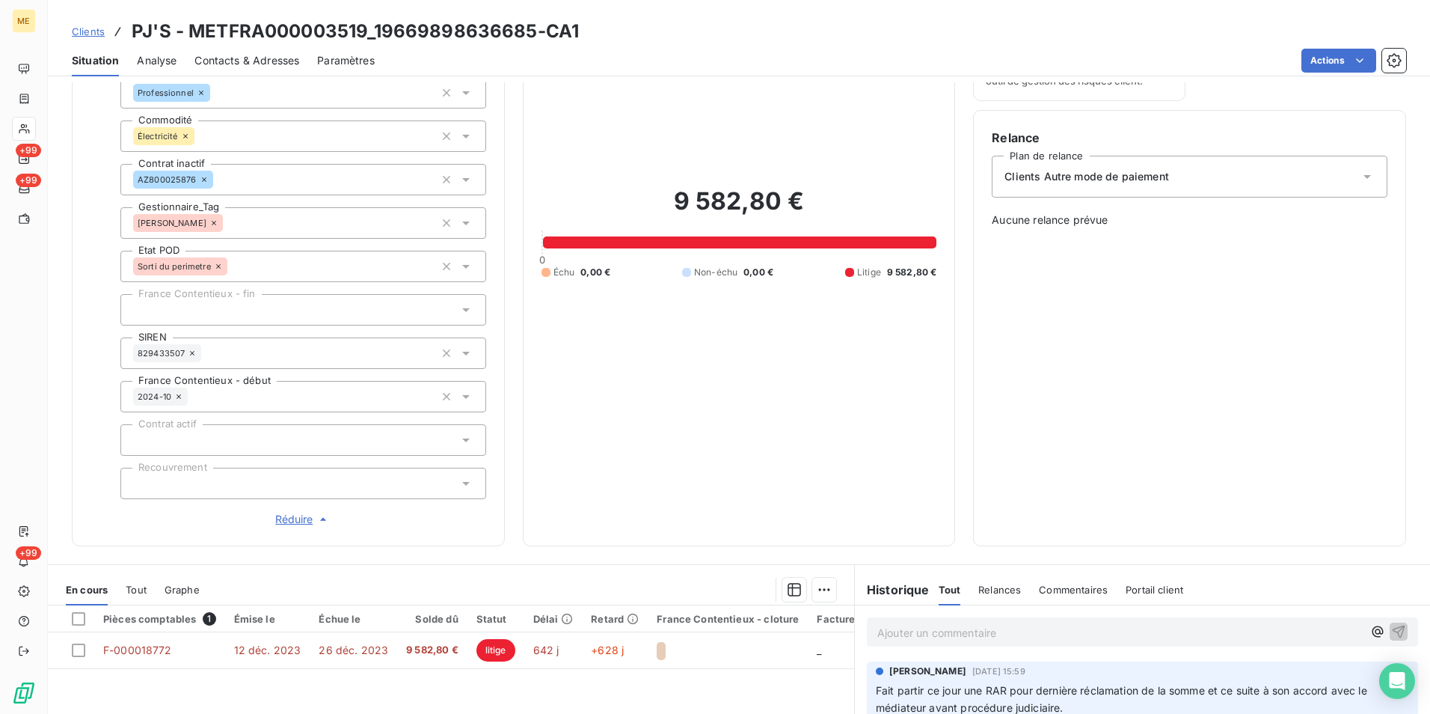
click at [463, 222] on icon at bounding box center [465, 223] width 7 height 4
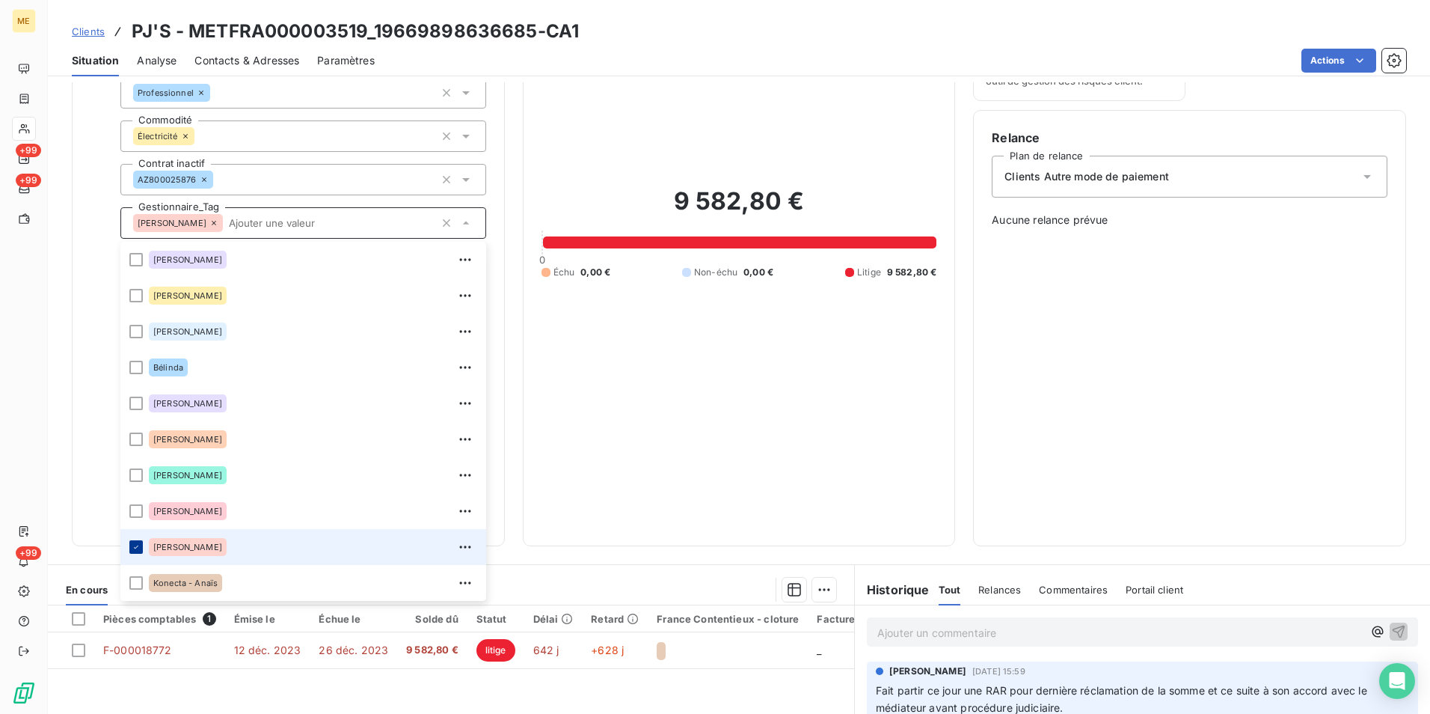
click at [135, 545] on icon at bounding box center [136, 546] width 9 height 9
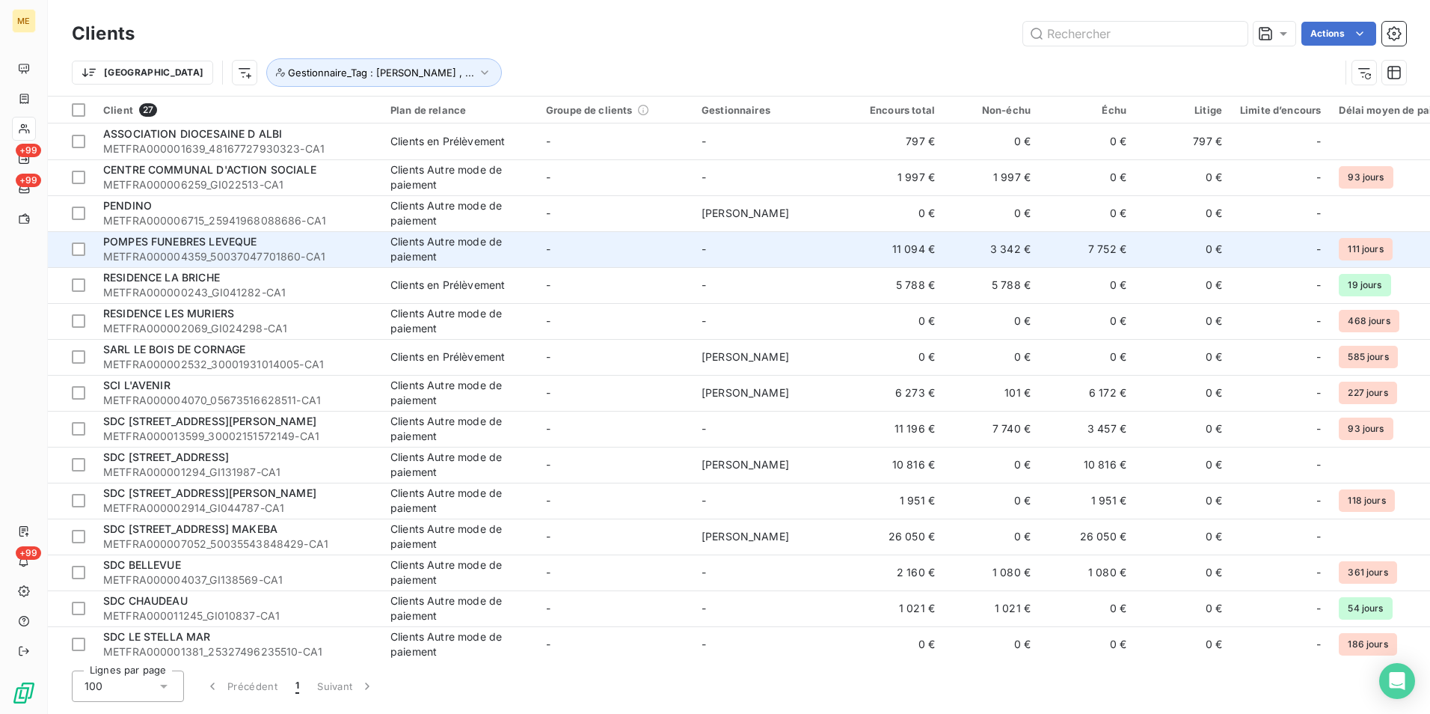
click at [226, 249] on span "METFRA000004359_50037047701860-CA1" at bounding box center [237, 256] width 269 height 15
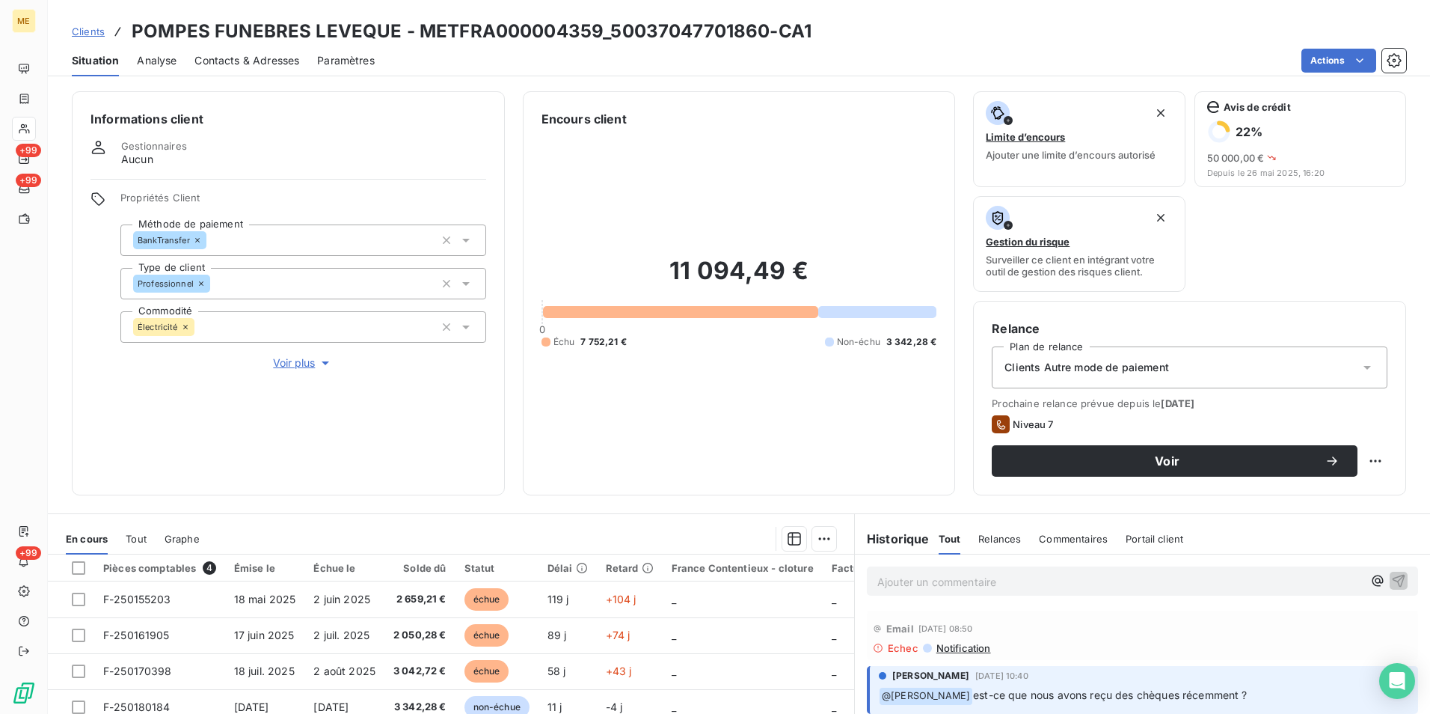
click at [309, 358] on span "Voir plus" at bounding box center [303, 362] width 60 height 15
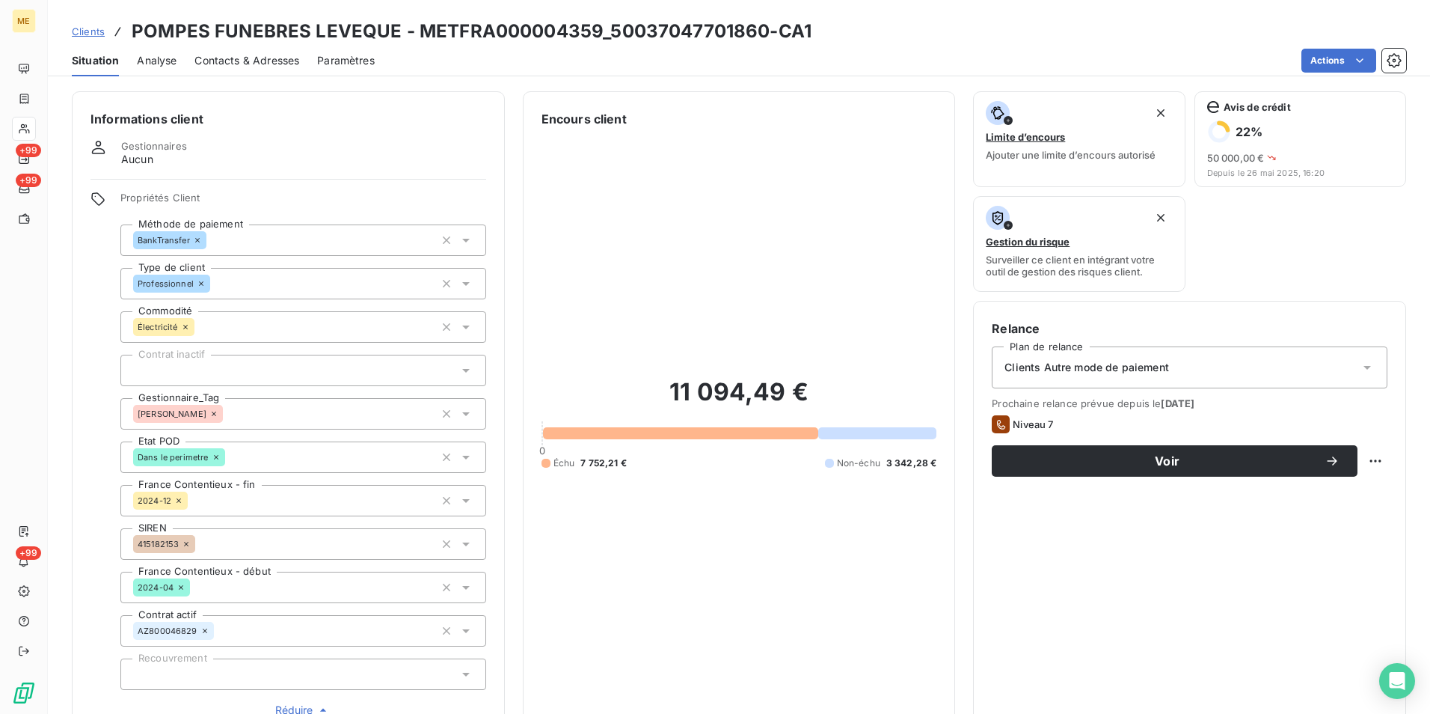
click at [212, 412] on icon at bounding box center [214, 413] width 4 height 4
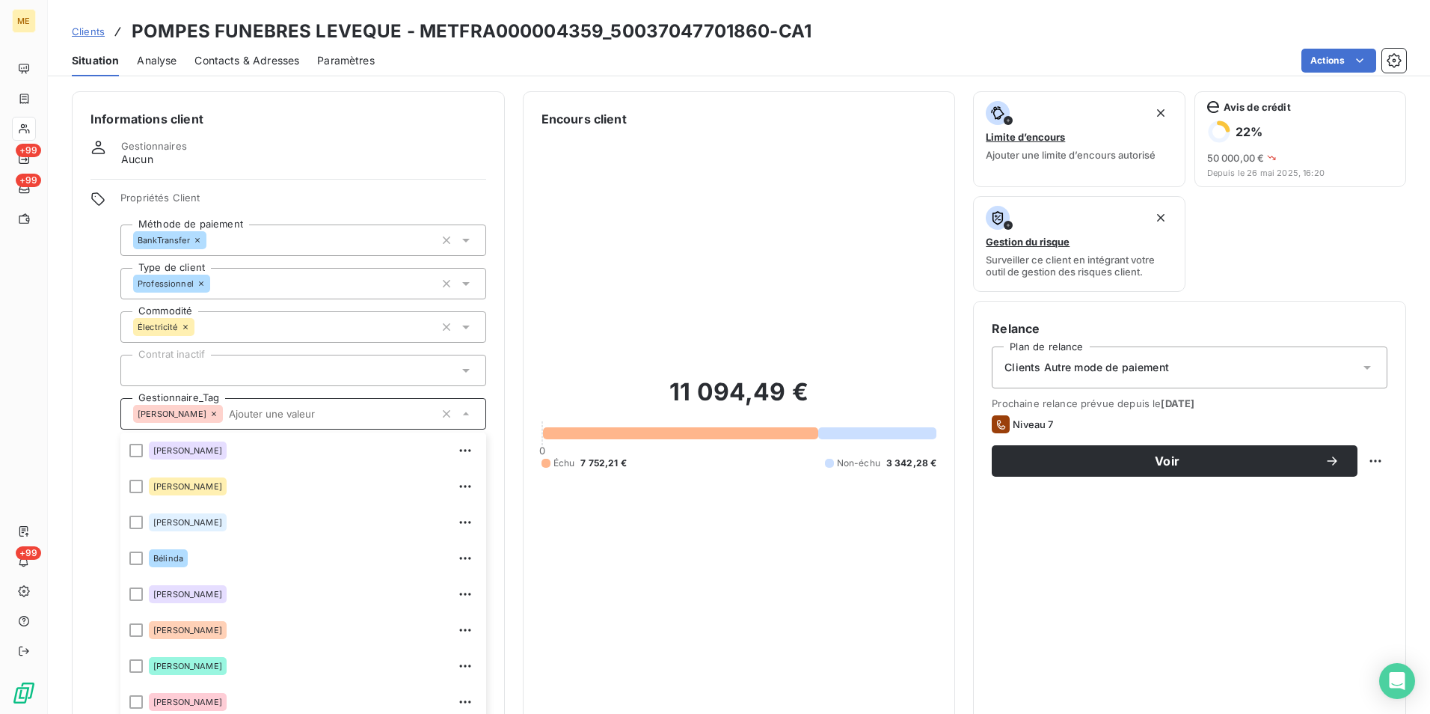
scroll to position [42, 0]
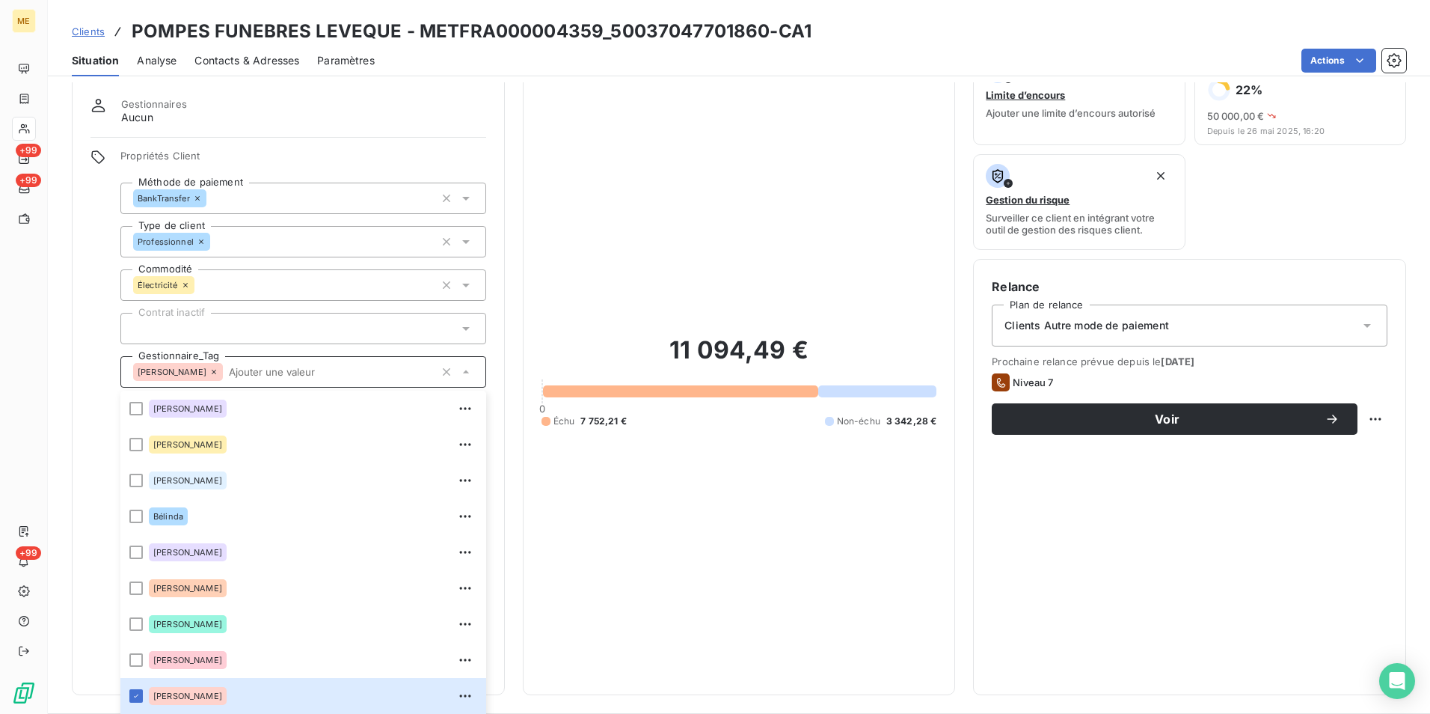
click at [137, 696] on div at bounding box center [135, 695] width 13 height 13
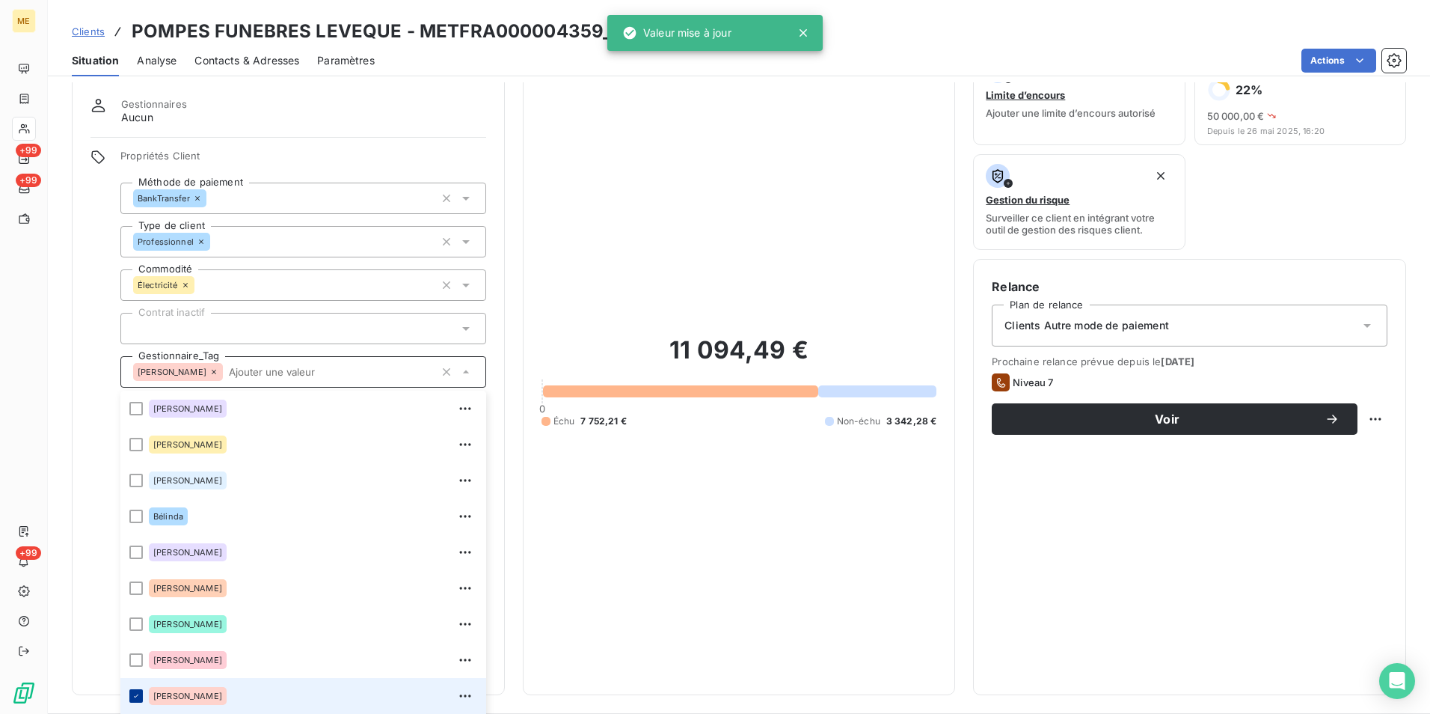
click at [133, 693] on icon at bounding box center [136, 695] width 9 height 9
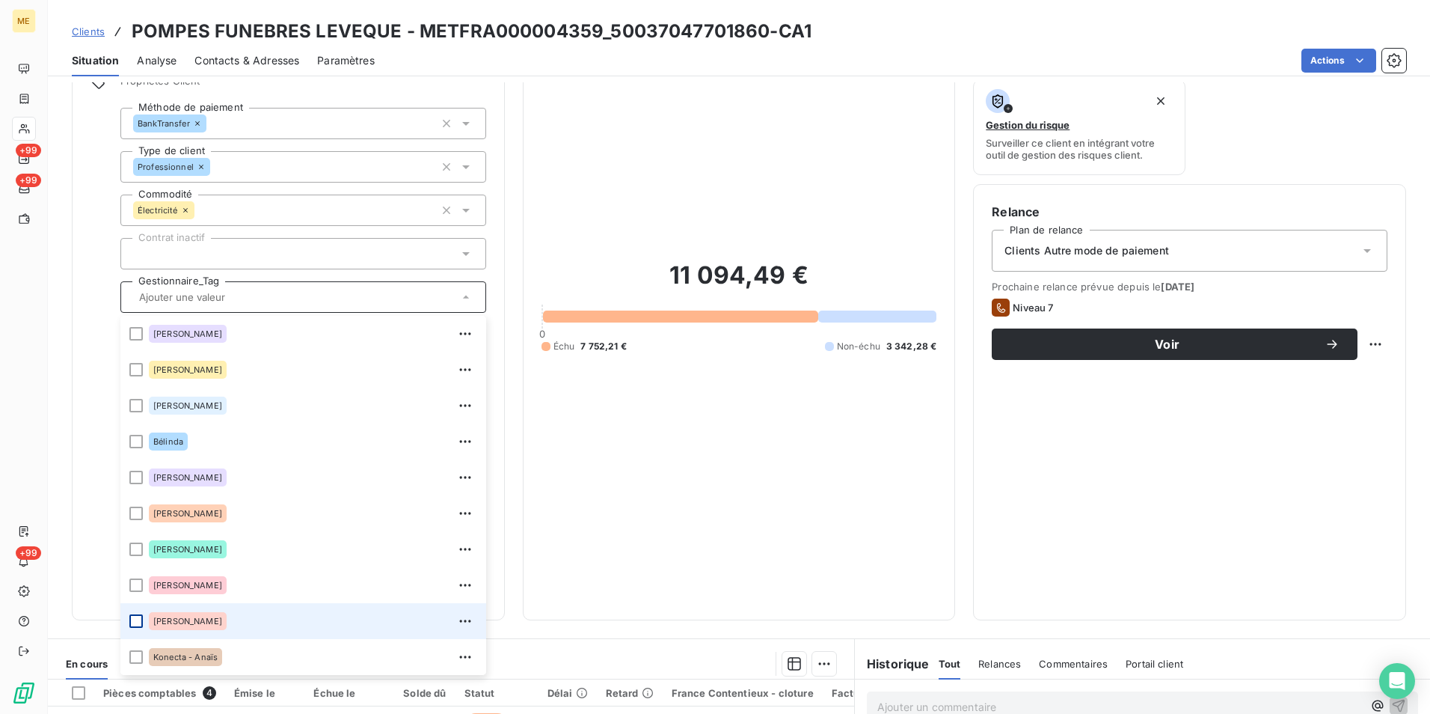
scroll to position [192, 0]
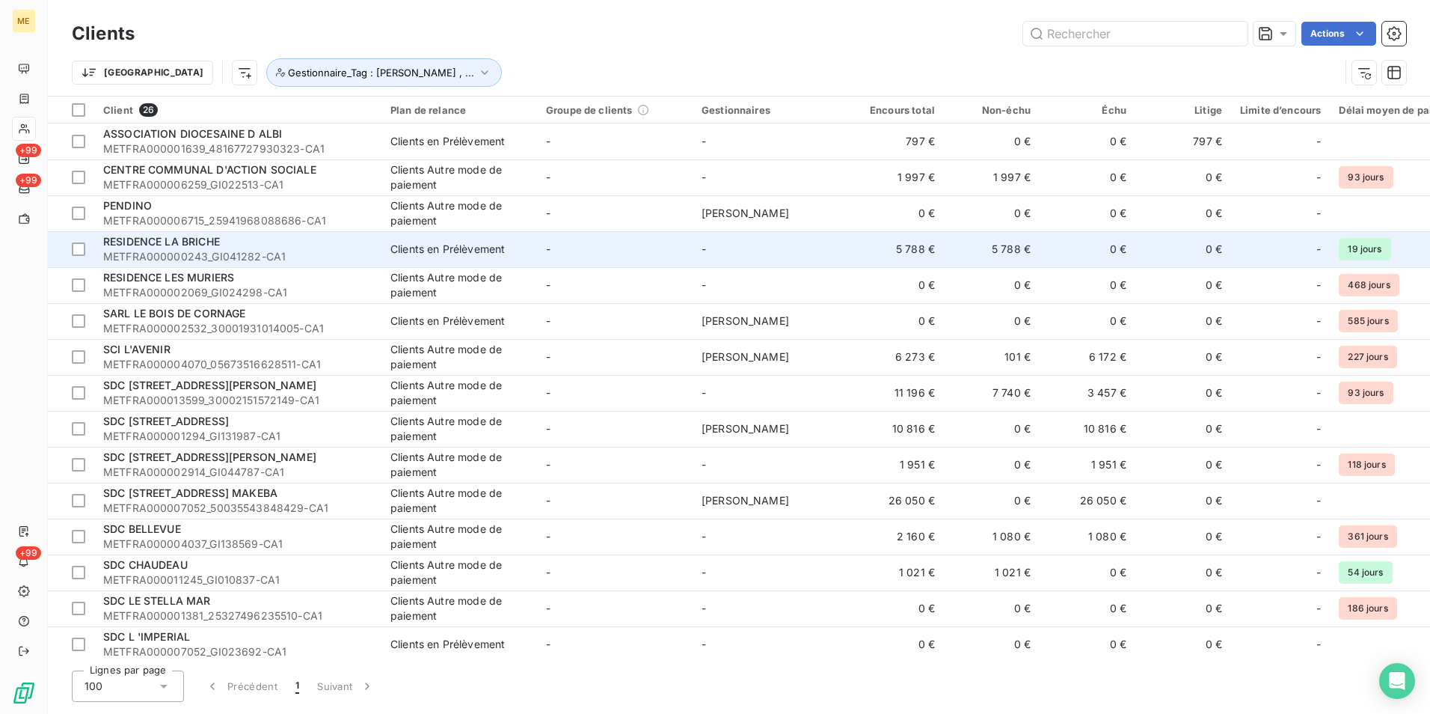
click at [160, 248] on div "RESIDENCE LA BRICHE" at bounding box center [237, 241] width 269 height 15
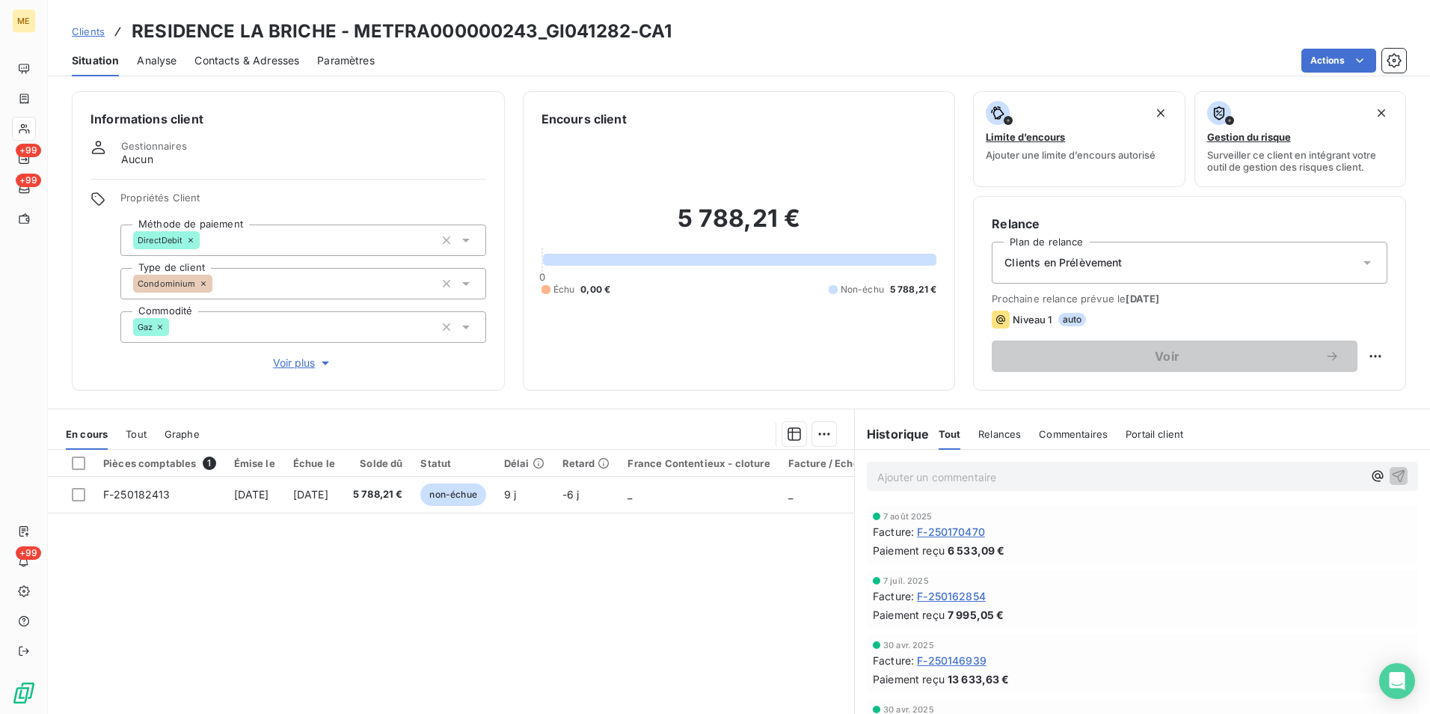
click at [314, 360] on span "Voir plus" at bounding box center [303, 362] width 60 height 15
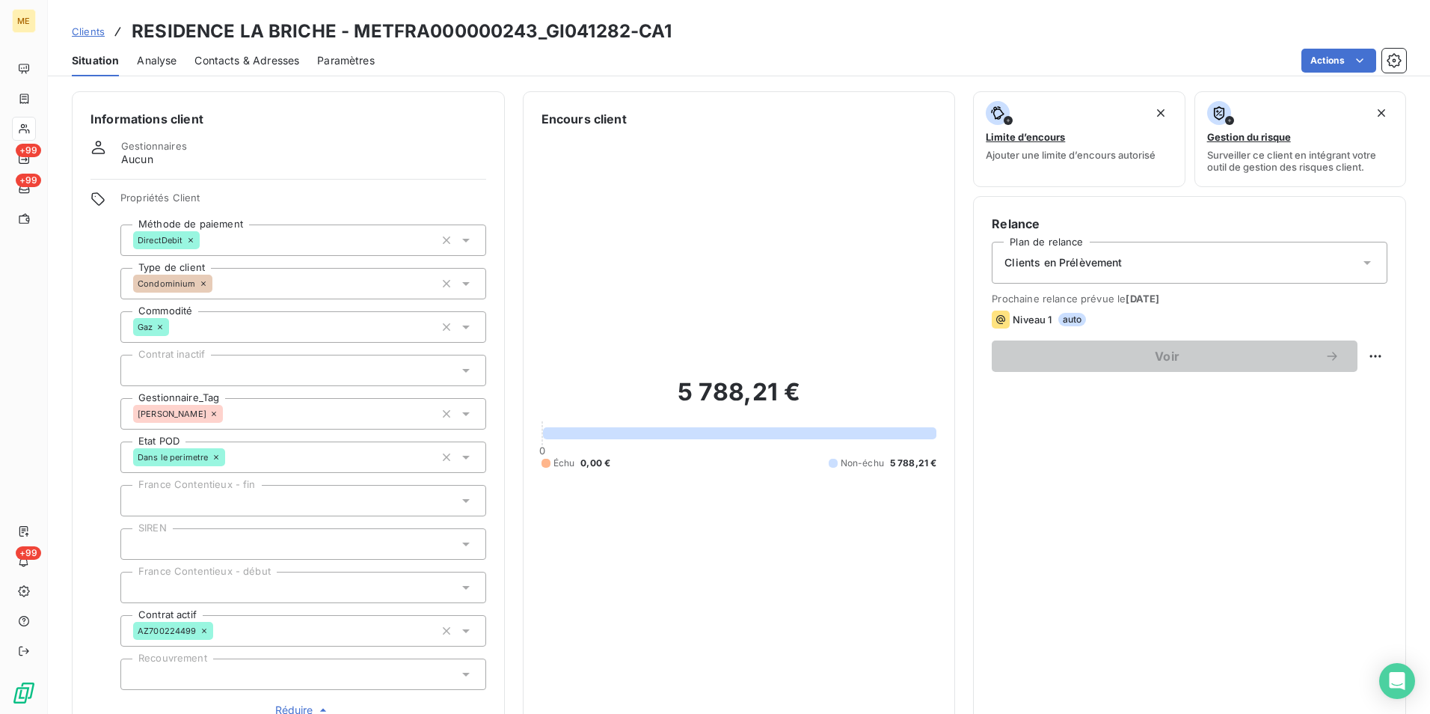
click at [463, 414] on icon at bounding box center [465, 414] width 7 height 4
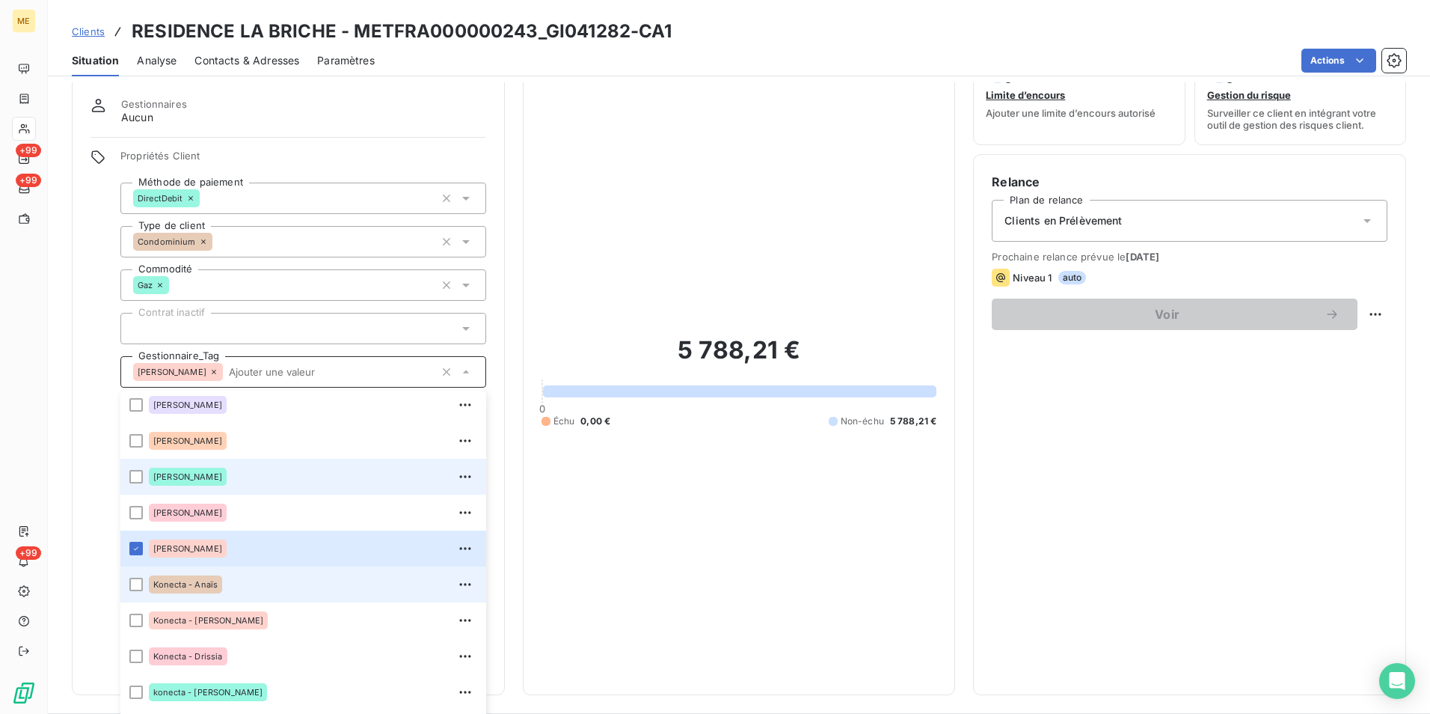
scroll to position [150, 0]
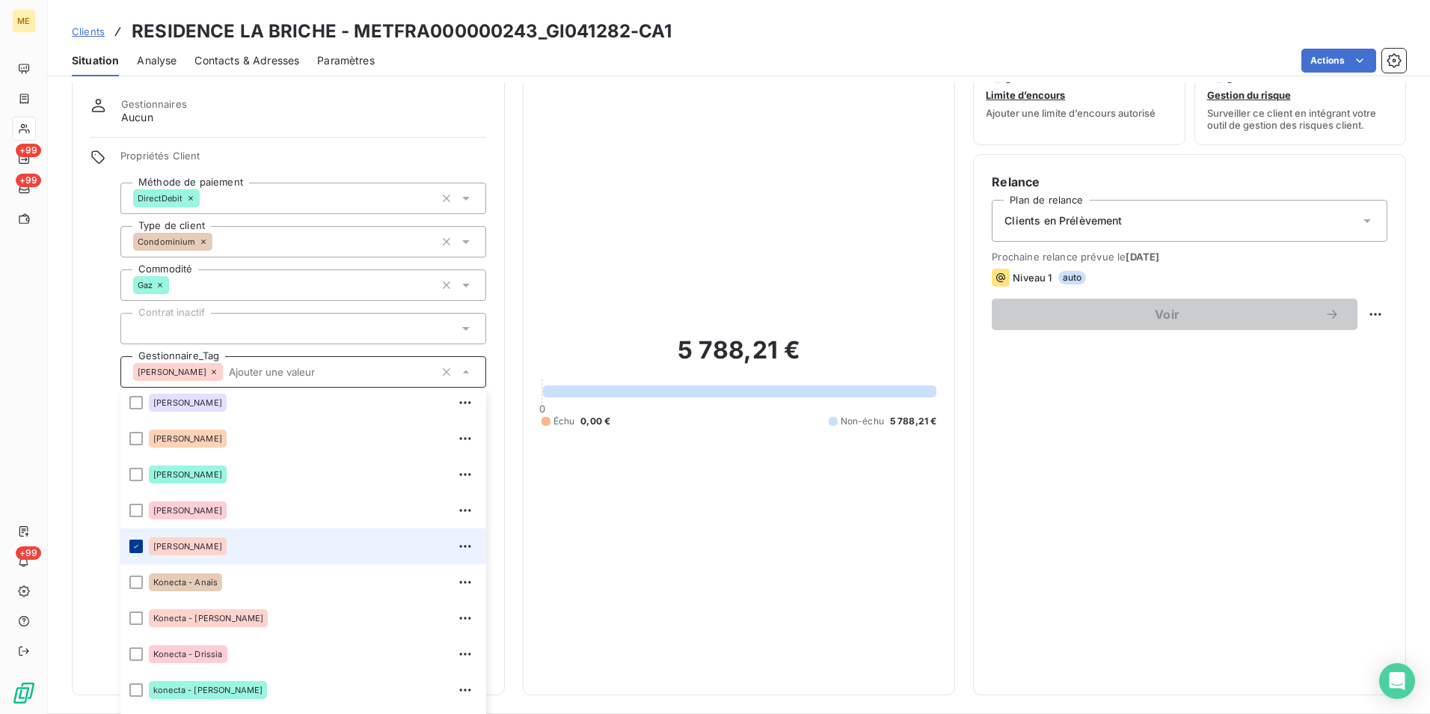
click at [135, 545] on icon at bounding box center [136, 546] width 9 height 9
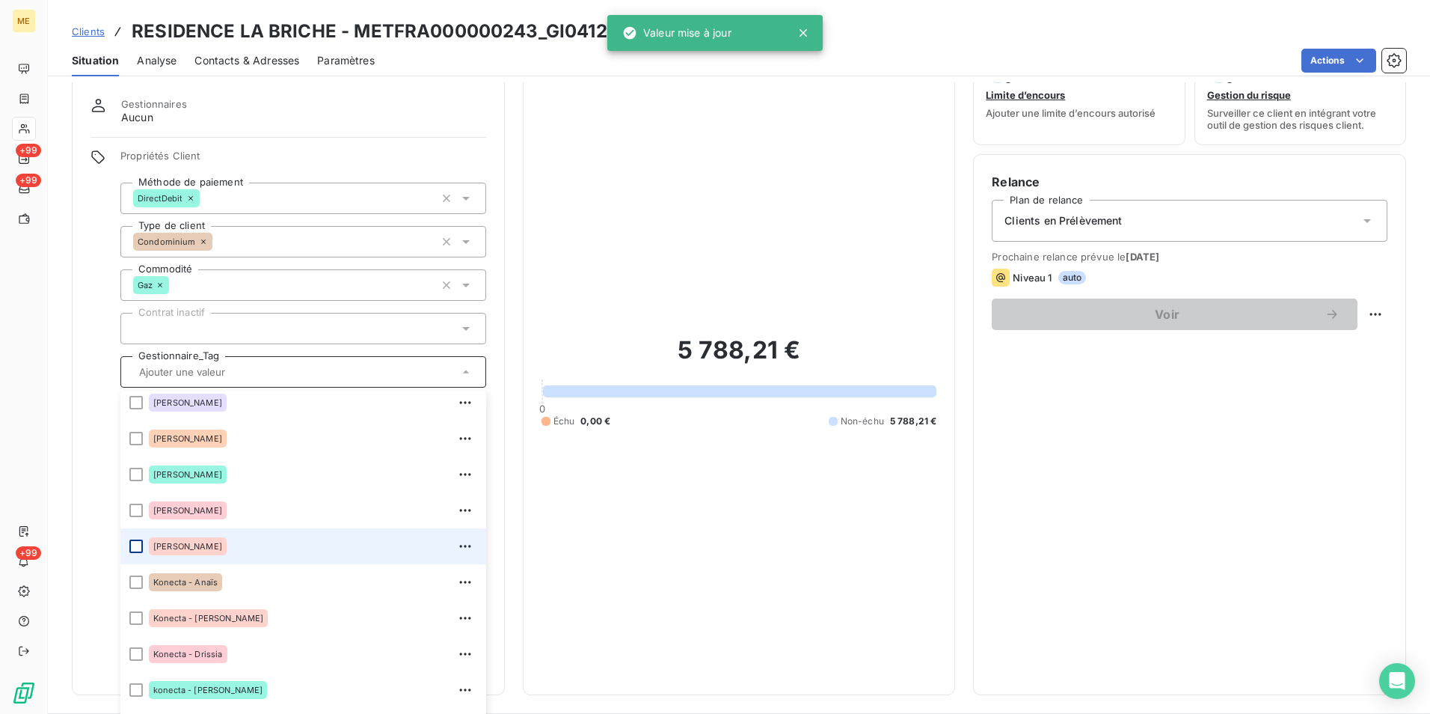
scroll to position [415, 0]
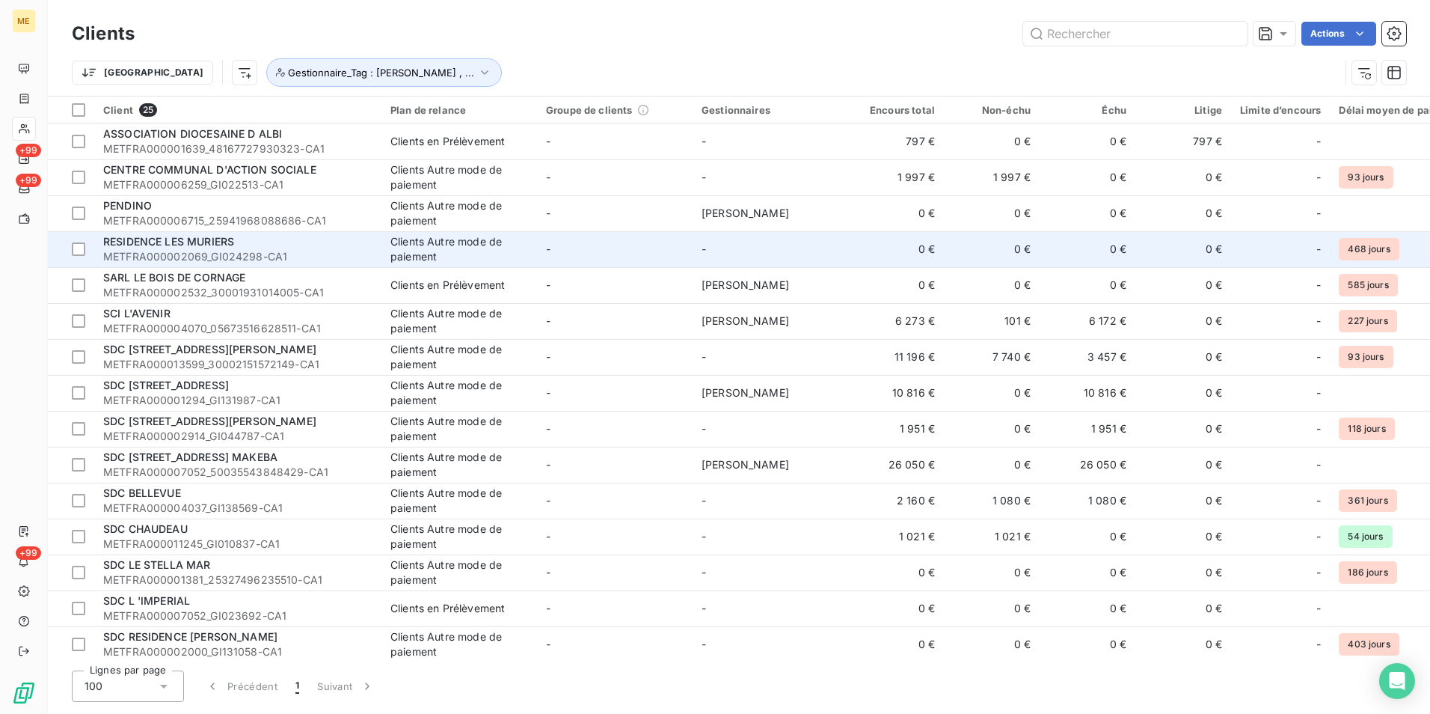
click at [146, 254] on span "METFRA000002069_GI024298-CA1" at bounding box center [237, 256] width 269 height 15
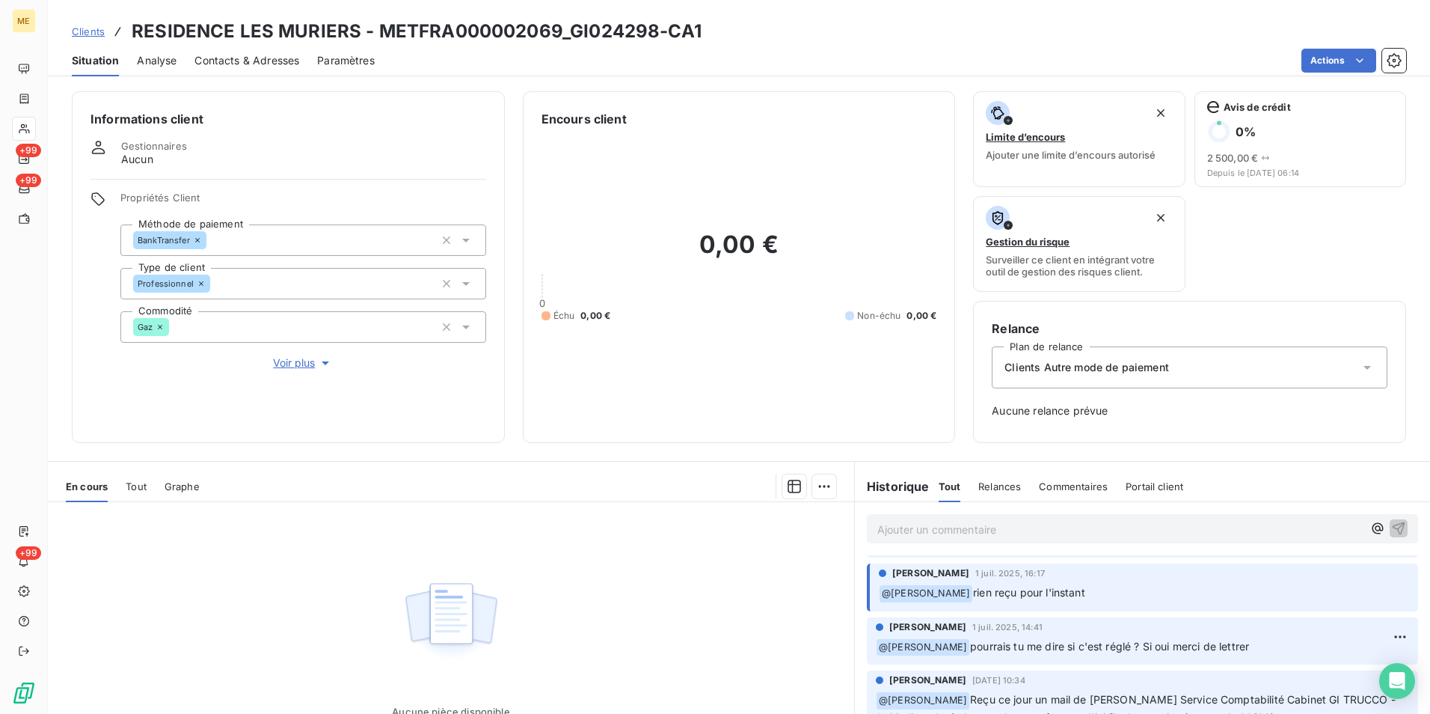
scroll to position [150, 0]
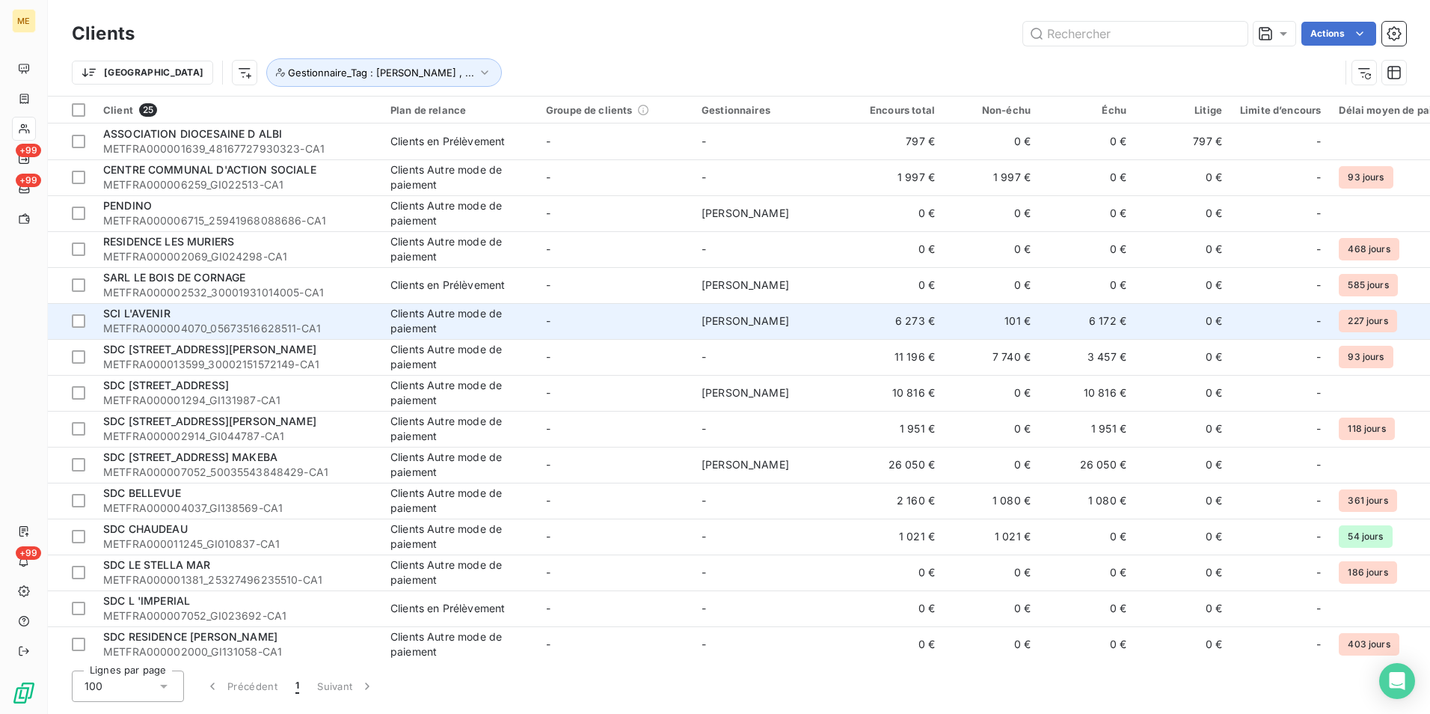
click at [150, 324] on span "METFRA000004070_05673516628511-CA1" at bounding box center [237, 328] width 269 height 15
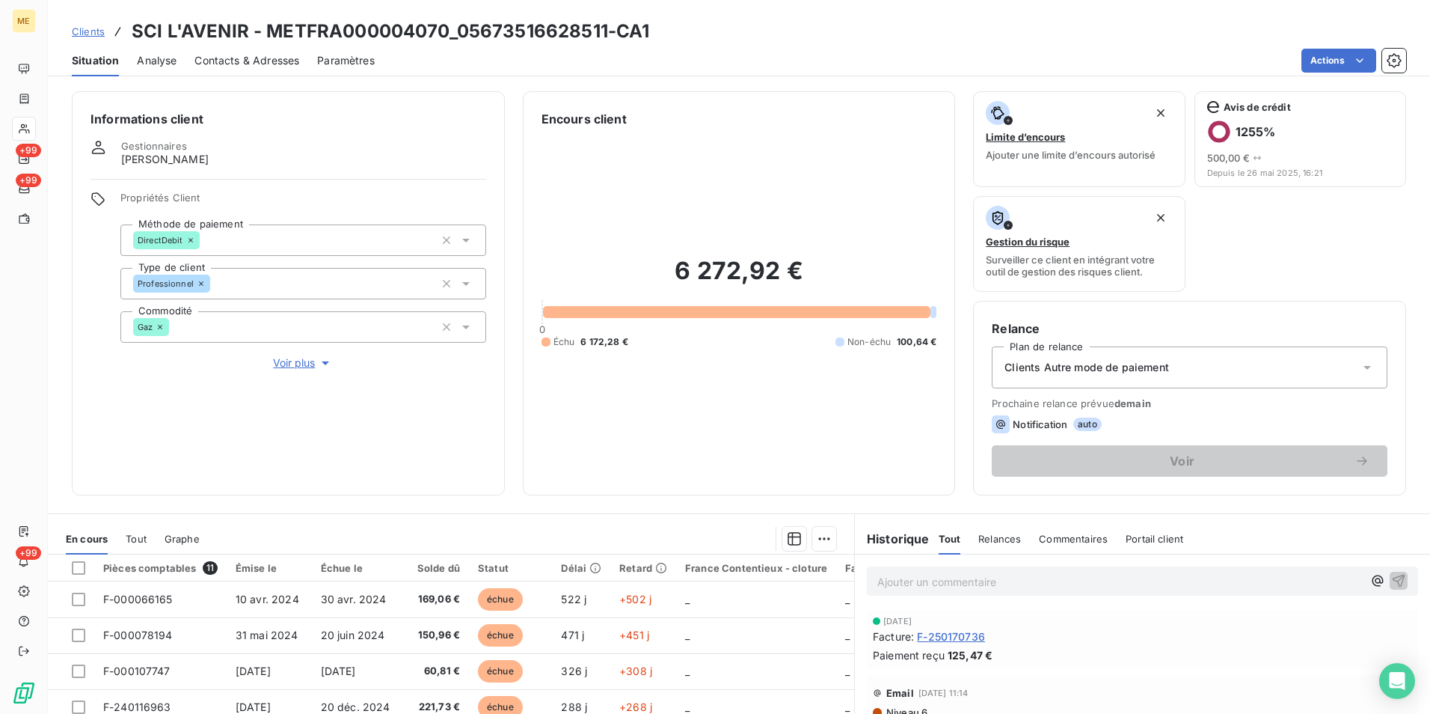
click at [288, 361] on span "Voir plus" at bounding box center [303, 362] width 60 height 15
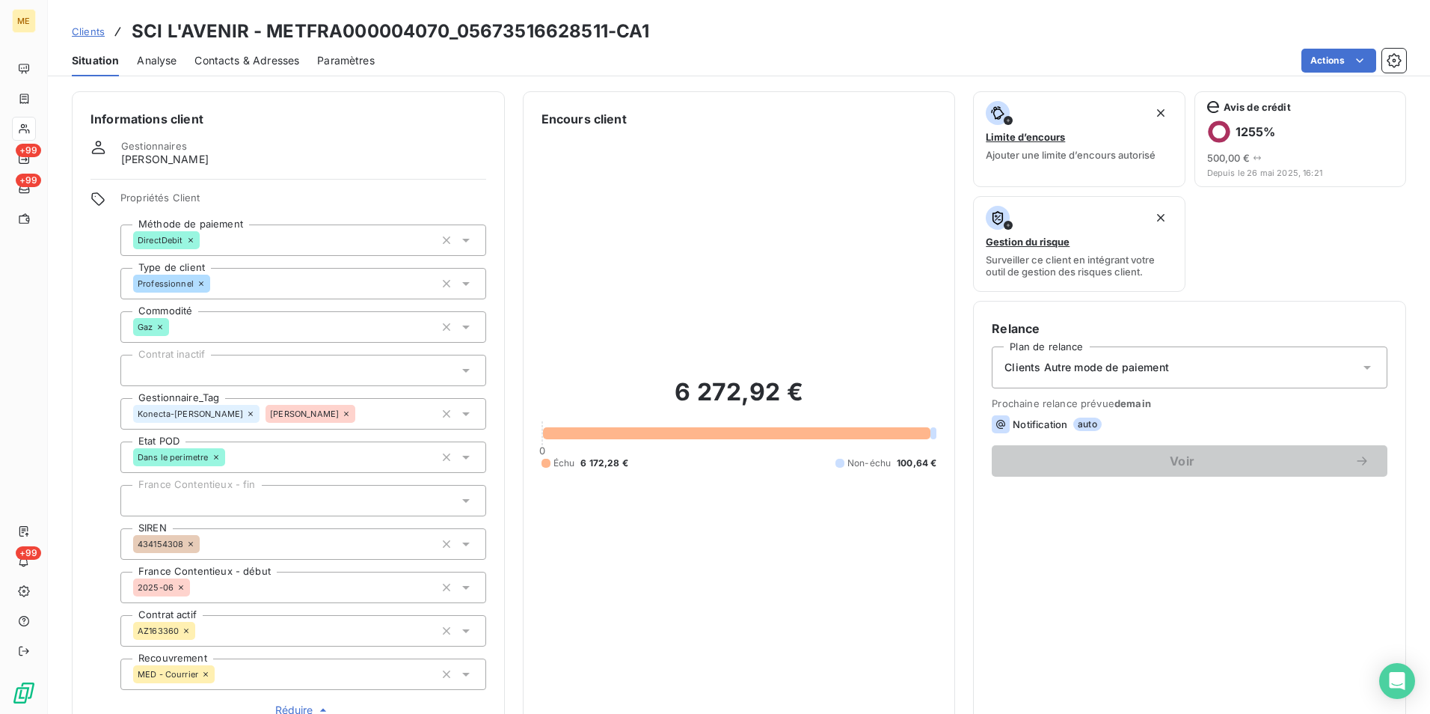
click at [462, 414] on icon at bounding box center [465, 414] width 7 height 4
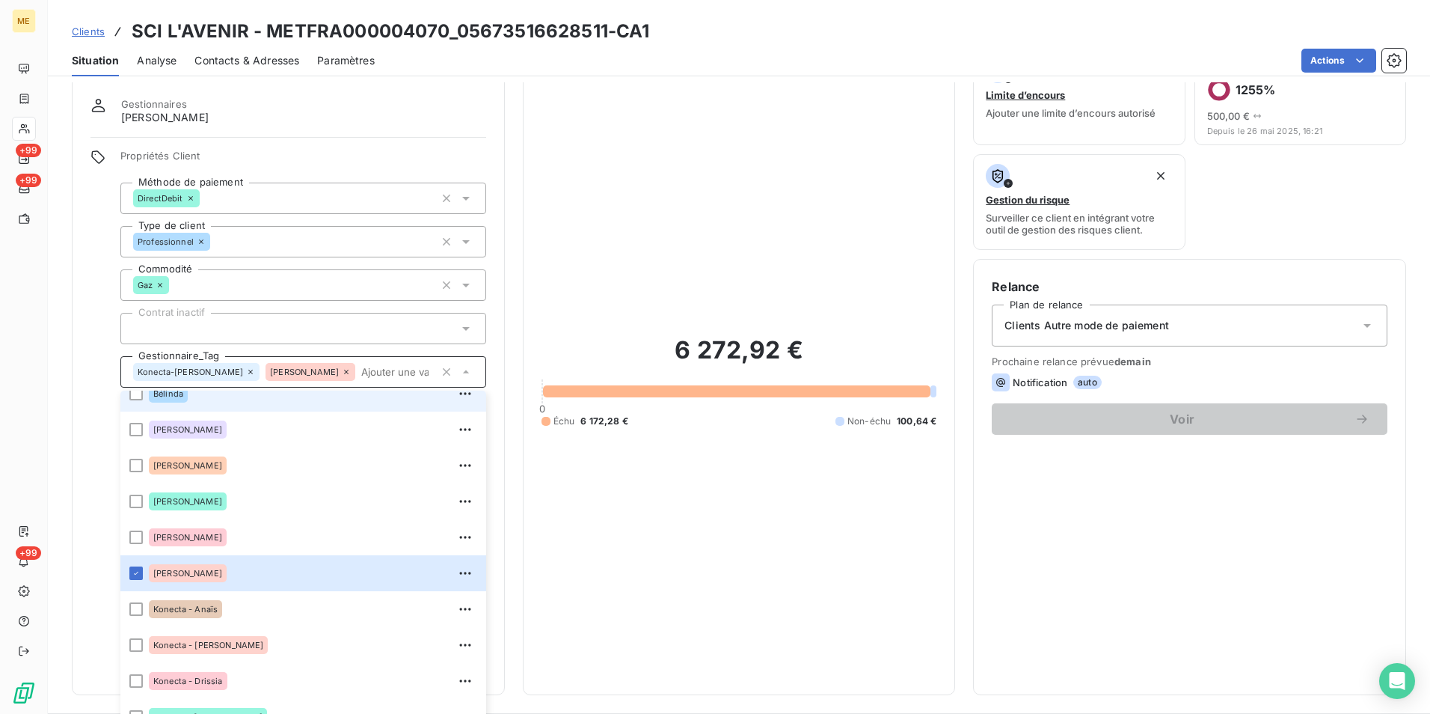
scroll to position [150, 0]
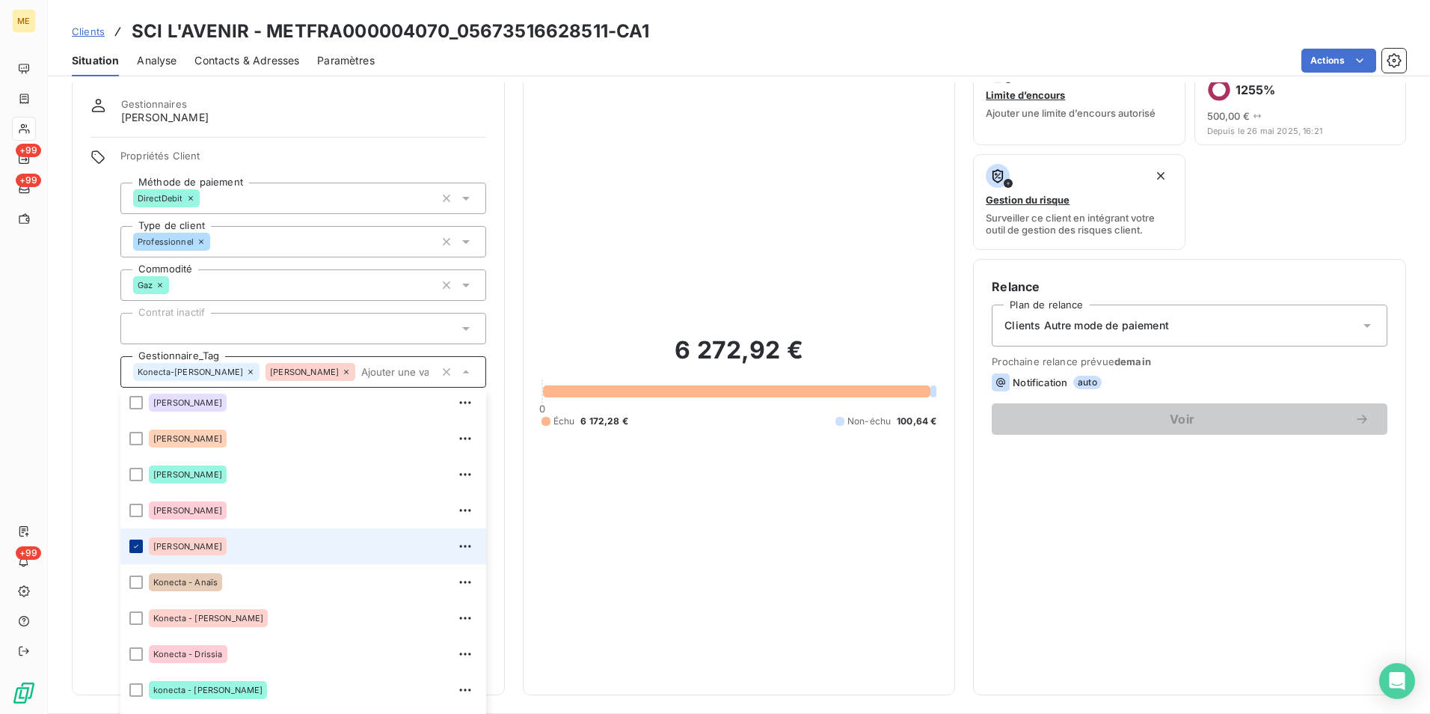
click at [133, 548] on icon at bounding box center [136, 546] width 9 height 9
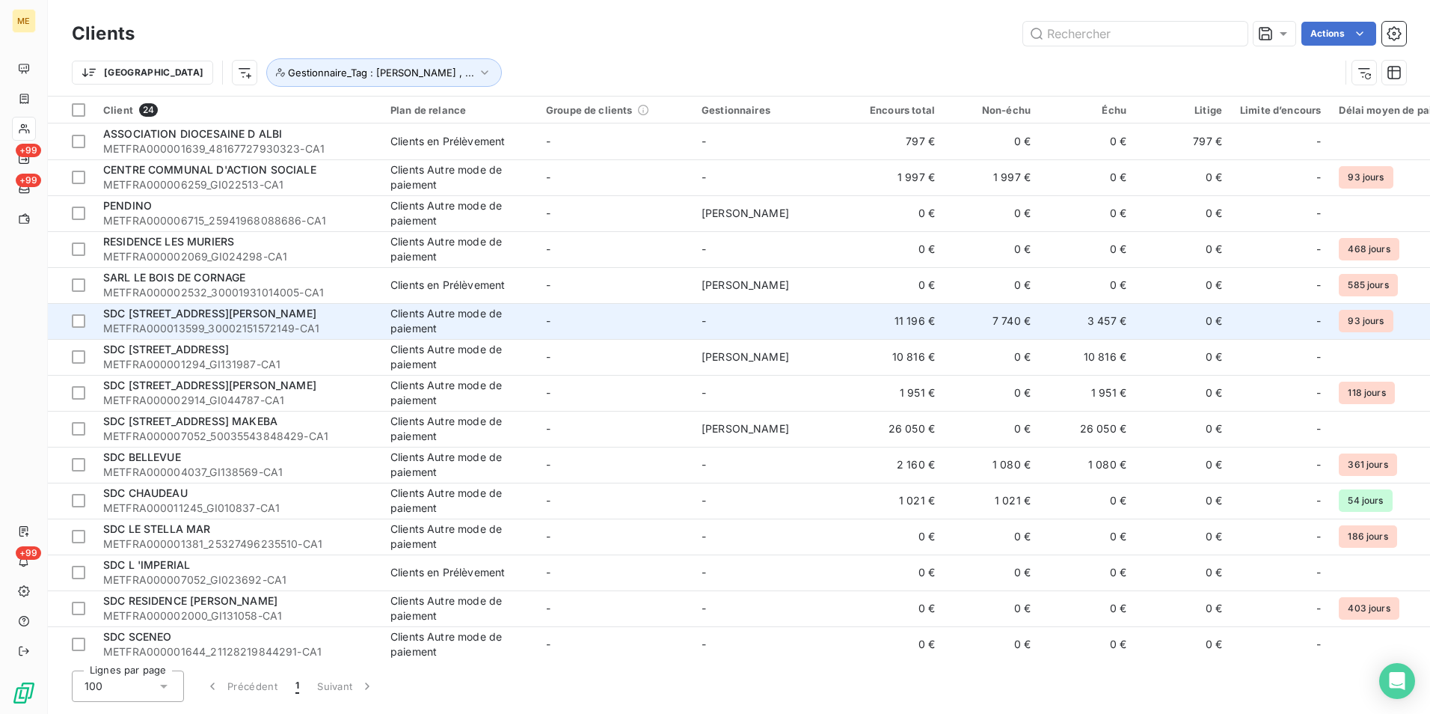
click at [199, 316] on span "SDC 110 AVENUE HENRI BARBUSSE" at bounding box center [209, 313] width 213 height 13
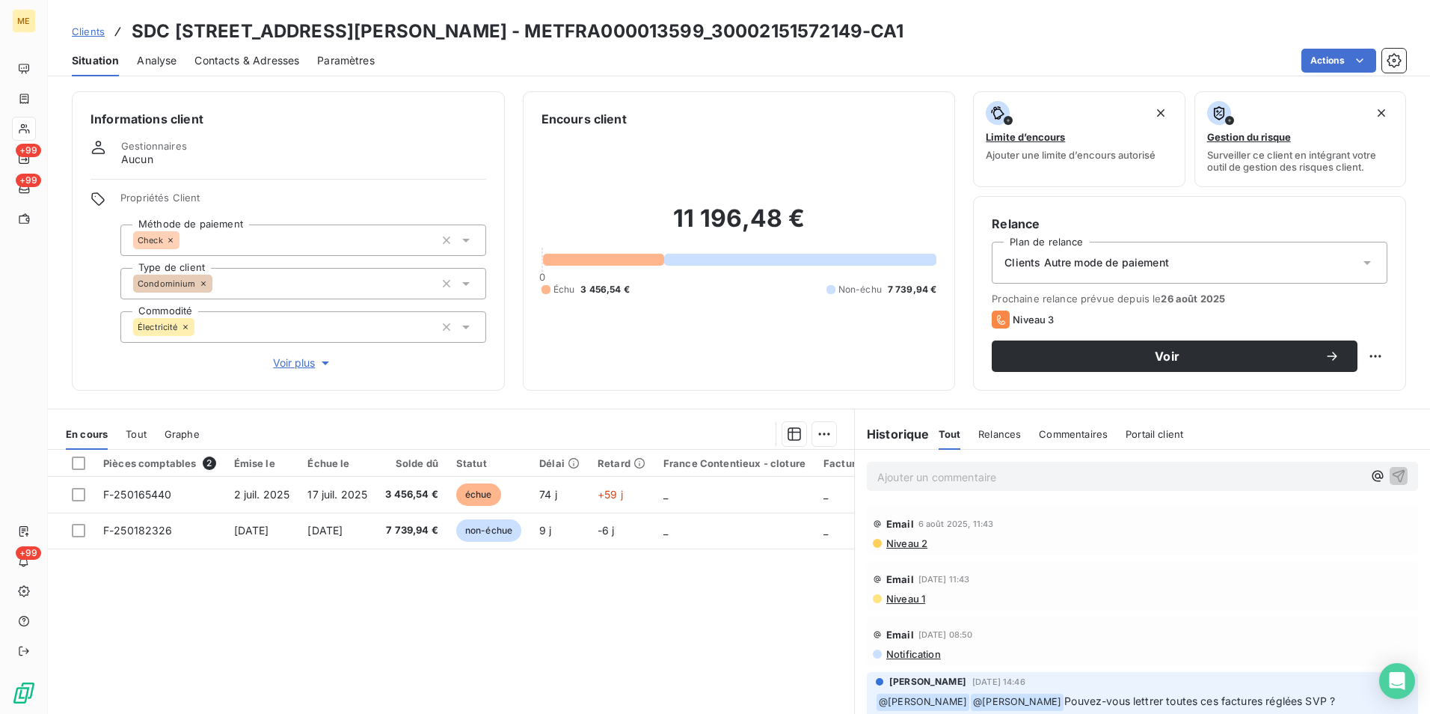
click at [297, 361] on span "Voir plus" at bounding box center [303, 362] width 60 height 15
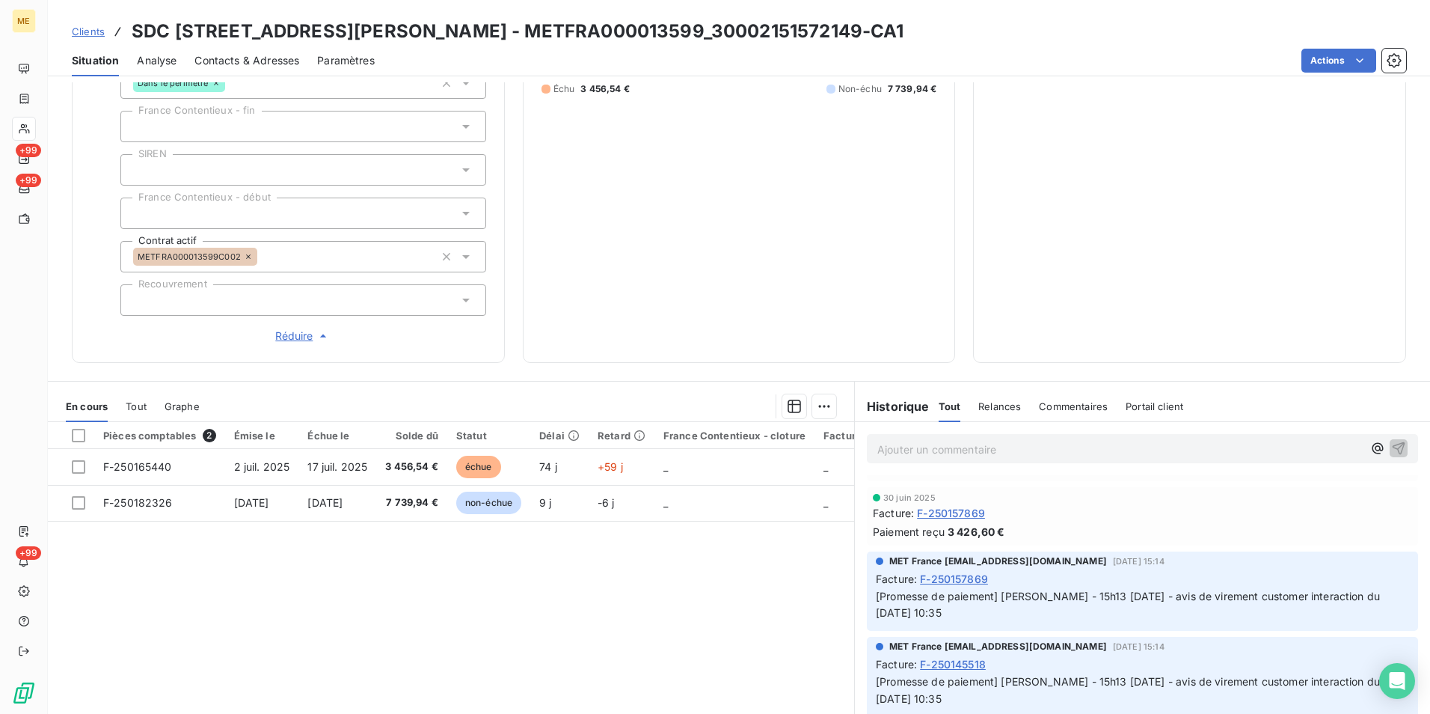
scroll to position [598, 0]
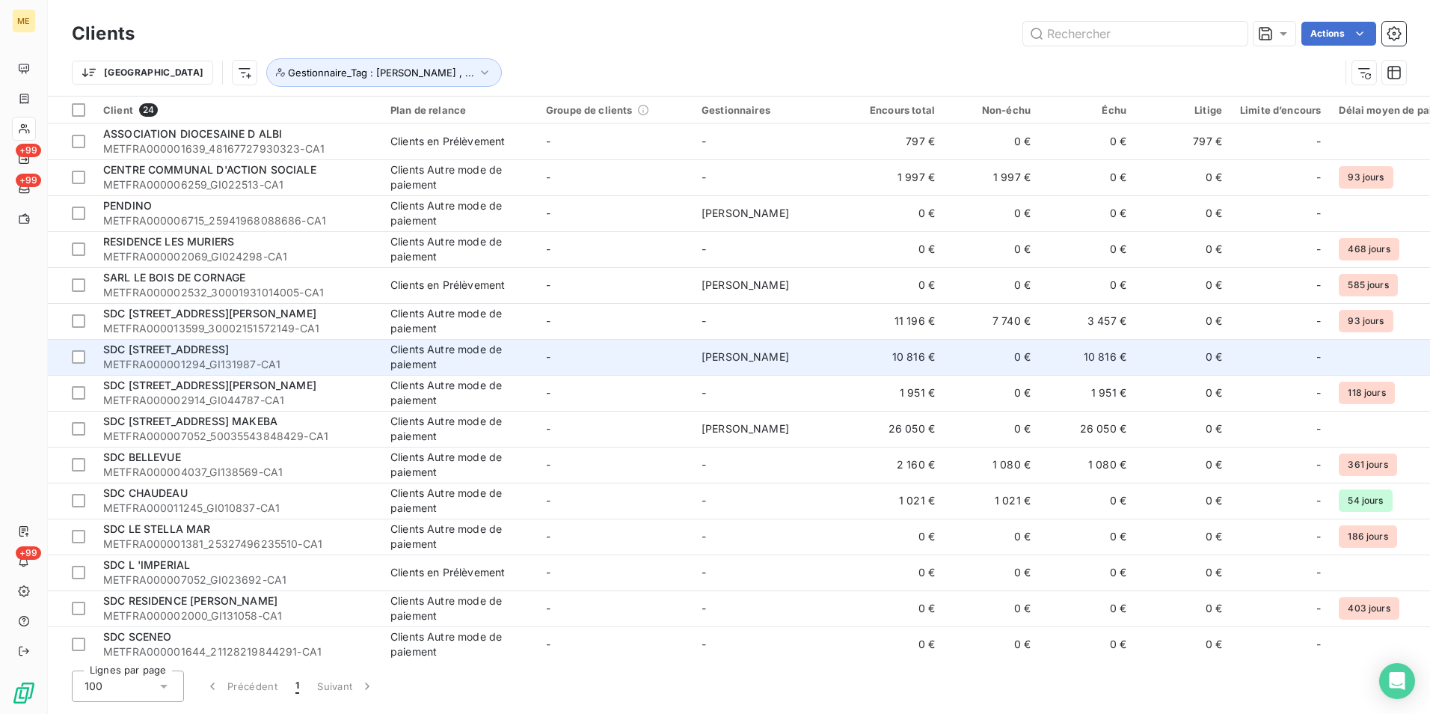
click at [184, 359] on span "METFRA000001294_GI131987-CA1" at bounding box center [237, 364] width 269 height 15
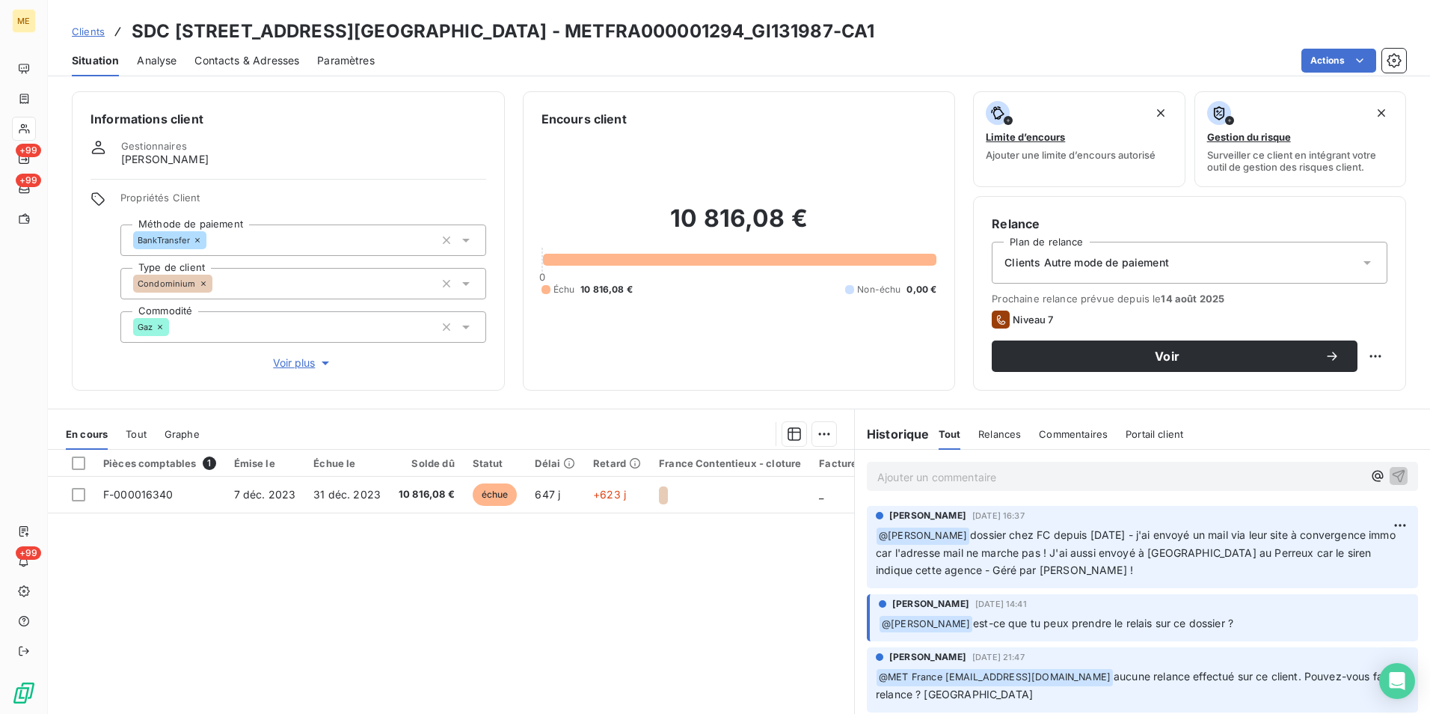
click at [459, 325] on icon at bounding box center [466, 326] width 15 height 15
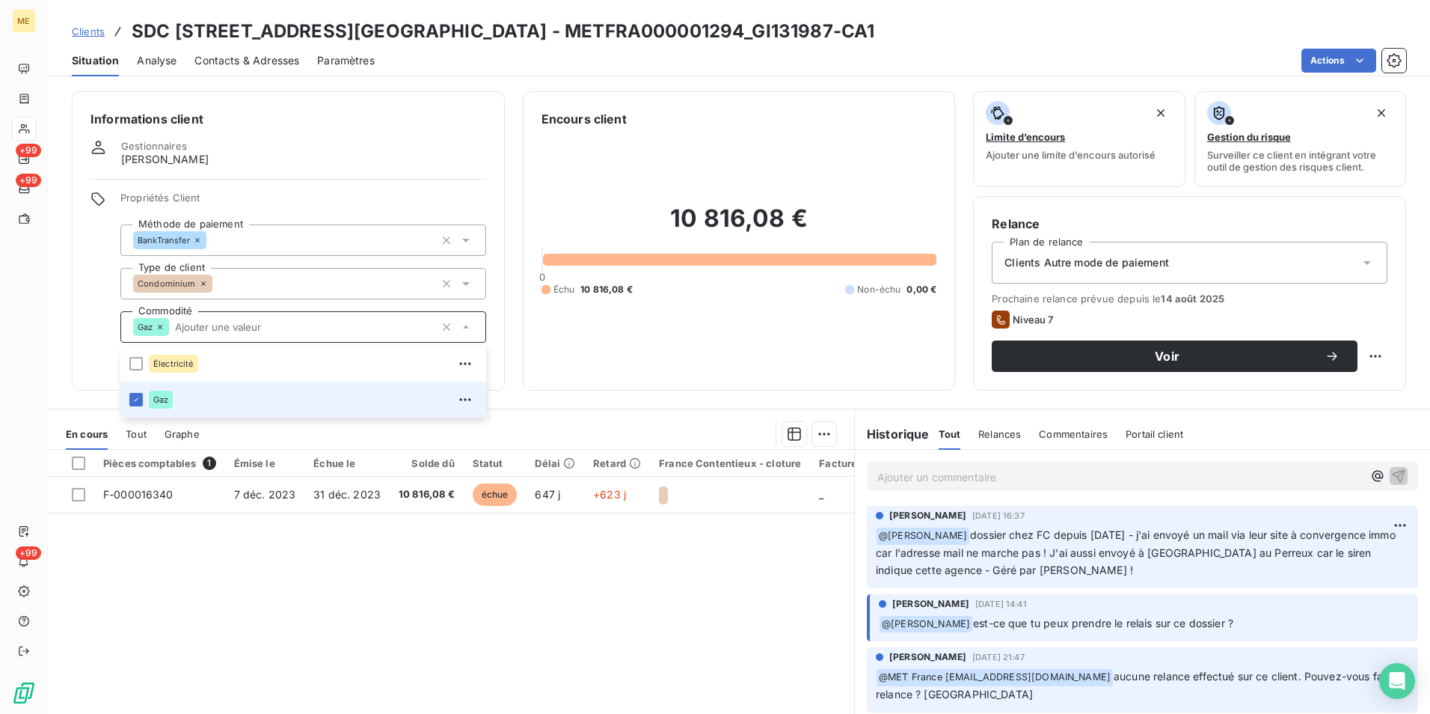
click at [463, 328] on icon at bounding box center [466, 326] width 15 height 15
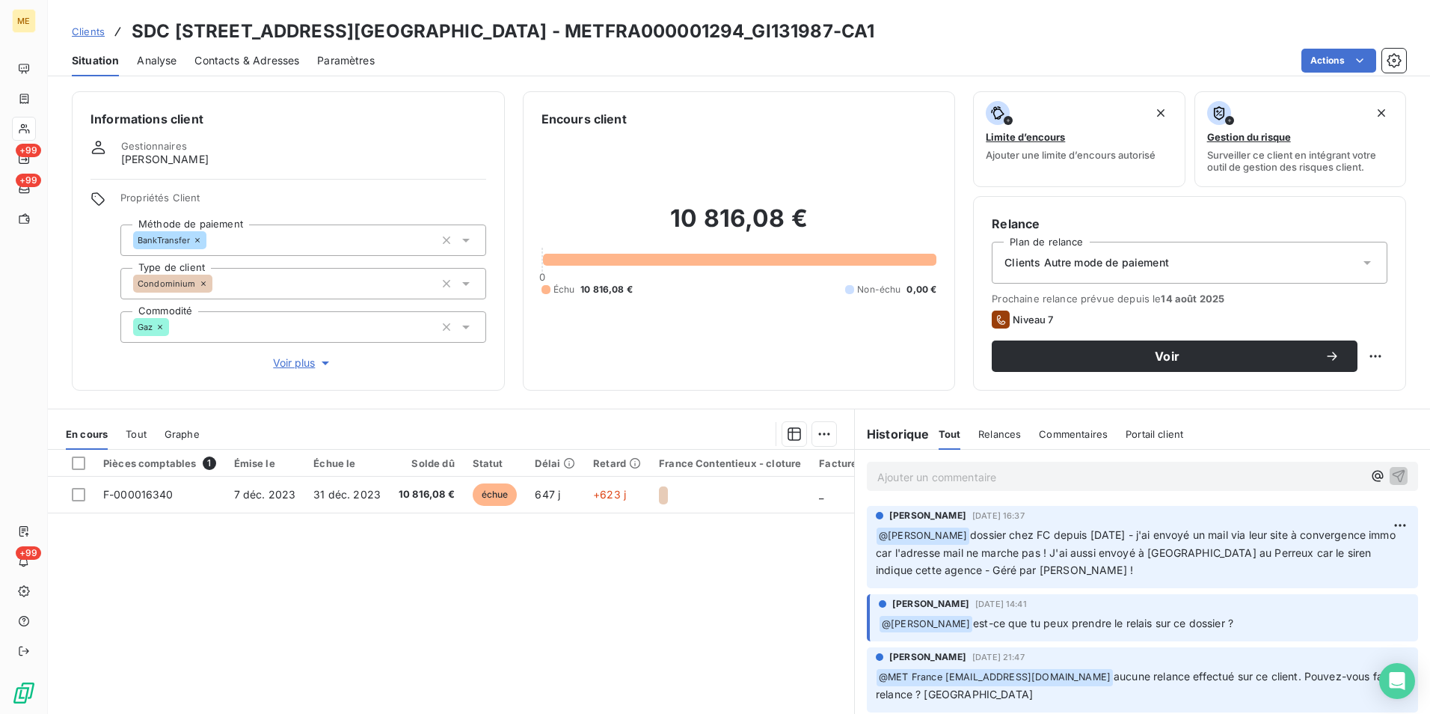
click at [293, 361] on span "Voir plus" at bounding box center [303, 362] width 60 height 15
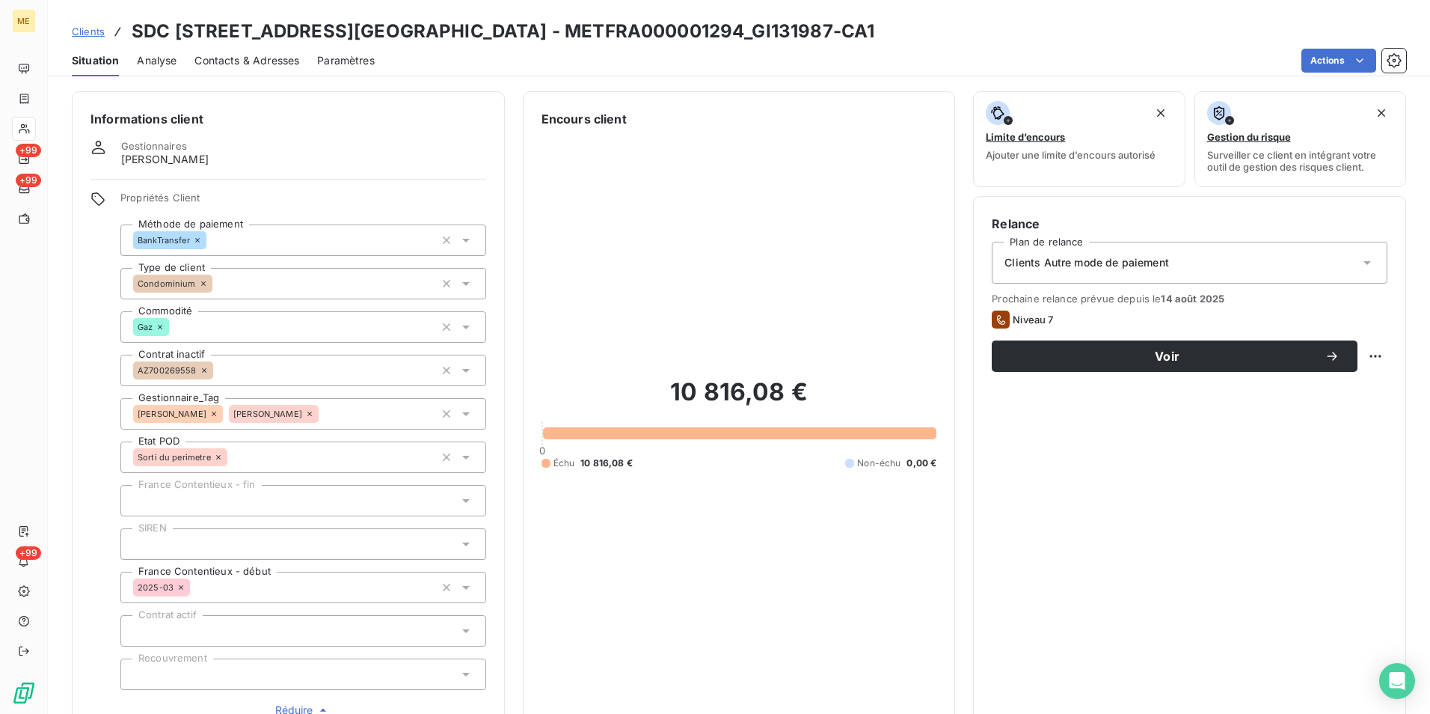
click at [464, 413] on icon at bounding box center [465, 414] width 7 height 4
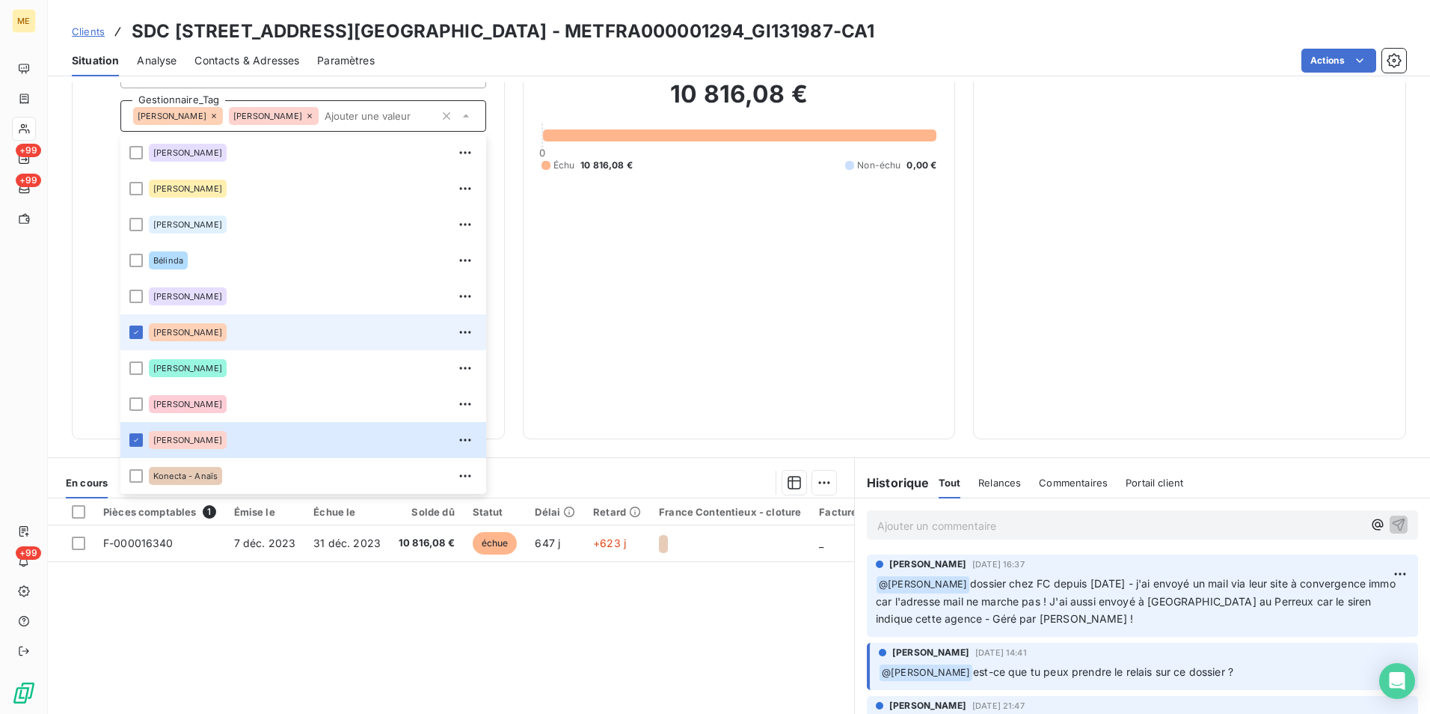
scroll to position [299, 0]
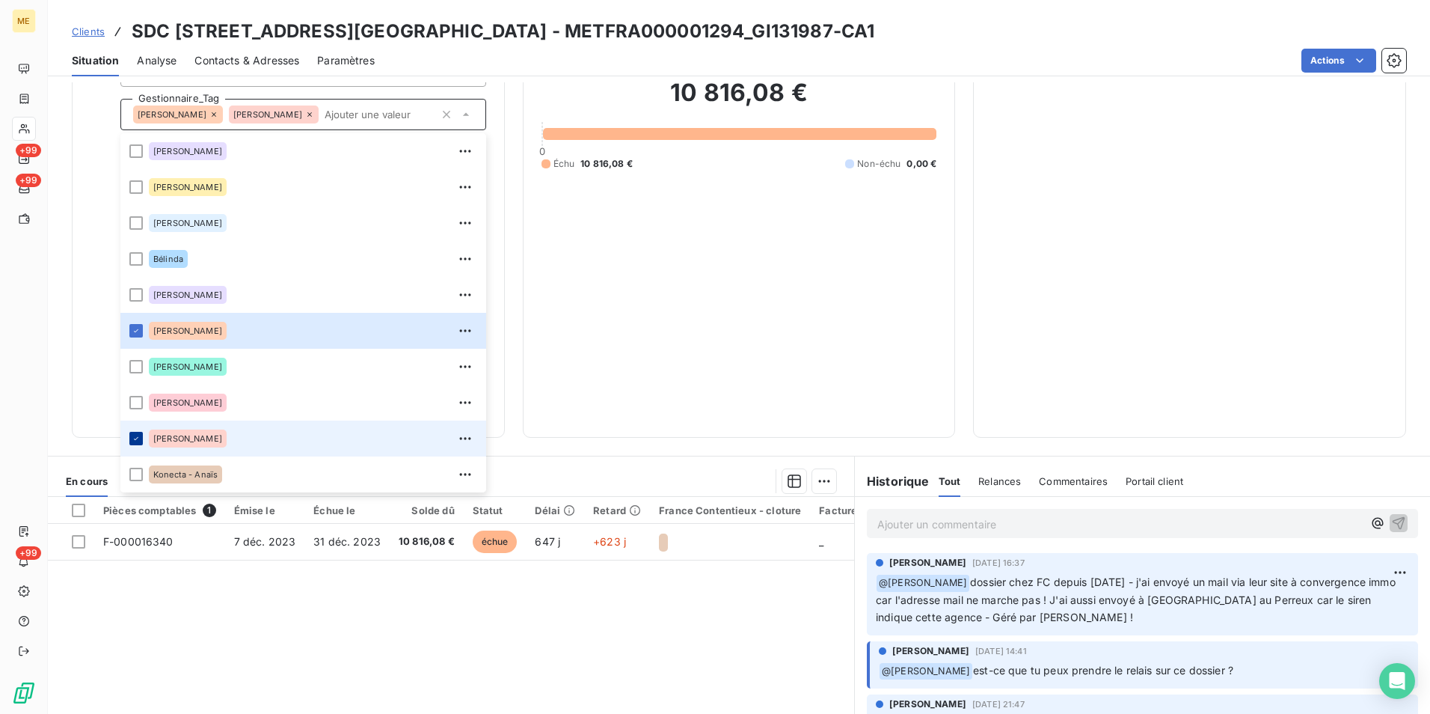
click at [137, 437] on icon at bounding box center [136, 438] width 9 height 9
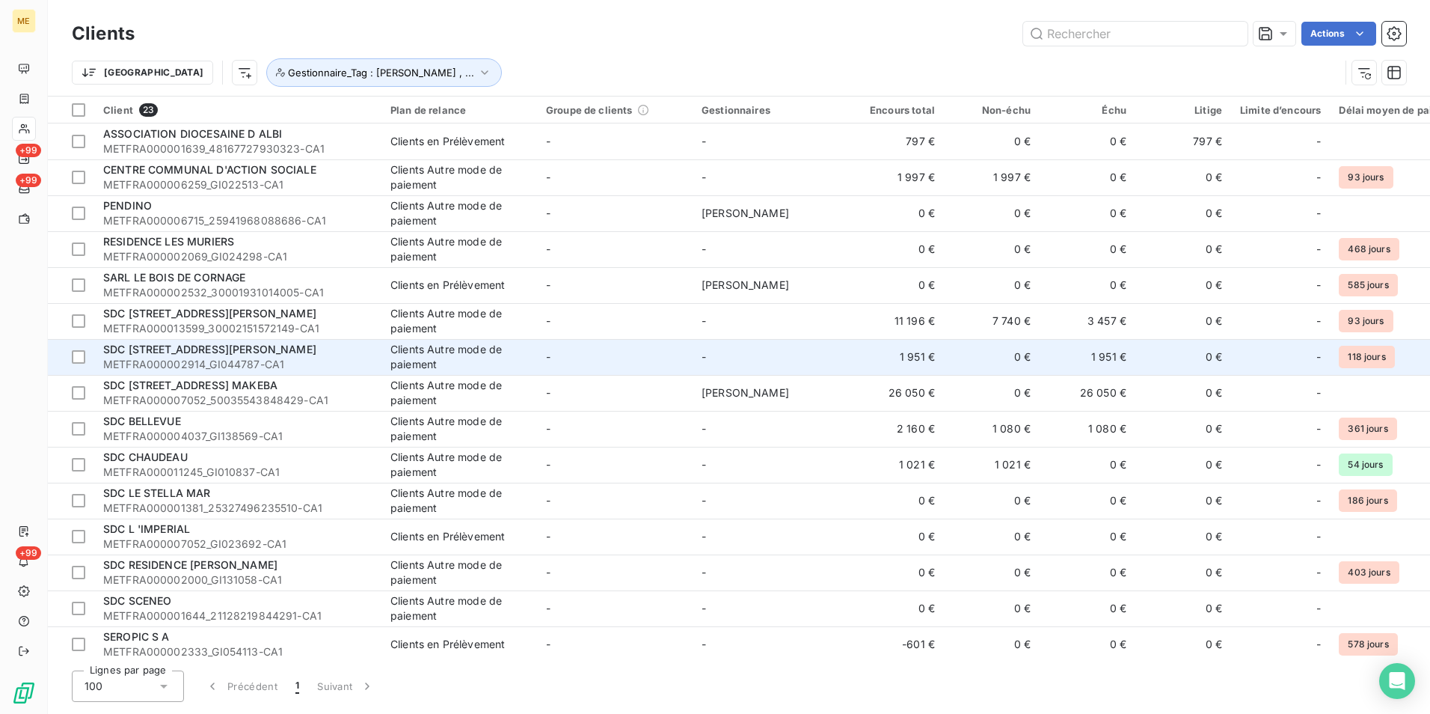
click at [188, 354] on span "SDC 56 RUE LOUIS AUGUSTE BLANQUI" at bounding box center [209, 349] width 213 height 13
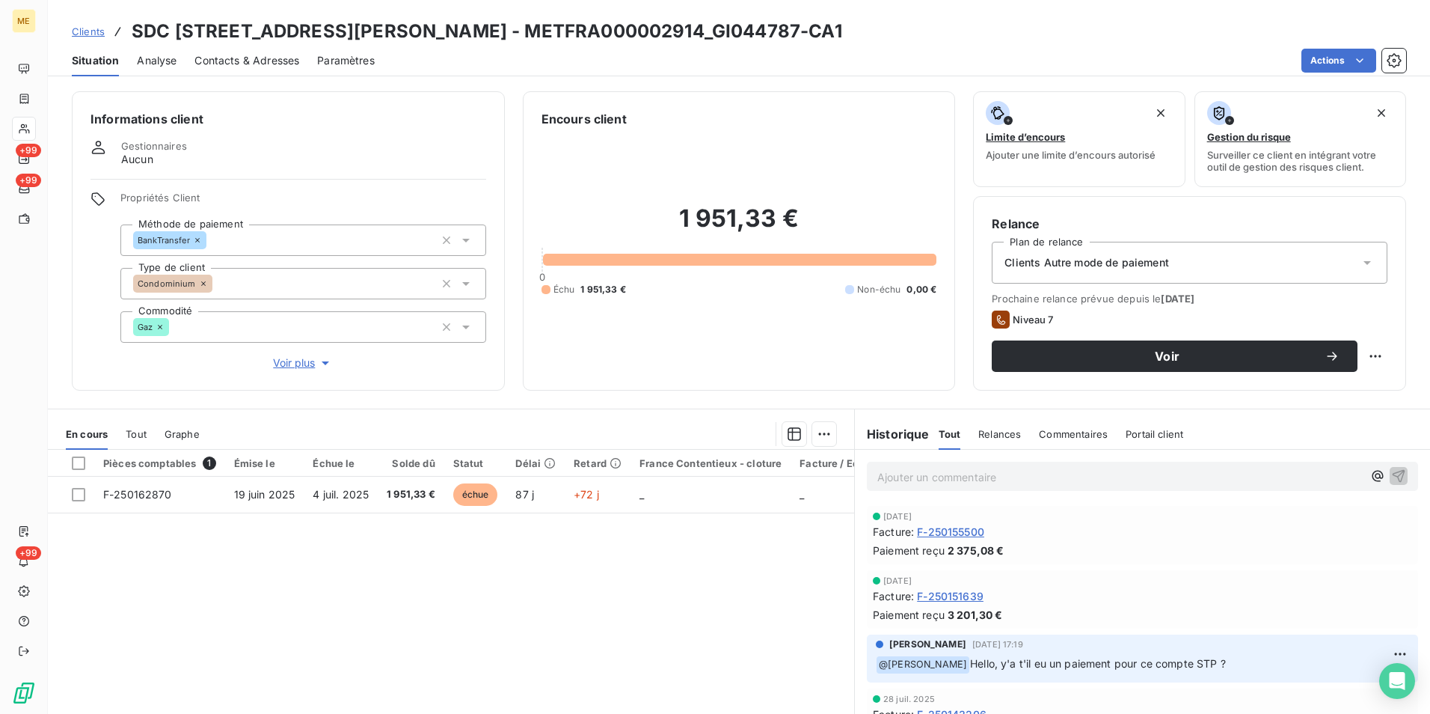
click at [304, 358] on span "Voir plus" at bounding box center [303, 362] width 60 height 15
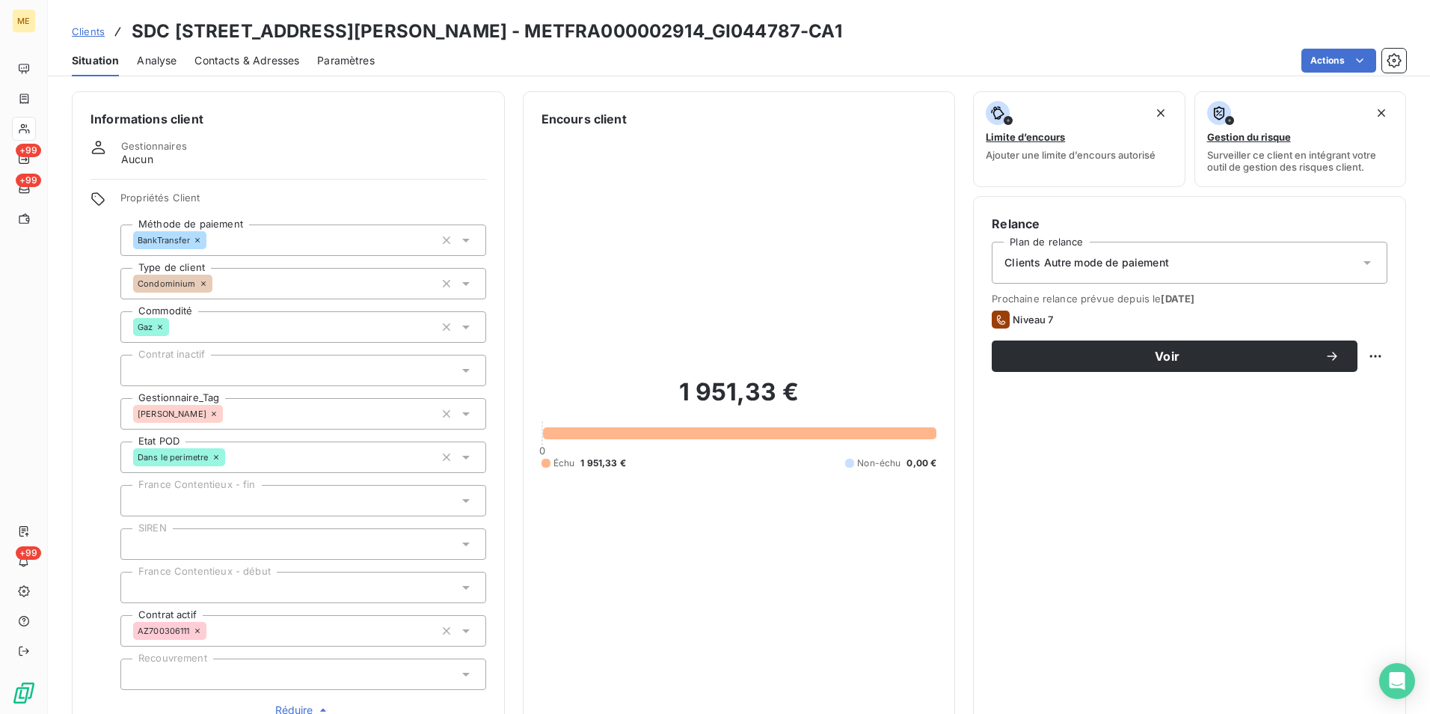
click at [462, 411] on icon at bounding box center [466, 413] width 15 height 15
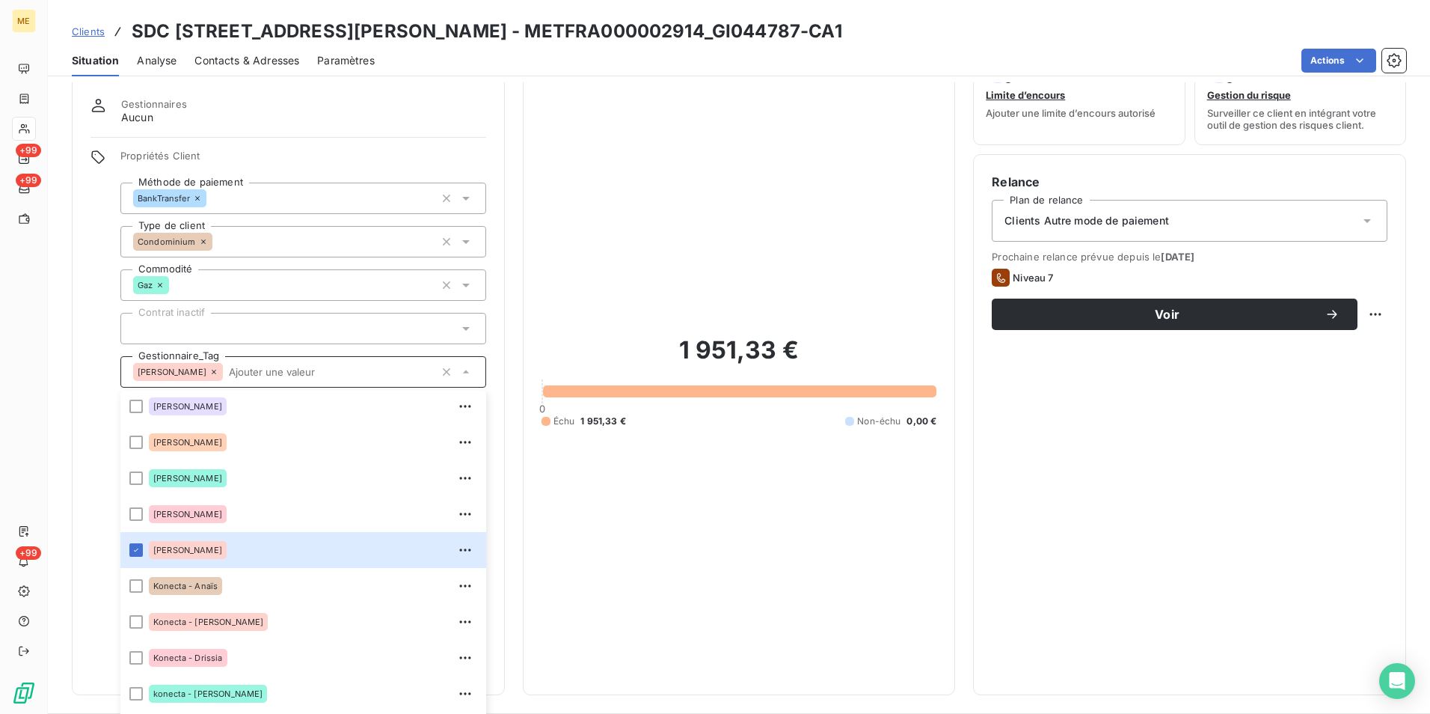
scroll to position [150, 0]
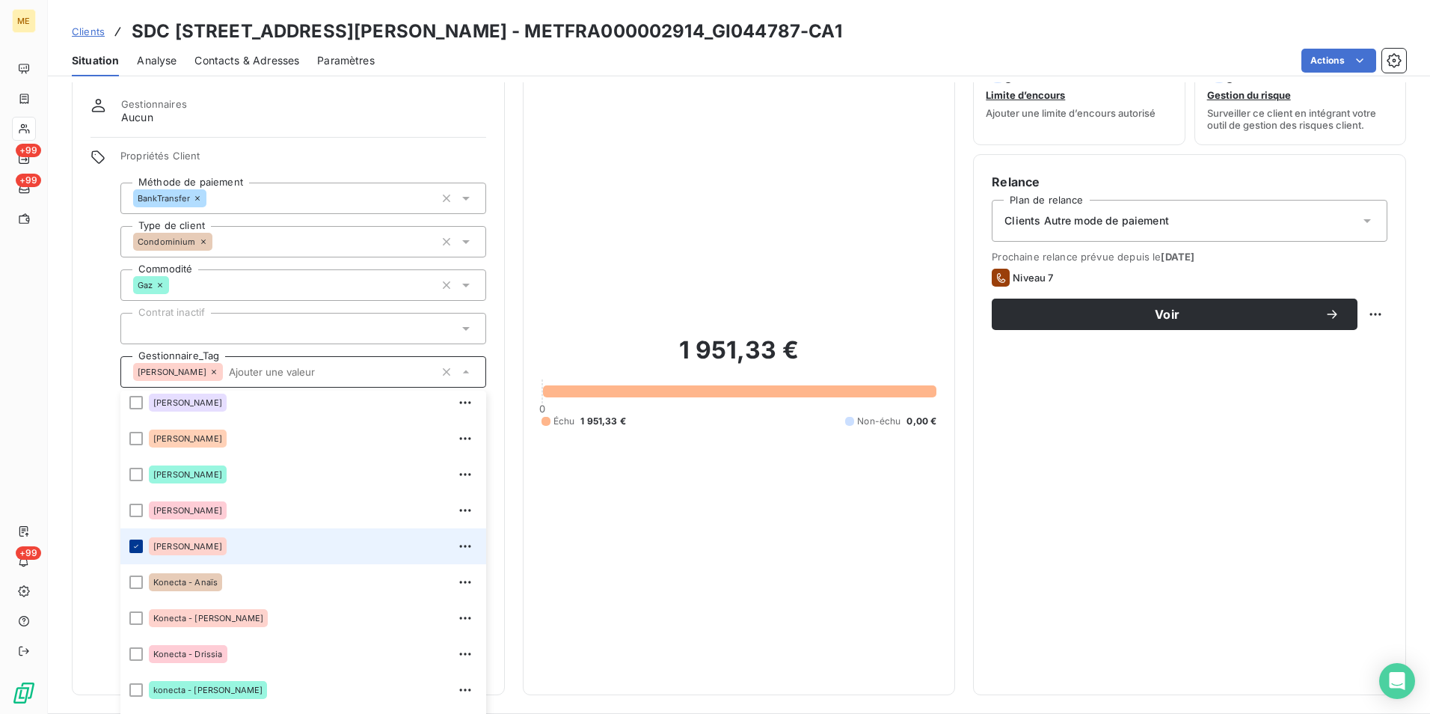
click at [129, 545] on div at bounding box center [135, 545] width 13 height 13
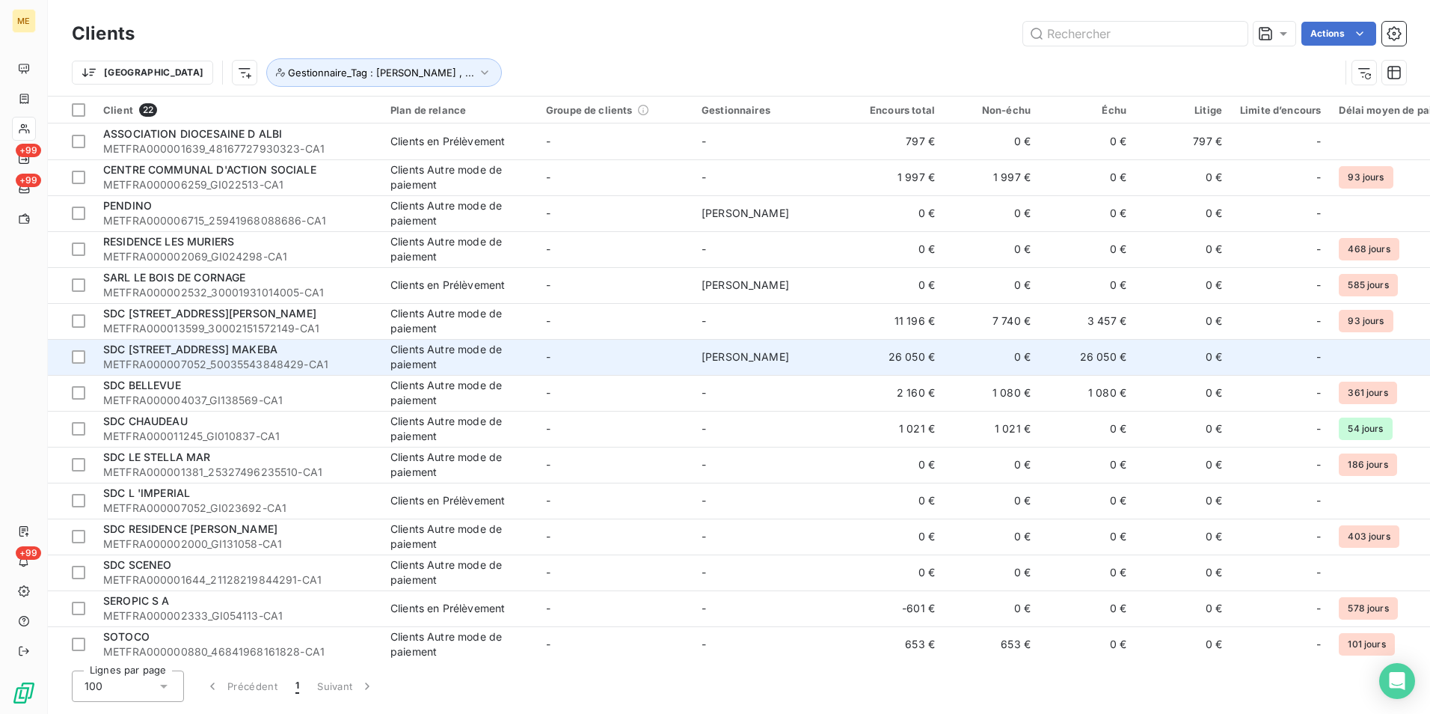
click at [178, 356] on div "SDC 5 RUE MYRIAM MAKEBA" at bounding box center [237, 349] width 269 height 15
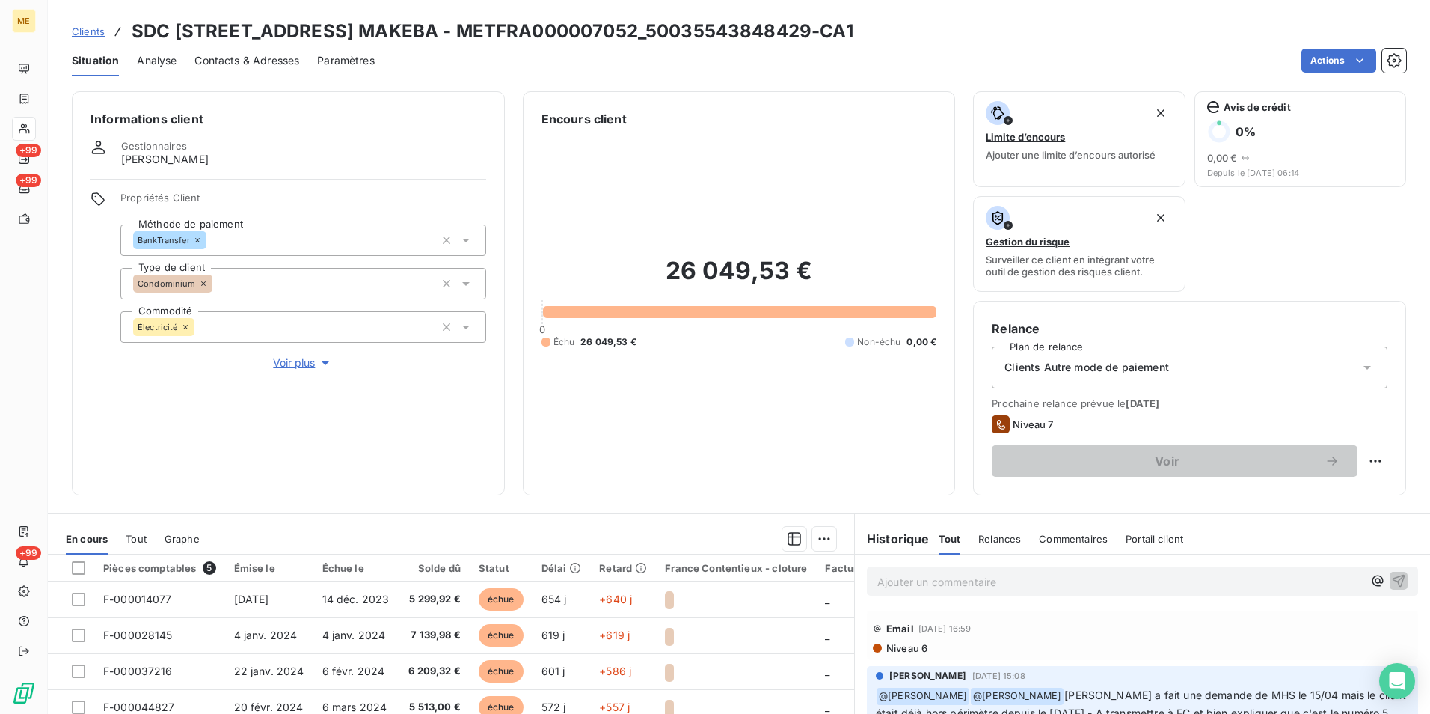
click at [299, 365] on span "Voir plus" at bounding box center [303, 362] width 60 height 15
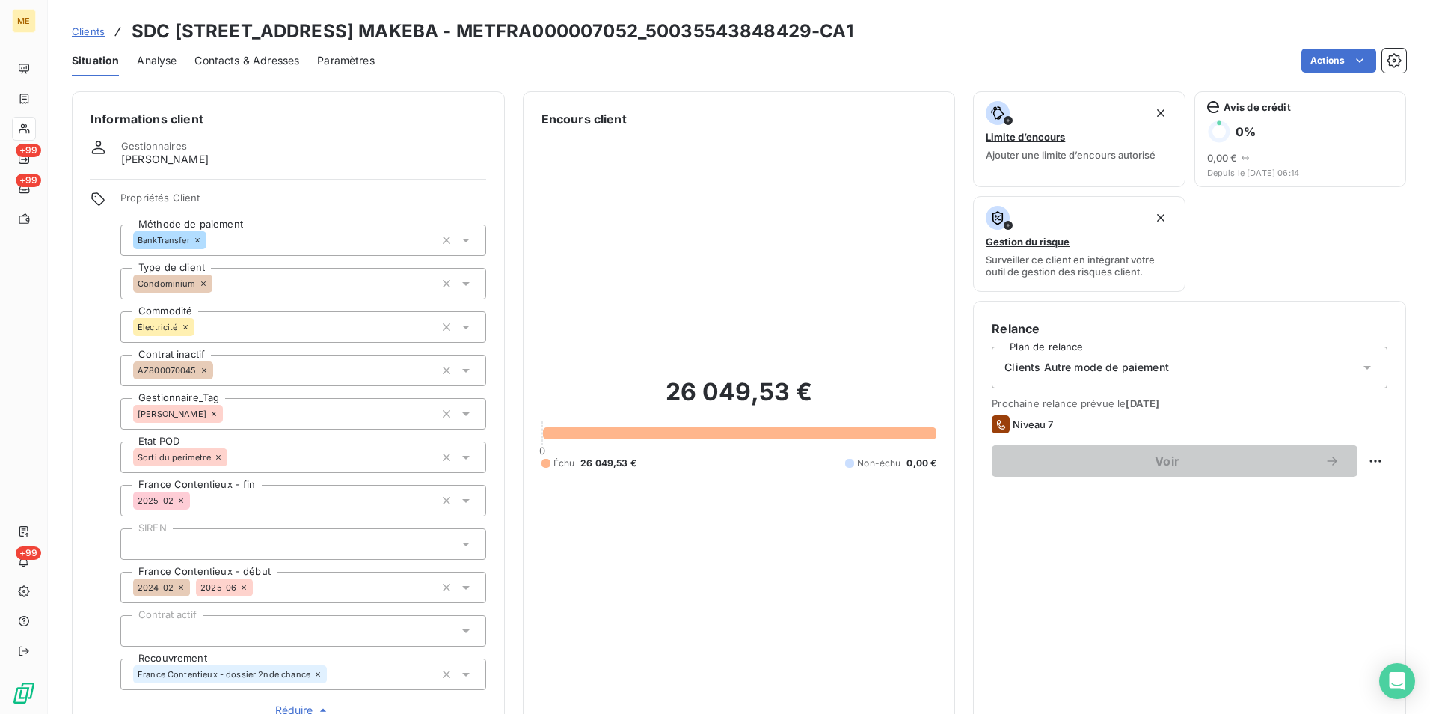
click at [468, 415] on icon at bounding box center [466, 413] width 15 height 15
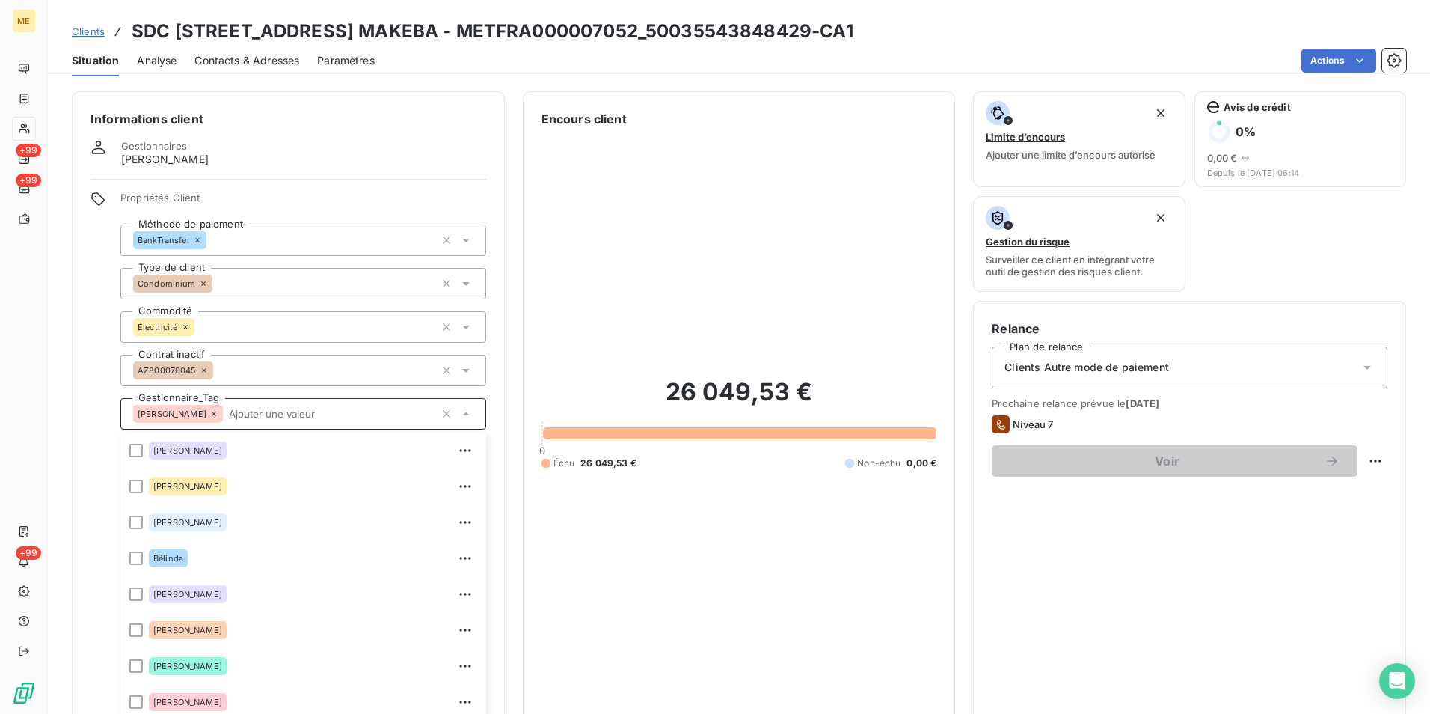
scroll to position [42, 0]
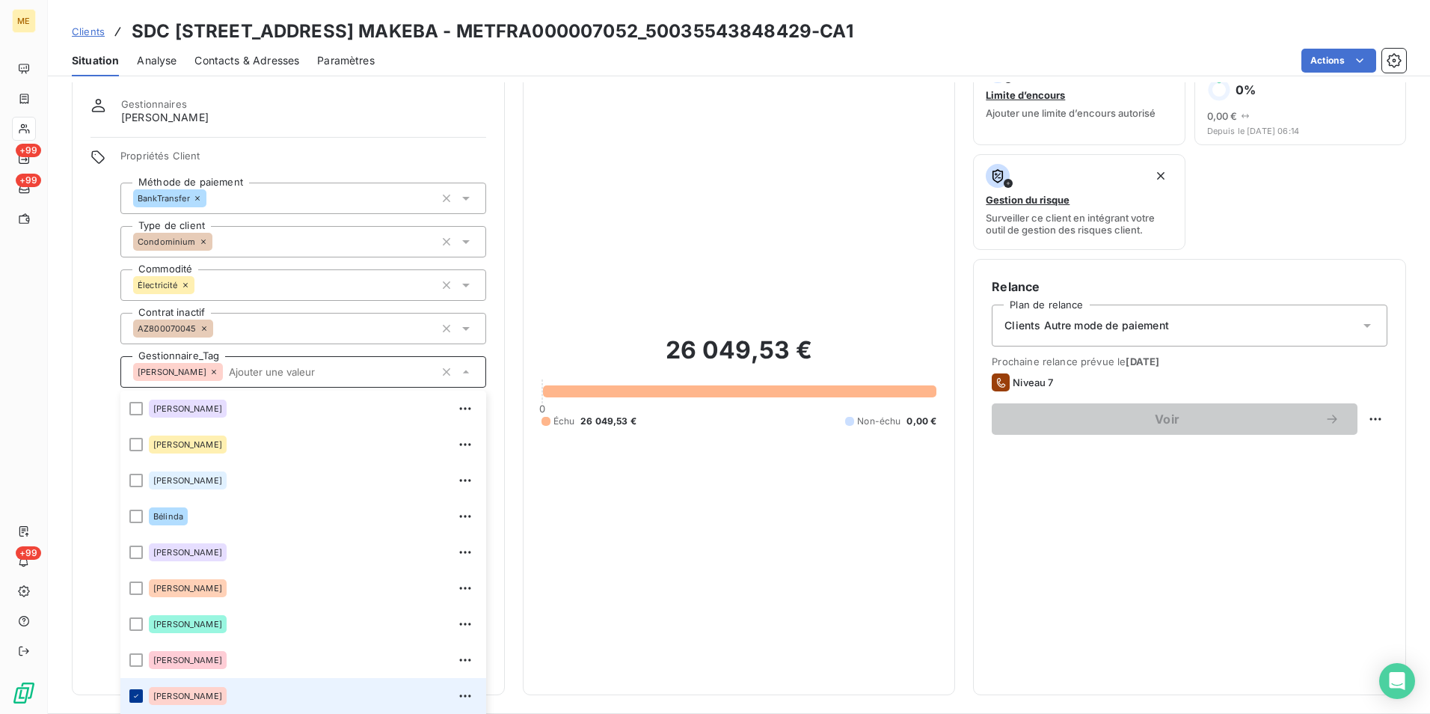
click at [136, 697] on icon at bounding box center [136, 695] width 9 height 9
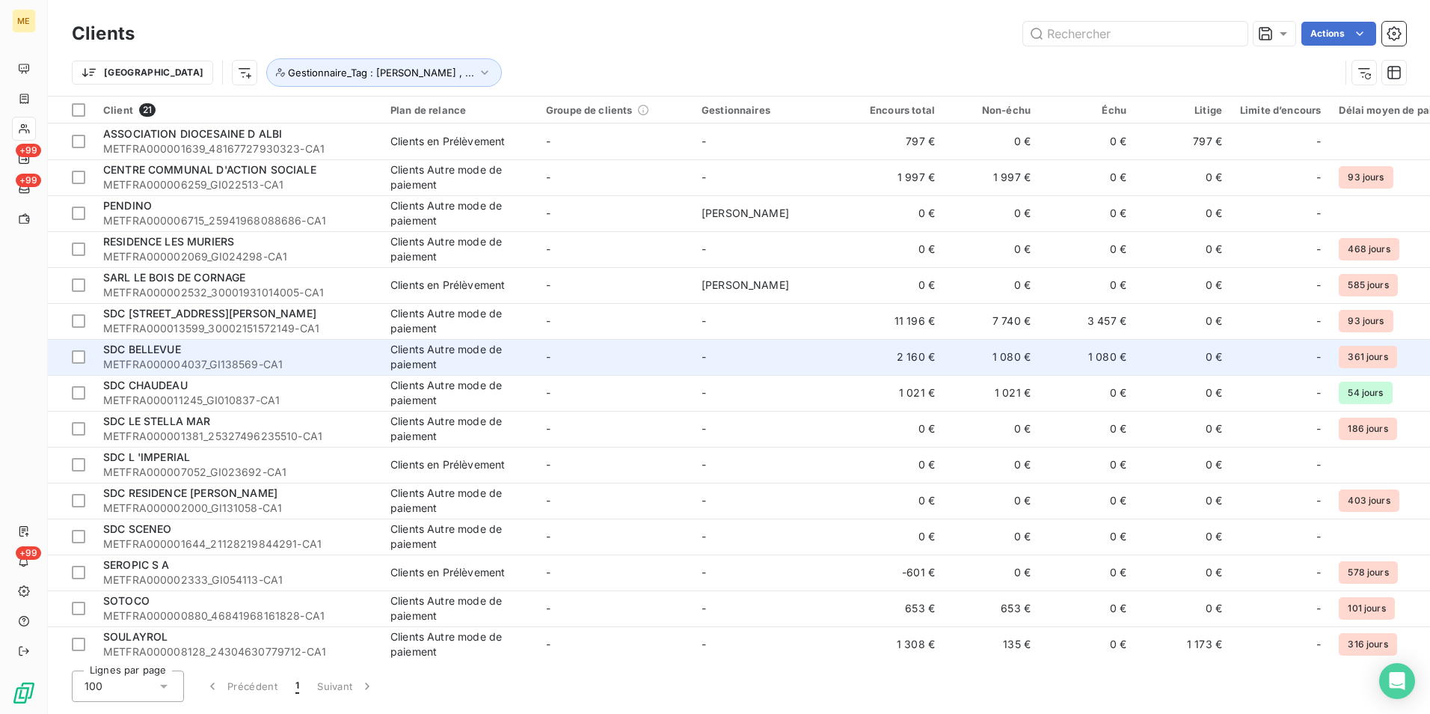
click at [162, 354] on span "SDC BELLEVUE" at bounding box center [142, 349] width 78 height 13
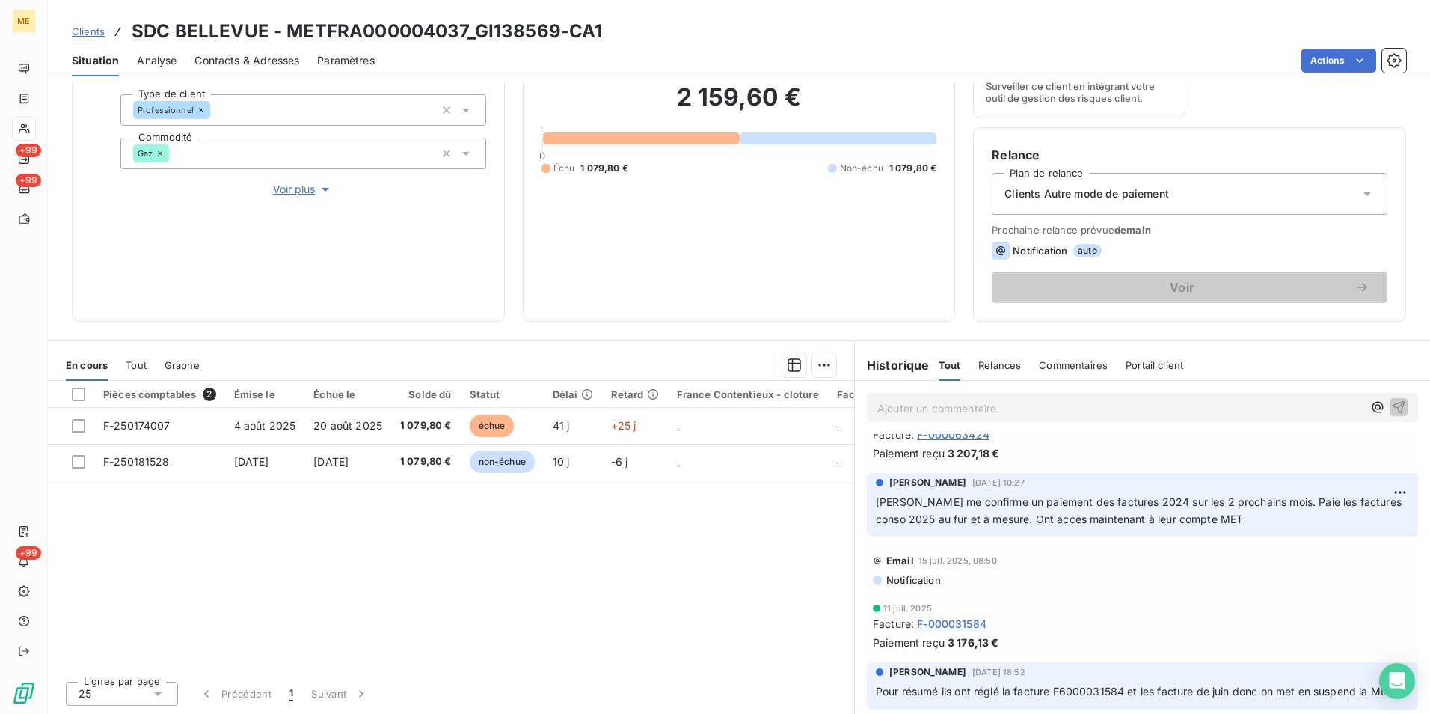
scroll to position [823, 0]
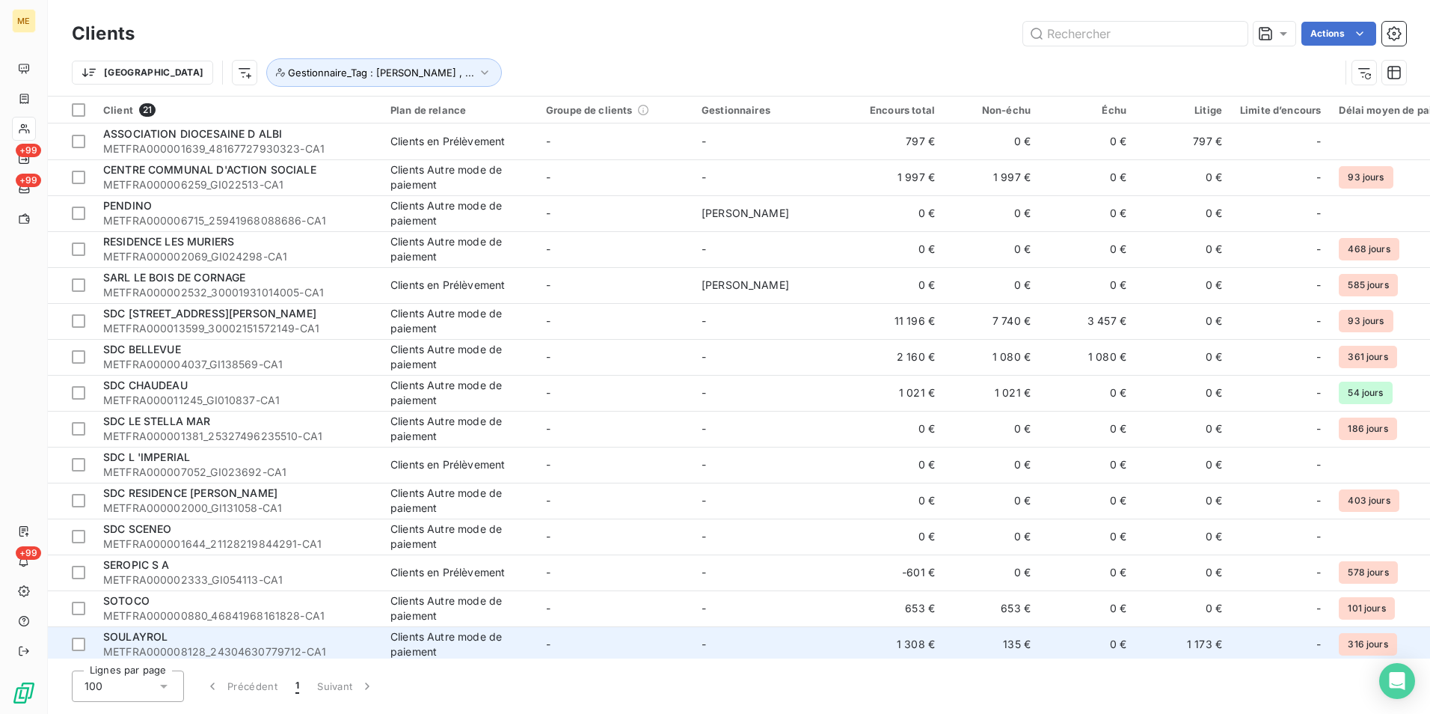
scroll to position [75, 0]
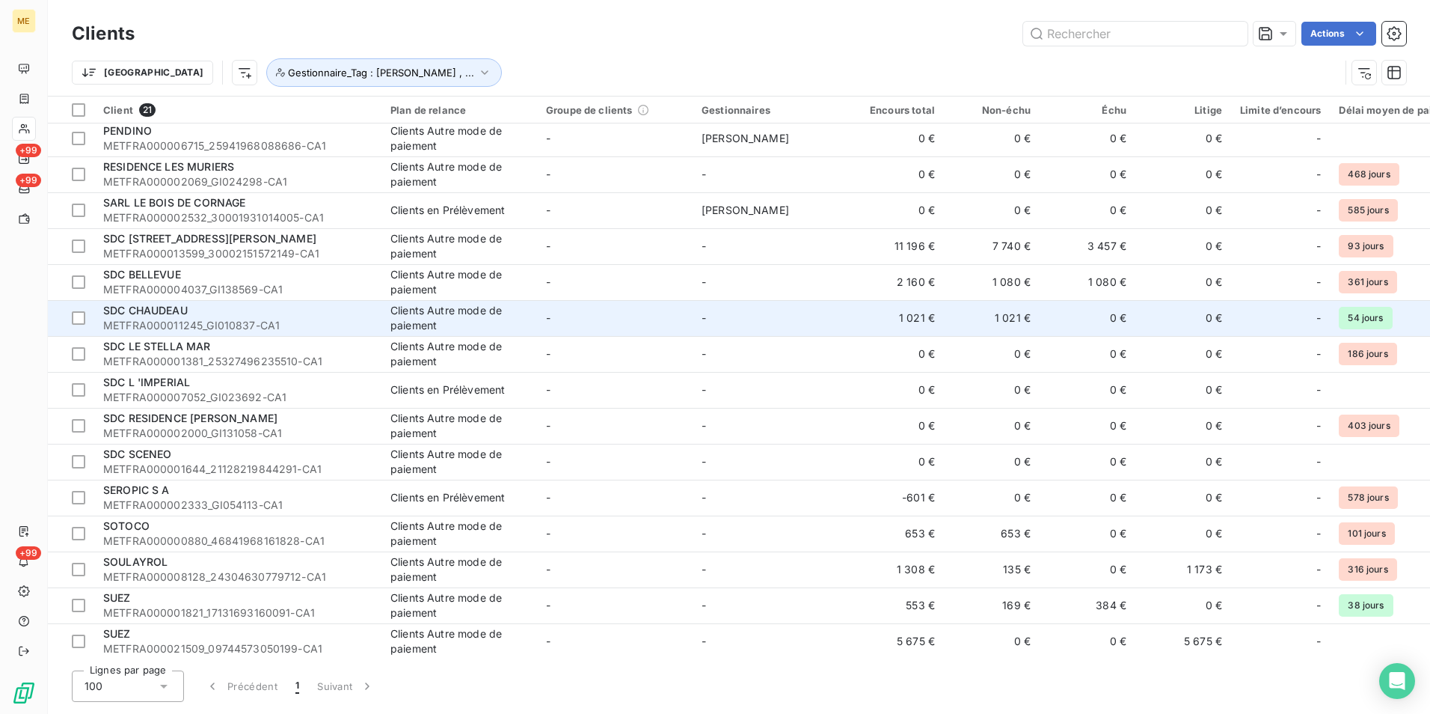
click at [168, 319] on span "METFRA000011245_GI010837-CA1" at bounding box center [237, 325] width 269 height 15
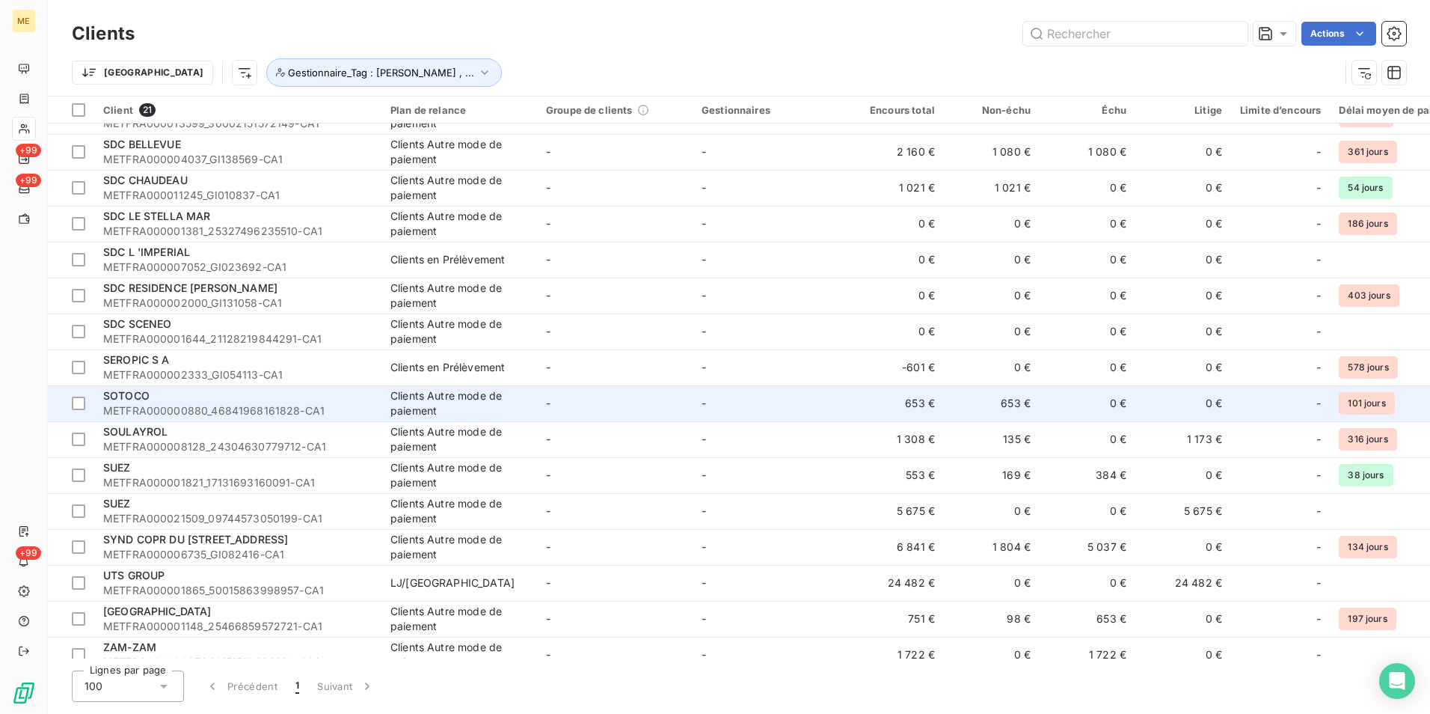
scroll to position [226, 0]
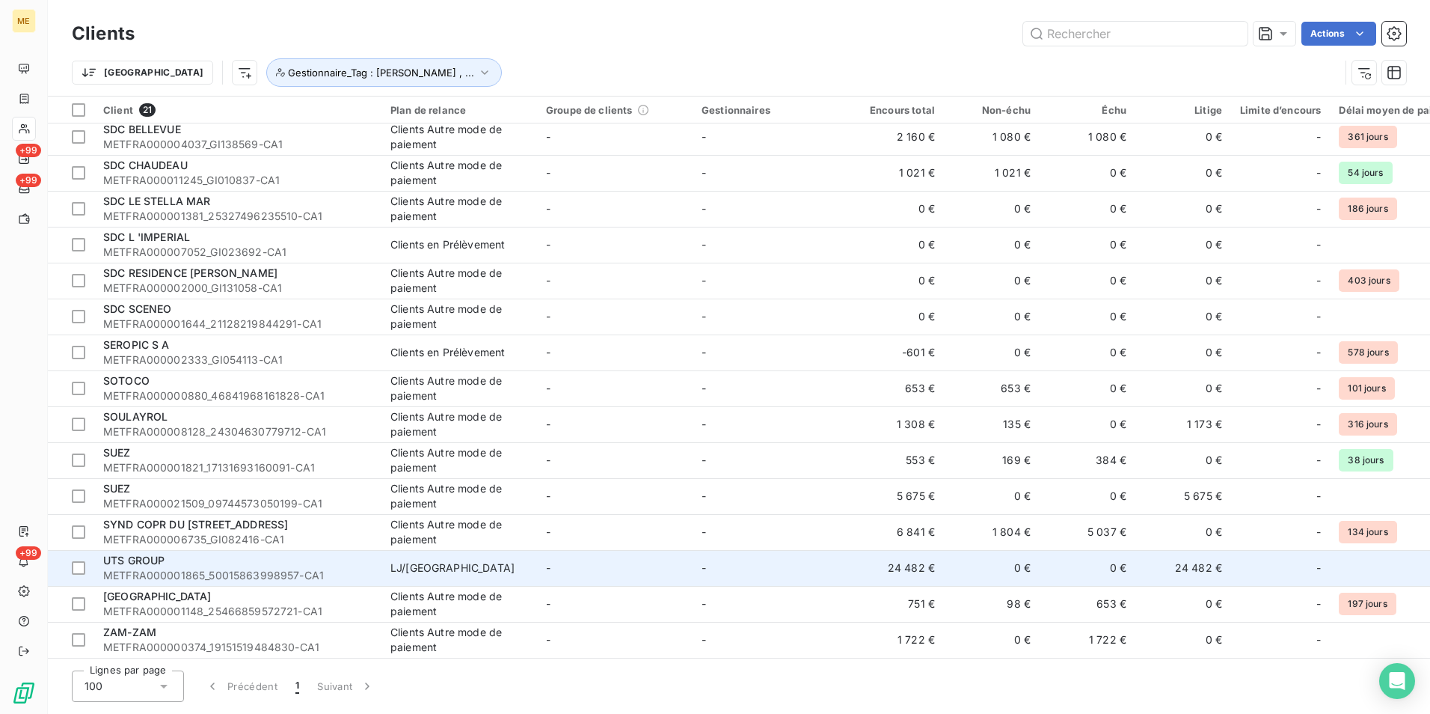
click at [162, 568] on span "METFRA000001865_50015863998957-CA1" at bounding box center [237, 575] width 269 height 15
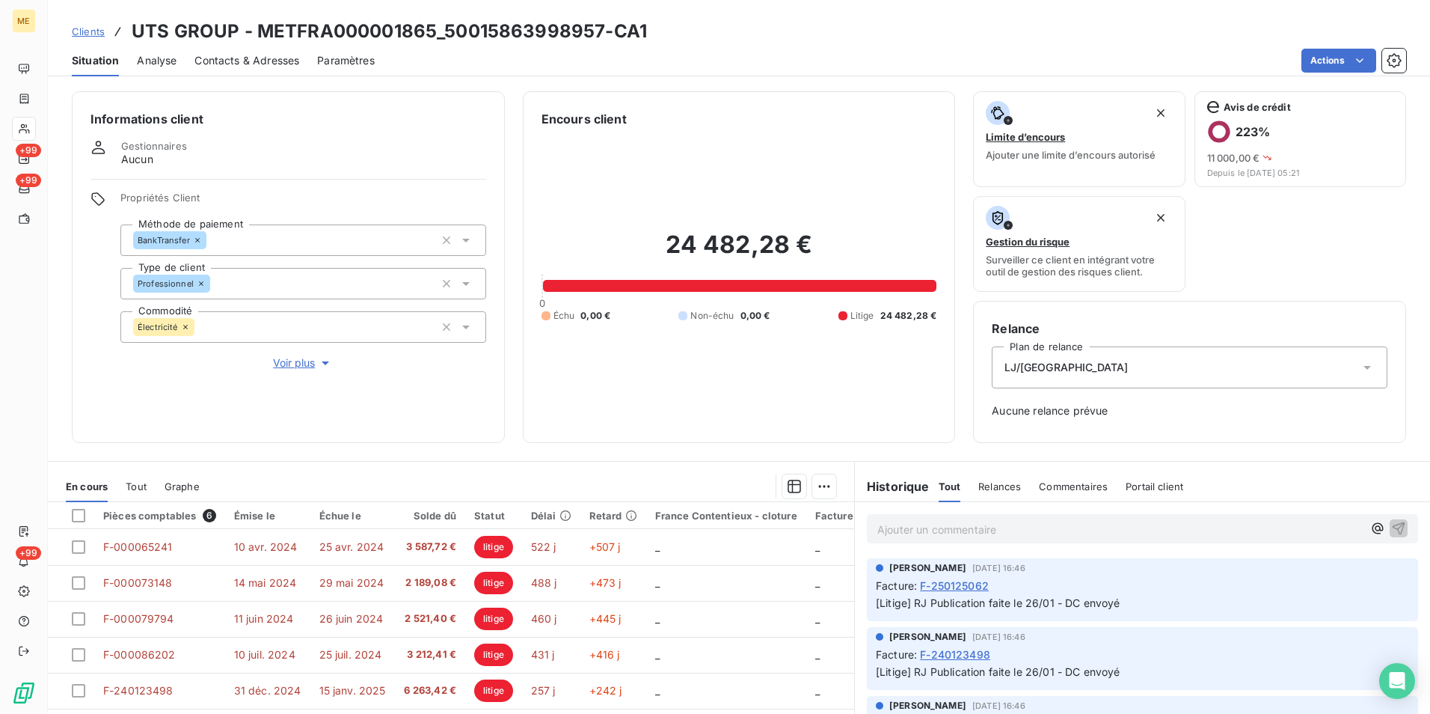
click at [290, 361] on span "Voir plus" at bounding box center [303, 362] width 60 height 15
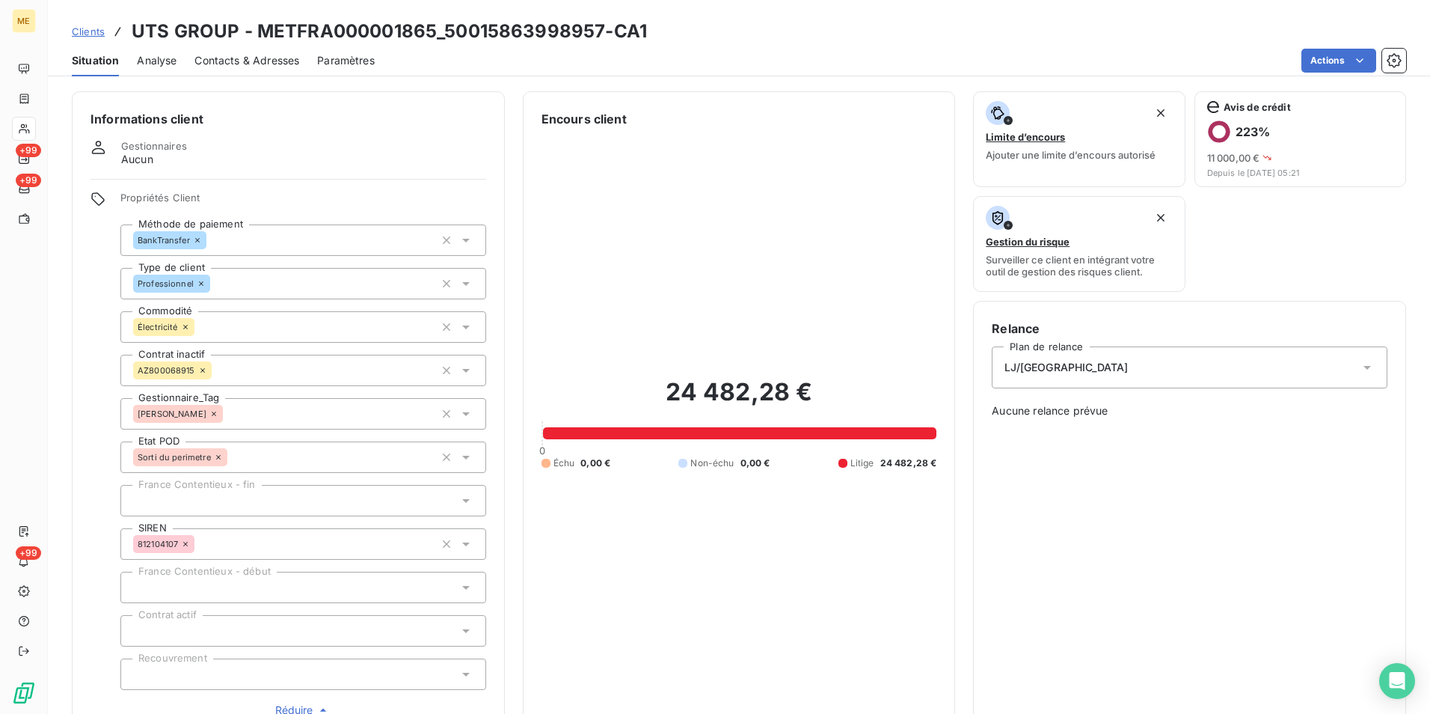
click at [466, 412] on icon at bounding box center [466, 413] width 15 height 15
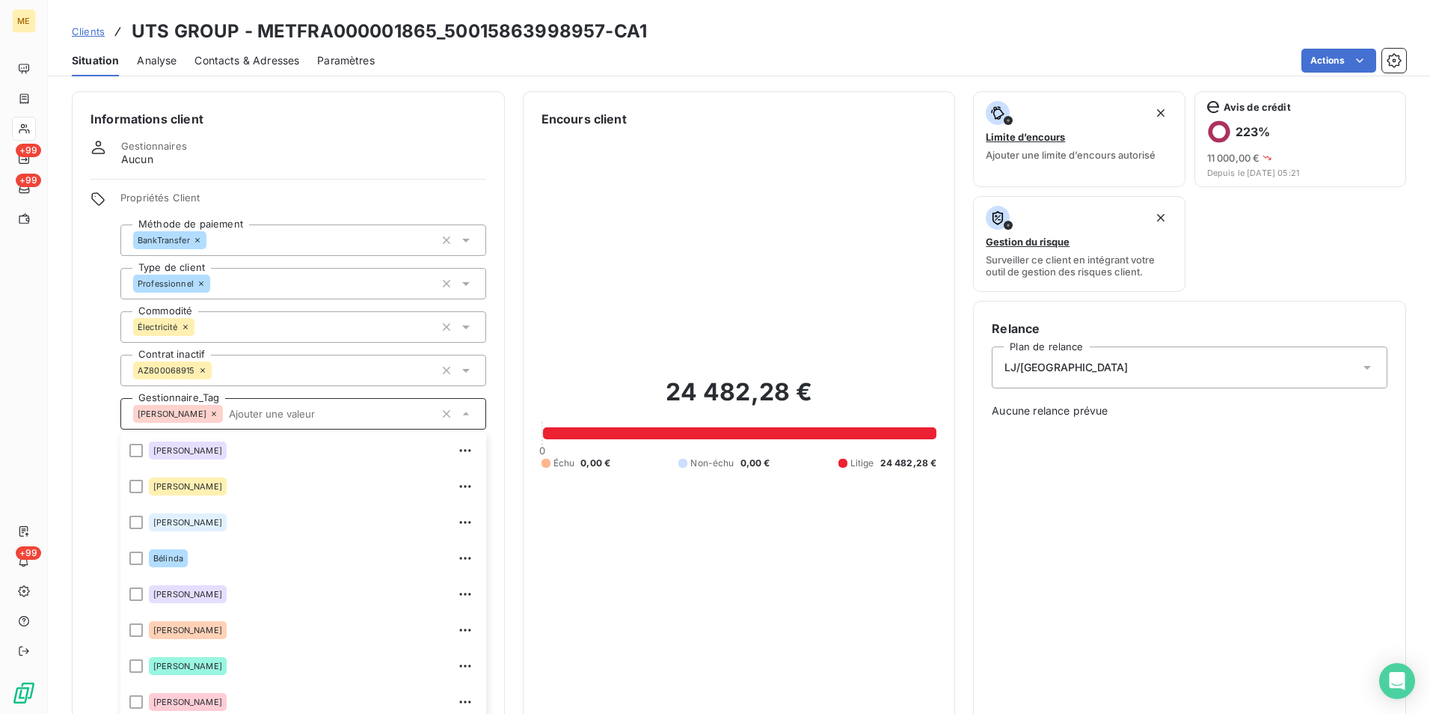
scroll to position [42, 0]
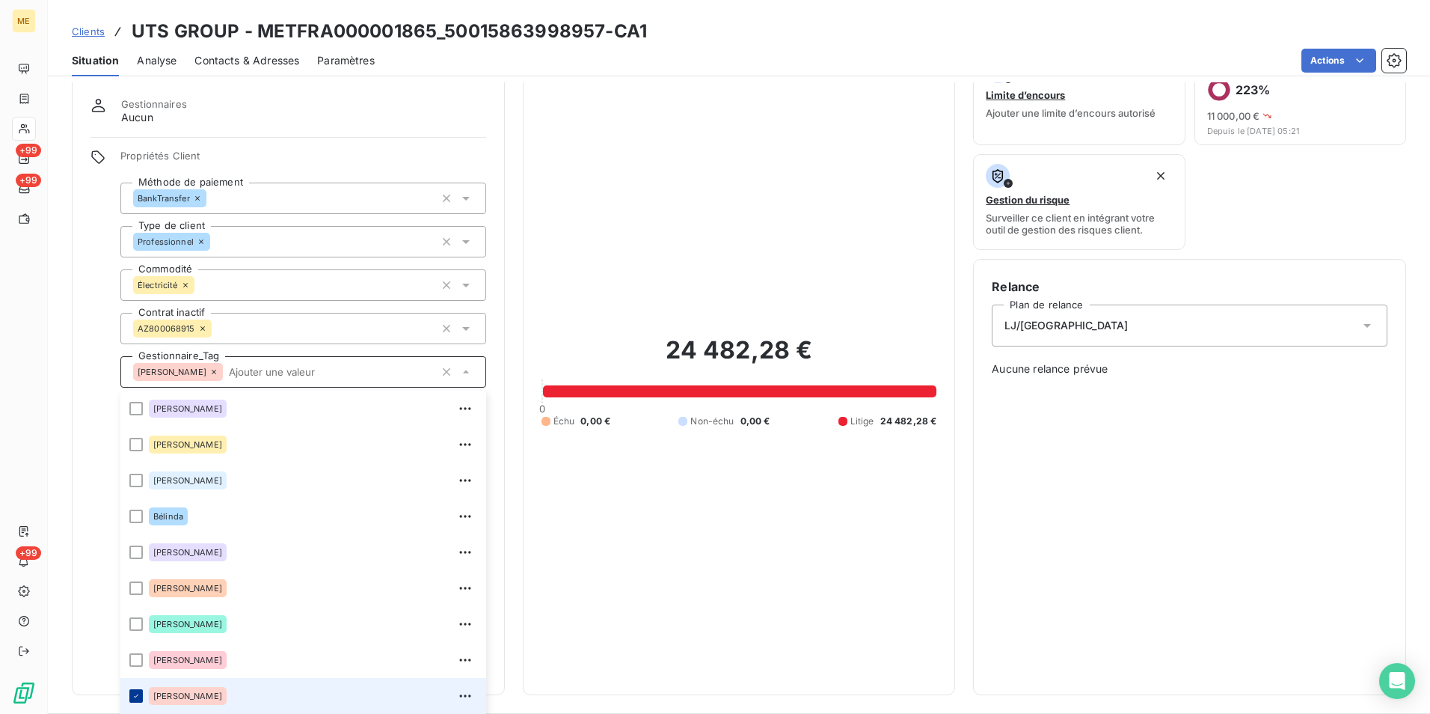
click at [136, 696] on icon at bounding box center [136, 695] width 4 height 3
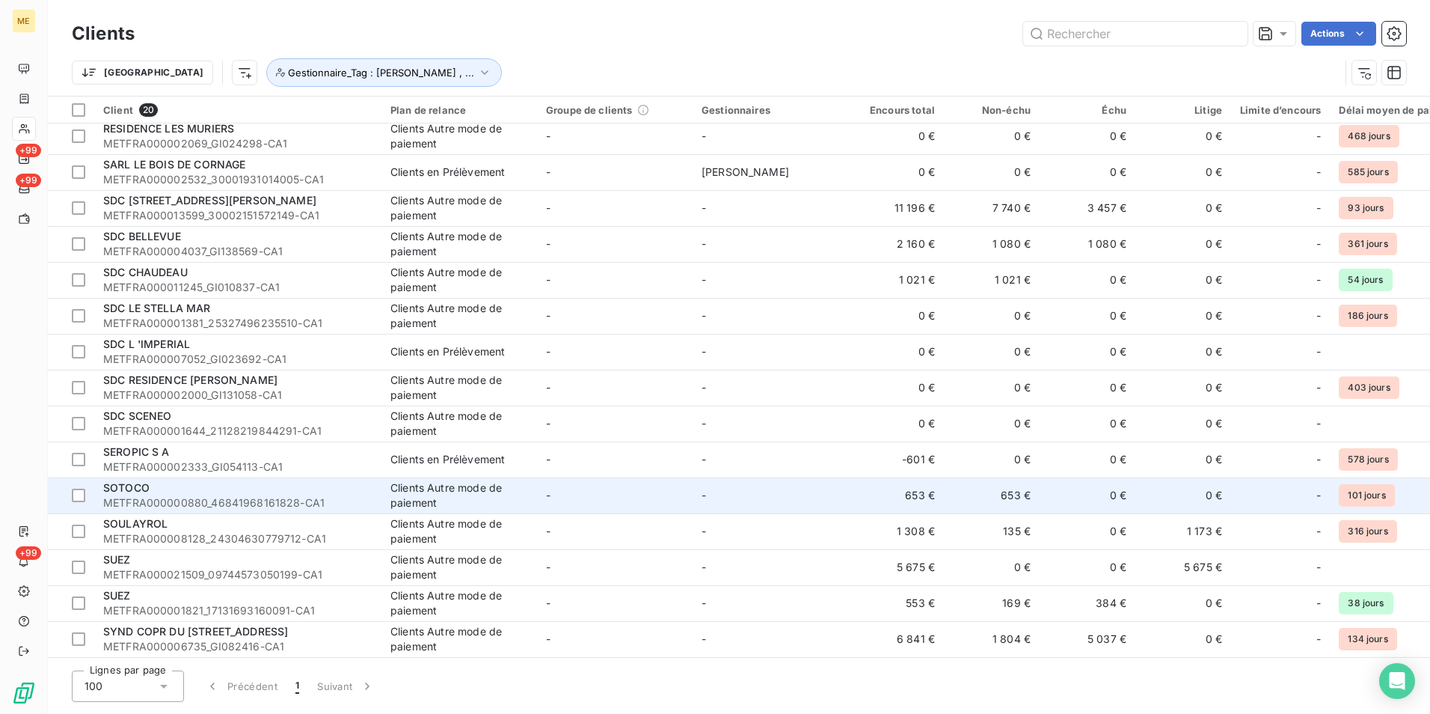
scroll to position [150, 0]
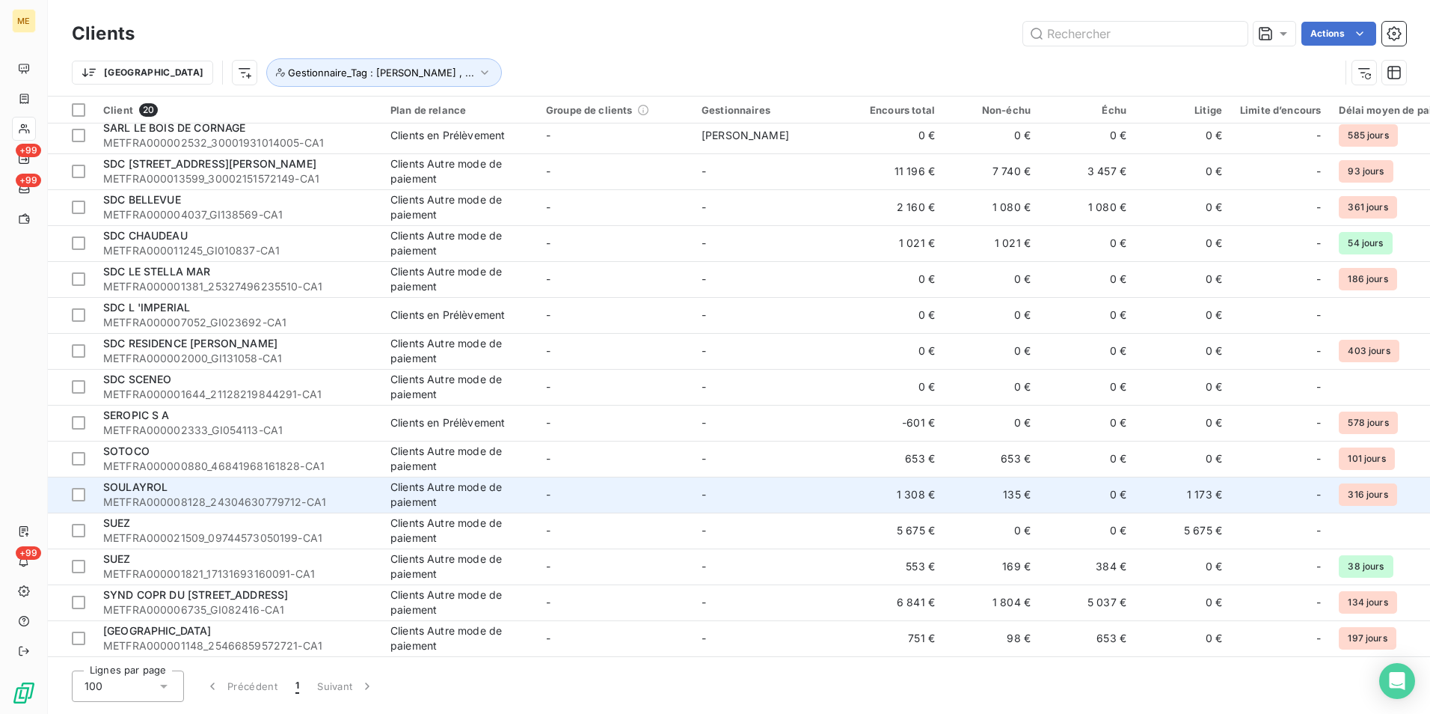
click at [187, 504] on span "METFRA000008128_24304630779712-CA1" at bounding box center [237, 501] width 269 height 15
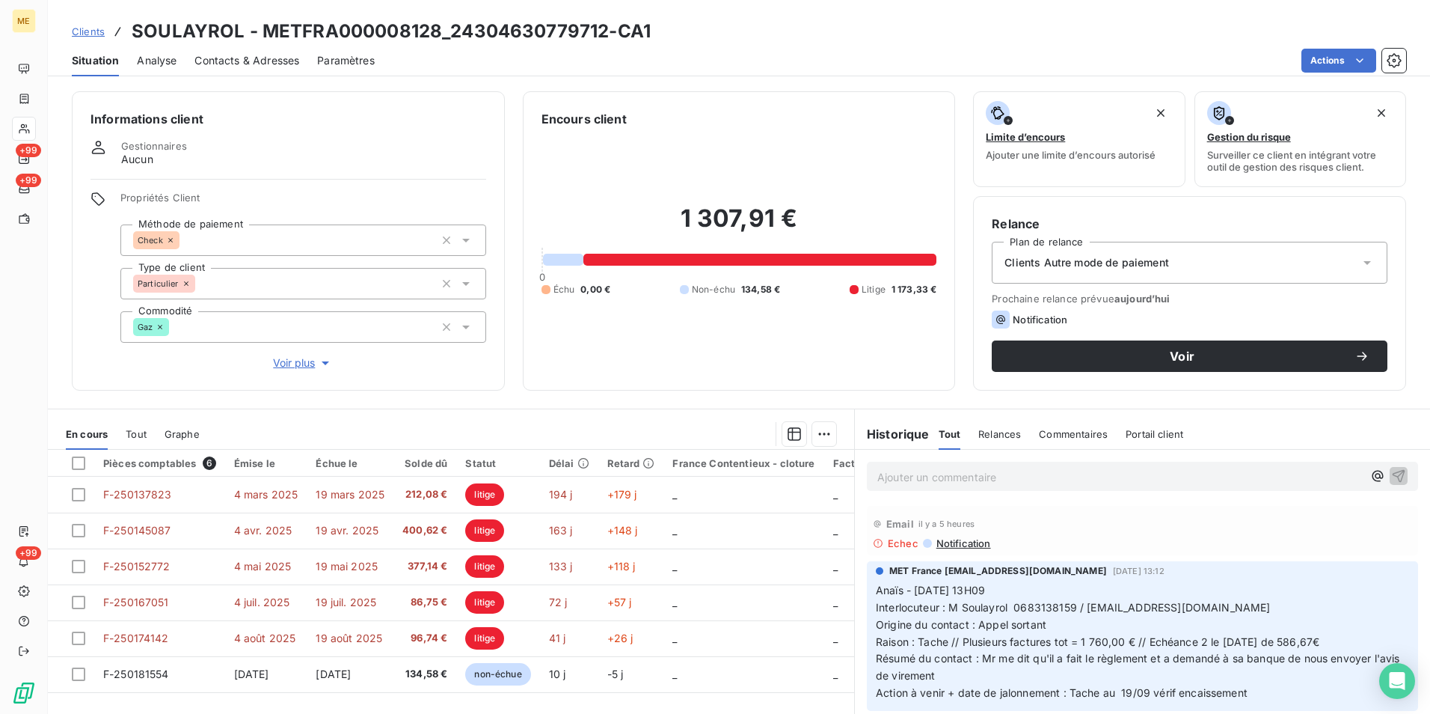
click at [292, 361] on span "Voir plus" at bounding box center [303, 362] width 60 height 15
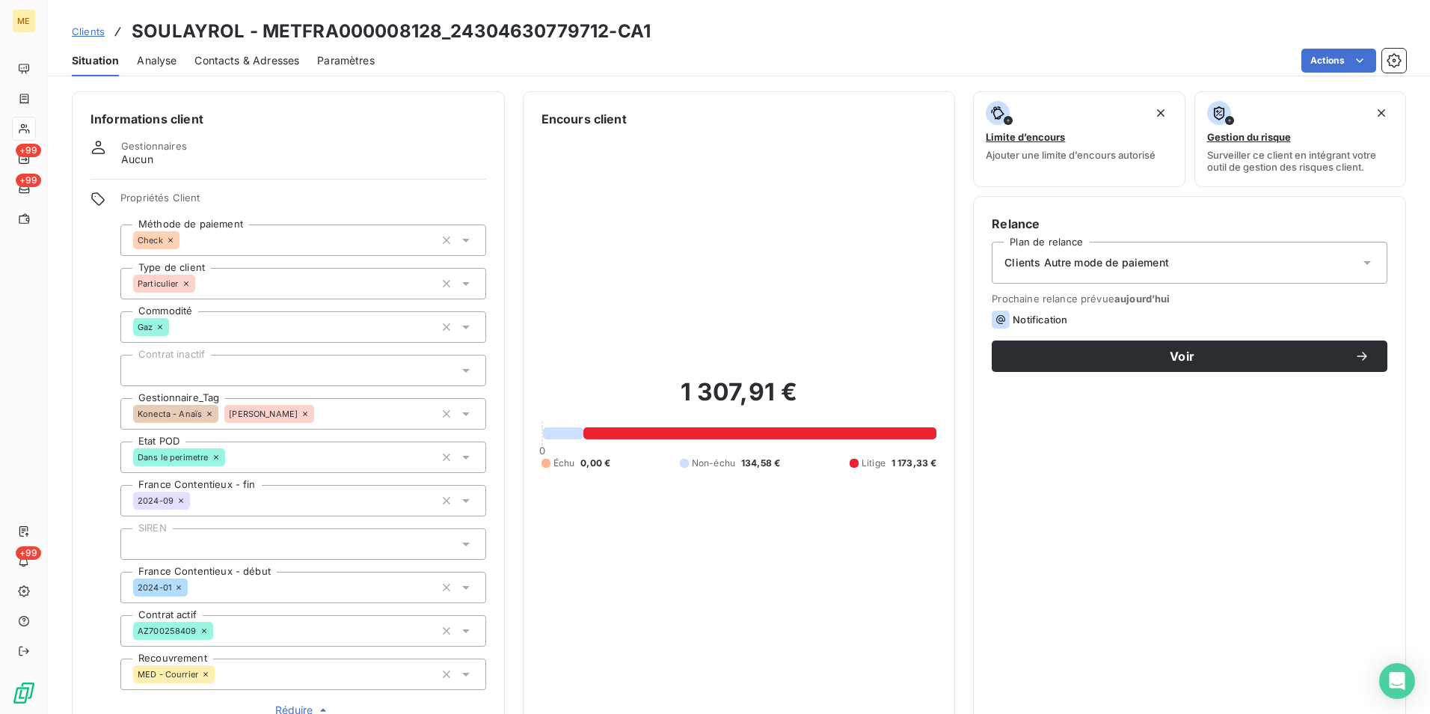
click at [462, 413] on icon at bounding box center [465, 414] width 7 height 4
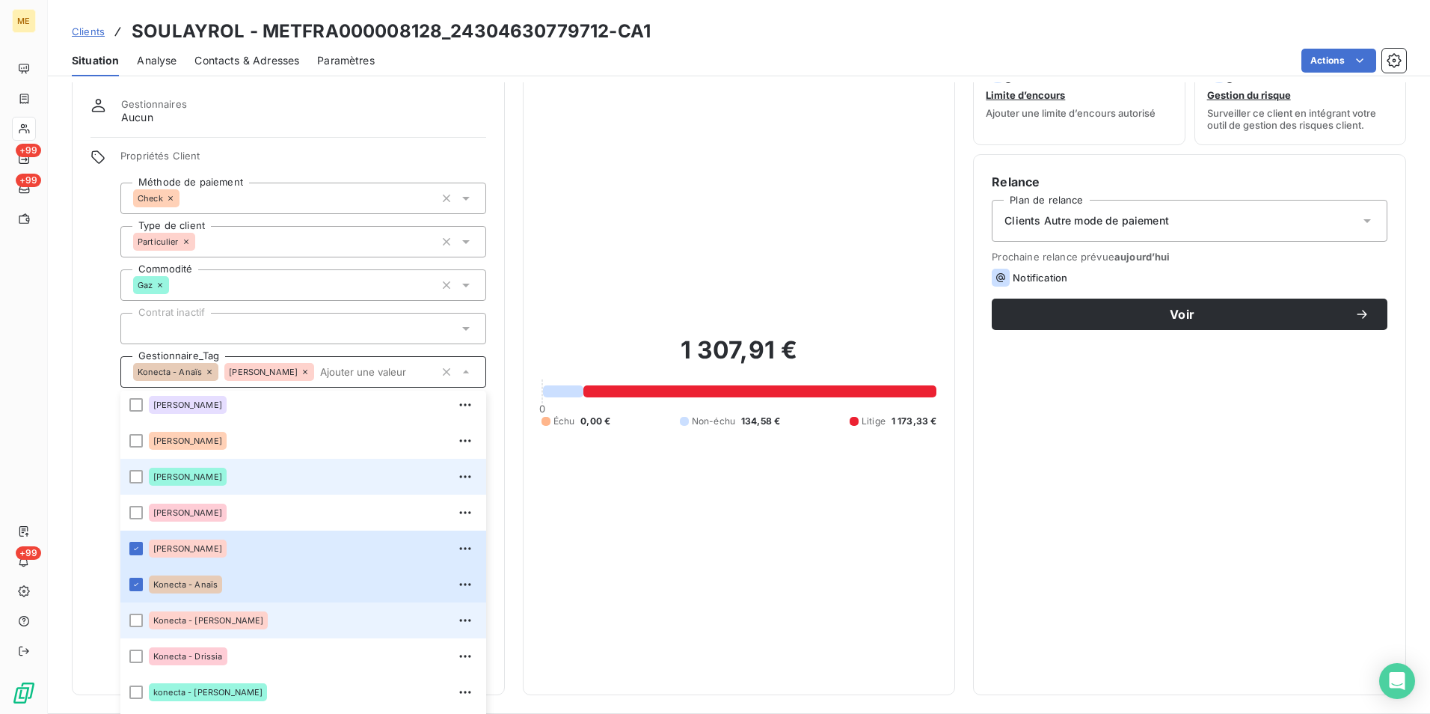
scroll to position [150, 0]
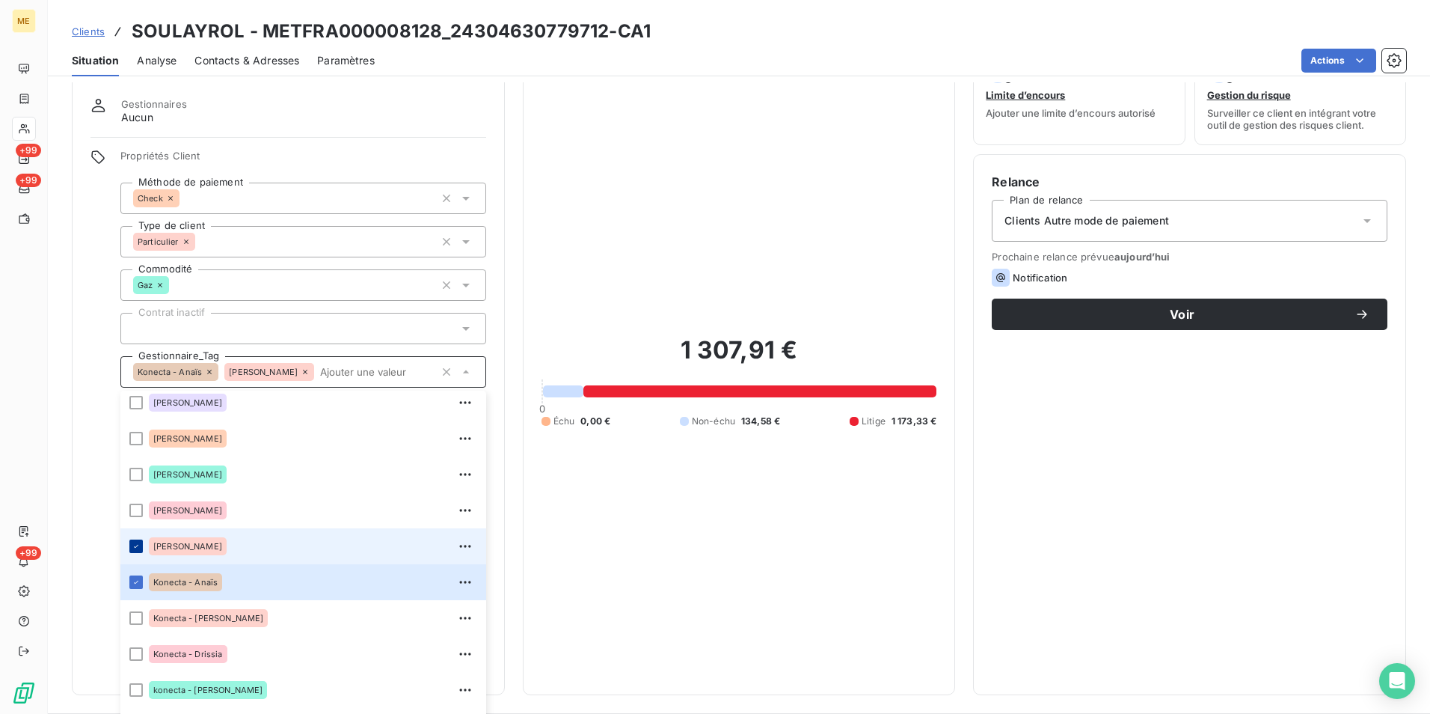
click at [133, 546] on icon at bounding box center [136, 546] width 9 height 9
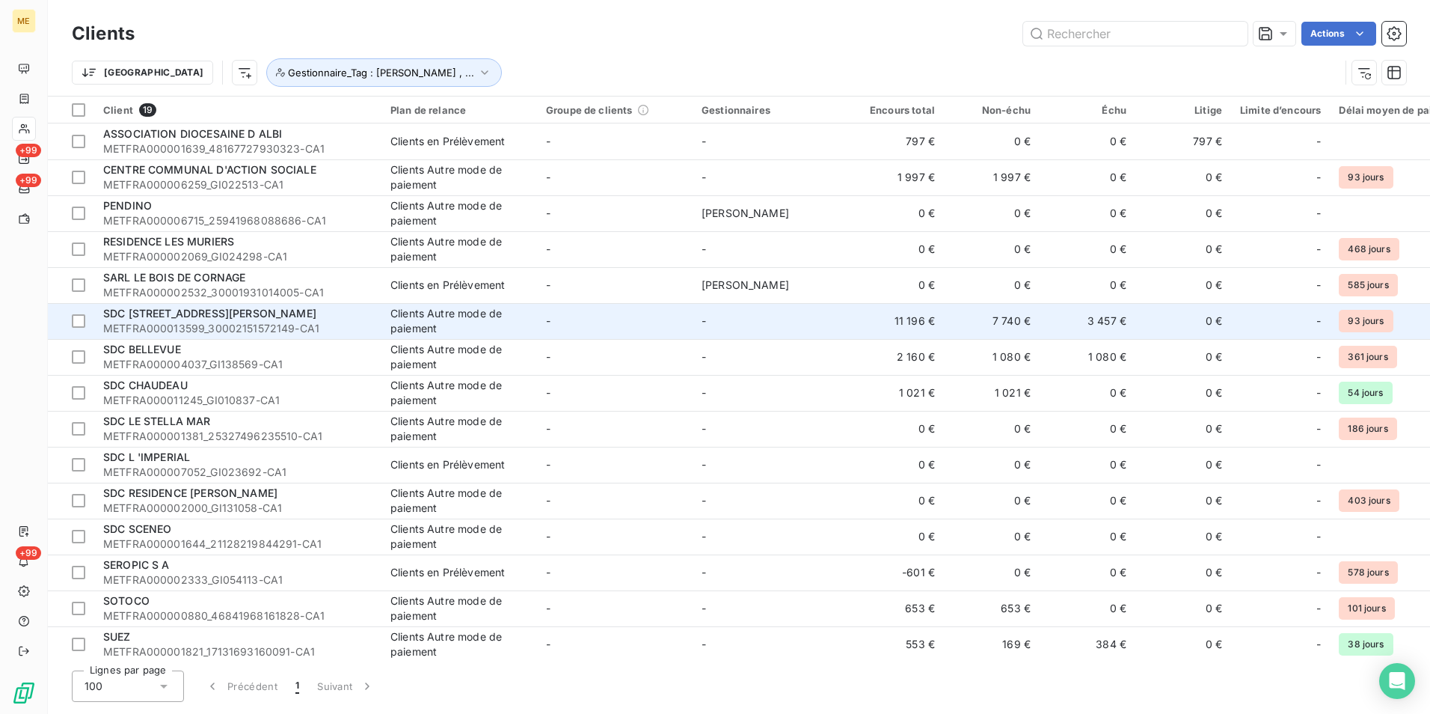
click at [177, 318] on span "SDC 110 AVENUE HENRI BARBUSSE" at bounding box center [209, 313] width 213 height 13
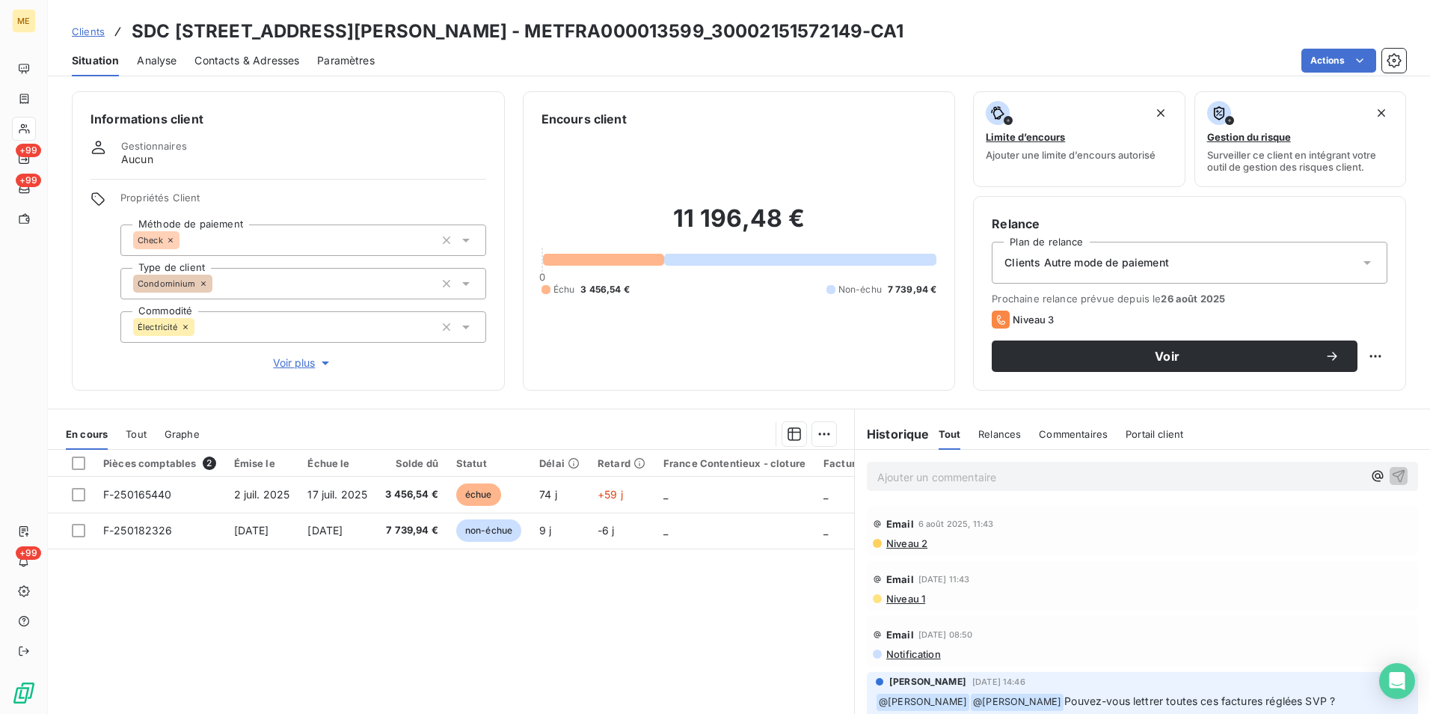
click at [303, 363] on span "Voir plus" at bounding box center [303, 362] width 60 height 15
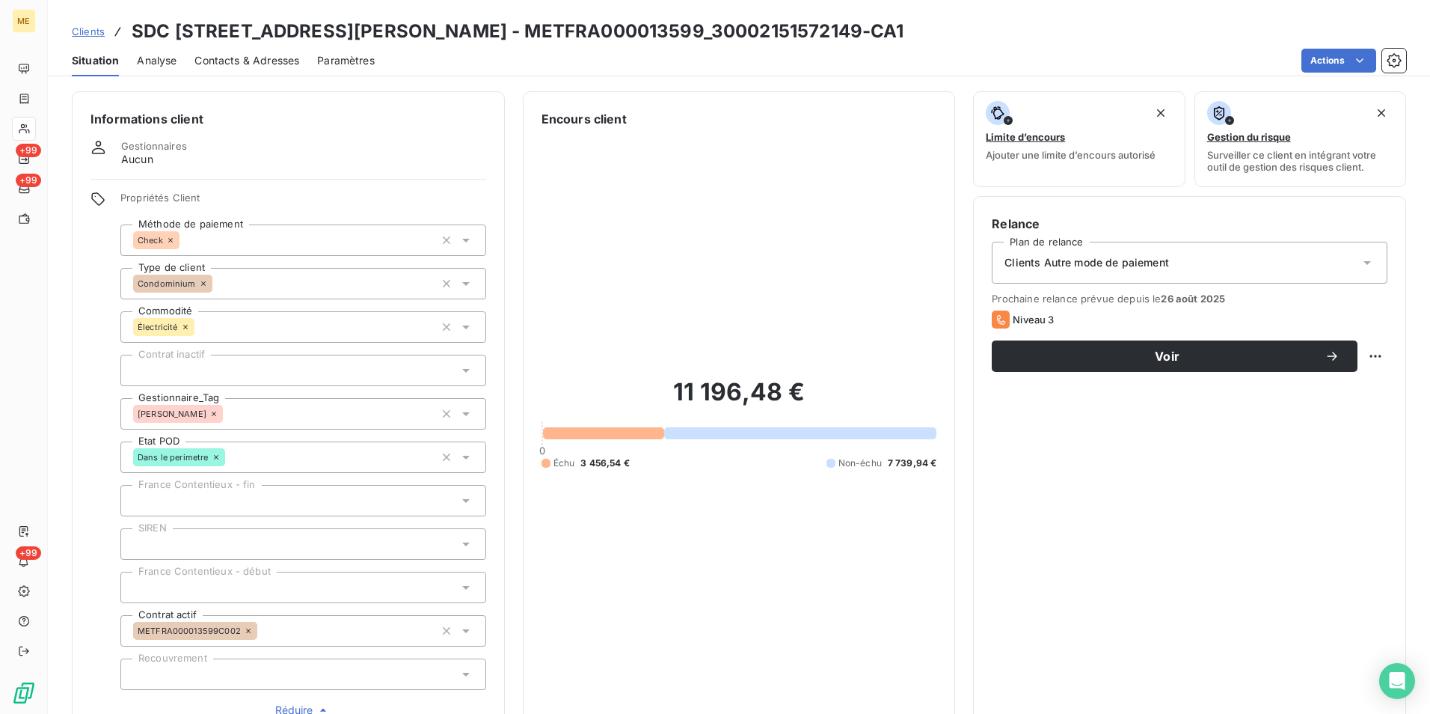
click at [462, 415] on icon at bounding box center [465, 414] width 7 height 4
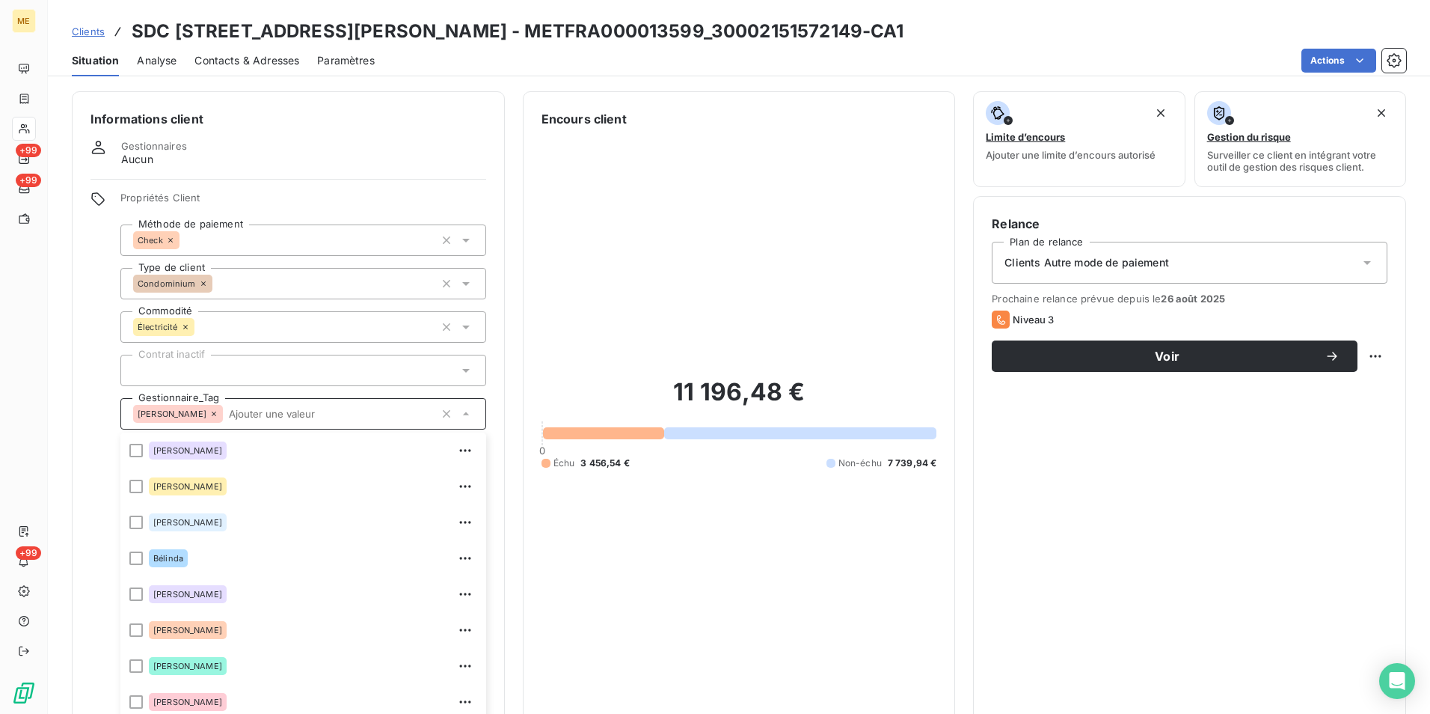
scroll to position [42, 0]
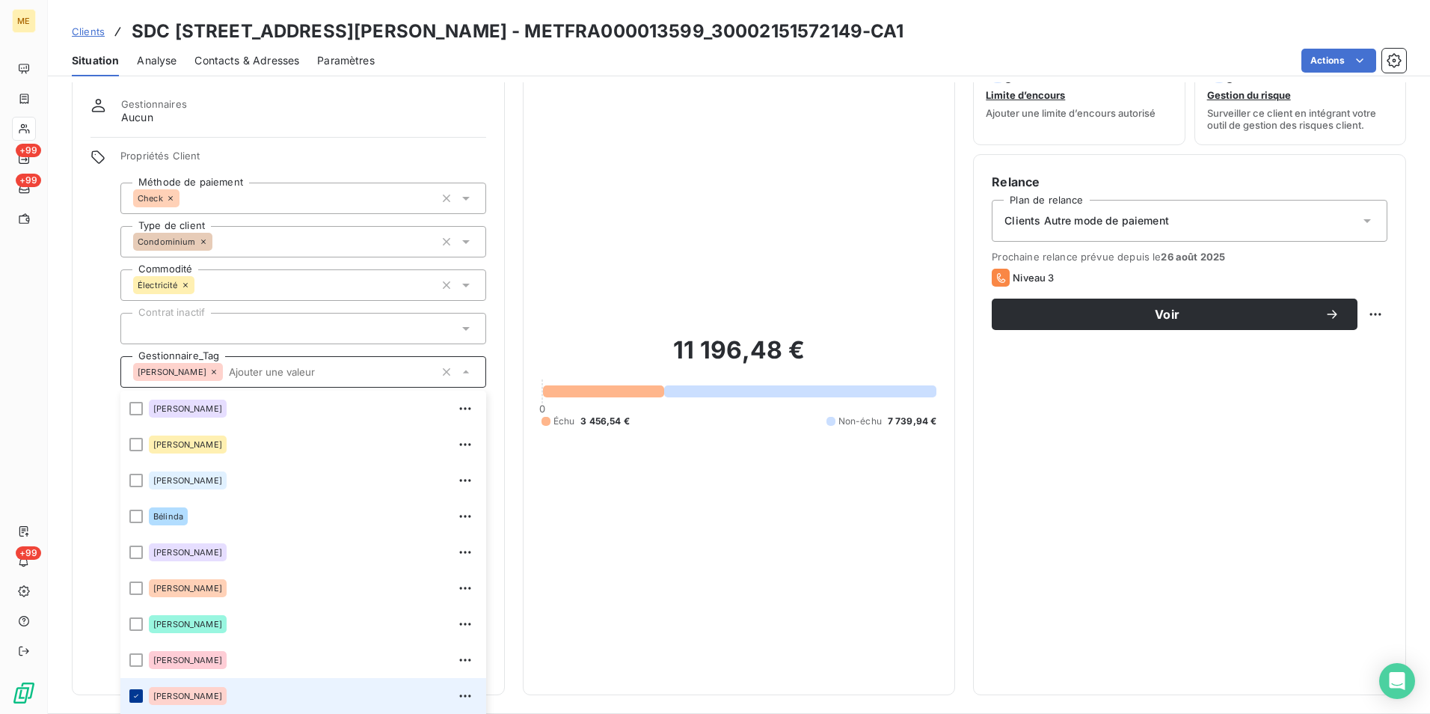
click at [138, 695] on icon at bounding box center [136, 695] width 4 height 3
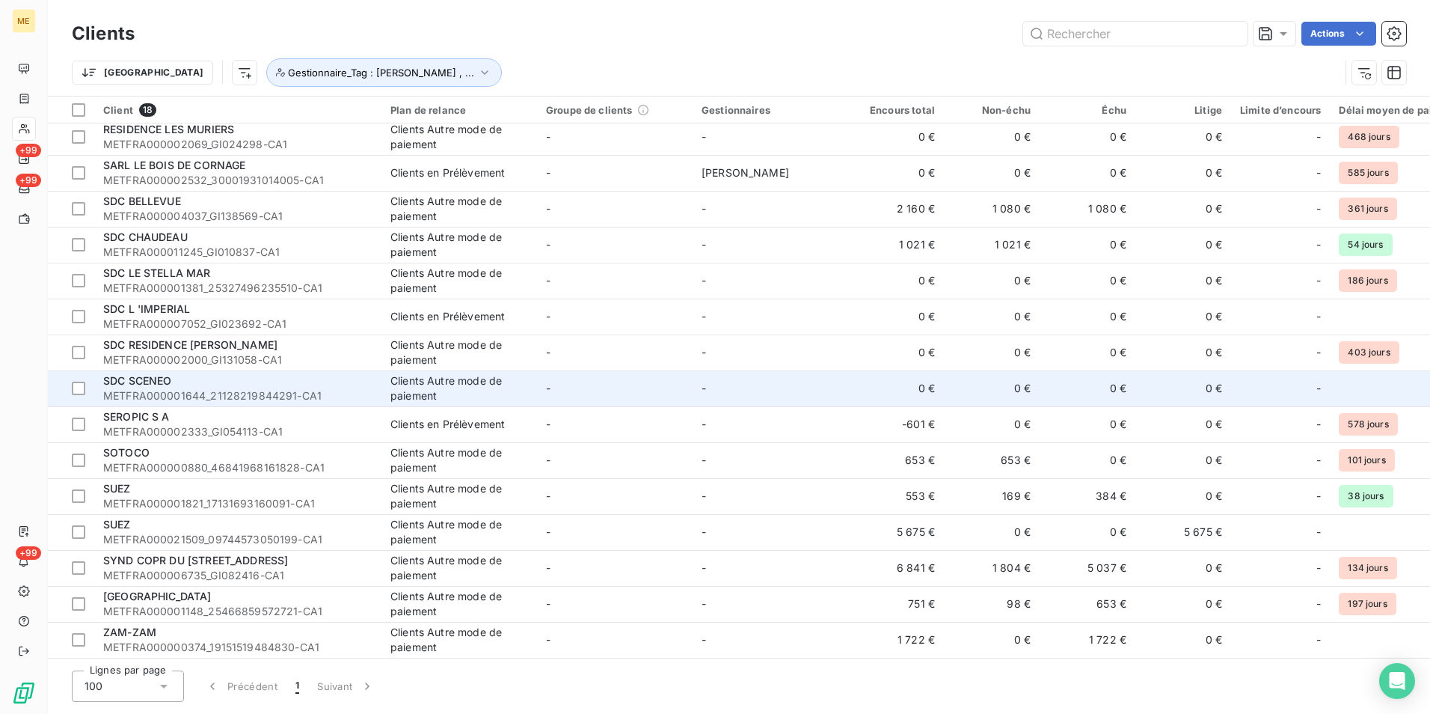
scroll to position [118, 0]
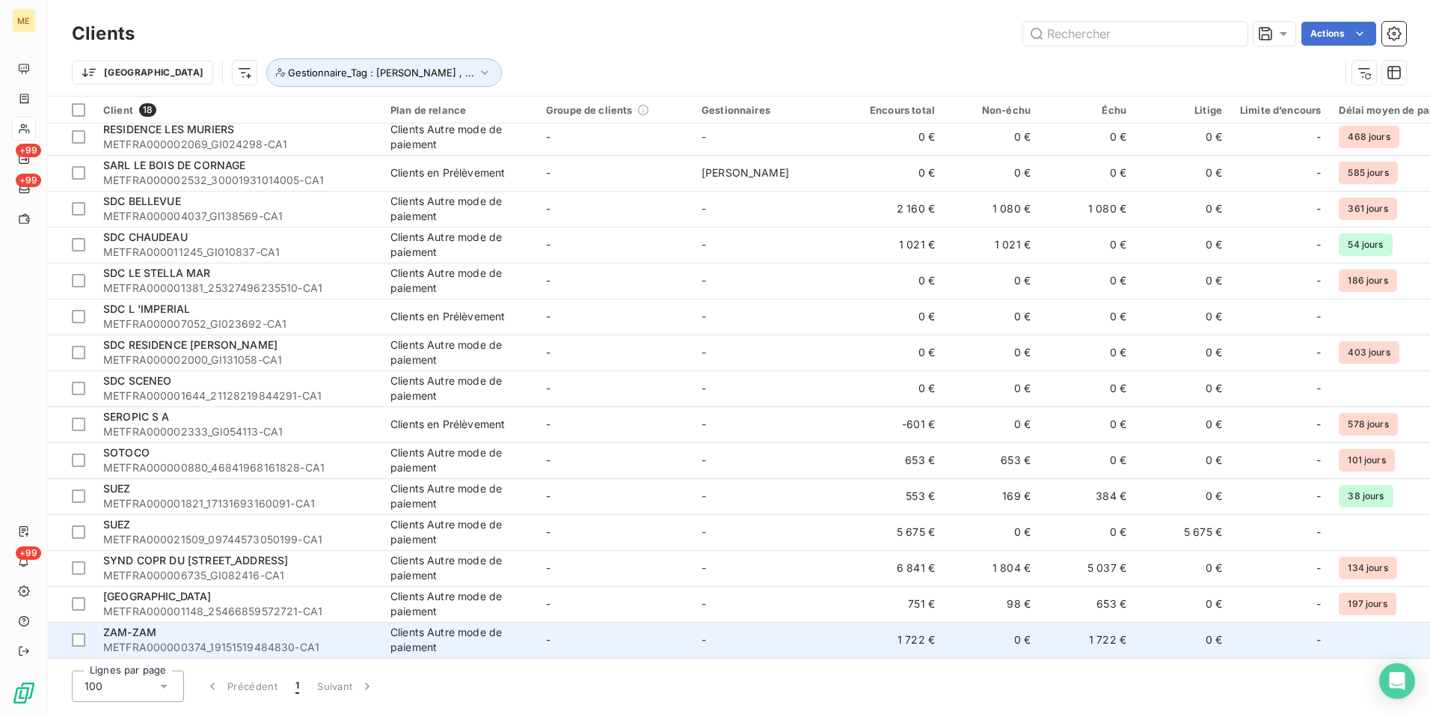
click at [233, 640] on span "METFRA000000374_19151519484830-CA1" at bounding box center [237, 647] width 269 height 15
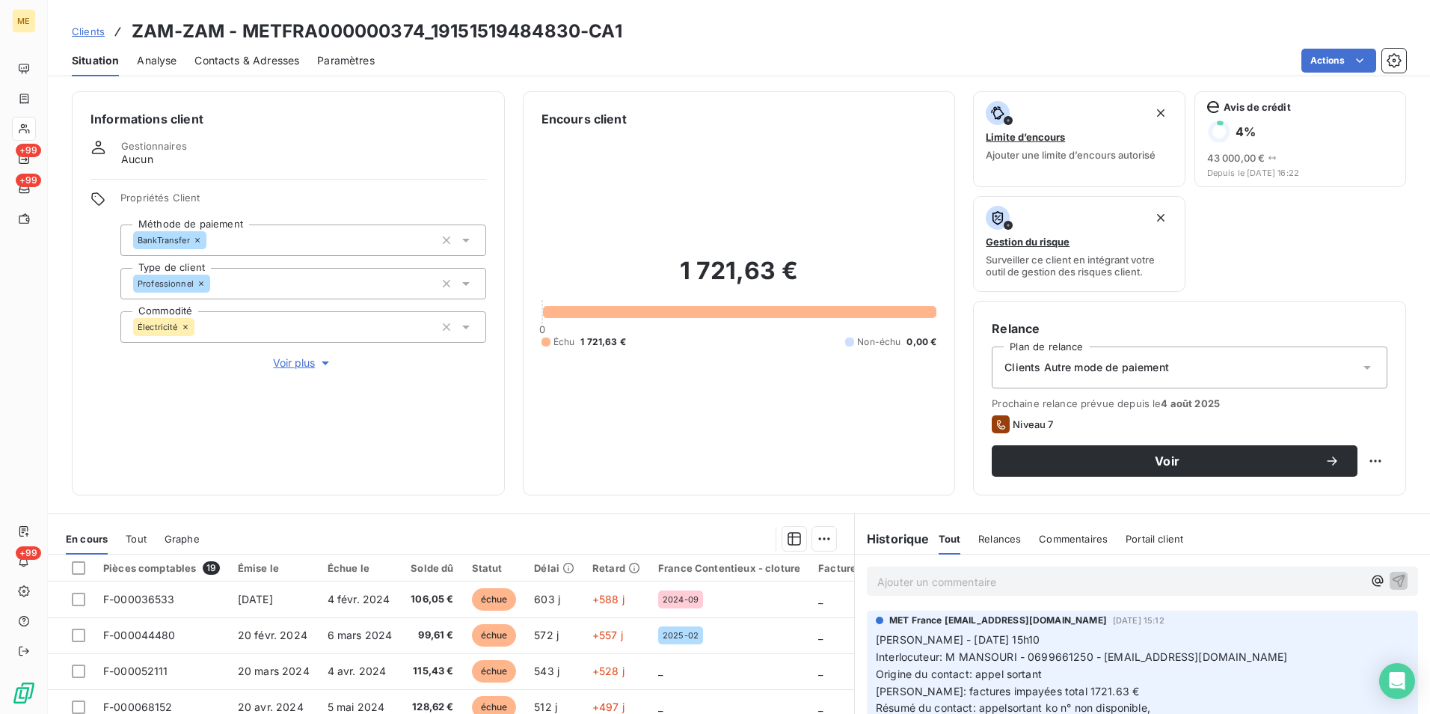
click at [287, 358] on span "Voir plus" at bounding box center [303, 362] width 60 height 15
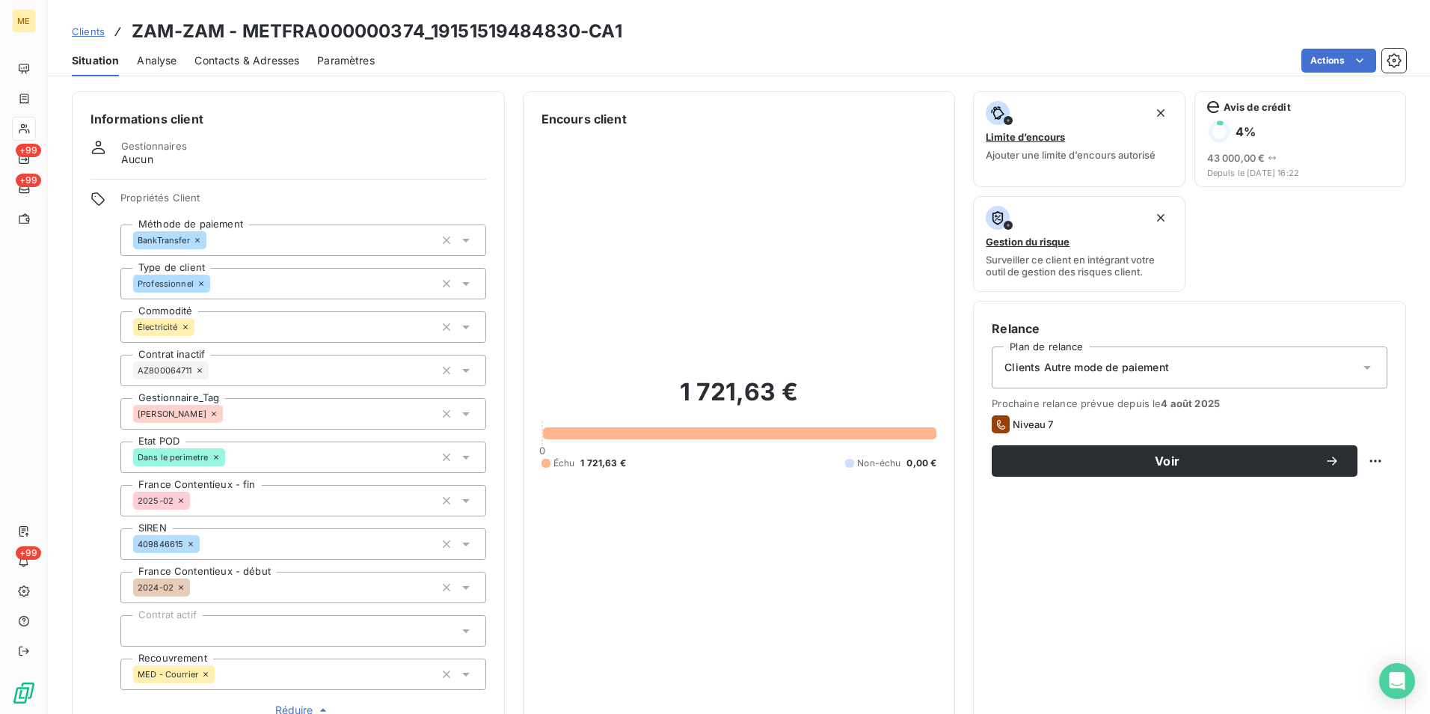
click at [464, 412] on icon at bounding box center [465, 414] width 7 height 4
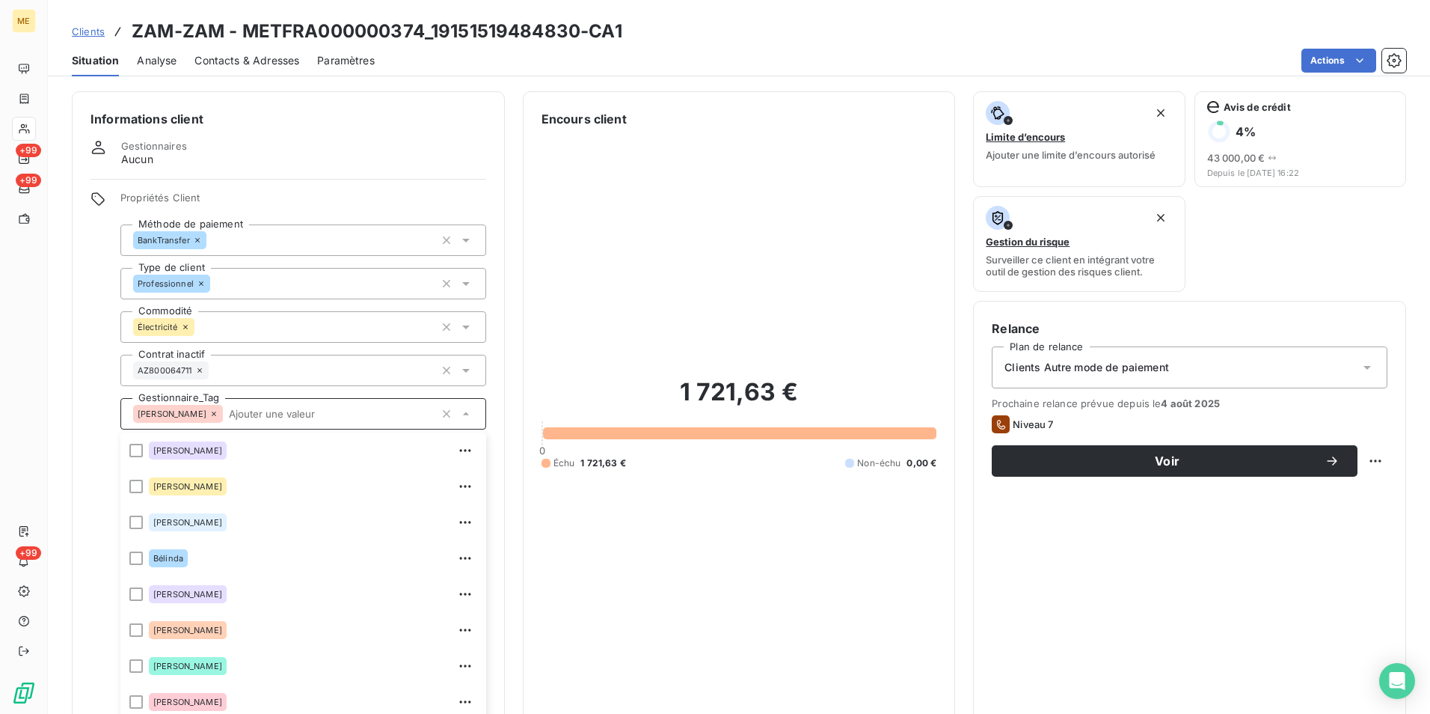
scroll to position [42, 0]
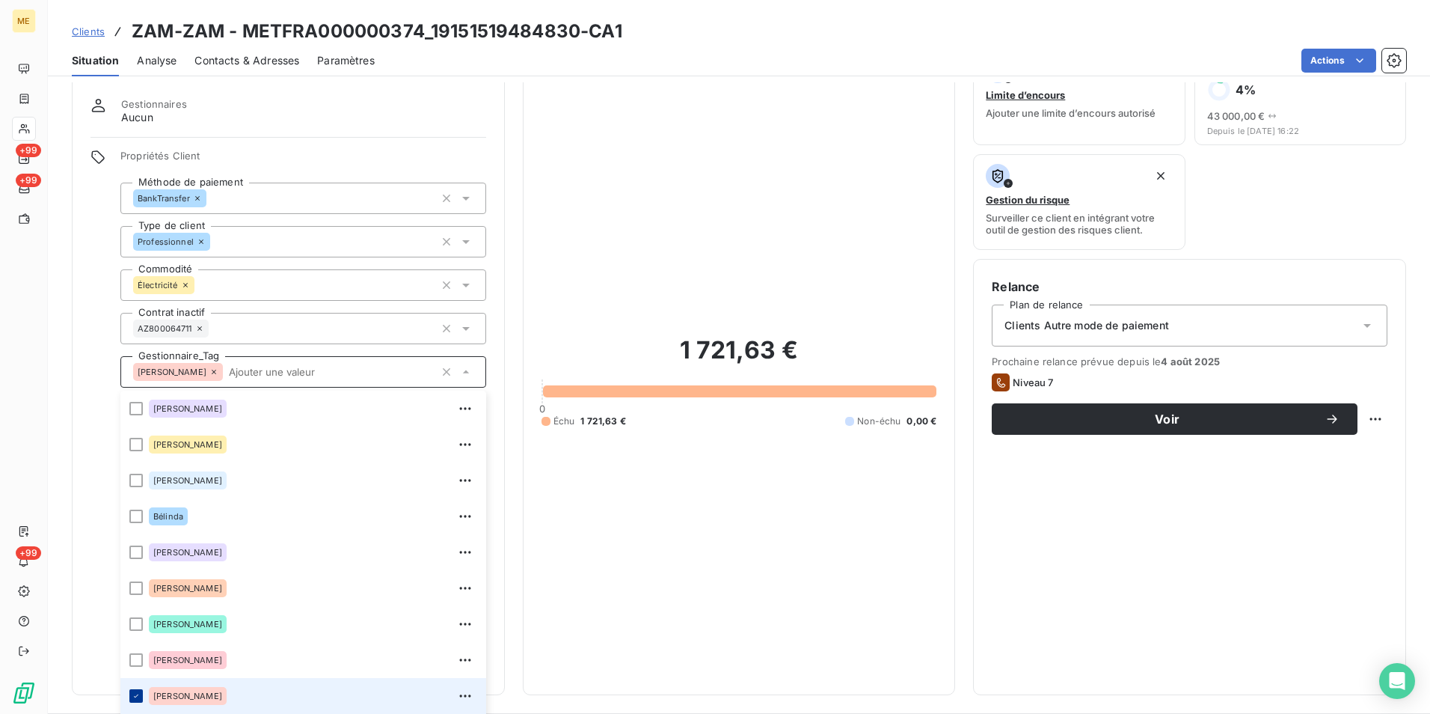
click at [138, 696] on icon at bounding box center [136, 695] width 9 height 9
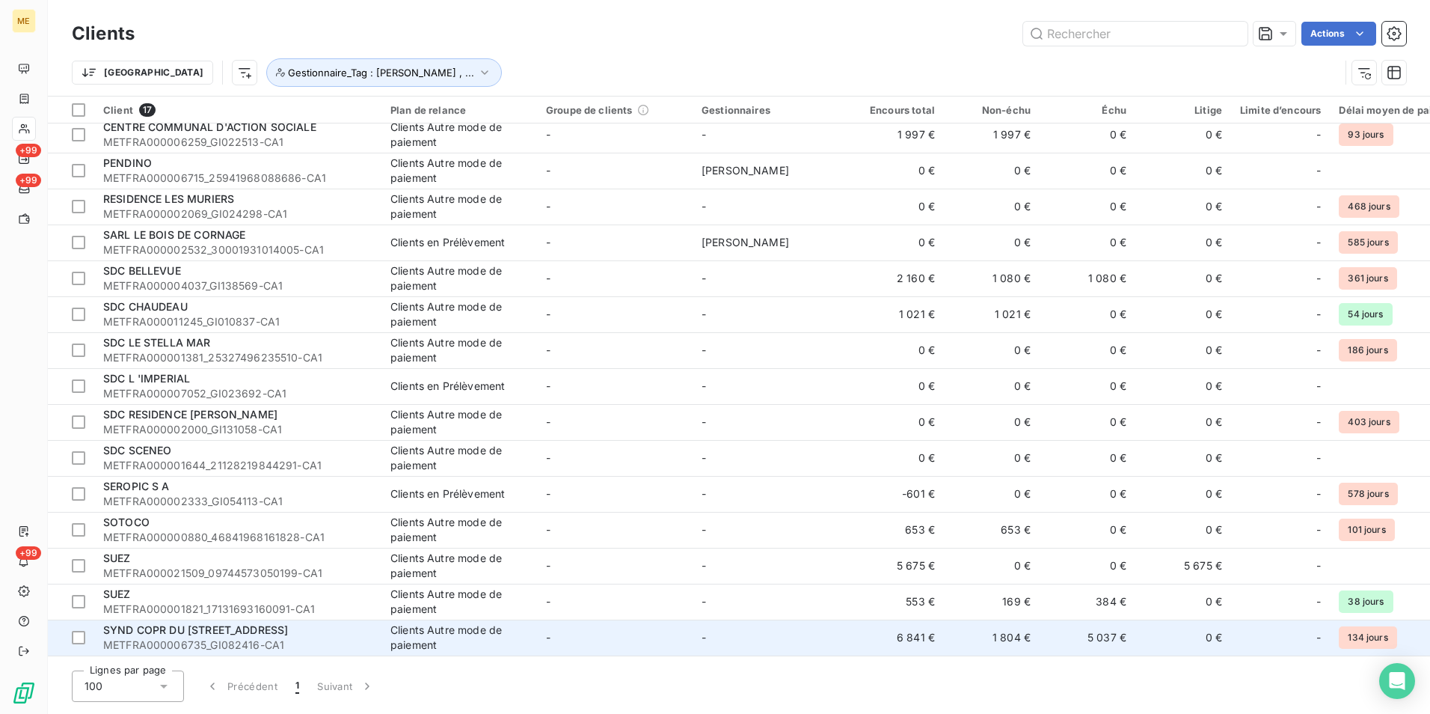
scroll to position [82, 0]
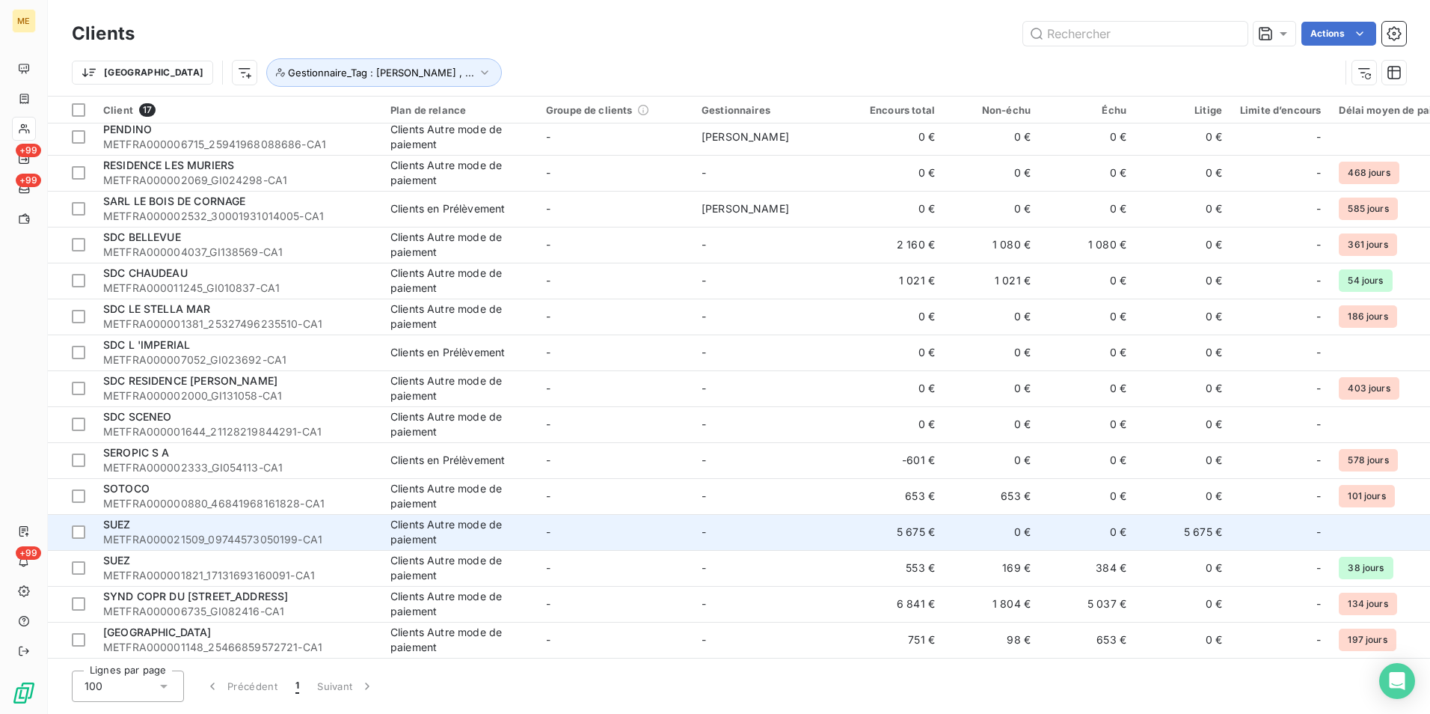
click at [120, 532] on span "METFRA000021509_09744573050199-CA1" at bounding box center [237, 539] width 269 height 15
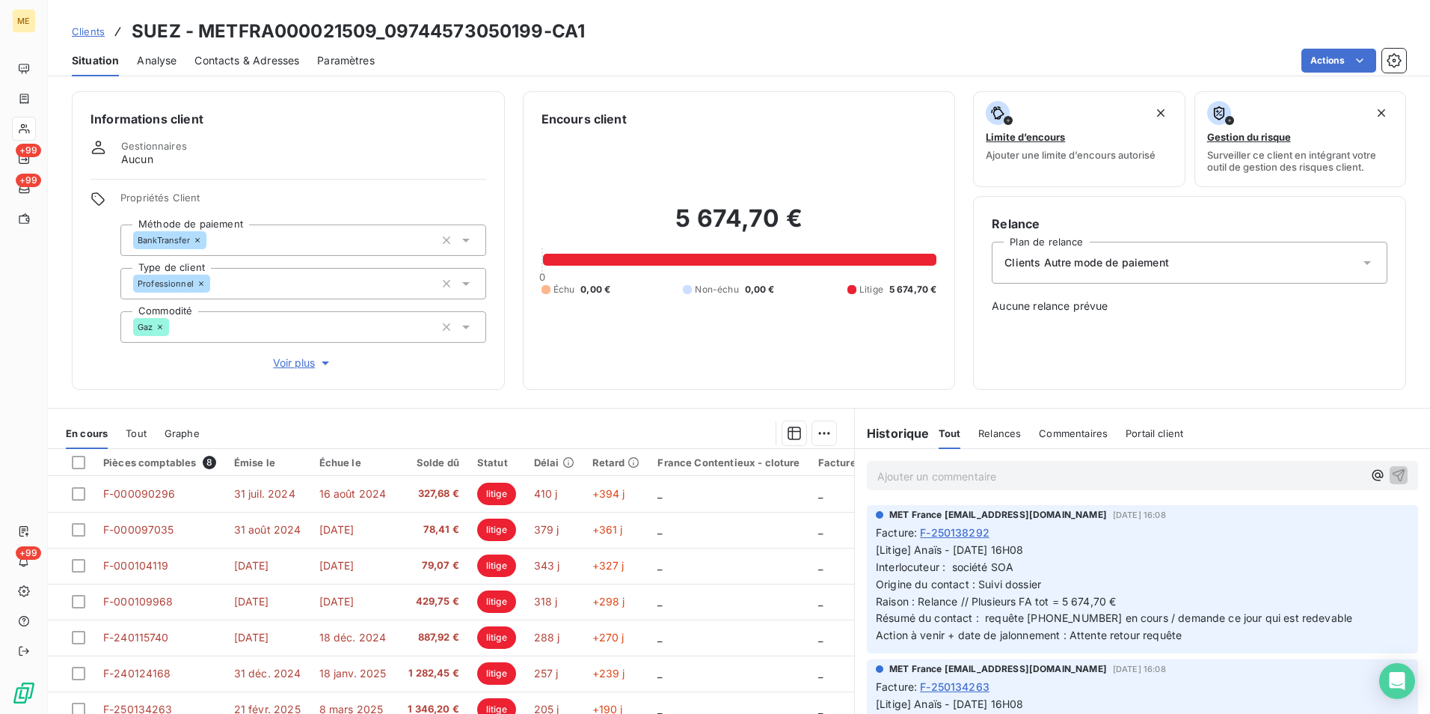
click at [294, 364] on span "Voir plus" at bounding box center [303, 362] width 60 height 15
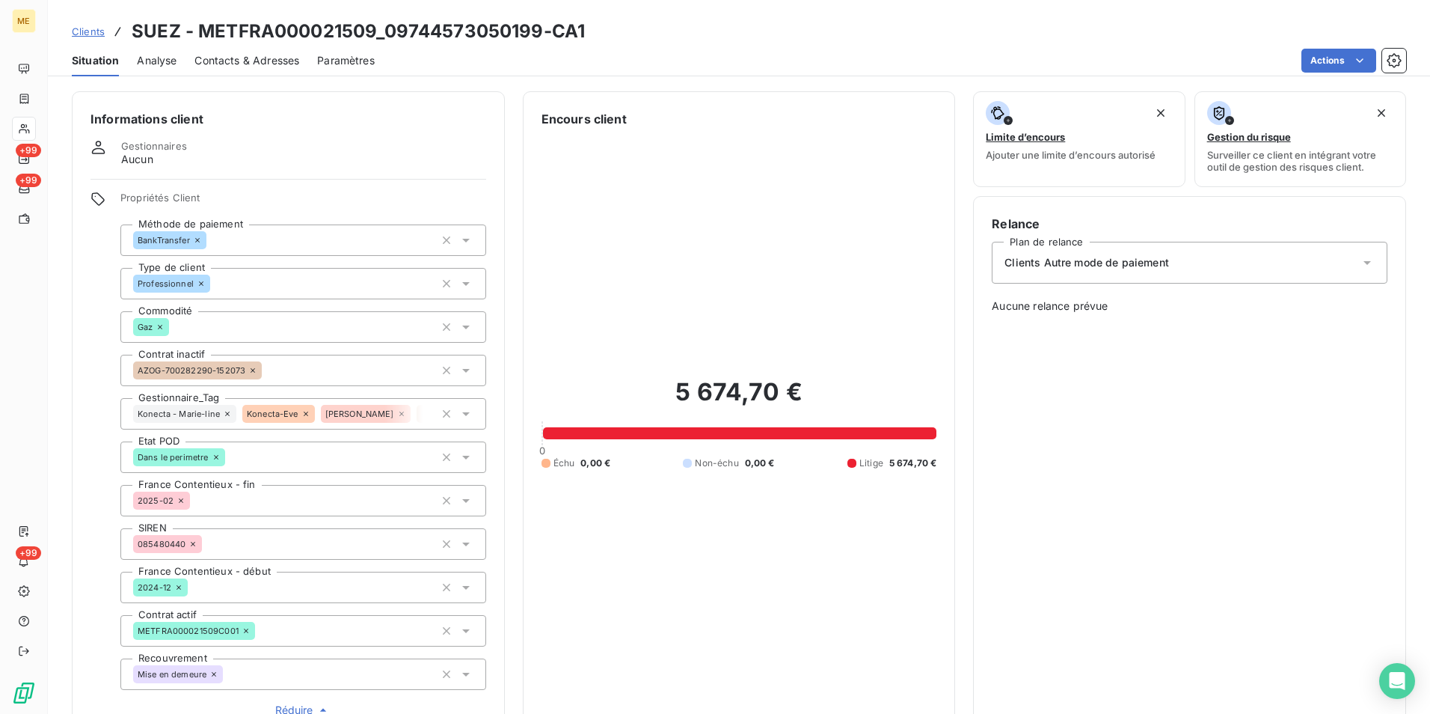
click at [463, 413] on icon at bounding box center [465, 414] width 7 height 4
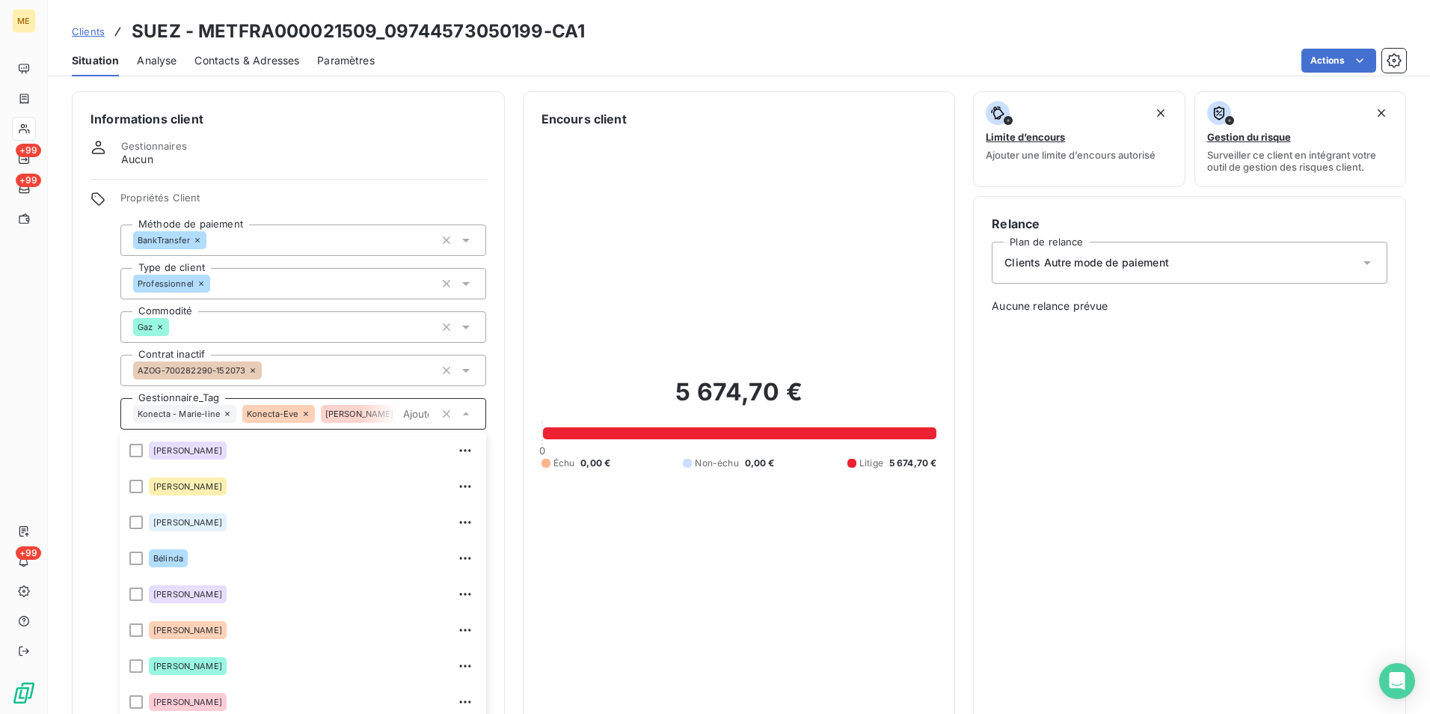
scroll to position [42, 0]
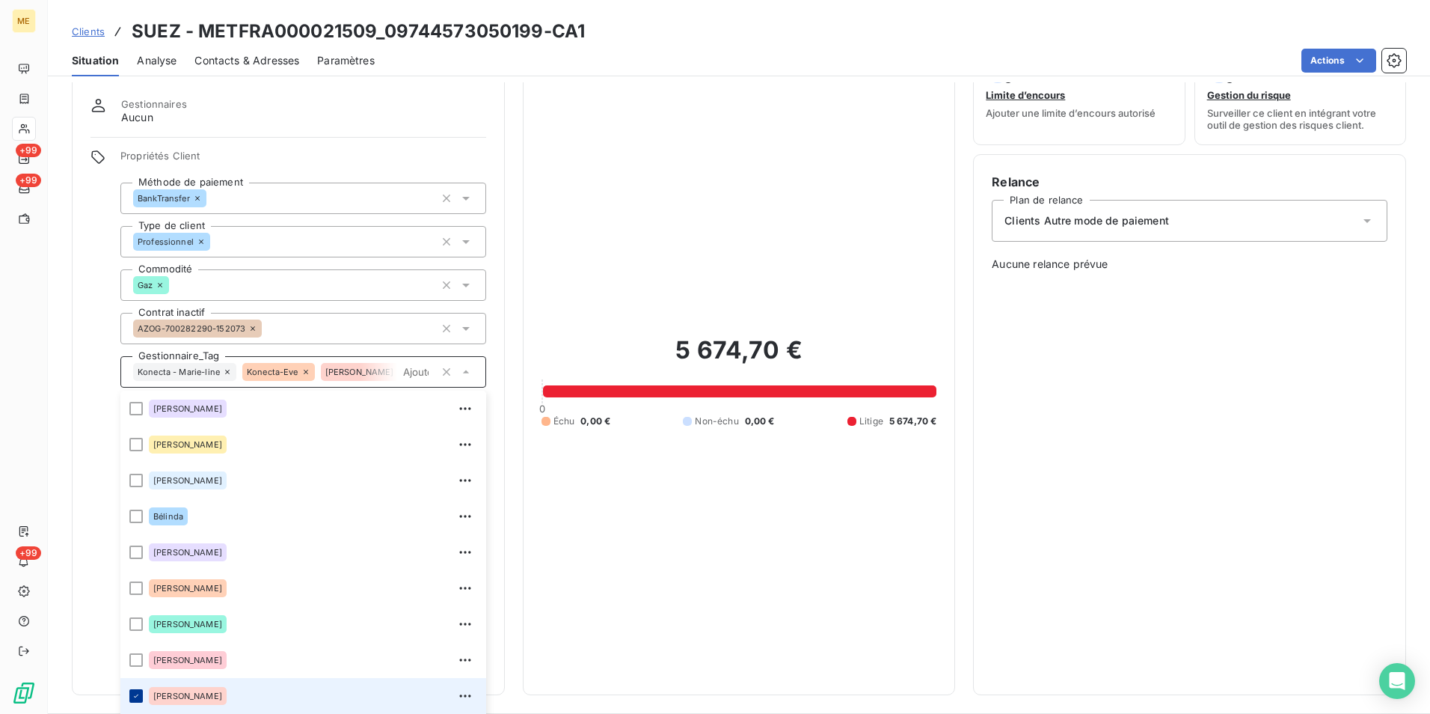
click at [135, 694] on icon at bounding box center [136, 695] width 9 height 9
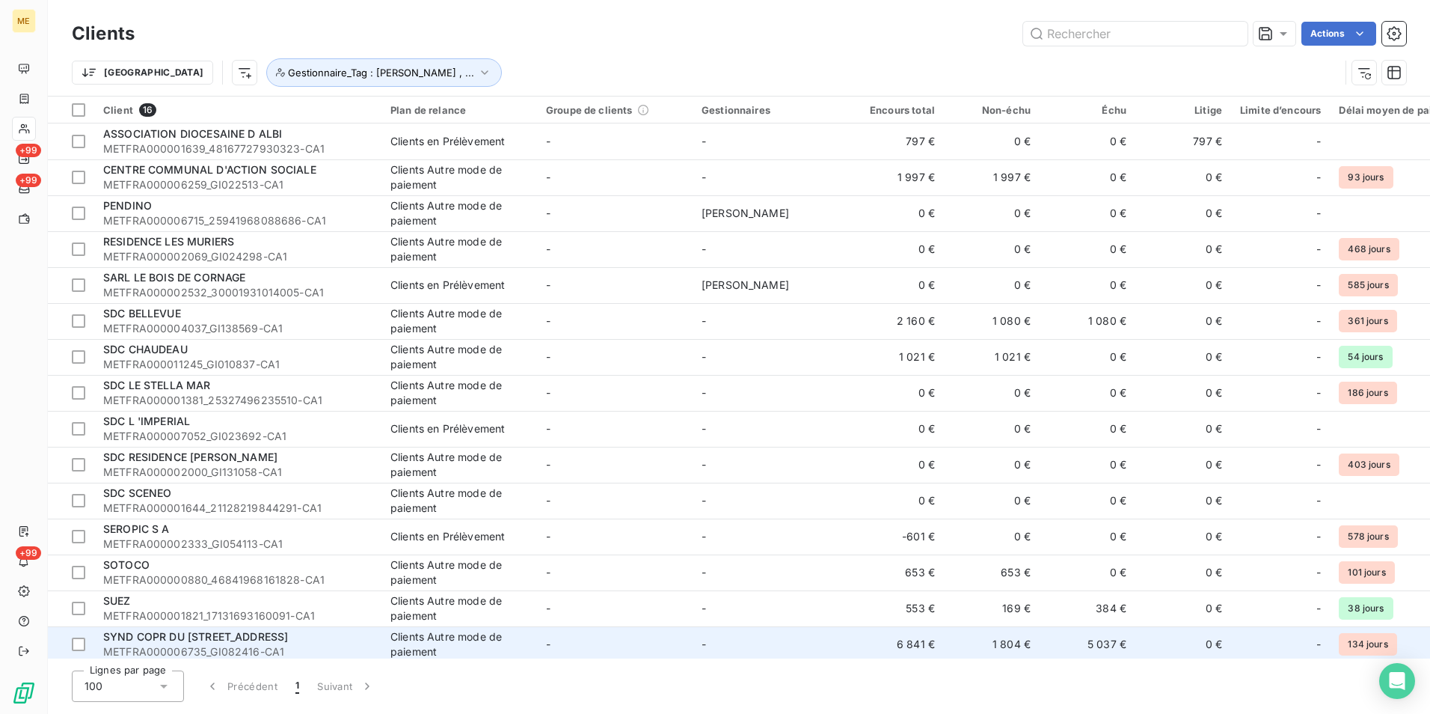
click at [268, 636] on span "SYND COPR DU 25 RUE DE MADRID" at bounding box center [195, 636] width 185 height 13
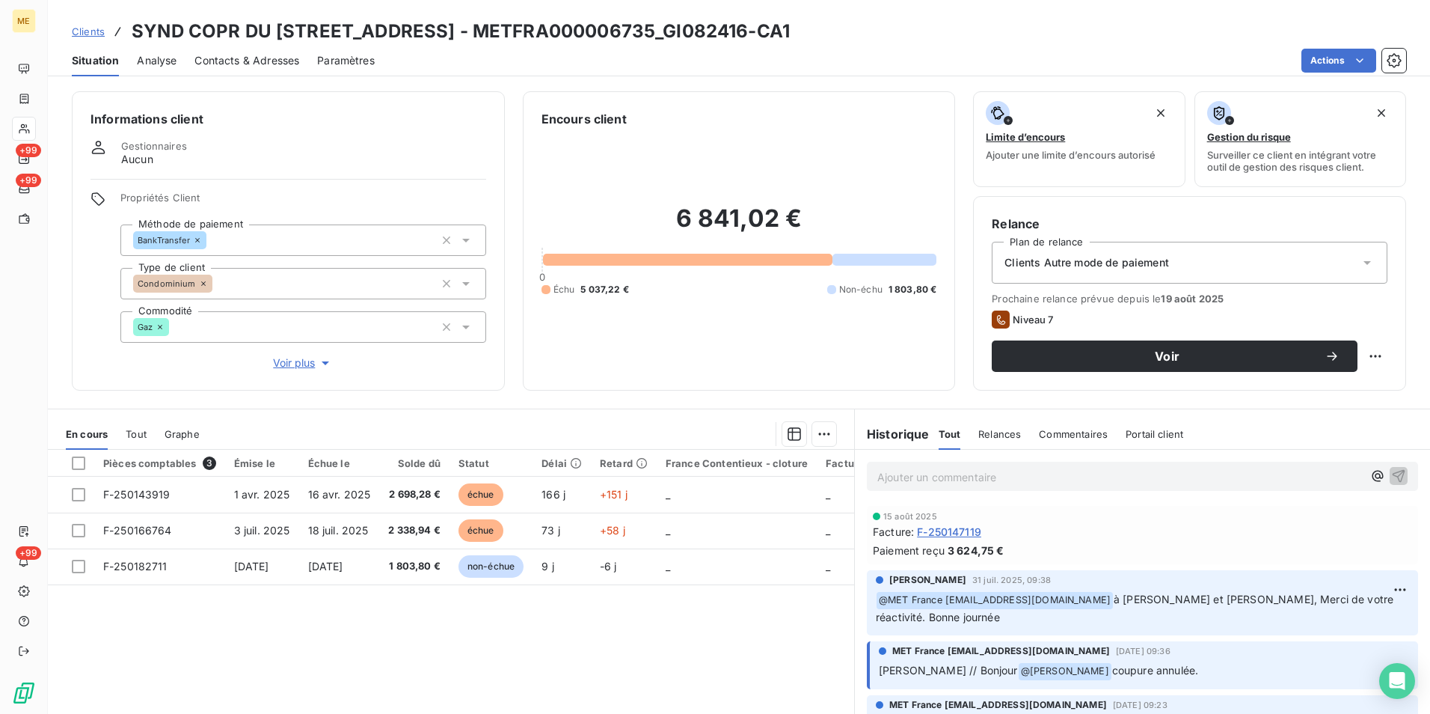
click at [298, 362] on span "Voir plus" at bounding box center [303, 362] width 60 height 15
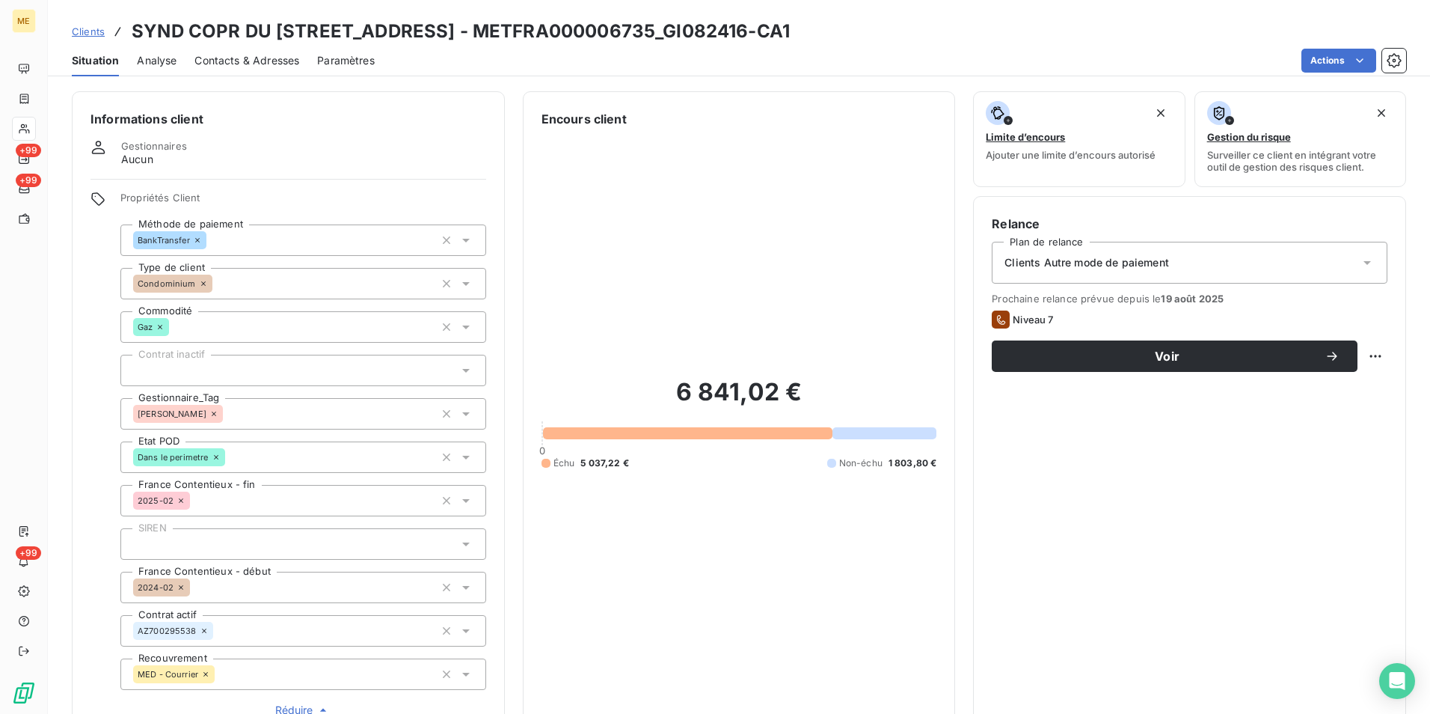
click at [462, 414] on icon at bounding box center [465, 414] width 7 height 4
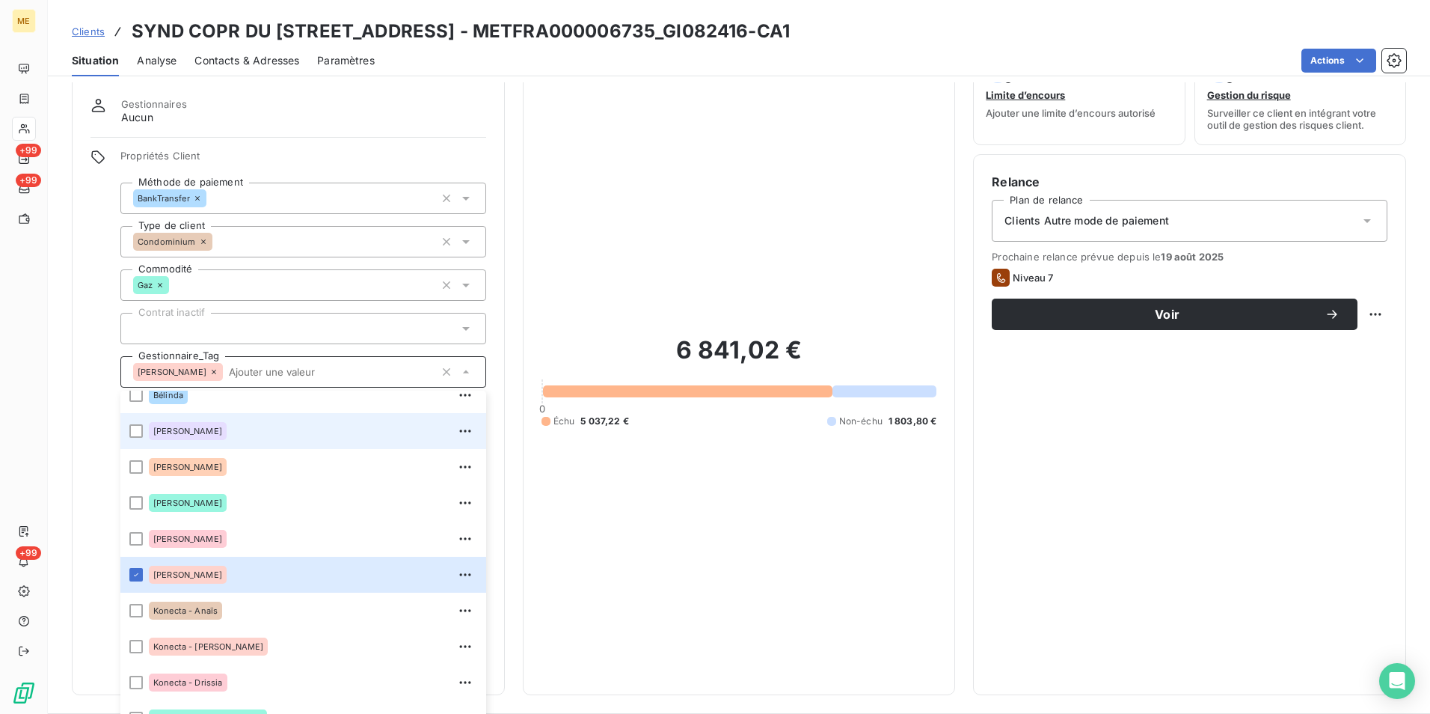
scroll to position [150, 0]
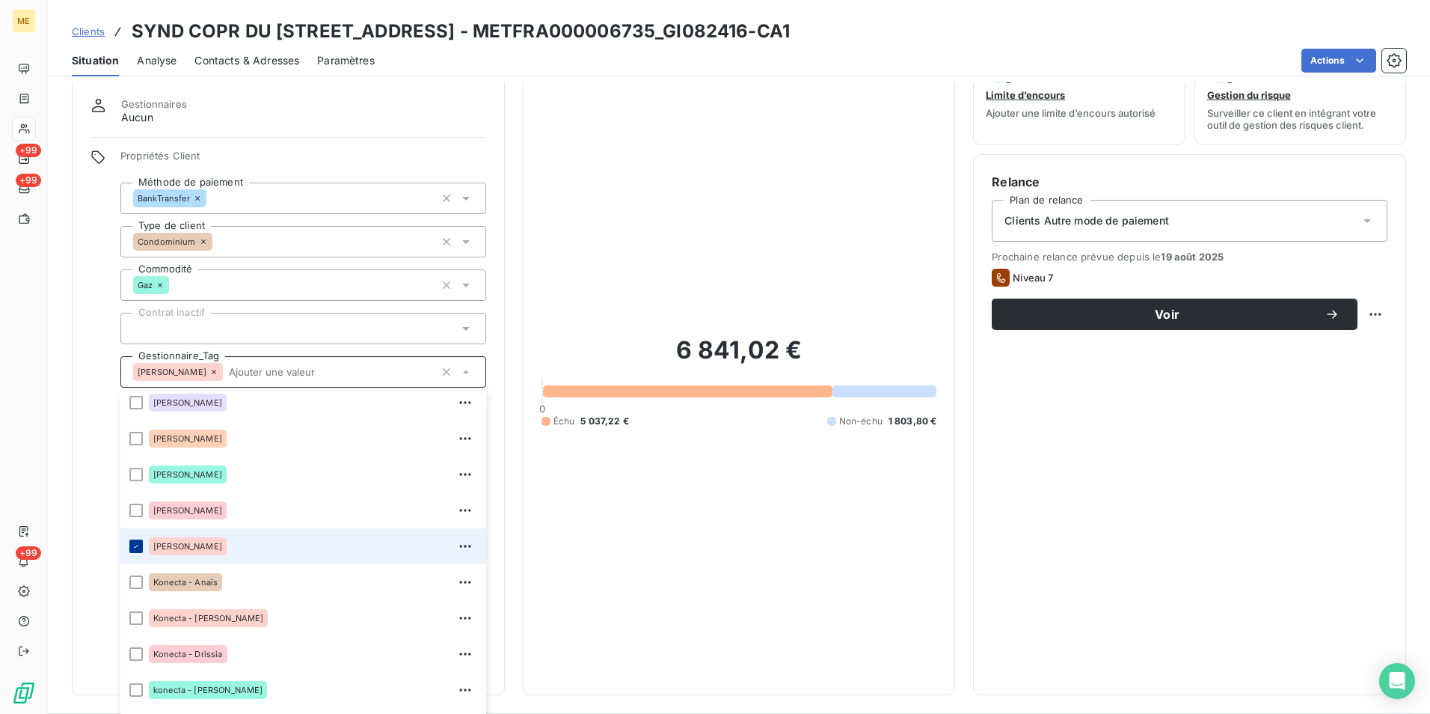
click at [140, 545] on icon at bounding box center [136, 546] width 9 height 9
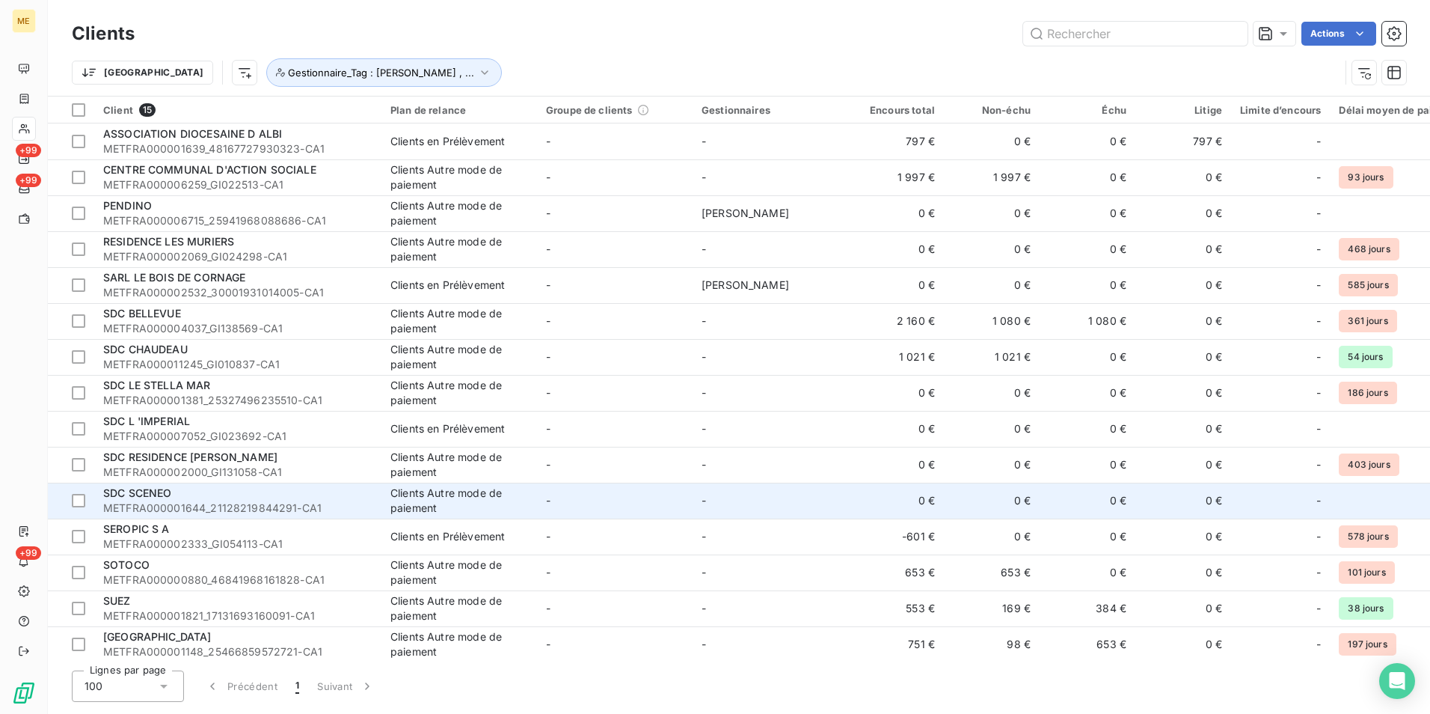
scroll to position [10, 0]
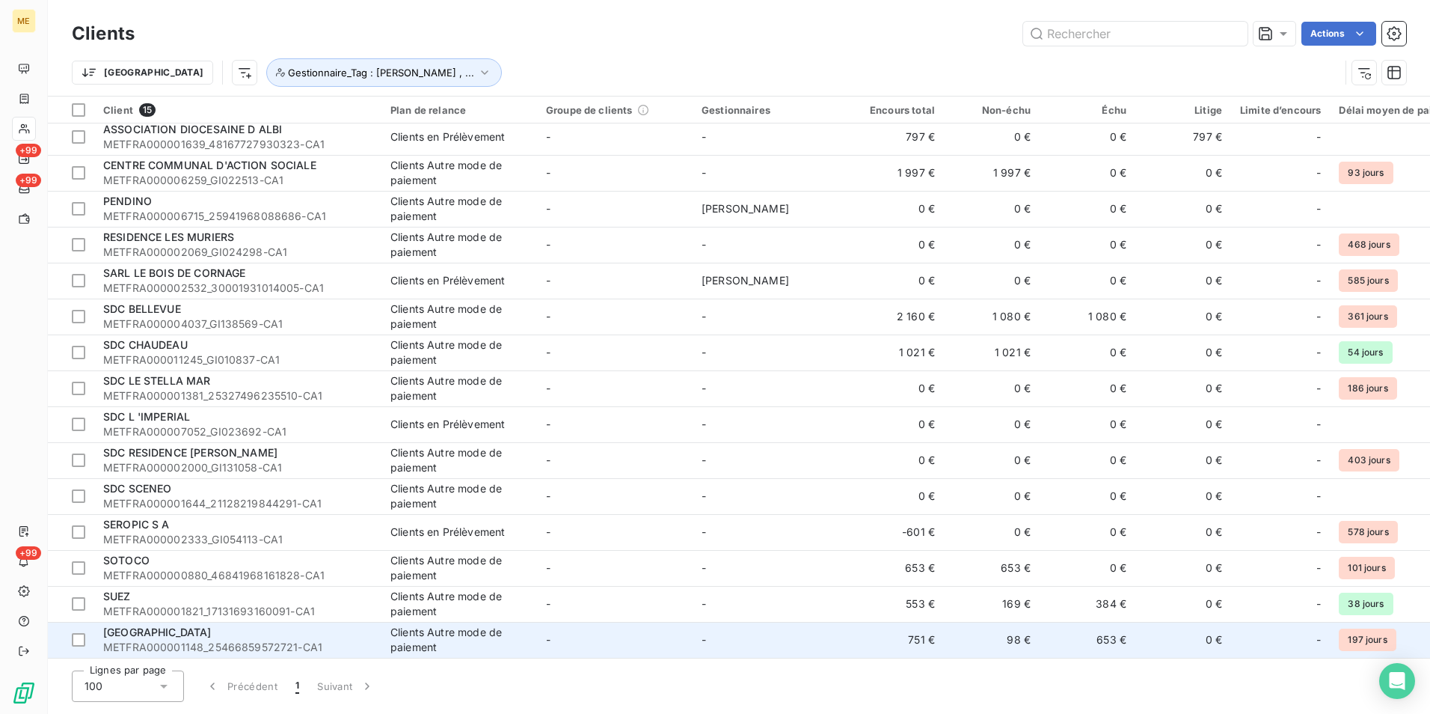
click at [152, 631] on span "VILLA BELLOCHIO" at bounding box center [157, 631] width 108 height 13
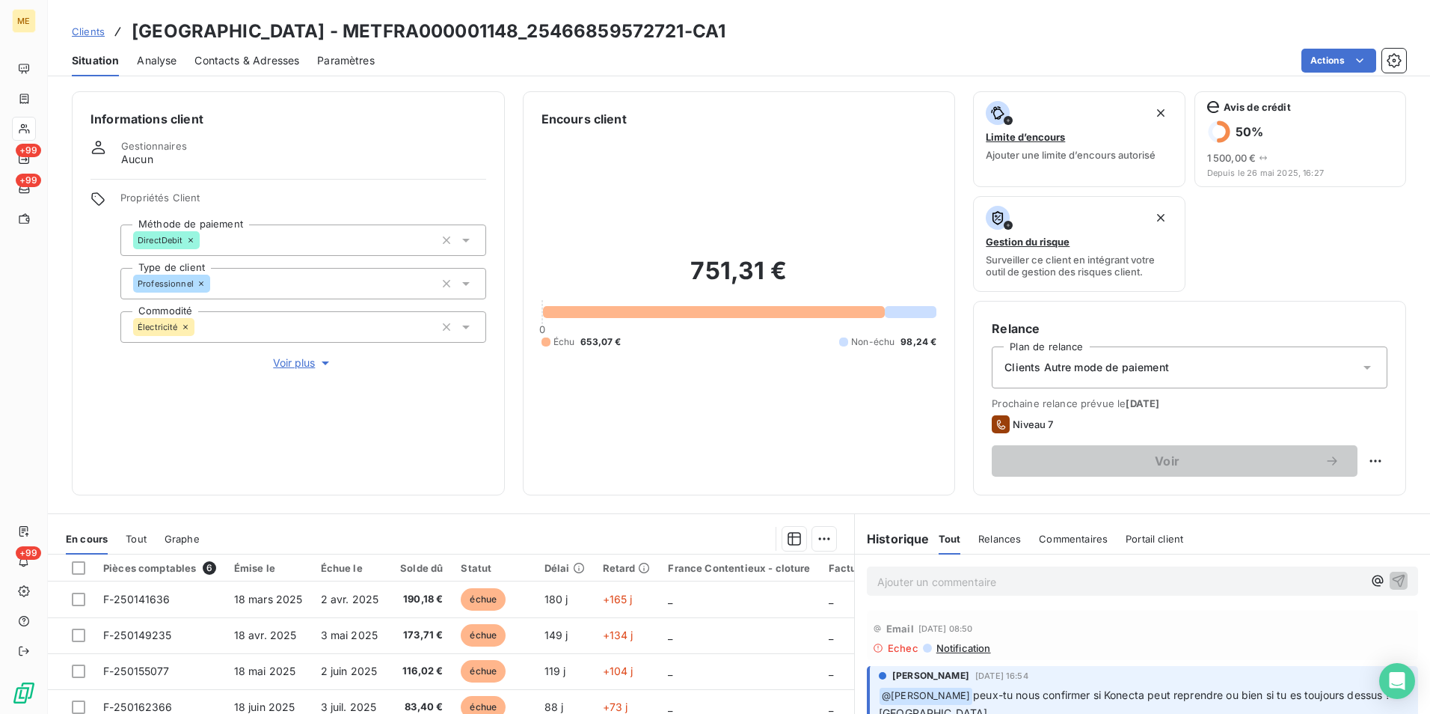
click at [300, 364] on span "Voir plus" at bounding box center [303, 362] width 60 height 15
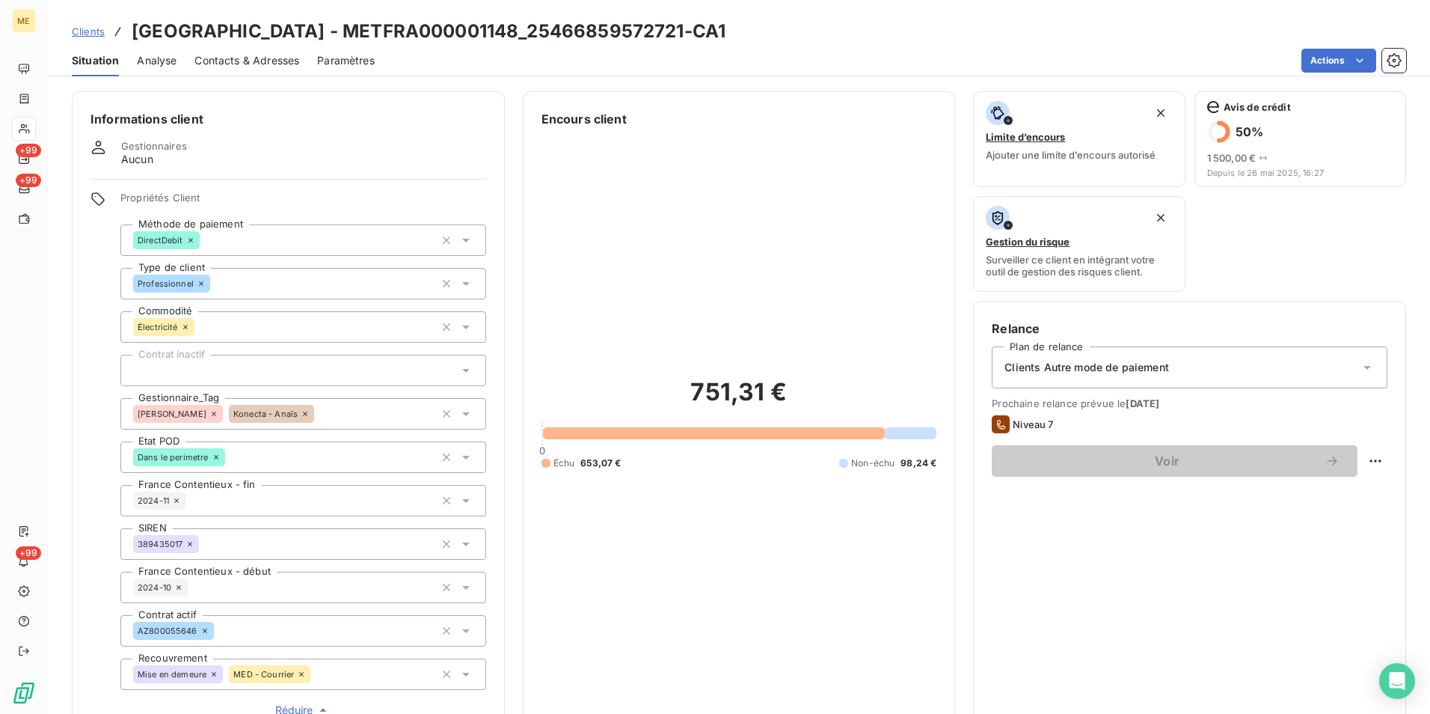
click at [462, 413] on icon at bounding box center [465, 414] width 7 height 4
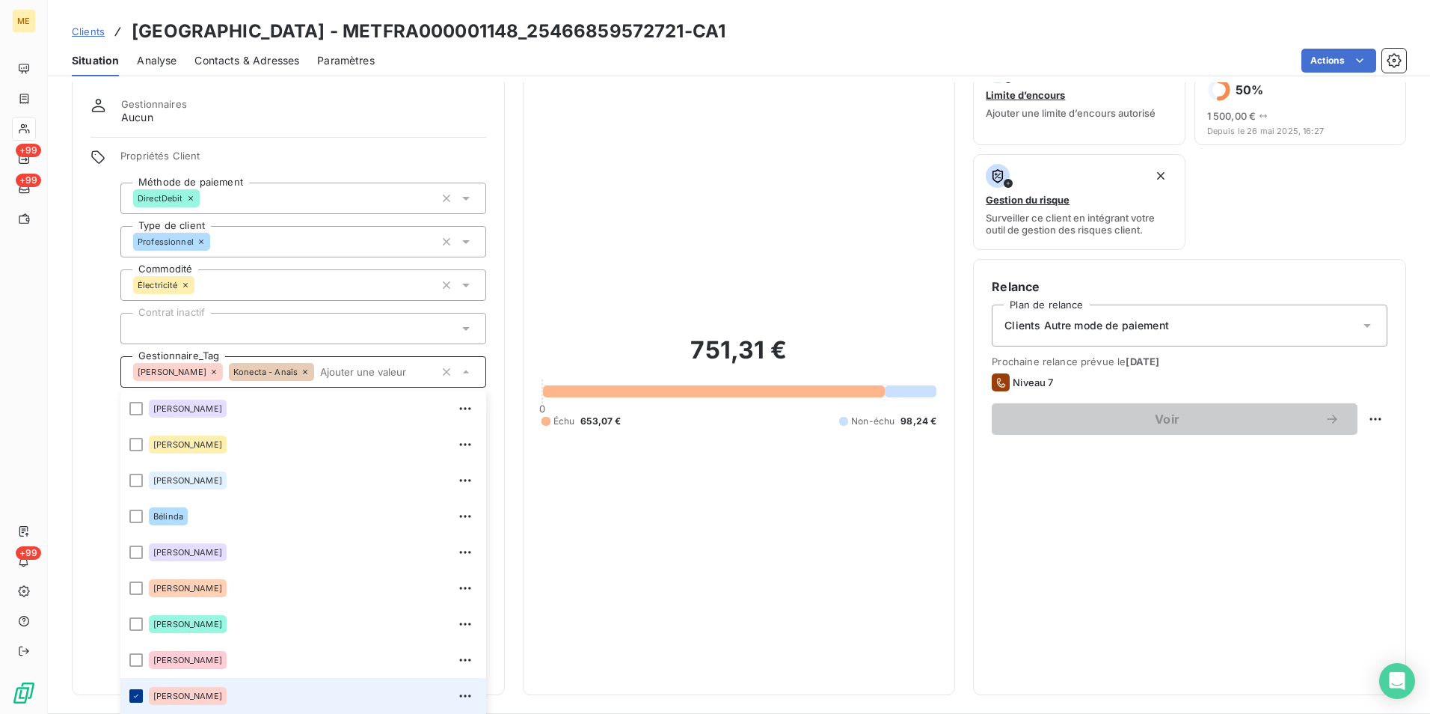
click at [138, 693] on icon at bounding box center [136, 695] width 9 height 9
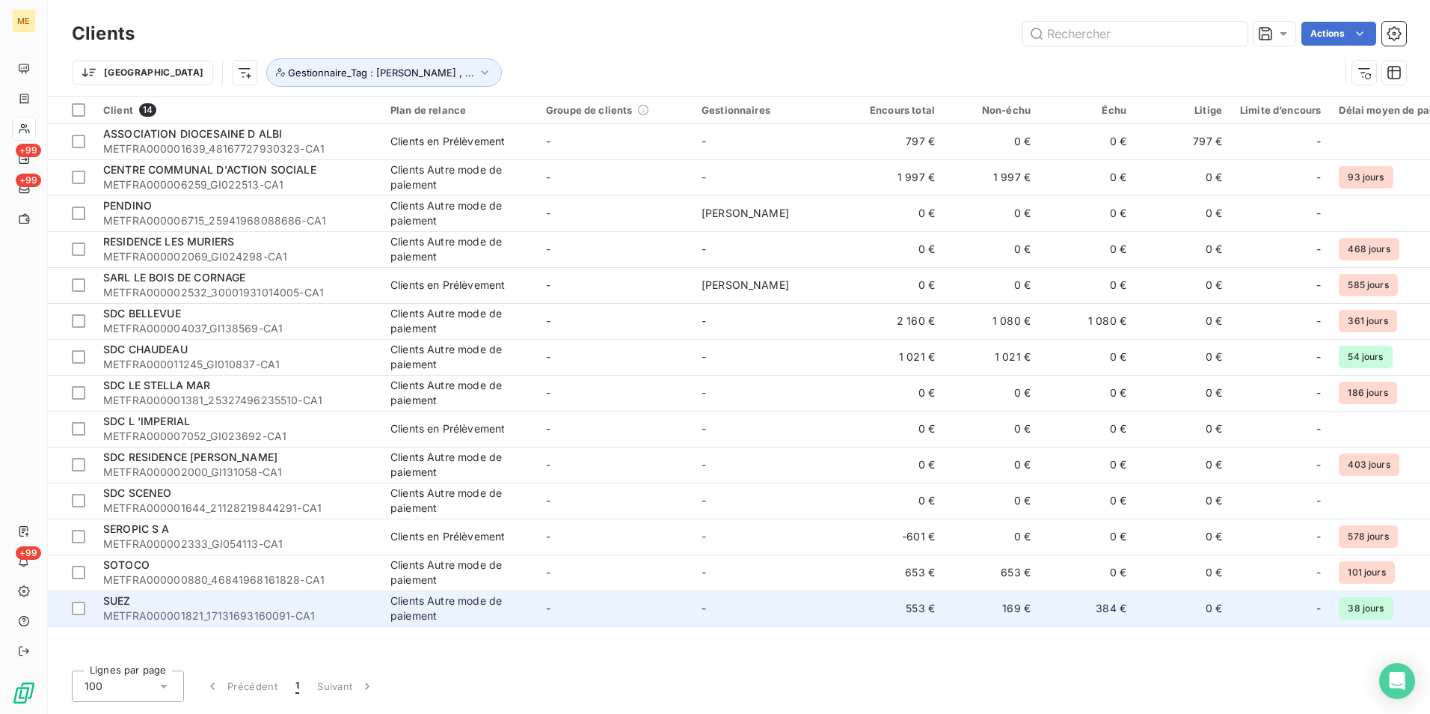
click at [407, 611] on div "Clients Autre mode de paiement" at bounding box center [459, 608] width 138 height 30
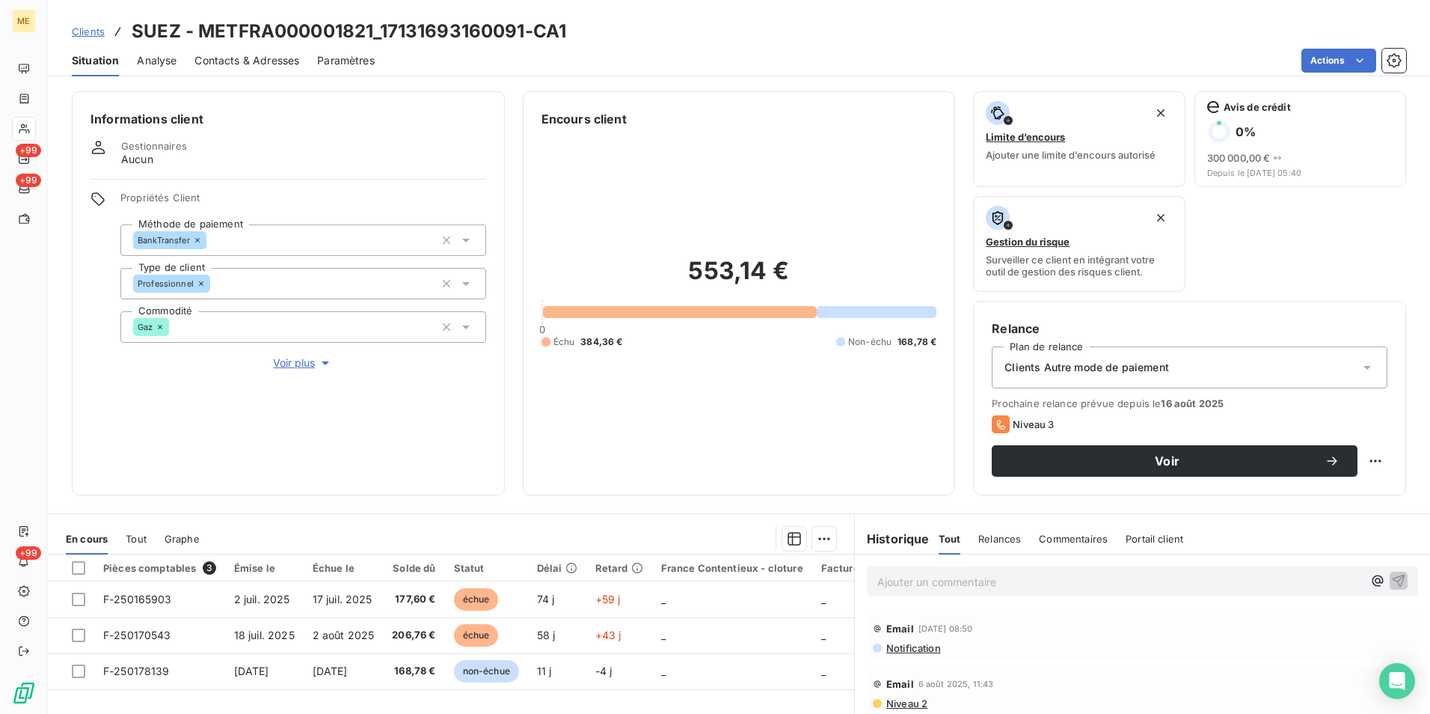
click at [290, 363] on span "Voir plus" at bounding box center [303, 362] width 60 height 15
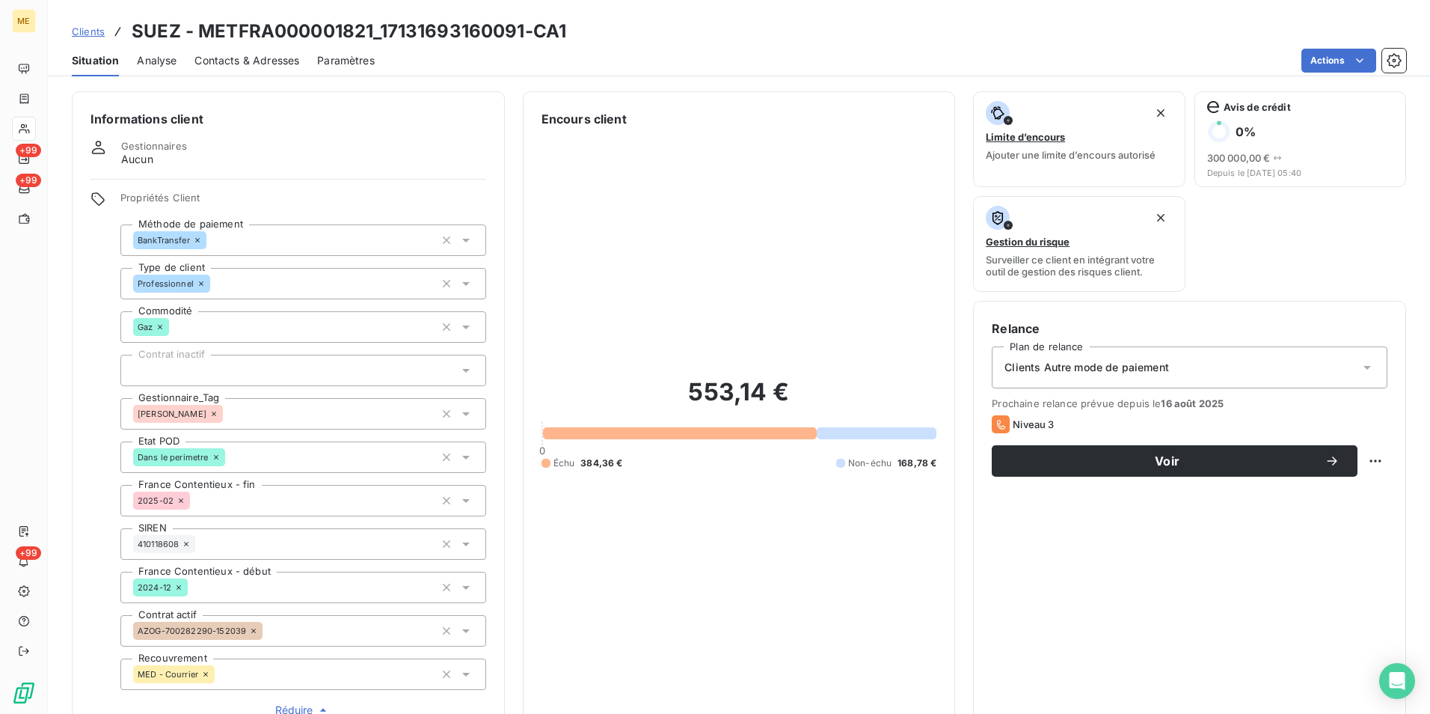
click at [466, 414] on icon at bounding box center [466, 413] width 15 height 15
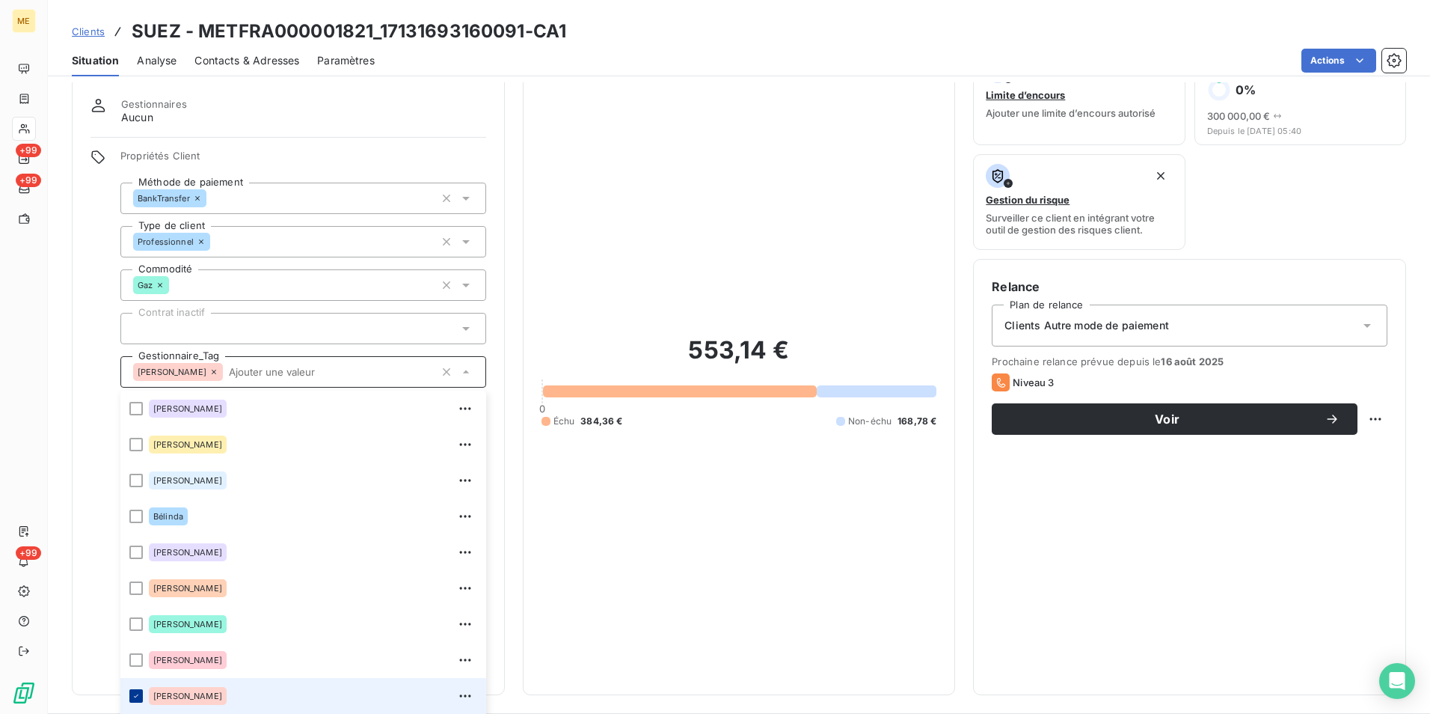
click at [138, 695] on icon at bounding box center [136, 695] width 4 height 3
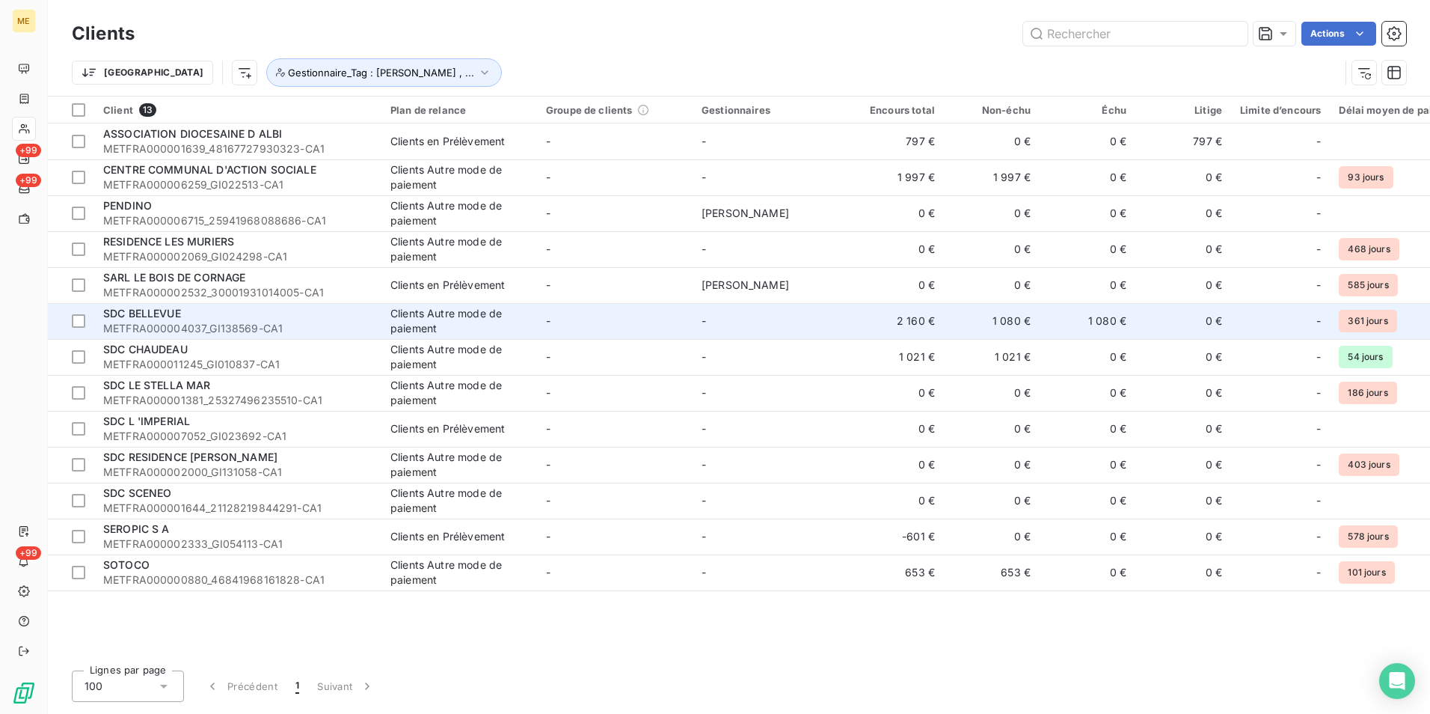
click at [239, 319] on div "SDC BELLEVUE" at bounding box center [237, 313] width 269 height 15
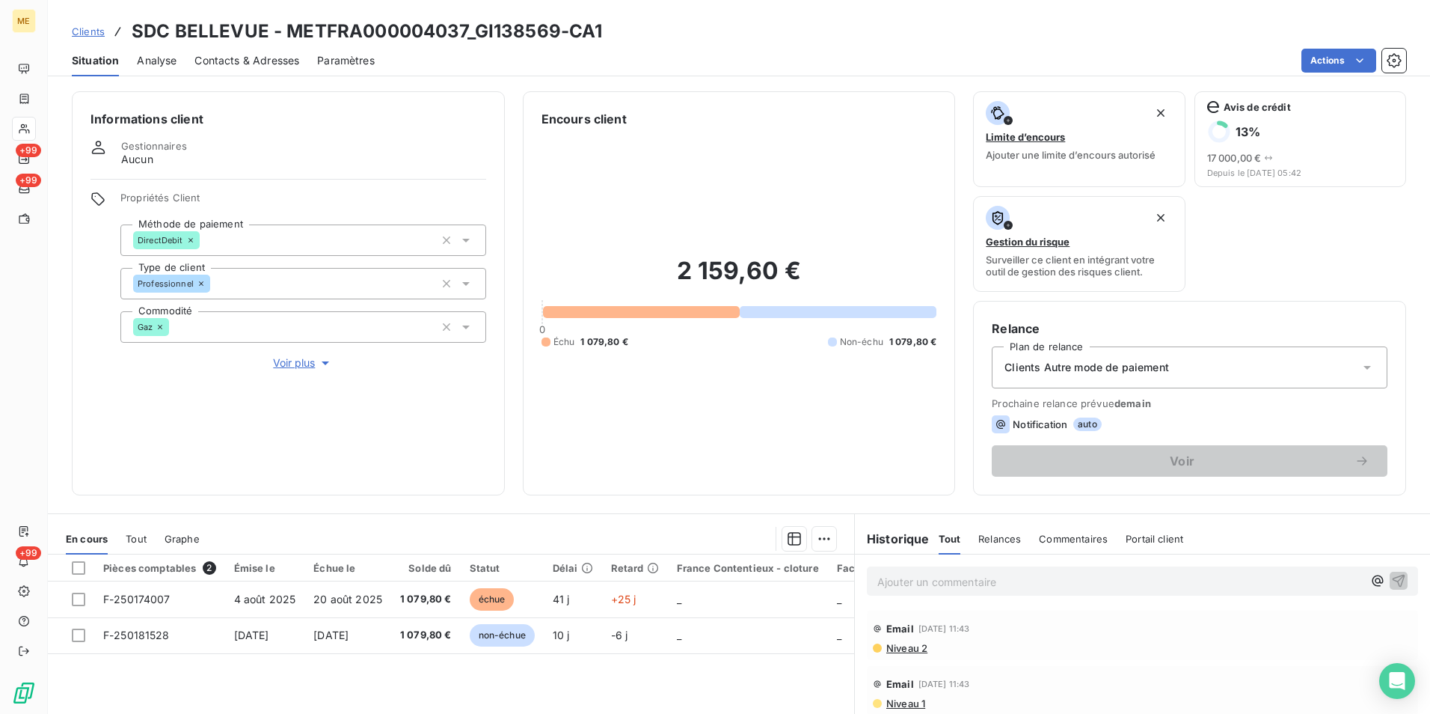
click at [285, 360] on span "Voir plus" at bounding box center [303, 362] width 60 height 15
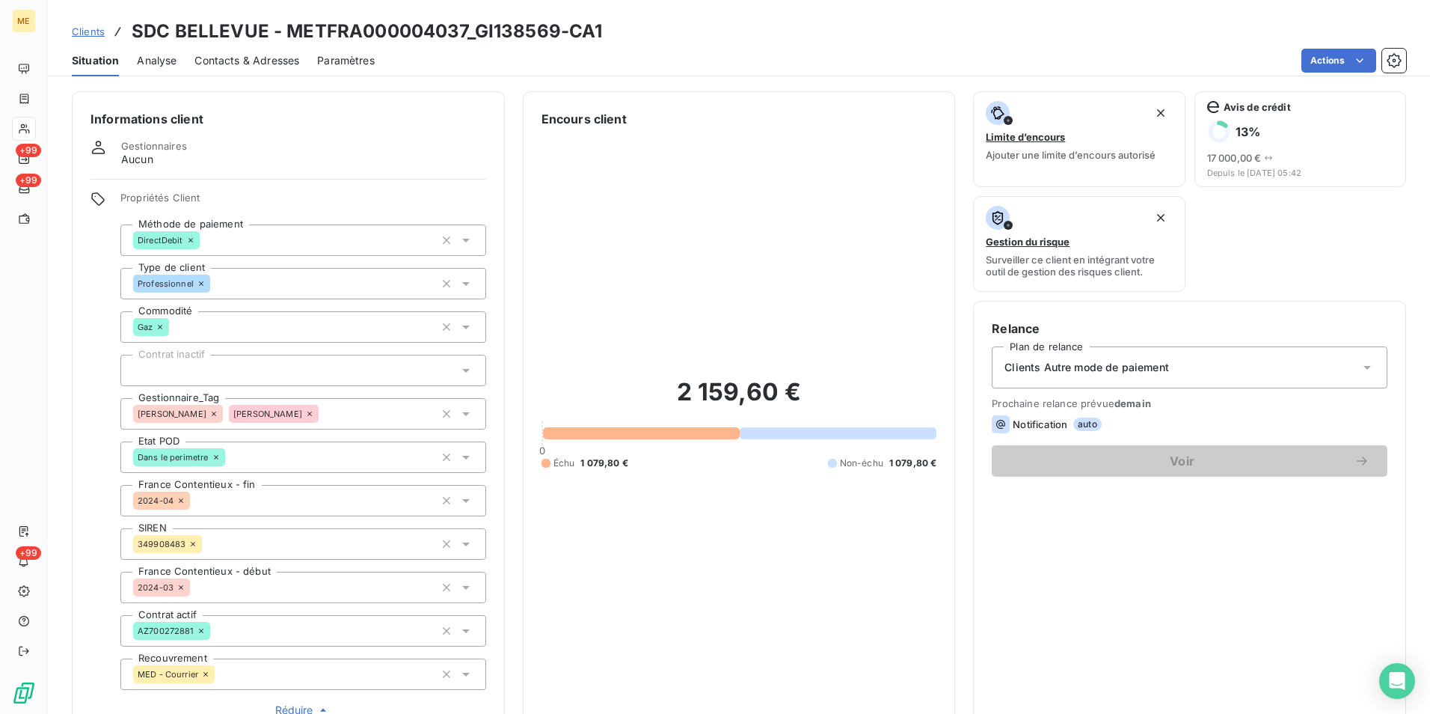
click at [461, 411] on icon at bounding box center [466, 413] width 15 height 15
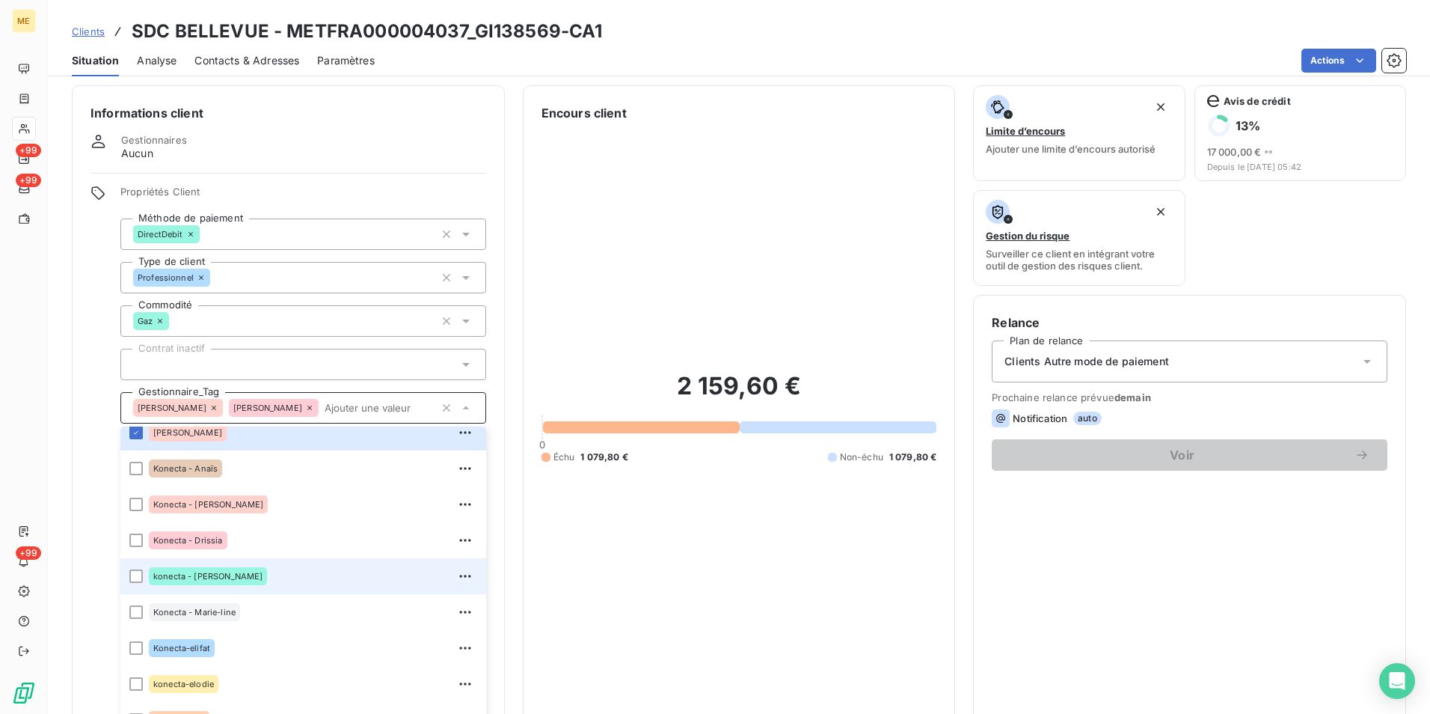
scroll to position [224, 0]
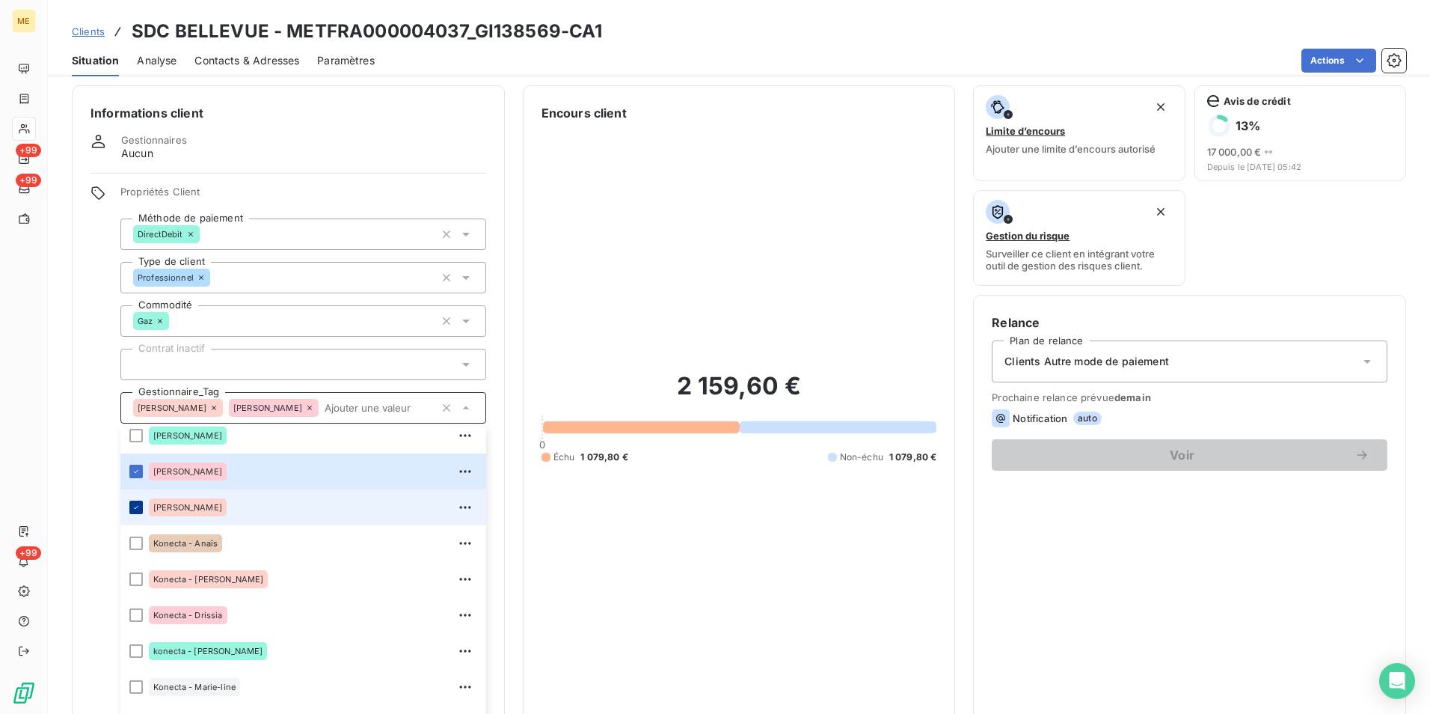
click at [138, 509] on icon at bounding box center [136, 507] width 9 height 9
click at [139, 471] on icon at bounding box center [136, 471] width 9 height 9
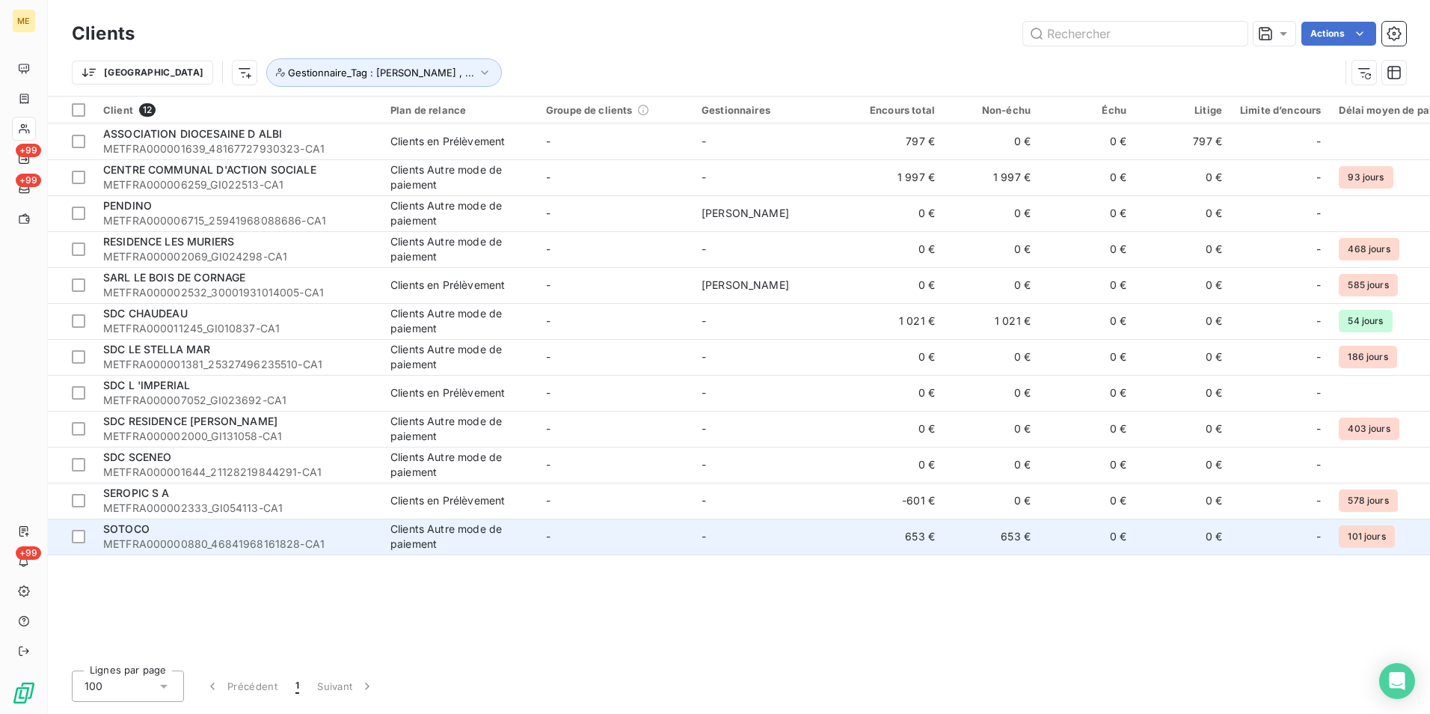
click at [174, 536] on div "SOTOCO" at bounding box center [237, 528] width 269 height 15
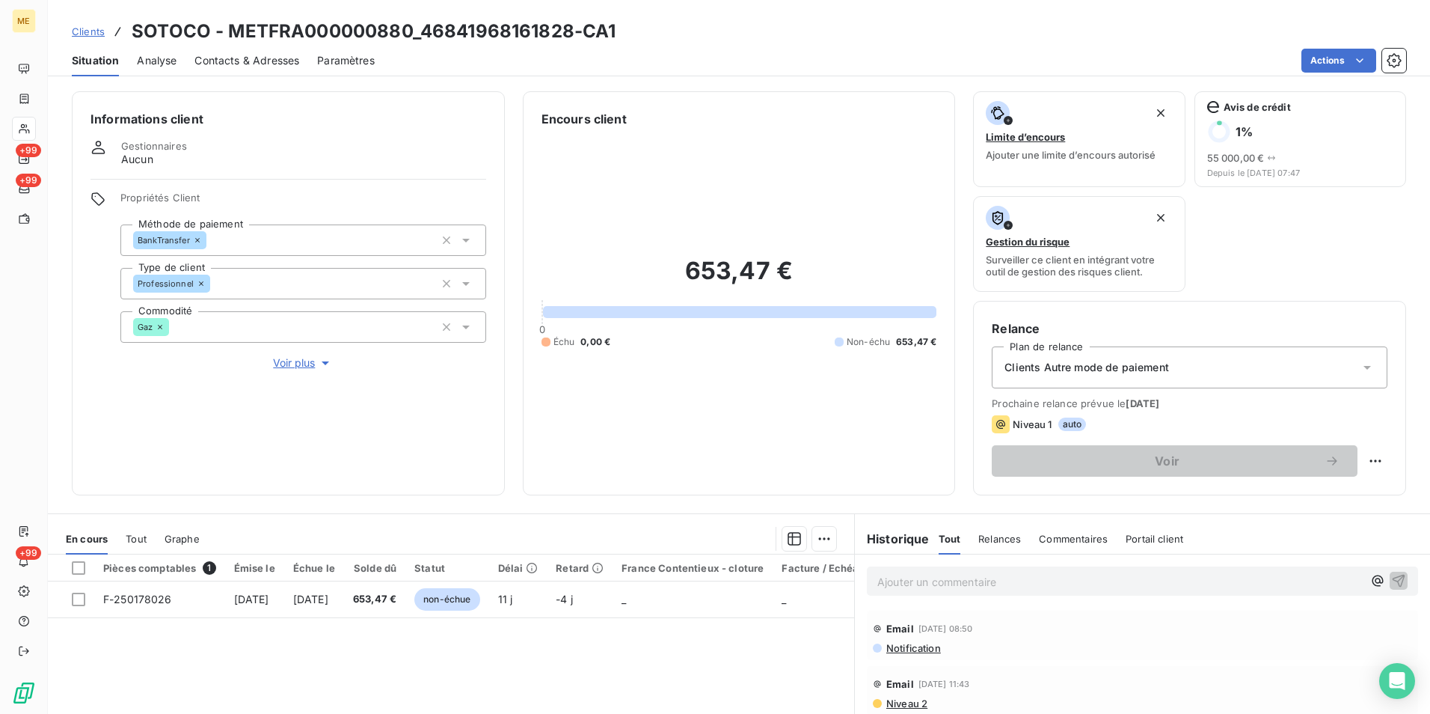
click at [464, 324] on icon at bounding box center [466, 326] width 15 height 15
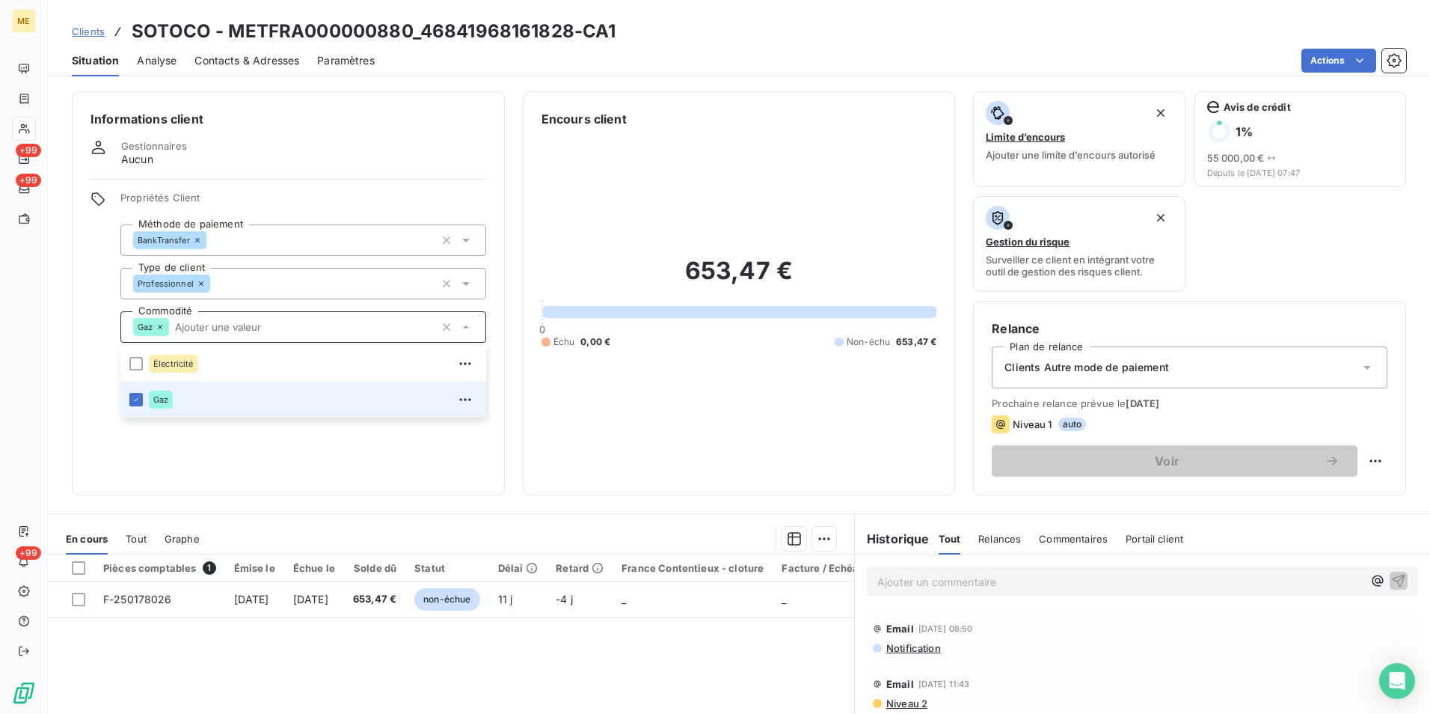
click at [465, 325] on icon at bounding box center [466, 326] width 15 height 15
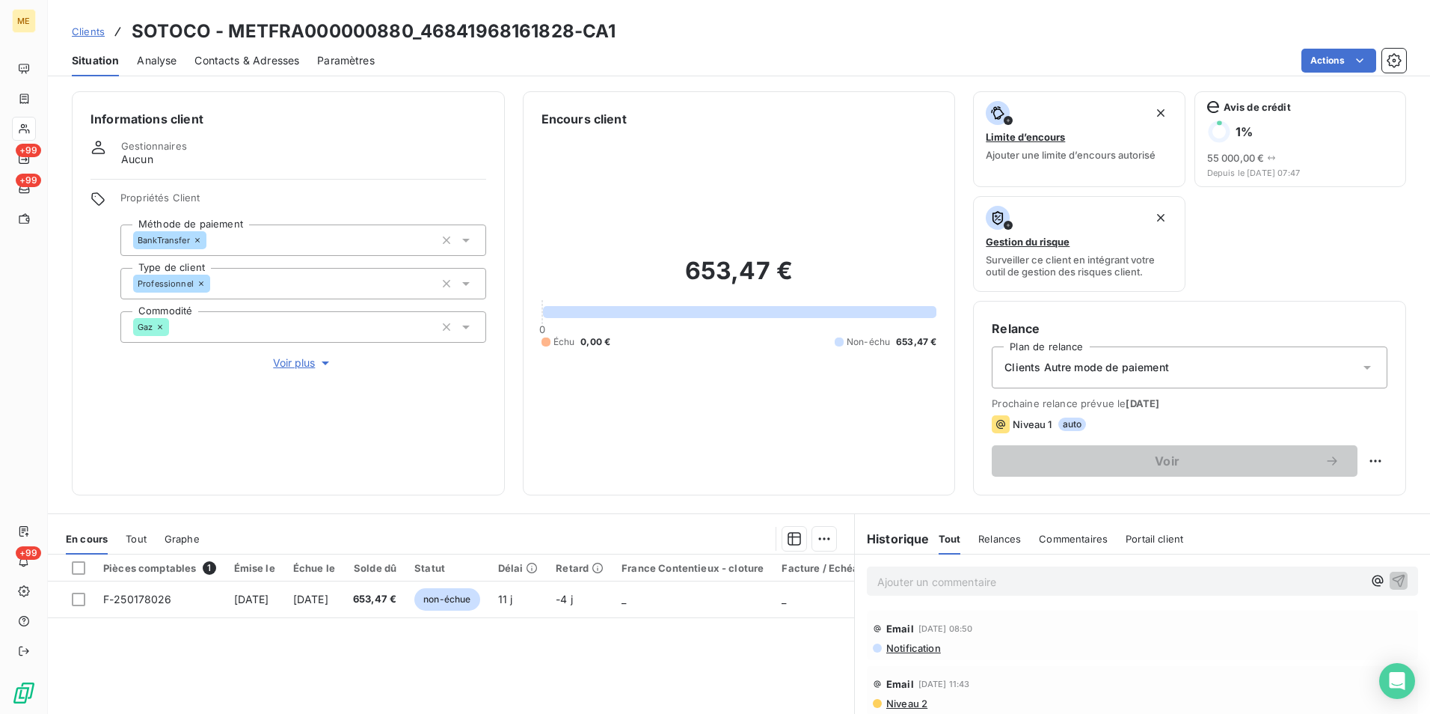
drag, startPoint x: 283, startPoint y: 364, endPoint x: 331, endPoint y: 460, distance: 108.1
click at [331, 460] on div "Informations client Gestionnaires Aucun Propriétés Client Méthode de paiement B…" at bounding box center [288, 293] width 433 height 404
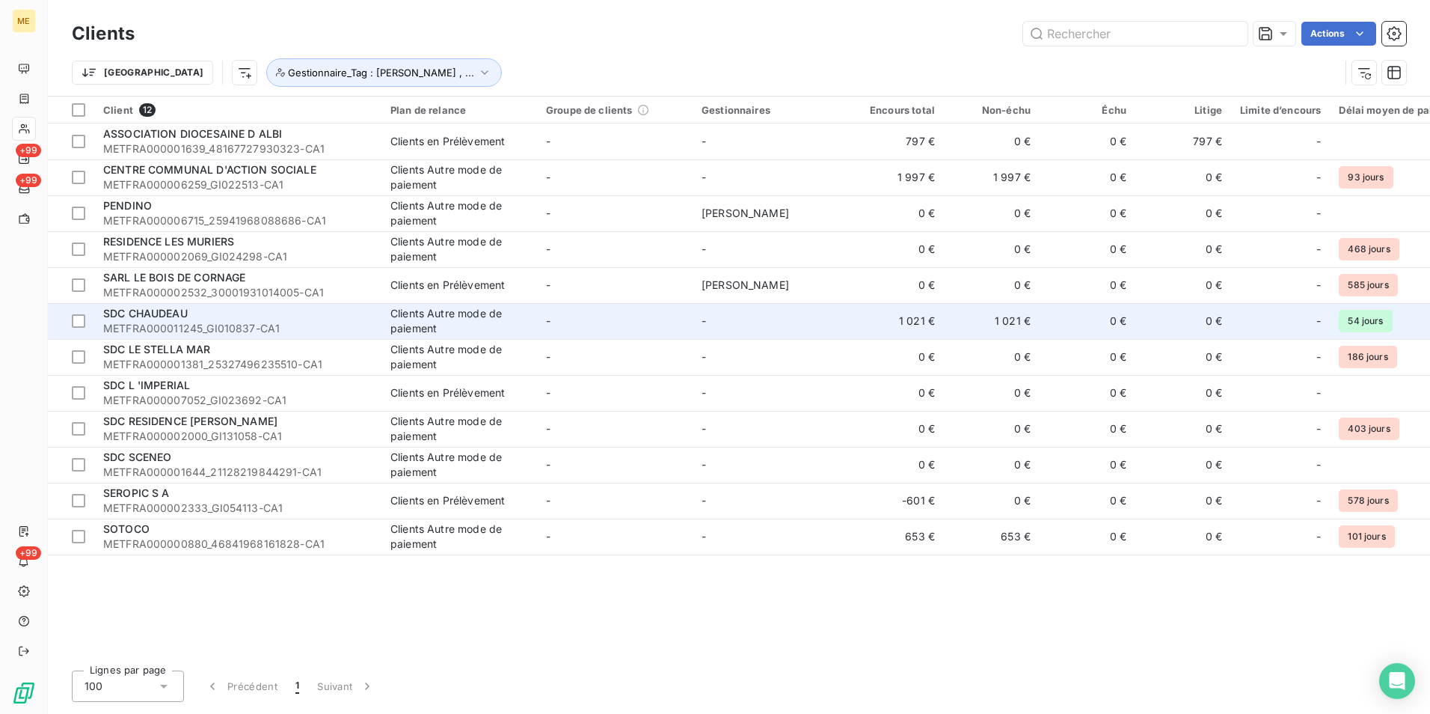
click at [165, 320] on div "SDC CHAUDEAU" at bounding box center [237, 313] width 269 height 15
